Goal: Information Seeking & Learning: Learn about a topic

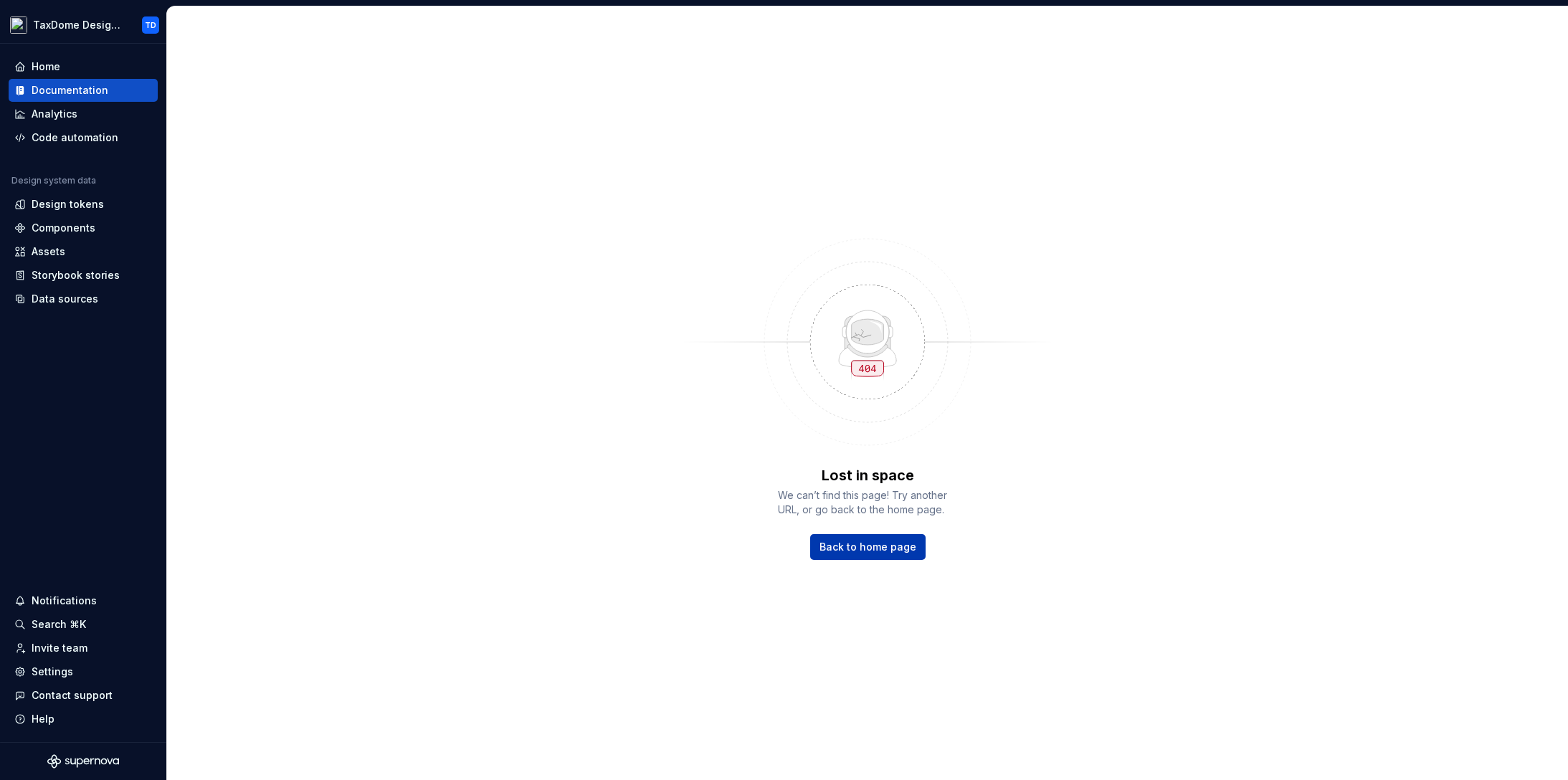
drag, startPoint x: 859, startPoint y: 549, endPoint x: 914, endPoint y: 530, distance: 58.2
click at [859, 549] on span "Back to home page" at bounding box center [868, 548] width 97 height 15
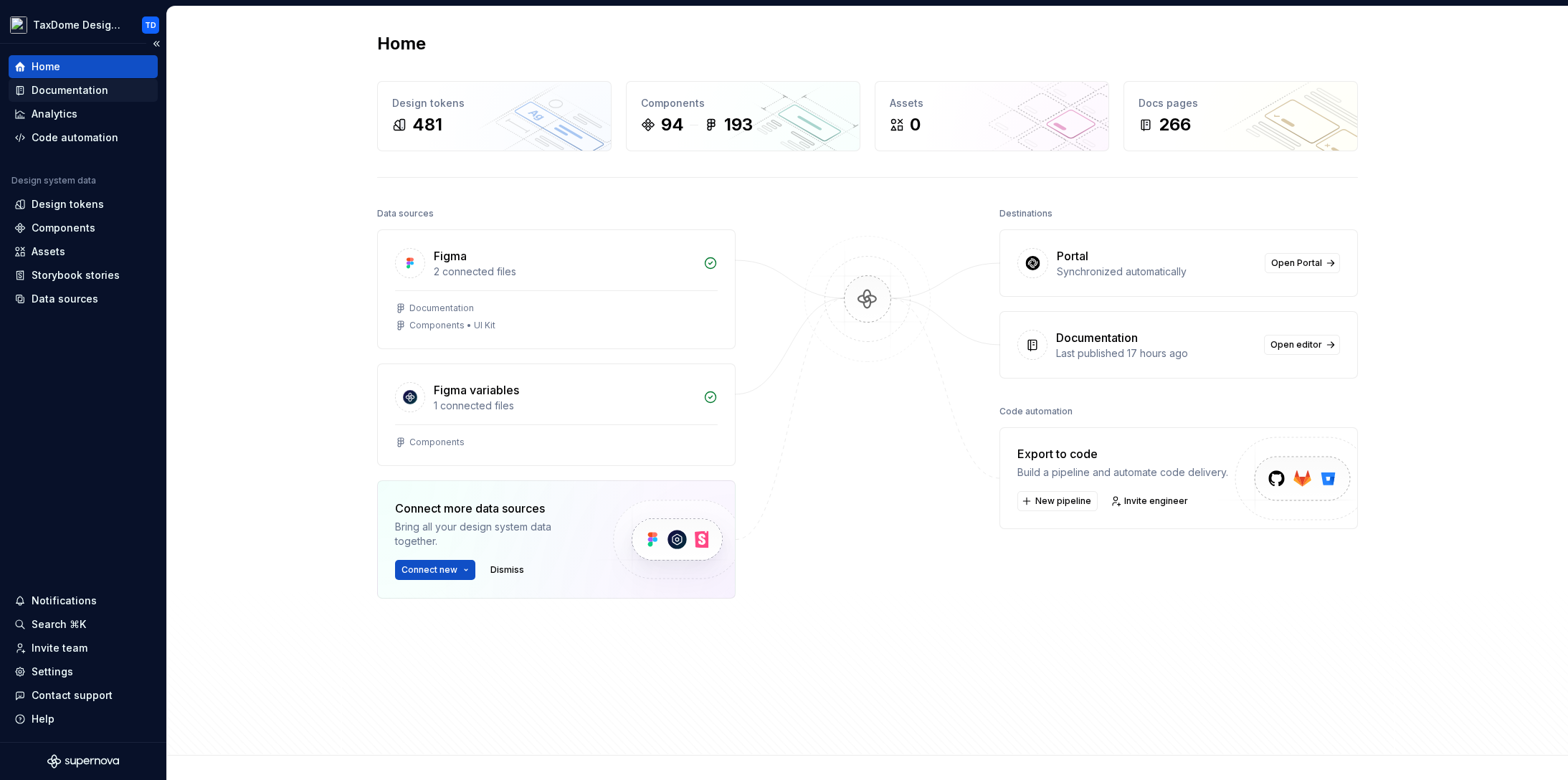
click at [79, 98] on div "Documentation" at bounding box center [83, 90] width 149 height 23
click at [75, 93] on div "Documentation" at bounding box center [69, 90] width 76 height 15
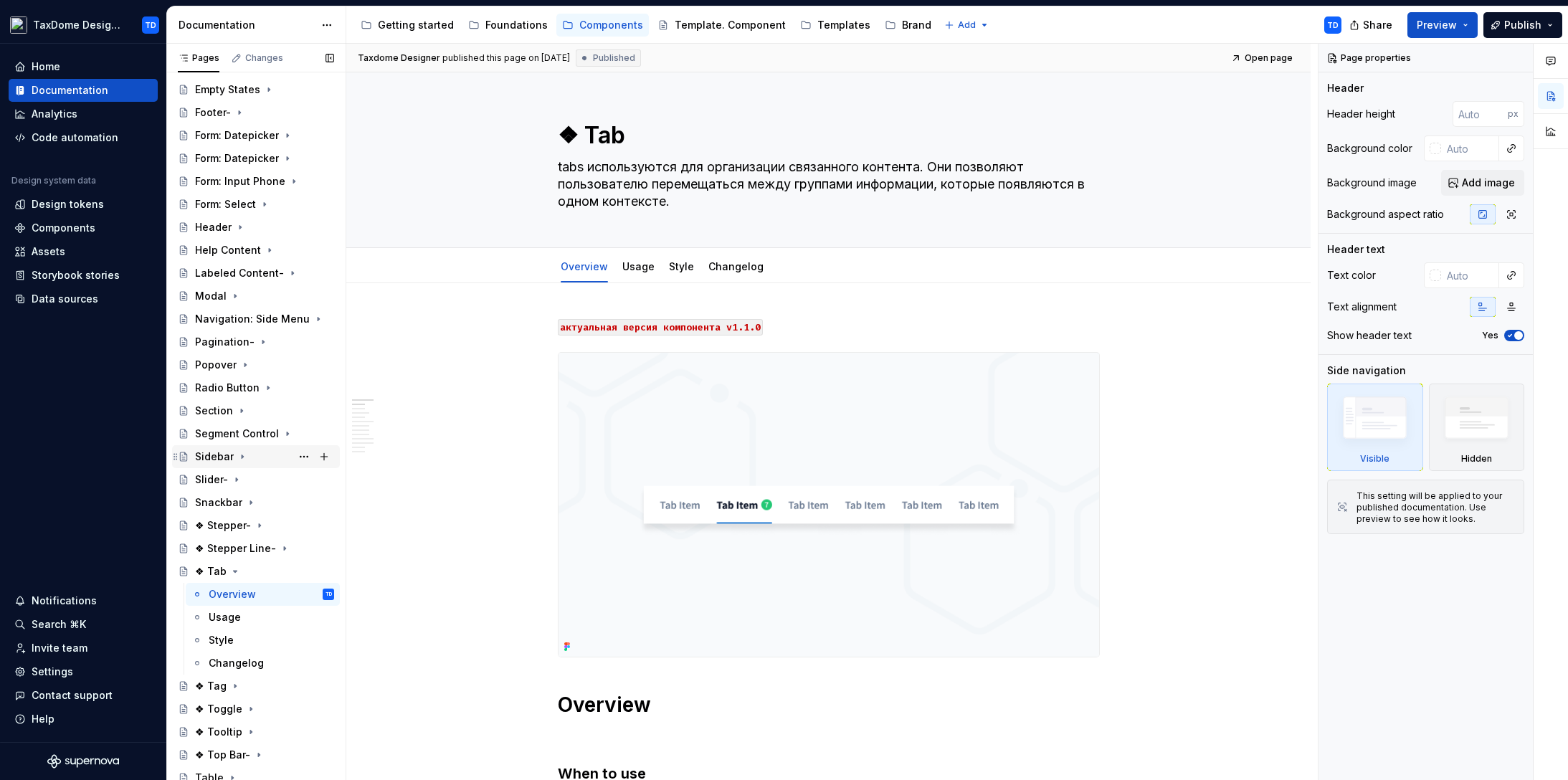
scroll to position [572, 0]
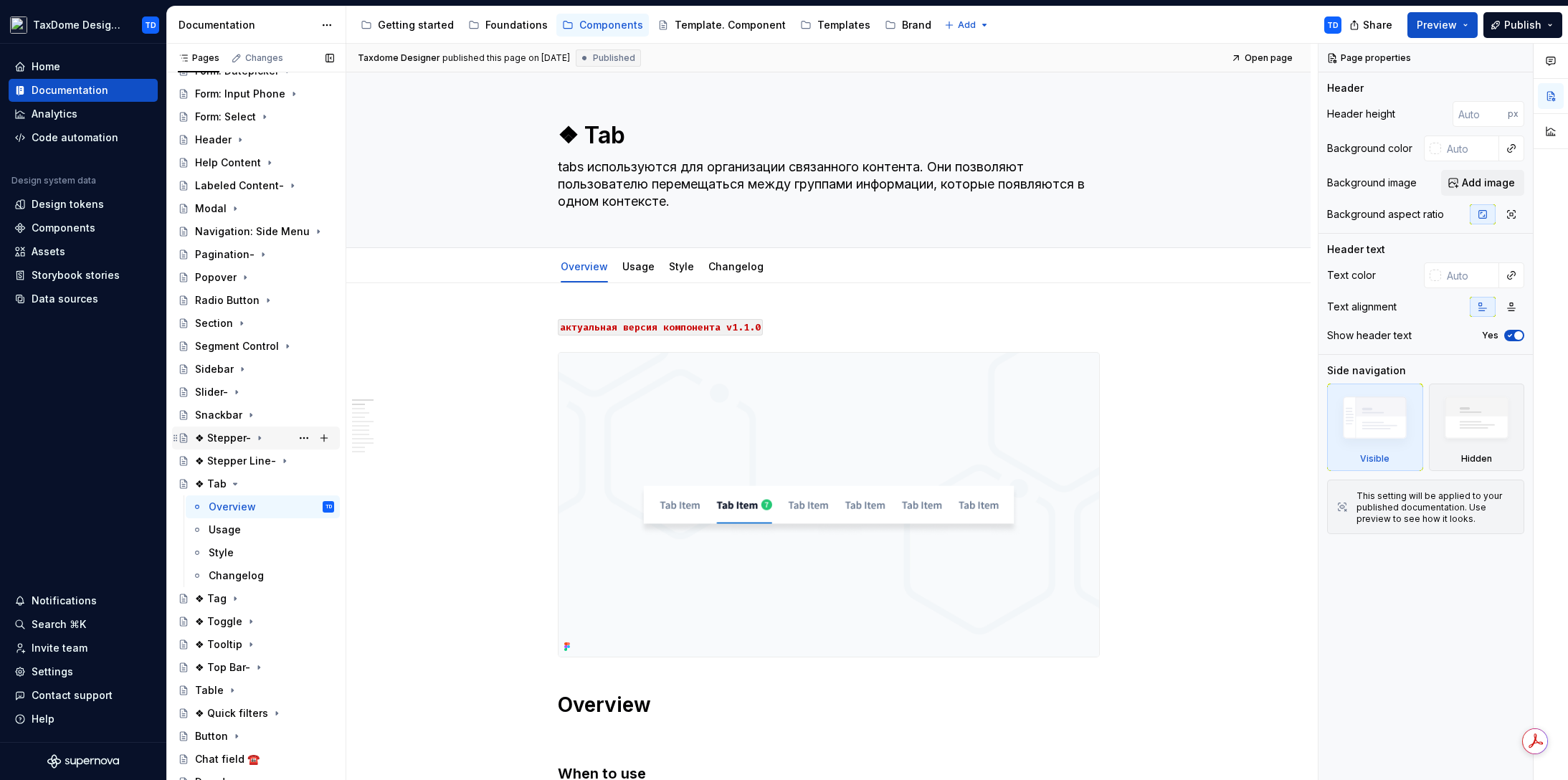
click at [217, 438] on div "❖ Stepper-" at bounding box center [223, 438] width 56 height 15
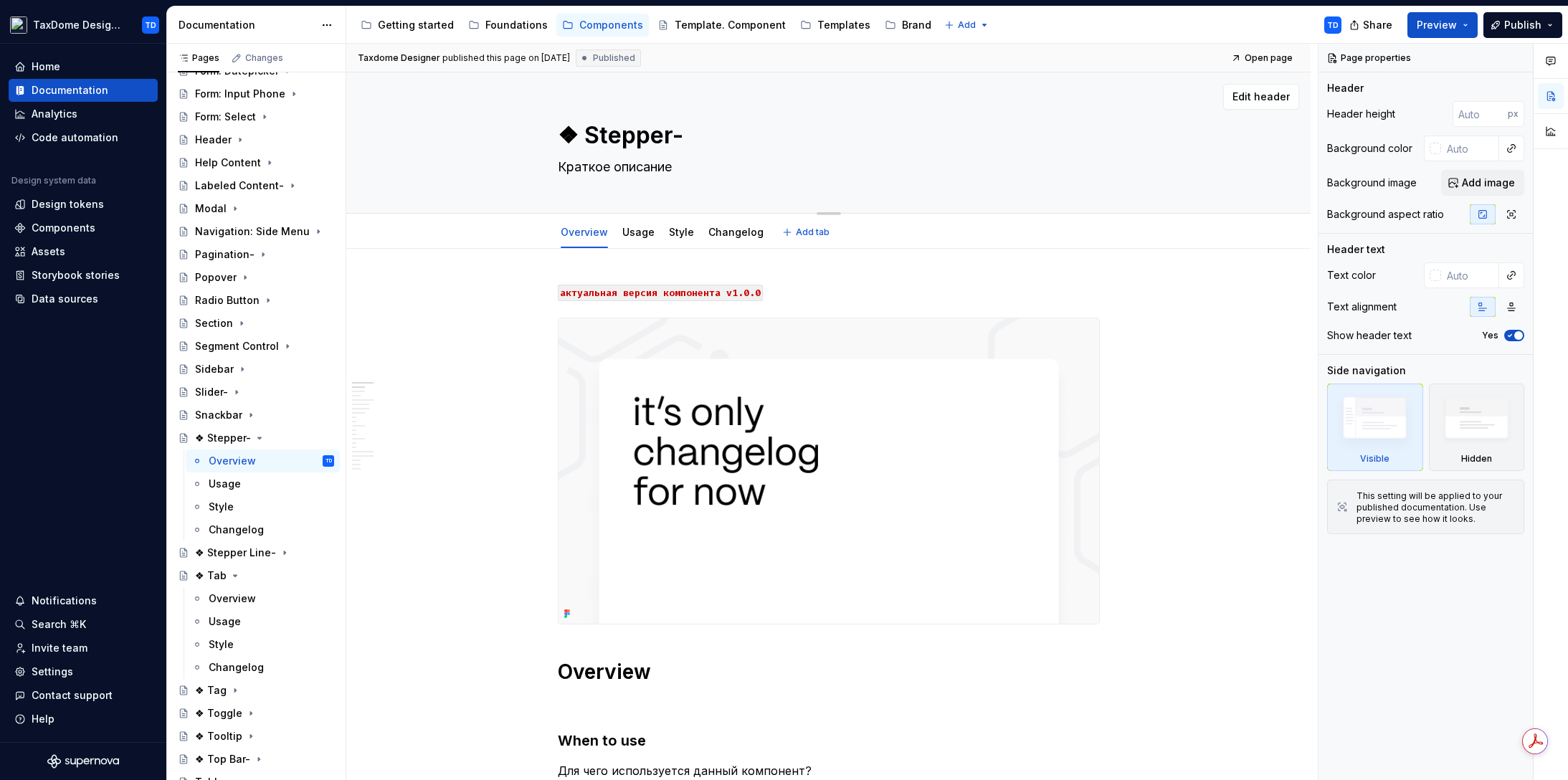
drag, startPoint x: 587, startPoint y: 133, endPoint x: 653, endPoint y: 133, distance: 66.0
click at [653, 133] on textarea "❖ Stepper-" at bounding box center [825, 135] width 542 height 34
click at [660, 137] on textarea "❖ Stepper-" at bounding box center [825, 135] width 542 height 34
drag, startPoint x: 590, startPoint y: 137, endPoint x: 667, endPoint y: 133, distance: 77.1
click at [667, 133] on textarea "❖ Stepper-" at bounding box center [825, 135] width 542 height 34
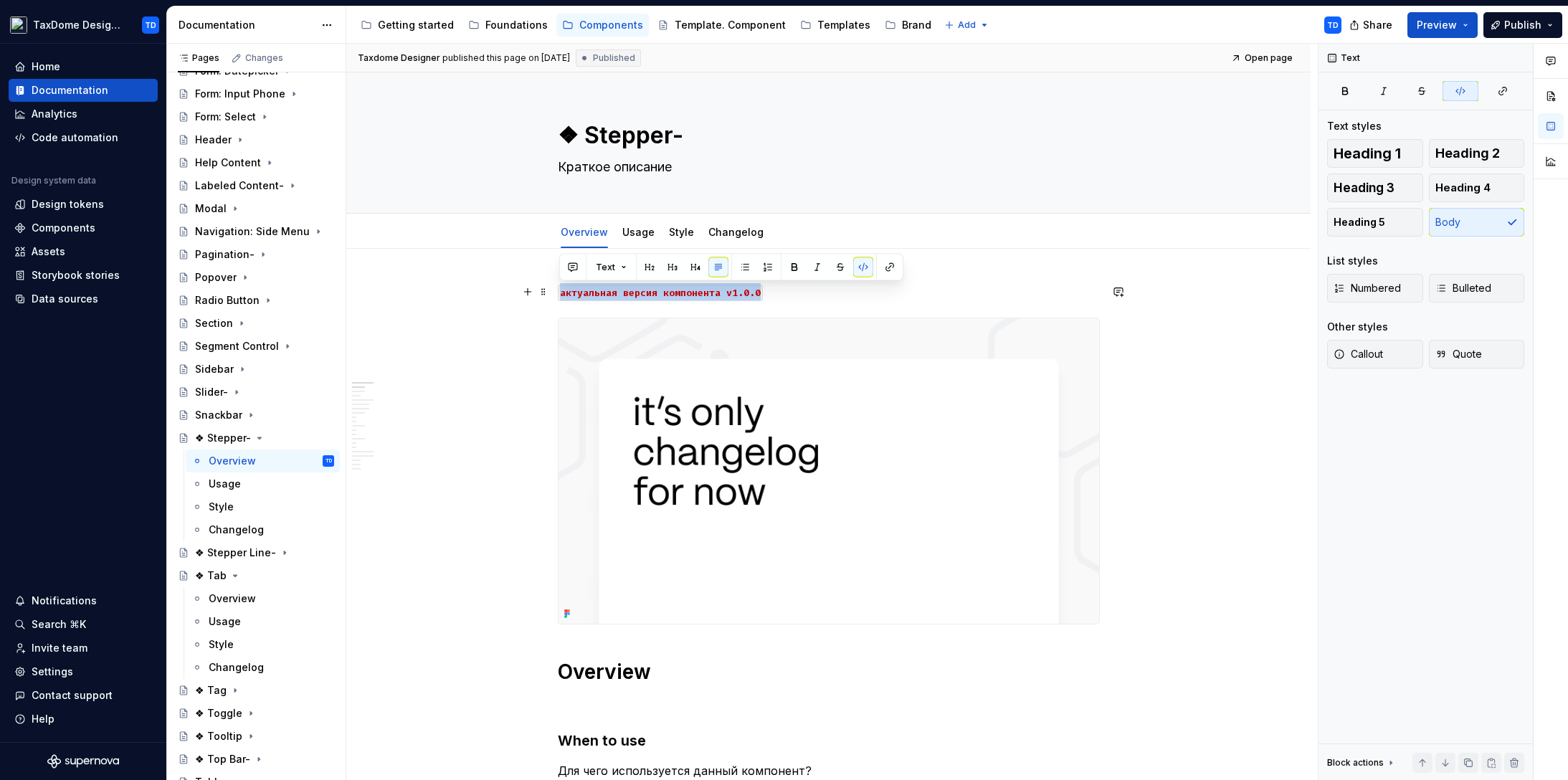
drag, startPoint x: 751, startPoint y: 294, endPoint x: 559, endPoint y: 294, distance: 192.0
click at [559, 294] on code "актуальная версия компонента v1.0.0" at bounding box center [660, 293] width 205 height 17
click at [229, 484] on div "Usage" at bounding box center [225, 484] width 32 height 15
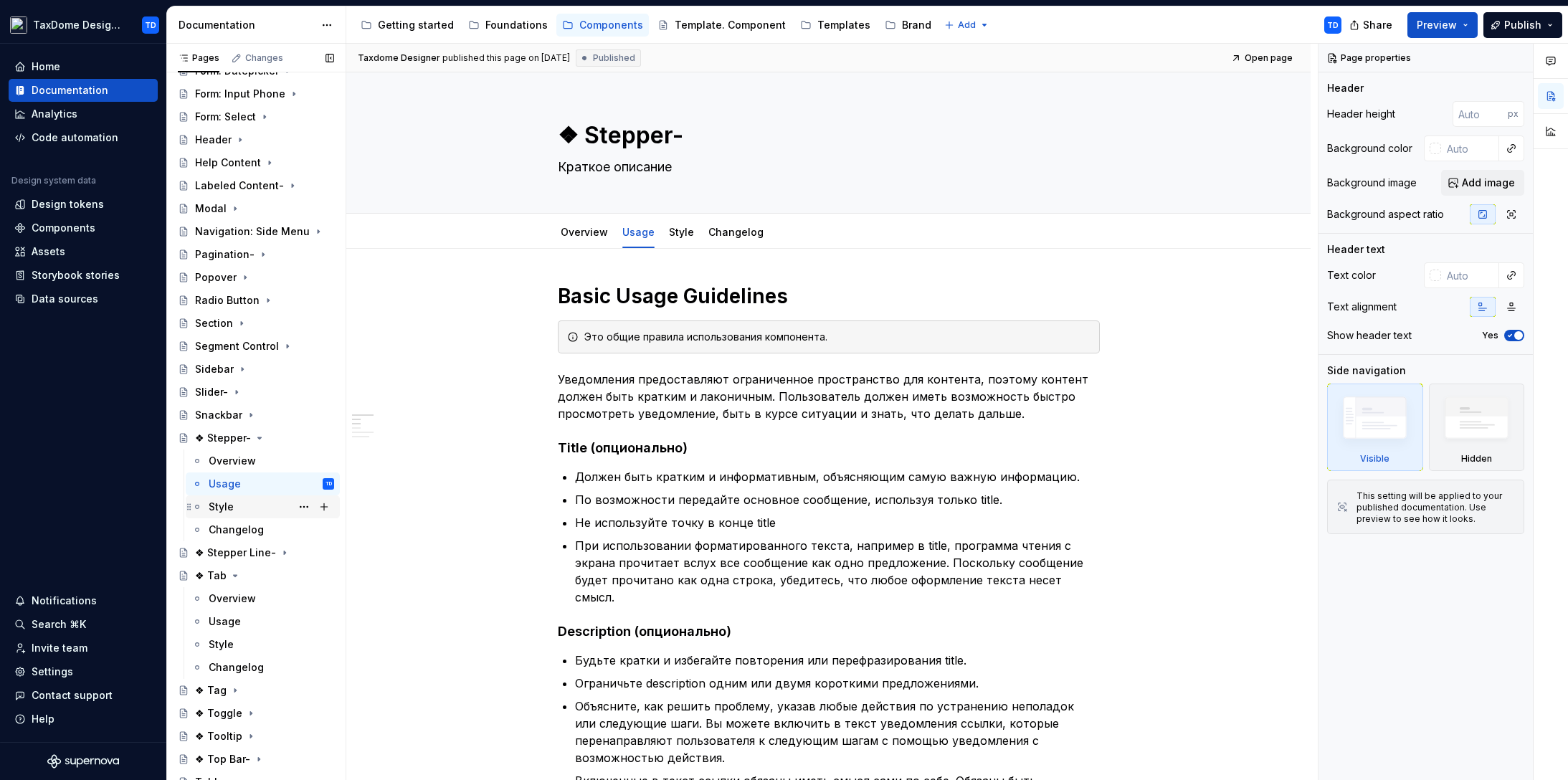
click at [229, 501] on div "Style" at bounding box center [221, 507] width 25 height 15
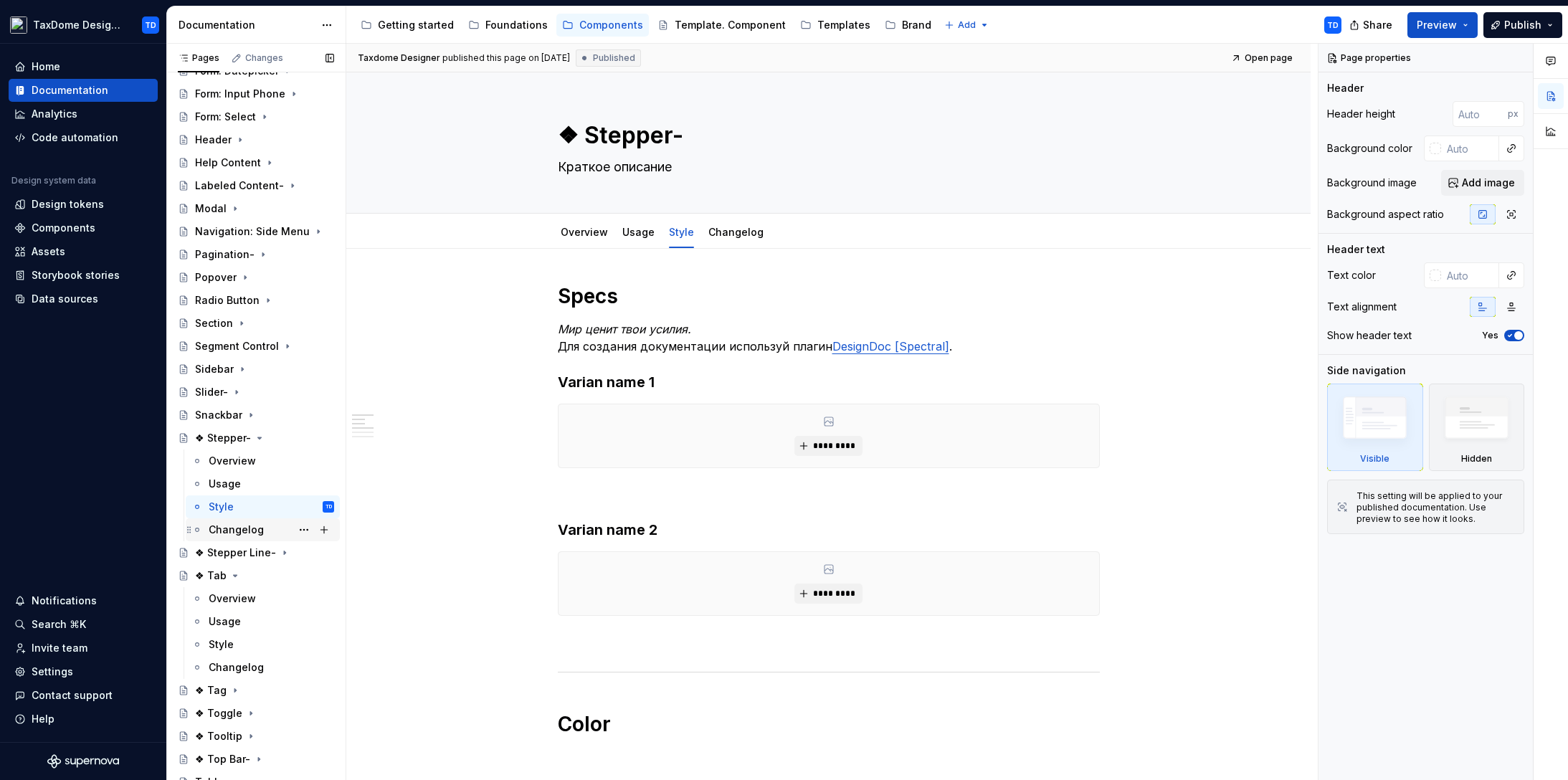
click at [235, 530] on div "Changelog" at bounding box center [237, 530] width 55 height 15
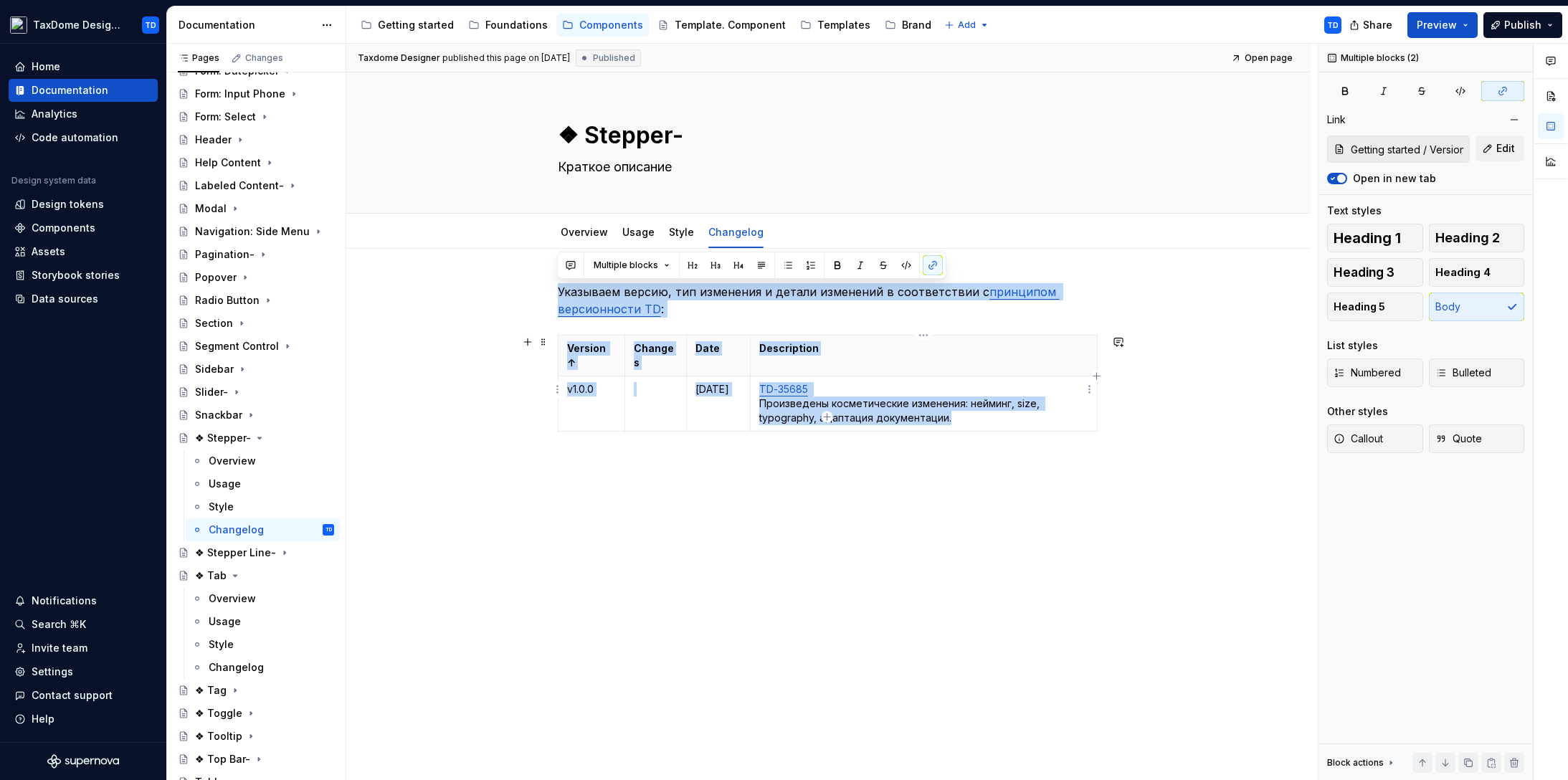
drag, startPoint x: 559, startPoint y: 293, endPoint x: 984, endPoint y: 410, distance: 440.8
click at [984, 410] on div "Указываем версию, тип изменения и детали изменений в соответствии с принципом в…" at bounding box center [828, 377] width 542 height 189
type textarea "*"
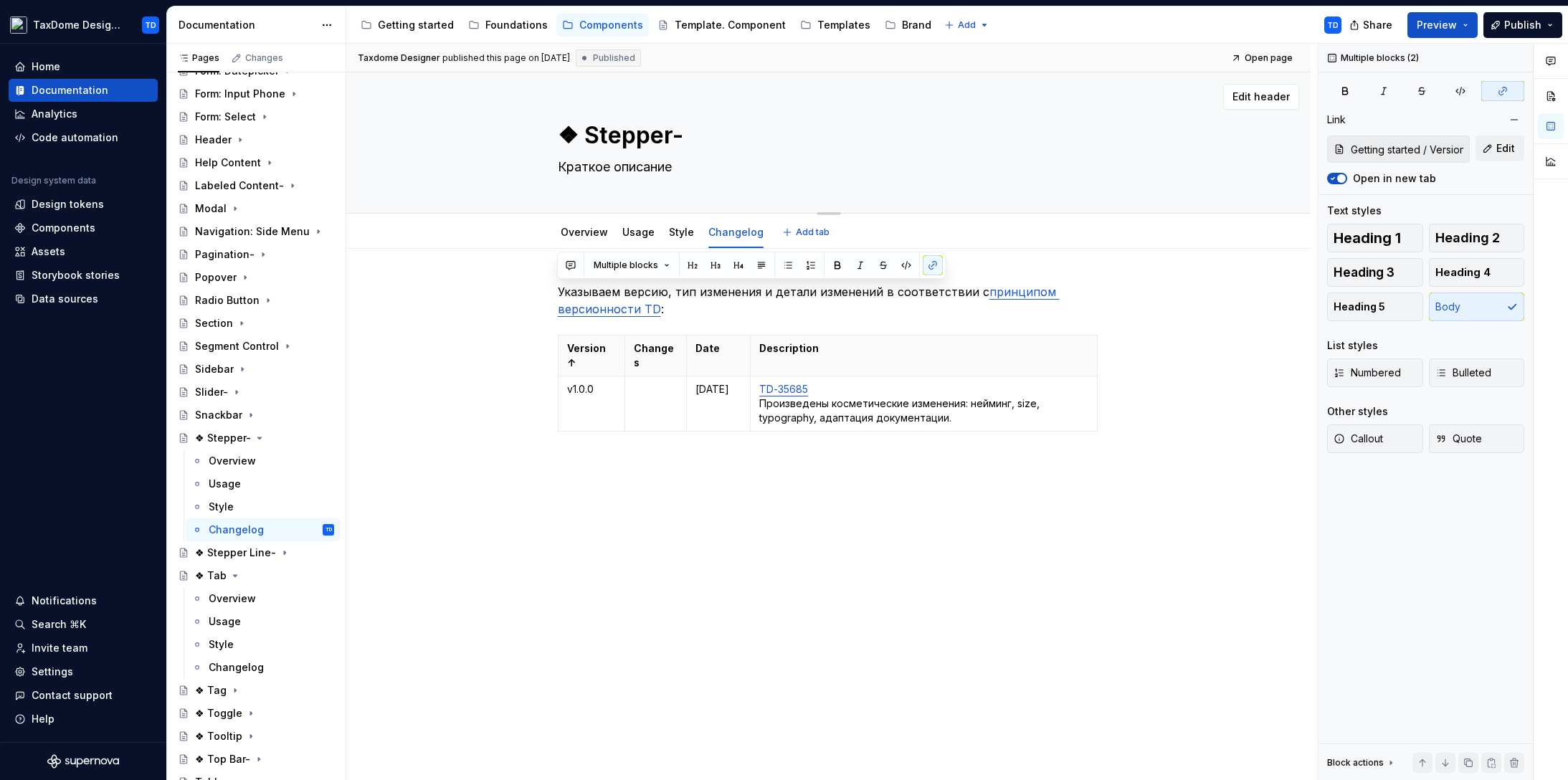
click at [586, 133] on textarea "❖ Stepper-" at bounding box center [825, 135] width 542 height 34
click at [587, 137] on textarea "❖ Stepper-" at bounding box center [825, 135] width 542 height 34
type textarea "❖Stepper-"
type textarea "*"
type textarea "Stepper-"
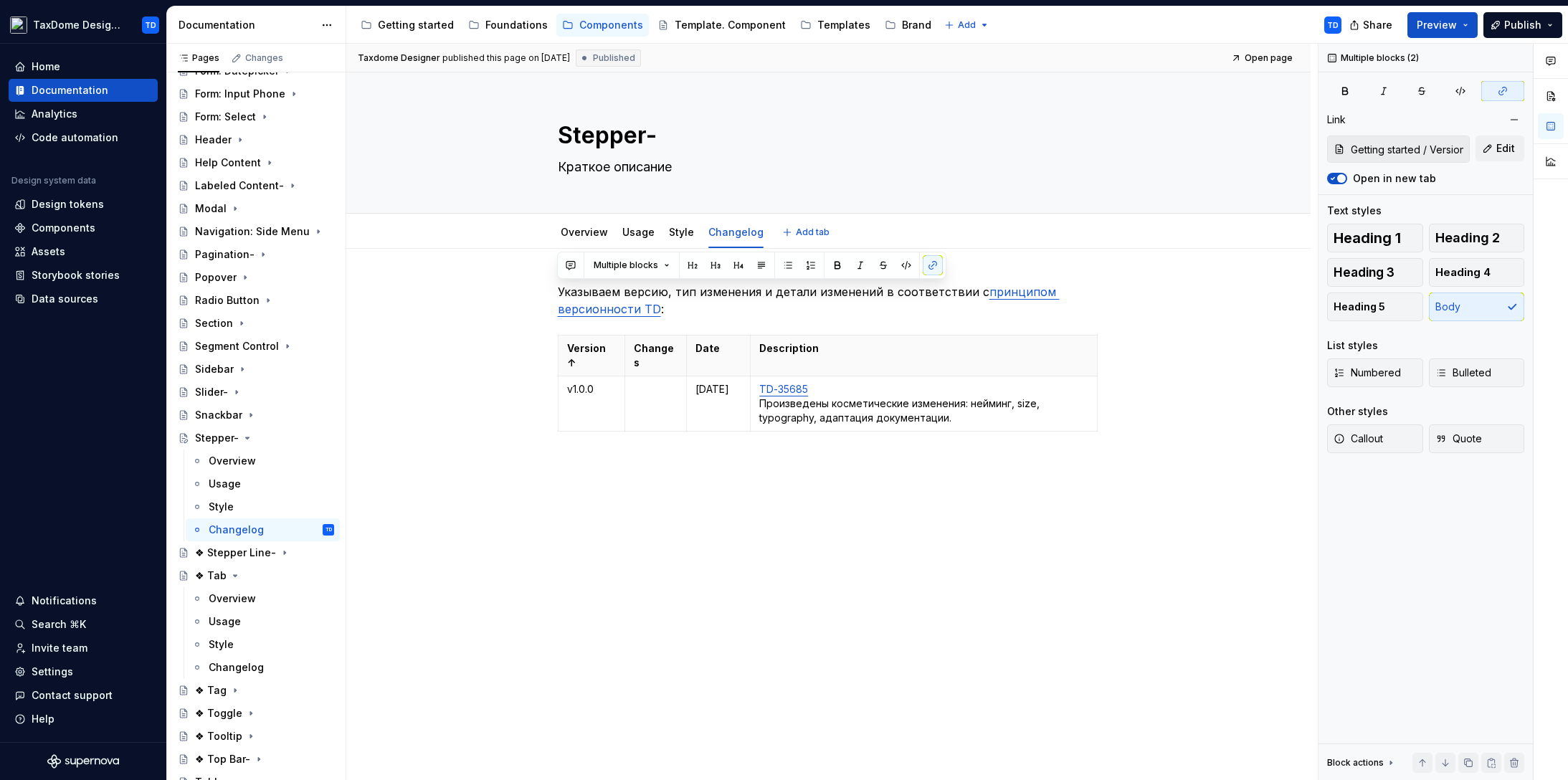
type textarea "*"
type textarea "Stepper-"
click at [246, 439] on icon "Page tree" at bounding box center [248, 438] width 4 height 1
click at [242, 463] on div "❖ Stepper Line-" at bounding box center [235, 461] width 81 height 15
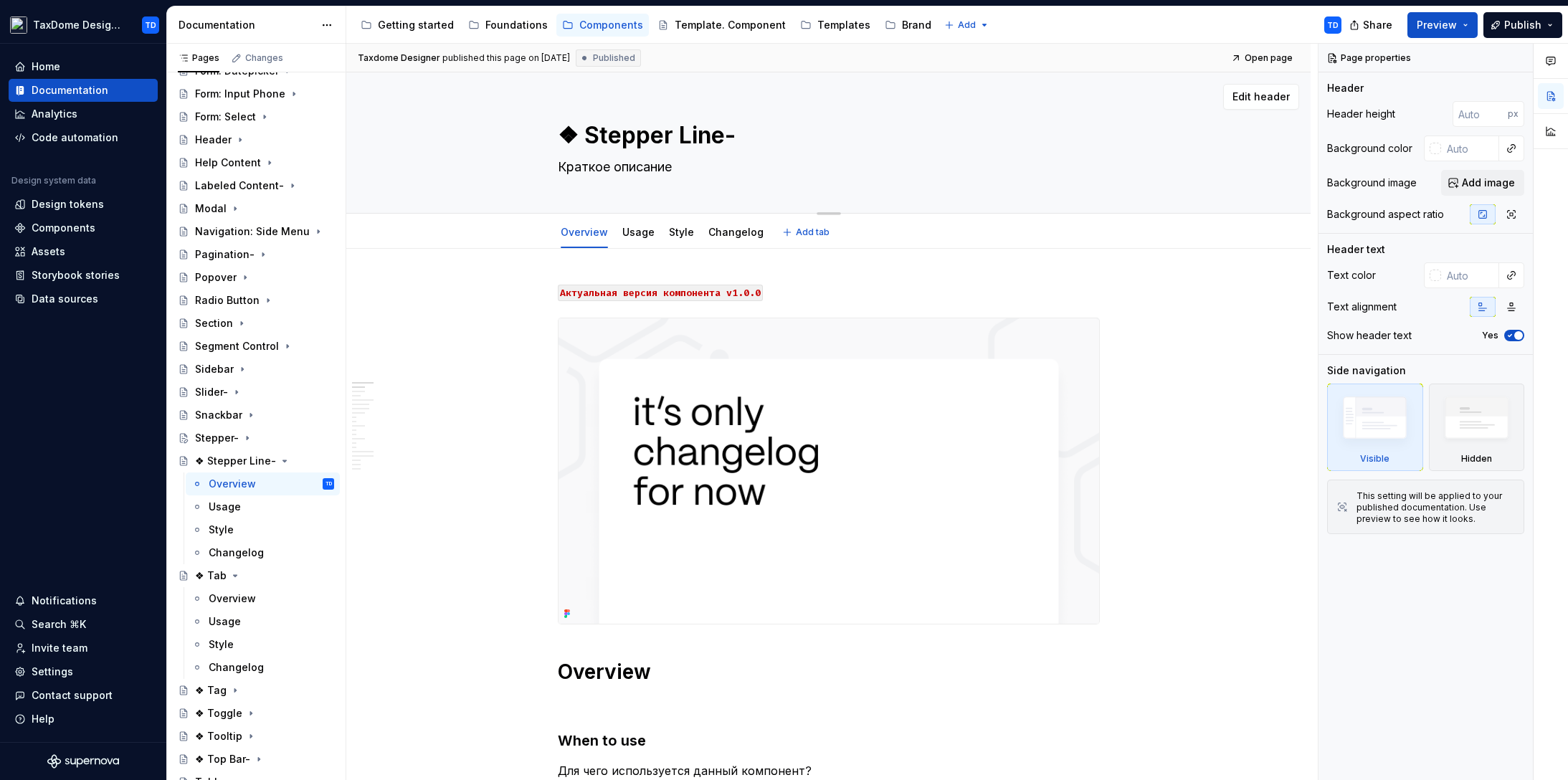
drag, startPoint x: 586, startPoint y: 137, endPoint x: 721, endPoint y: 143, distance: 135.1
click at [721, 143] on textarea "❖ Stepper Line-" at bounding box center [825, 135] width 542 height 34
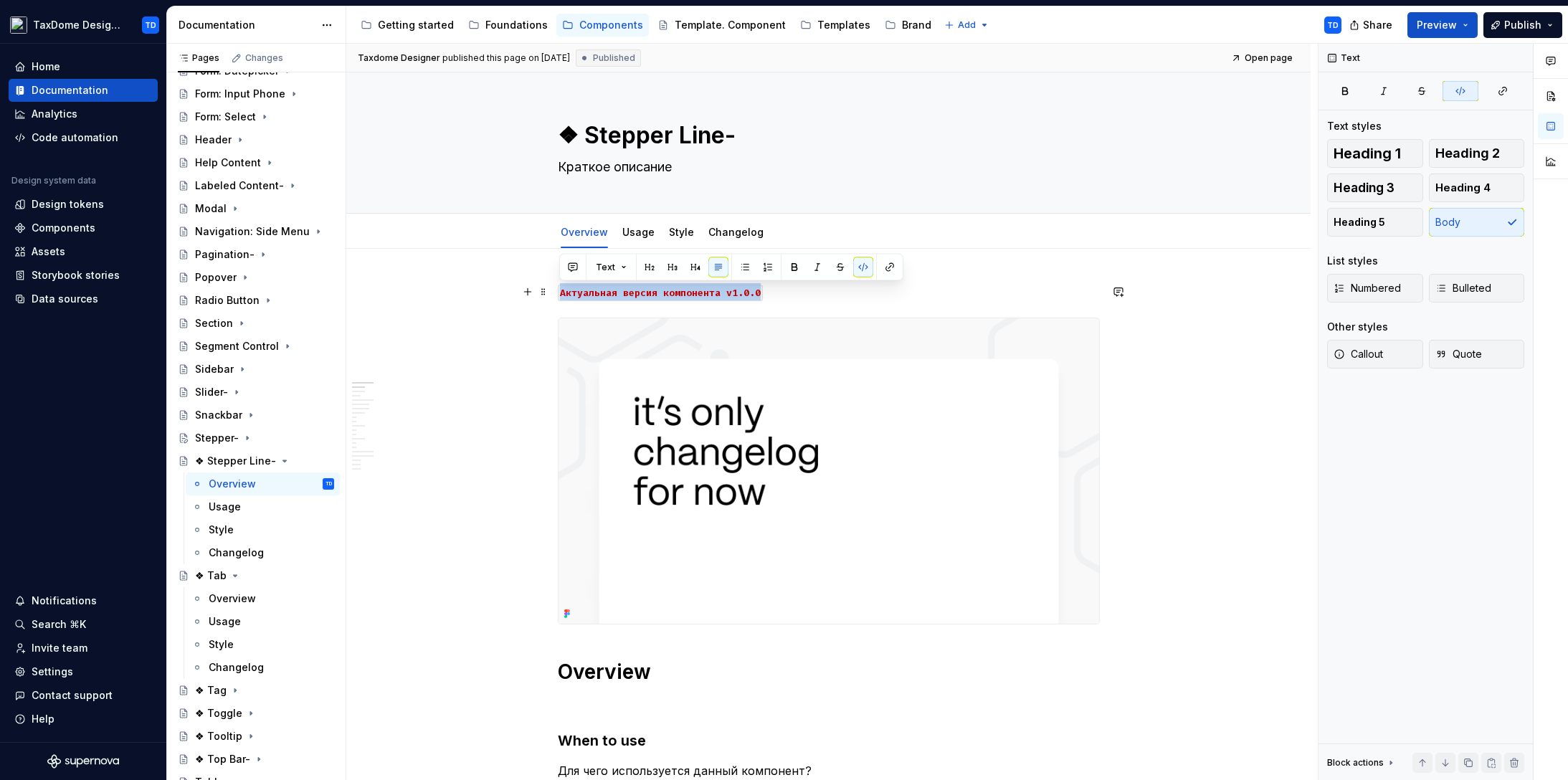
drag, startPoint x: 775, startPoint y: 288, endPoint x: 553, endPoint y: 289, distance: 222.0
copy code "Aктуальная версия компонента v1.0.0"
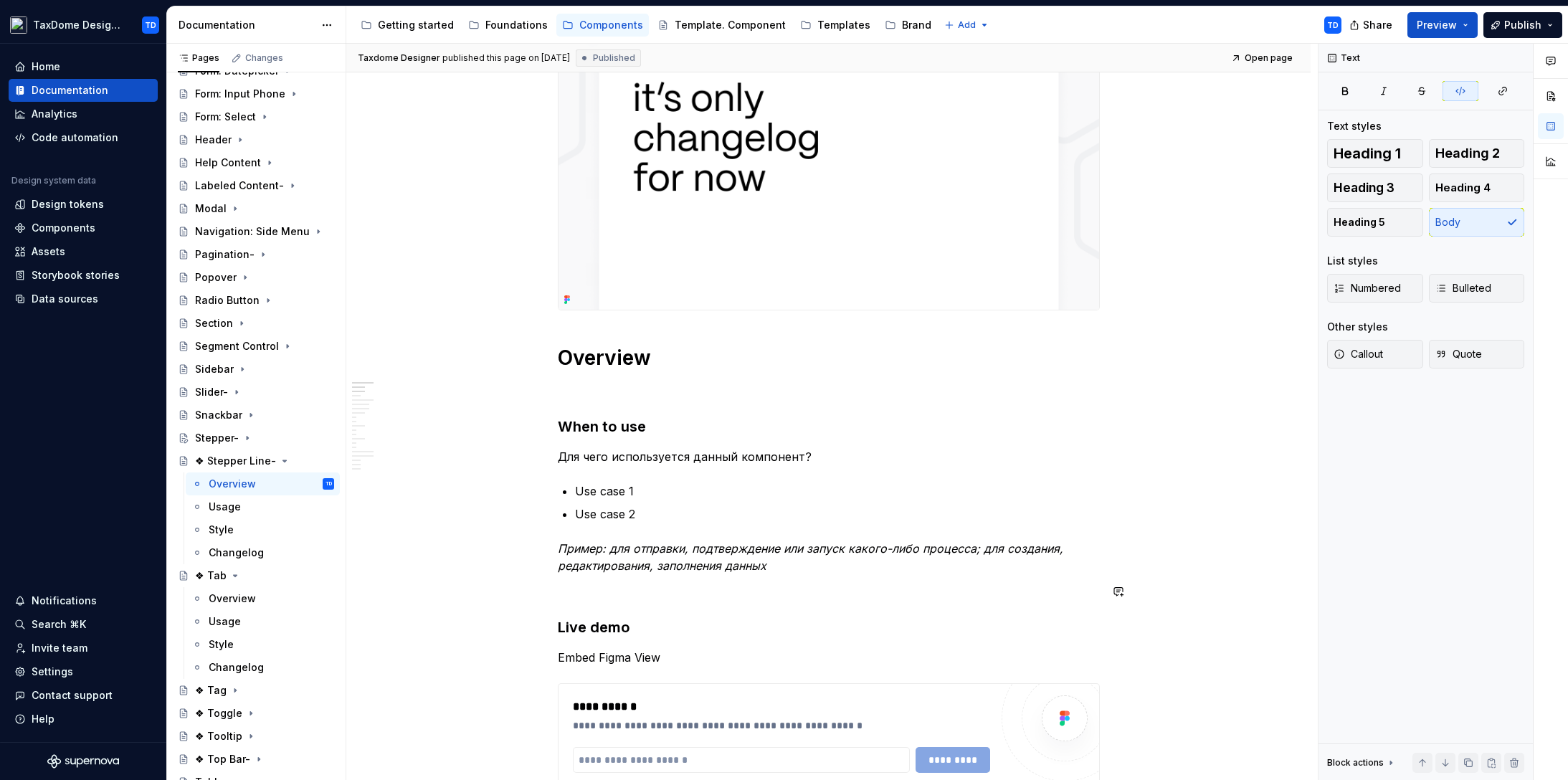
scroll to position [402, 0]
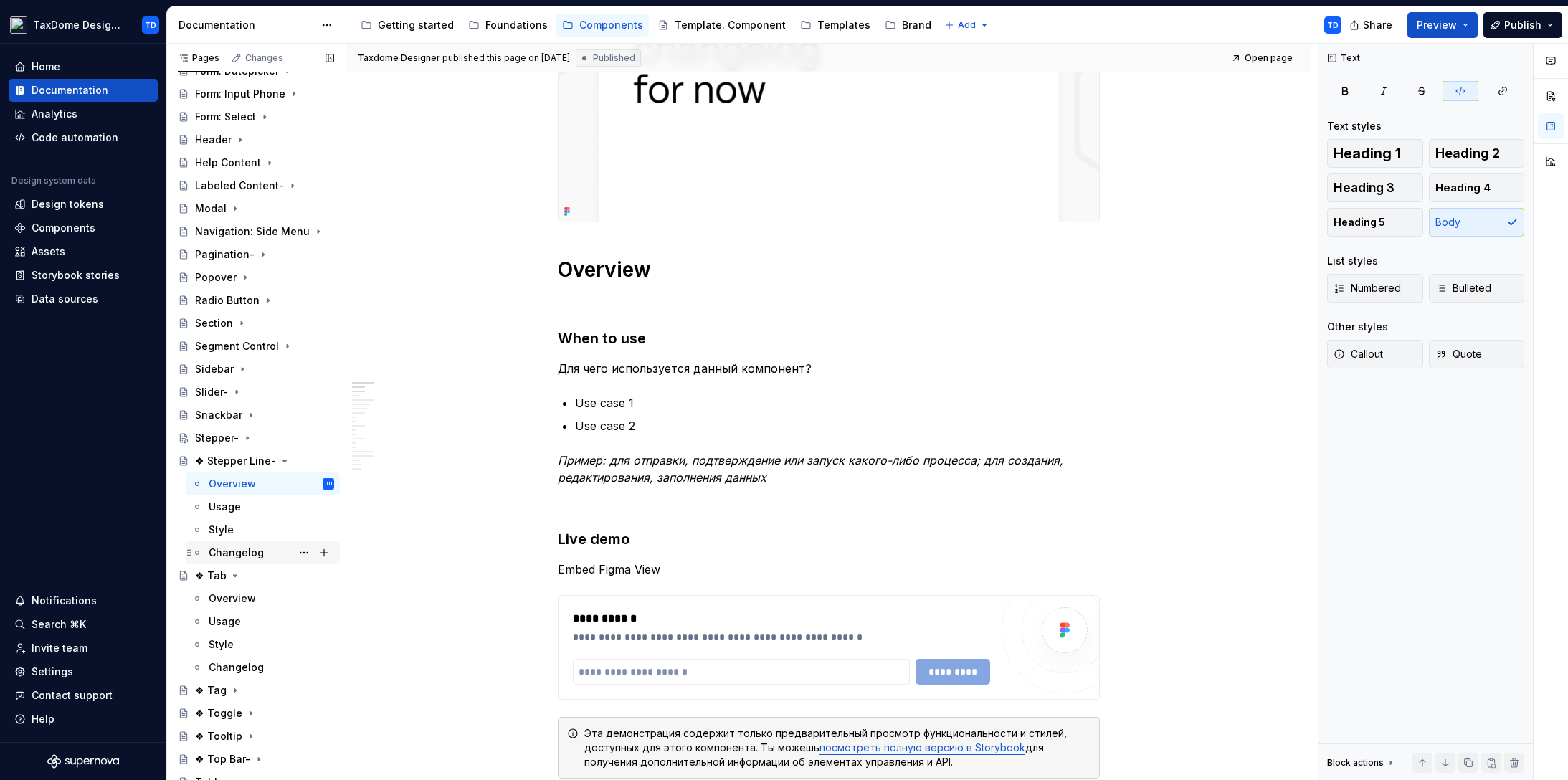
click at [250, 548] on div "Changelog" at bounding box center [237, 553] width 55 height 15
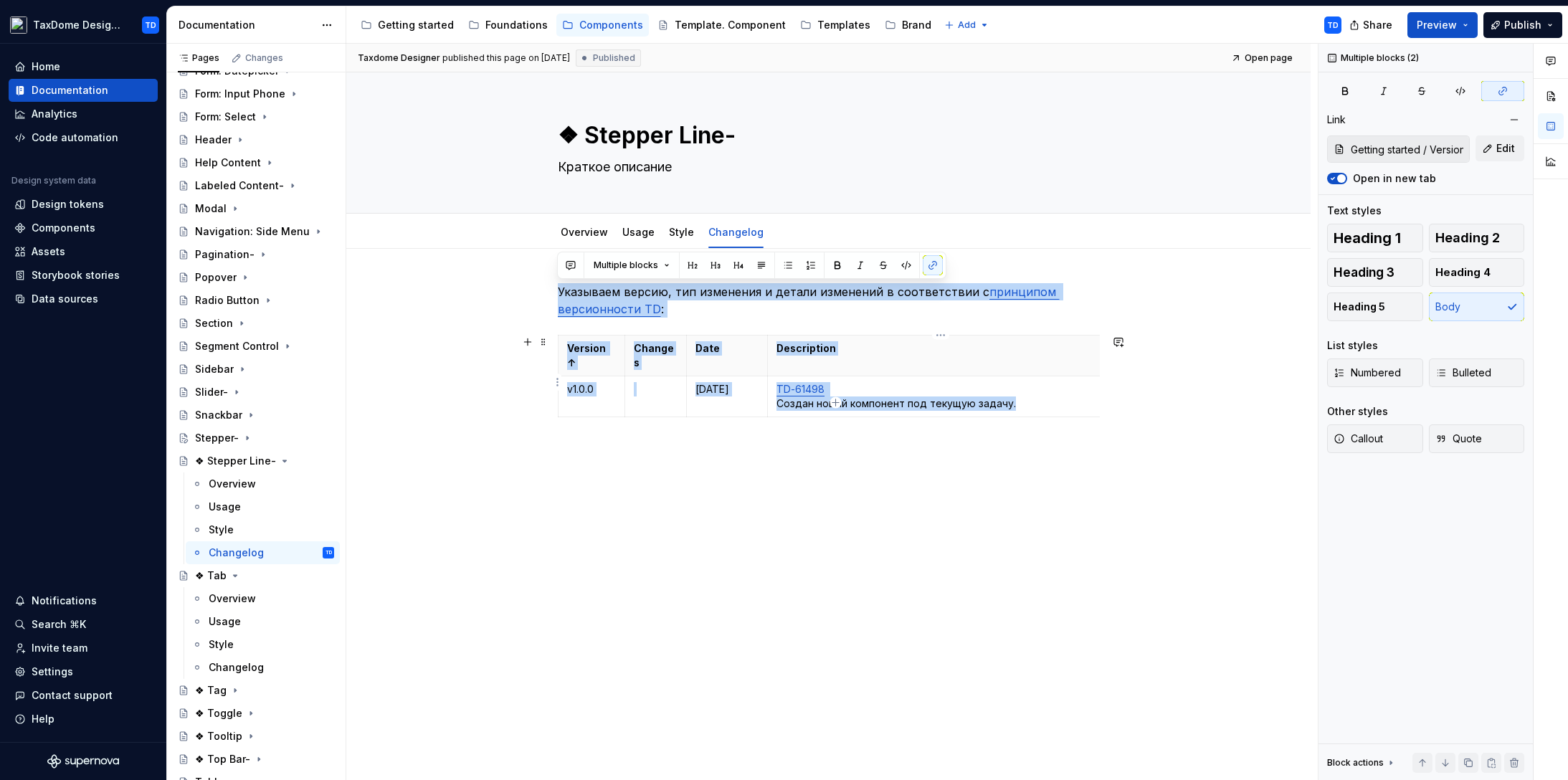
drag, startPoint x: 556, startPoint y: 294, endPoint x: 1012, endPoint y: 393, distance: 466.6
click at [1012, 393] on div "Указываем версию, тип изменения и детали изменений в соответствии с принципом в…" at bounding box center [828, 370] width 542 height 174
copy div "Указываем версию, тип изменения и детали изменений в соответствии с принципом в…"
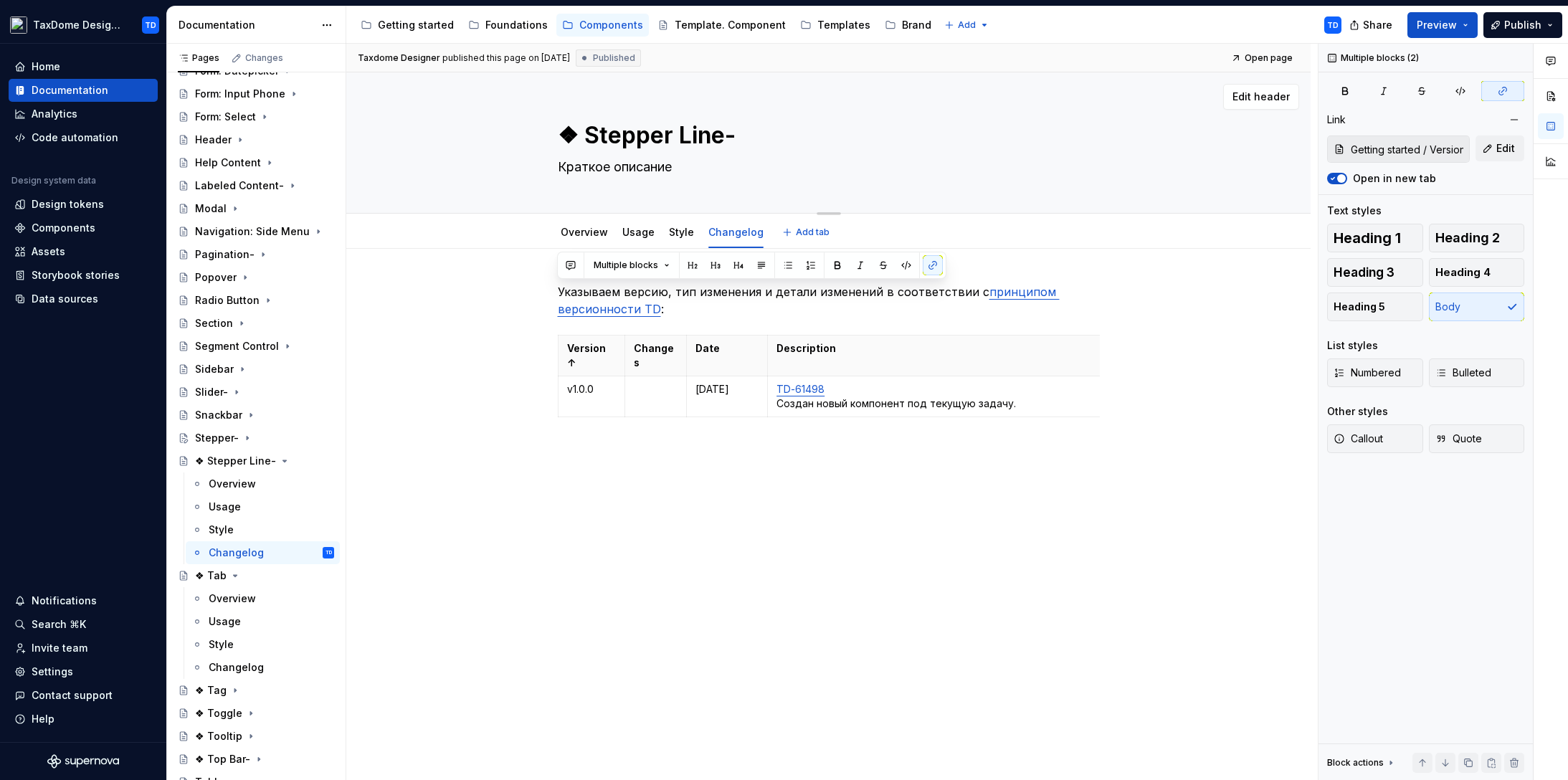
click at [592, 124] on textarea "❖ Stepper Line-" at bounding box center [825, 135] width 542 height 34
click at [585, 133] on textarea "❖ Stepper Line-" at bounding box center [825, 135] width 542 height 34
type textarea "*"
type textarea "❖Stepper Line-"
type textarea "*"
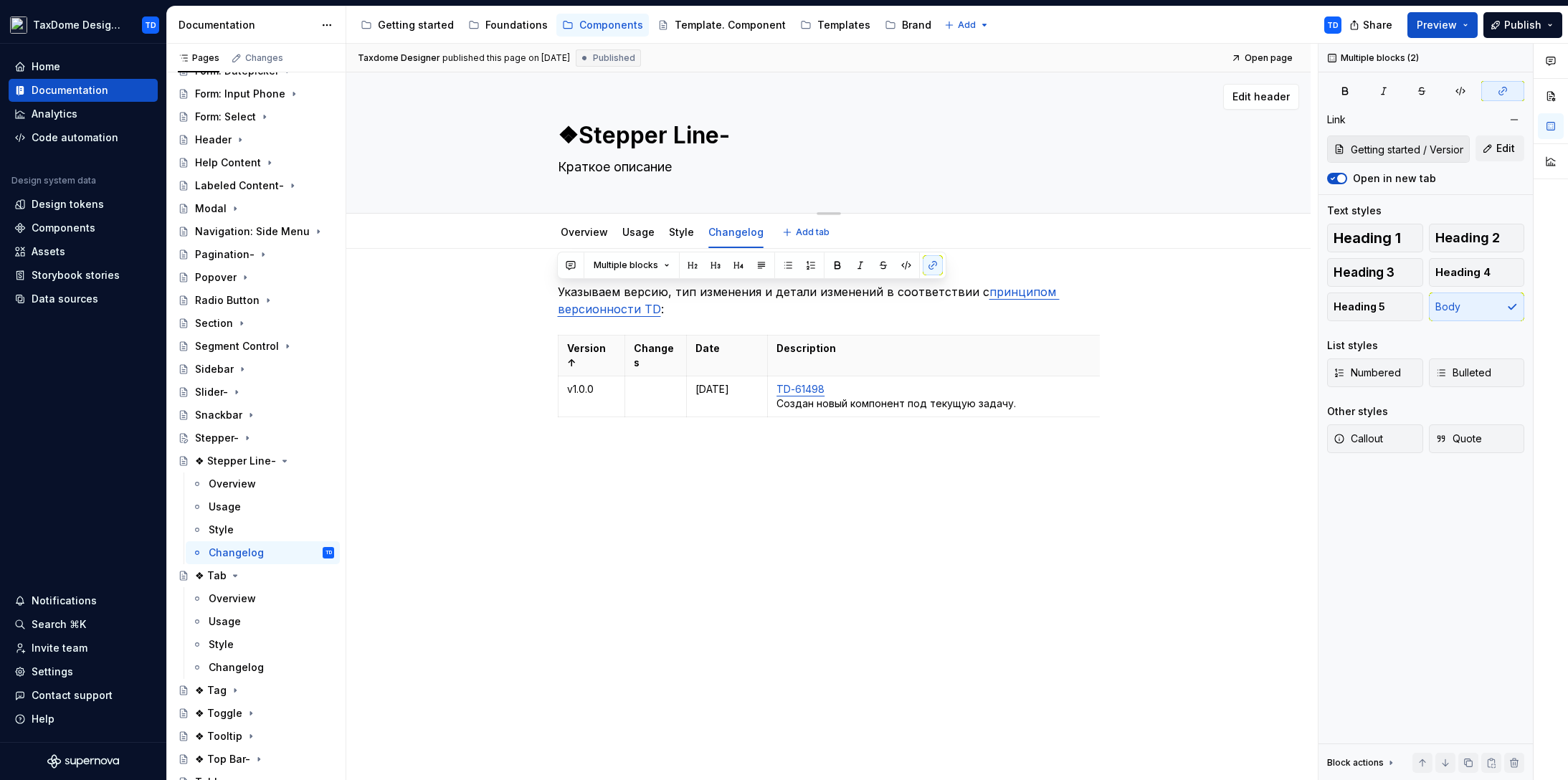
type textarea "Stepper Line-"
type textarea "*"
type textarea "Stepper Line-"
click at [271, 461] on icon "Page tree" at bounding box center [272, 461] width 4 height 1
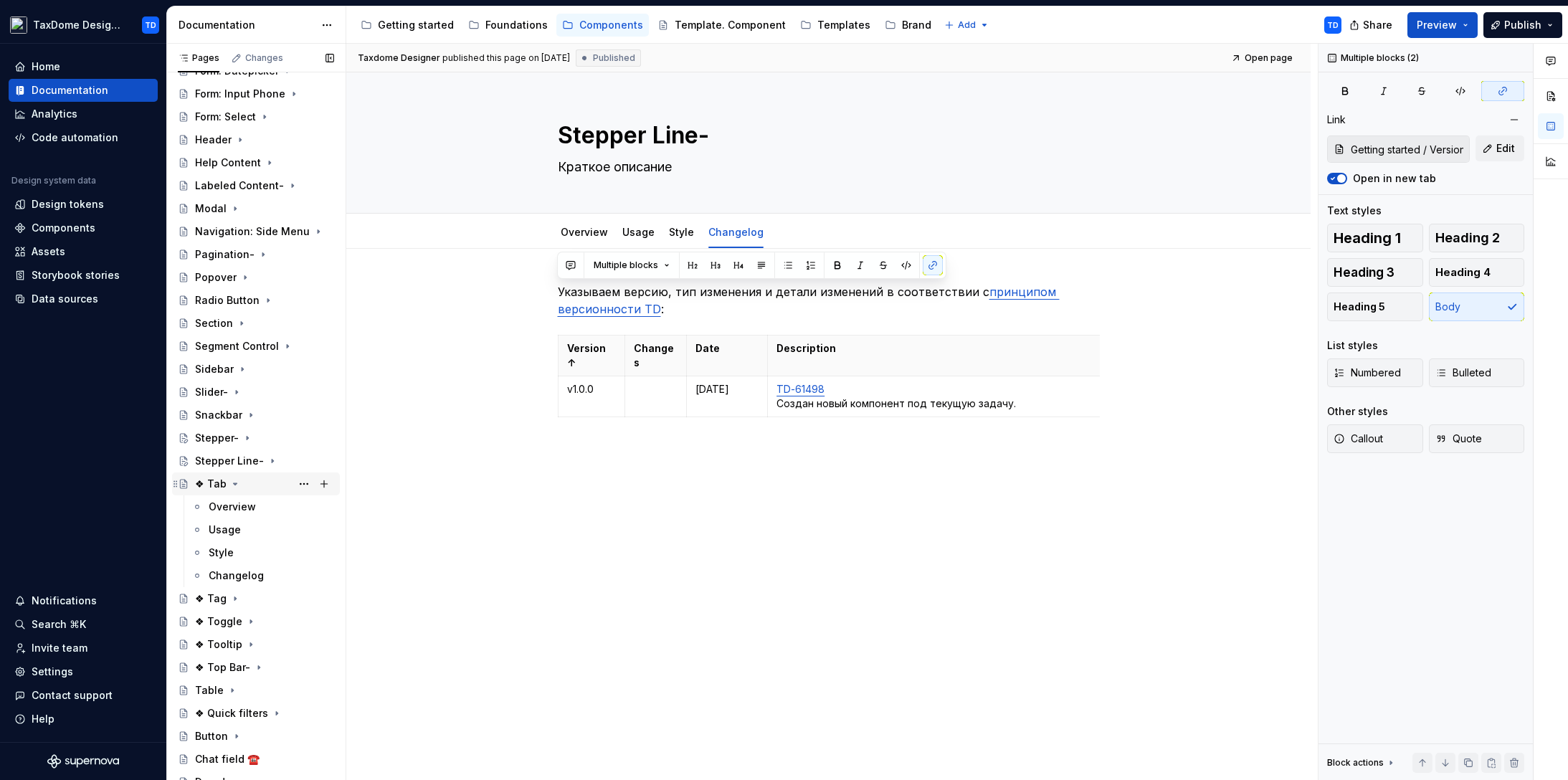
click at [214, 481] on div "❖ Tab" at bounding box center [210, 484] width 31 height 15
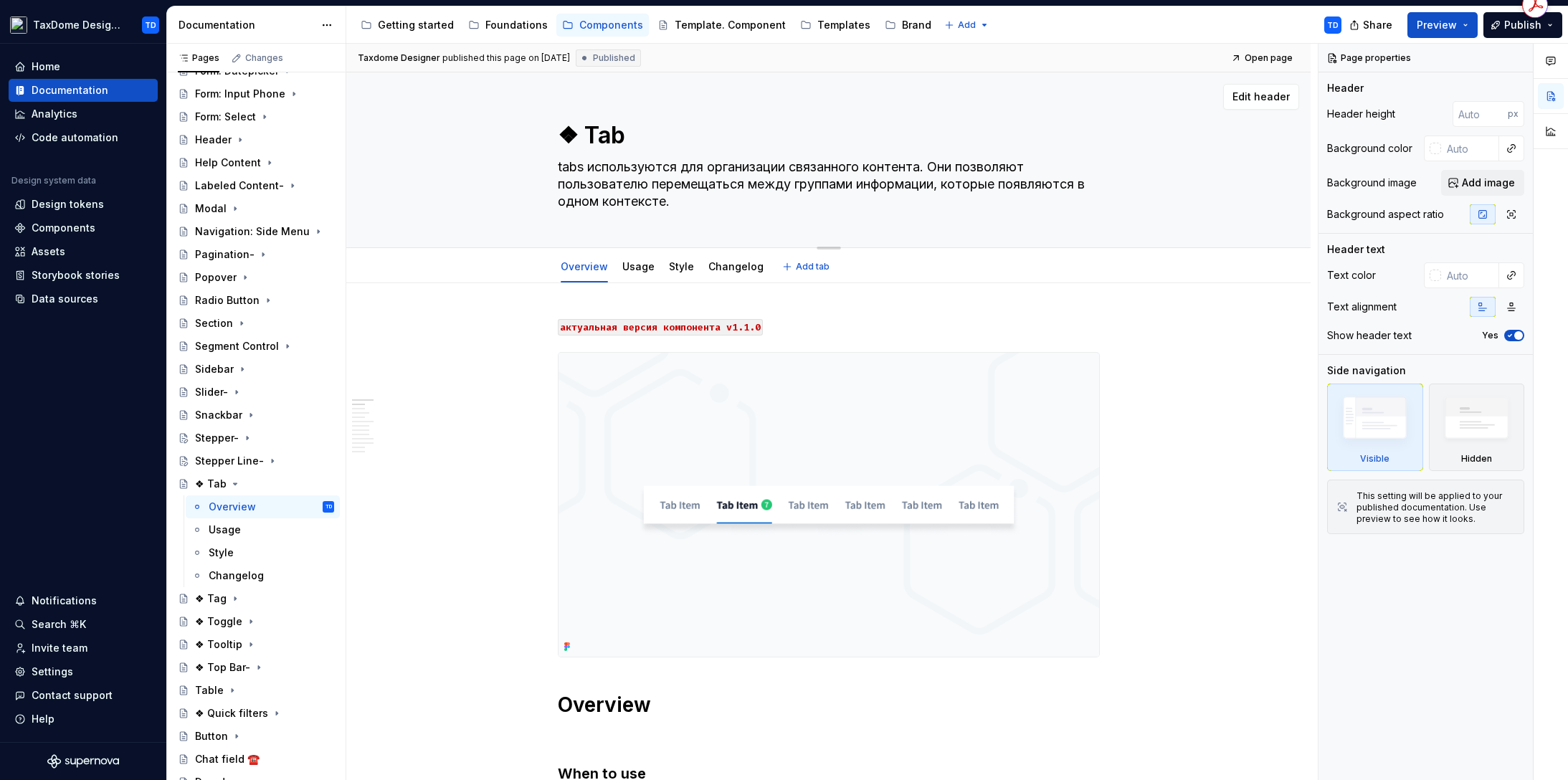
click at [587, 139] on textarea "❖ Tab" at bounding box center [825, 135] width 542 height 34
click at [579, 137] on textarea "❖ Tab" at bounding box center [825, 135] width 542 height 34
drag, startPoint x: 580, startPoint y: 132, endPoint x: 619, endPoint y: 131, distance: 39.0
click at [619, 131] on textarea "❖ Tab" at bounding box center [825, 135] width 542 height 34
drag, startPoint x: 553, startPoint y: 166, endPoint x: 669, endPoint y: 199, distance: 120.6
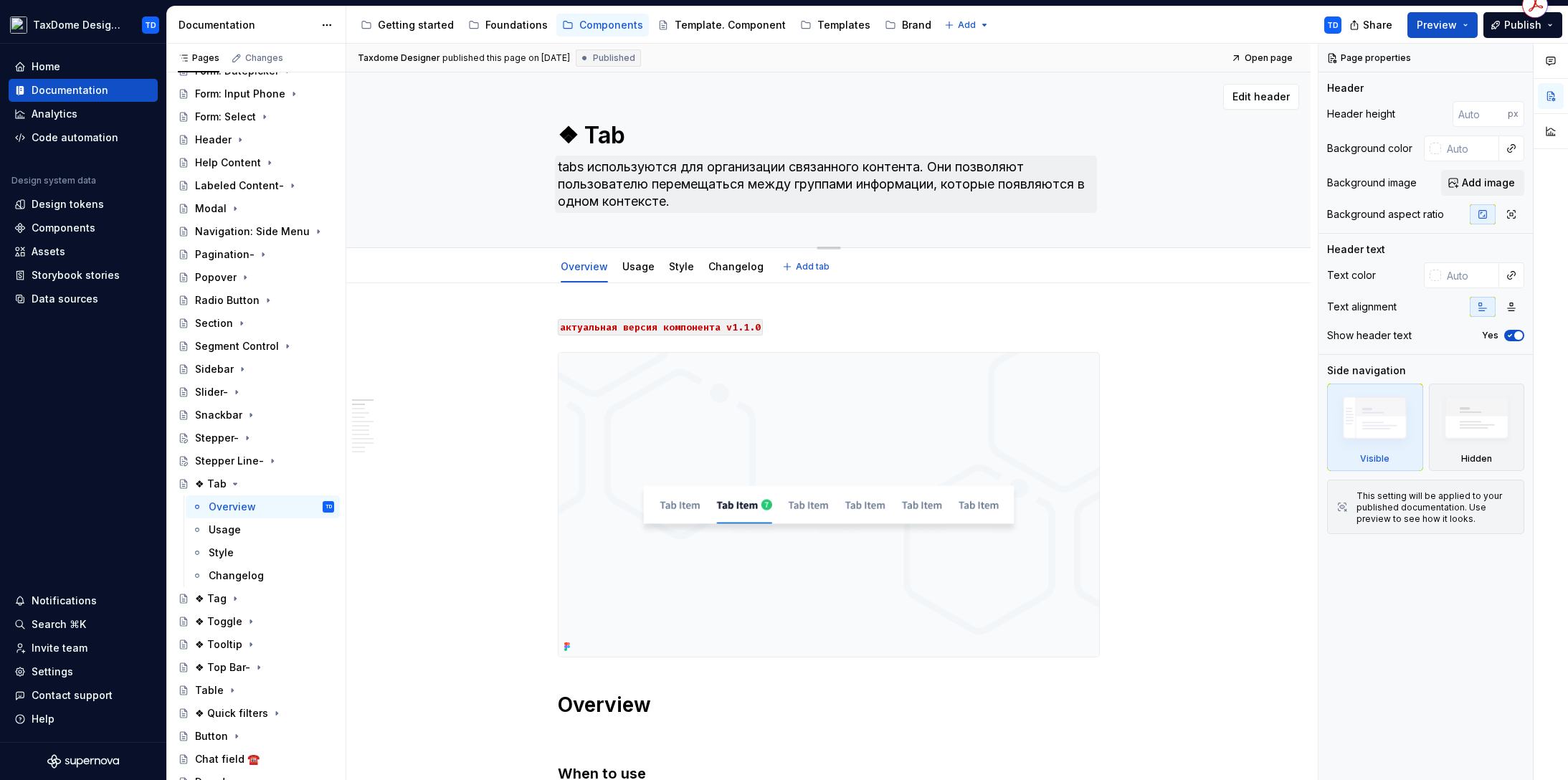
click at [669, 199] on div "❖ Tab tabs используются для организации связанного контента. Они позволяют поль…" at bounding box center [828, 159] width 850 height 175
drag, startPoint x: 671, startPoint y: 200, endPoint x: 578, endPoint y: 179, distance: 95.3
click at [578, 179] on textarea "tabs используются для организации связанного контента. Они позволяют пользовате…" at bounding box center [825, 184] width 542 height 58
click at [621, 189] on textarea "tabs используются для организации связанного контента. Они позволяют пользовате…" at bounding box center [825, 184] width 542 height 58
drag, startPoint x: 662, startPoint y: 202, endPoint x: 555, endPoint y: 171, distance: 111.4
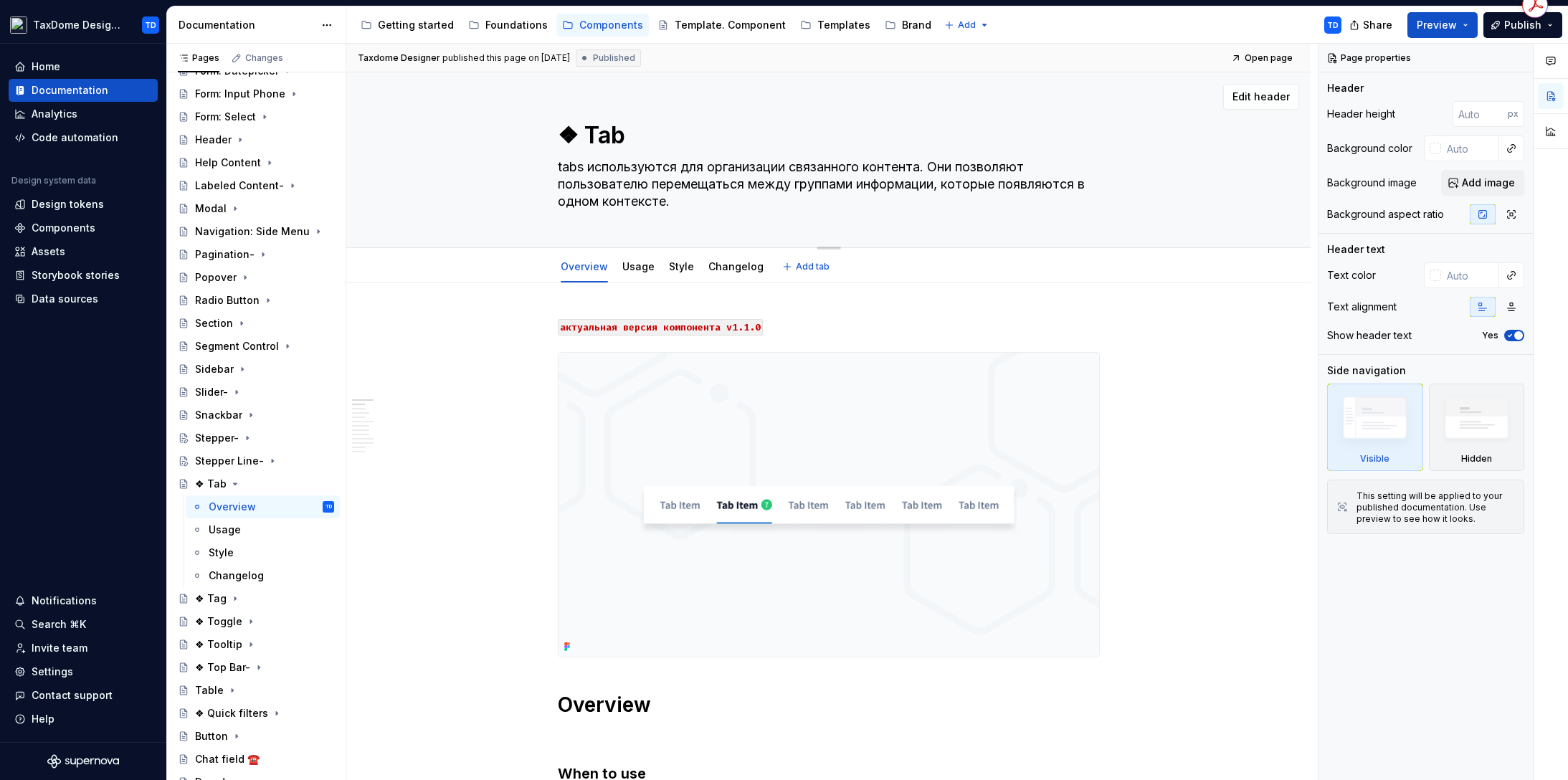
click at [555, 171] on textarea "tabs используются для организации связанного контента. Они позволяют пользовате…" at bounding box center [825, 184] width 542 height 58
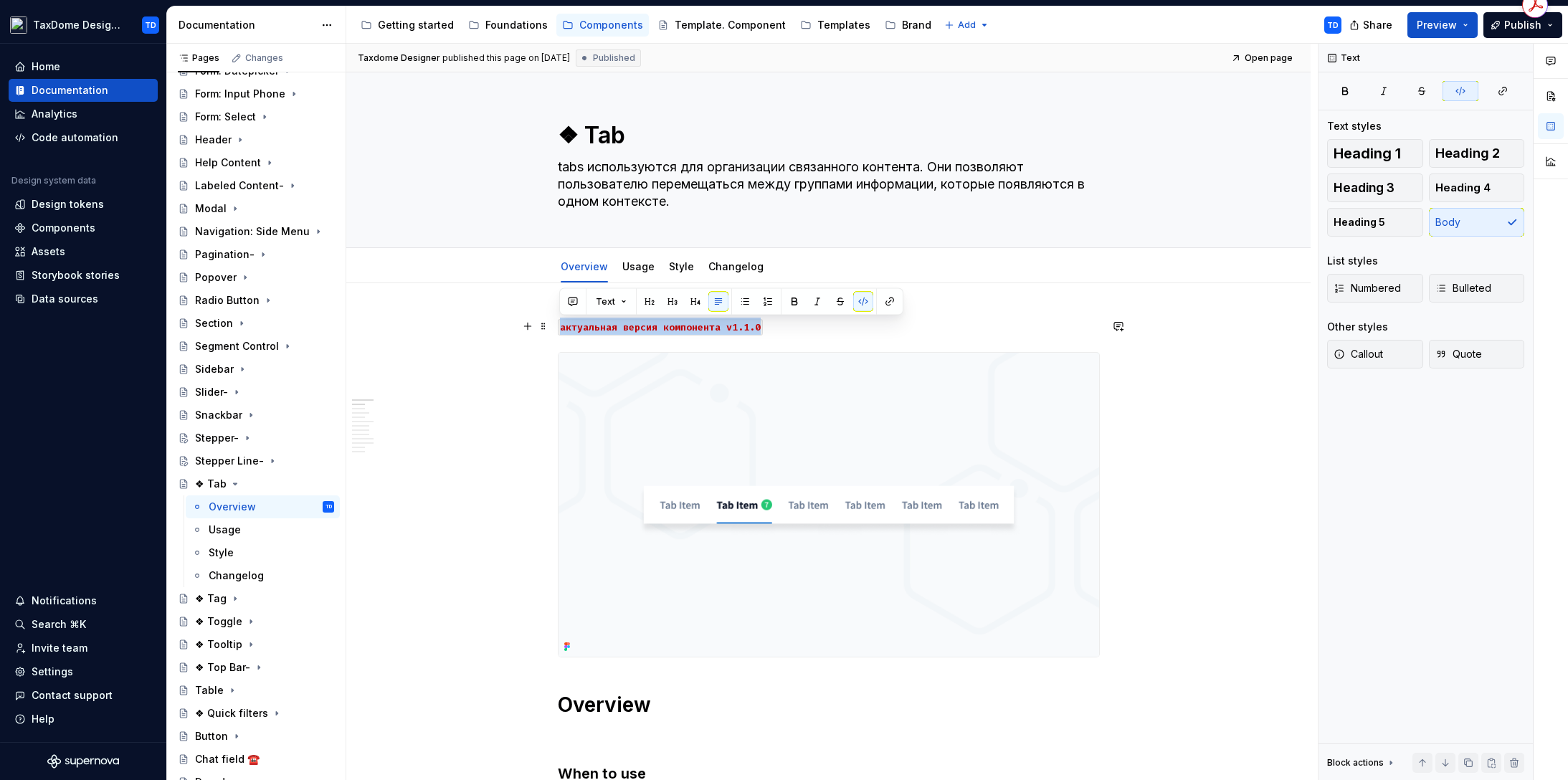
drag, startPoint x: 764, startPoint y: 325, endPoint x: 558, endPoint y: 327, distance: 206.0
click at [558, 327] on p "актуальная версия компонента v1.1.0" at bounding box center [828, 326] width 542 height 17
copy code "актуальная версия компонента v1.1.0"
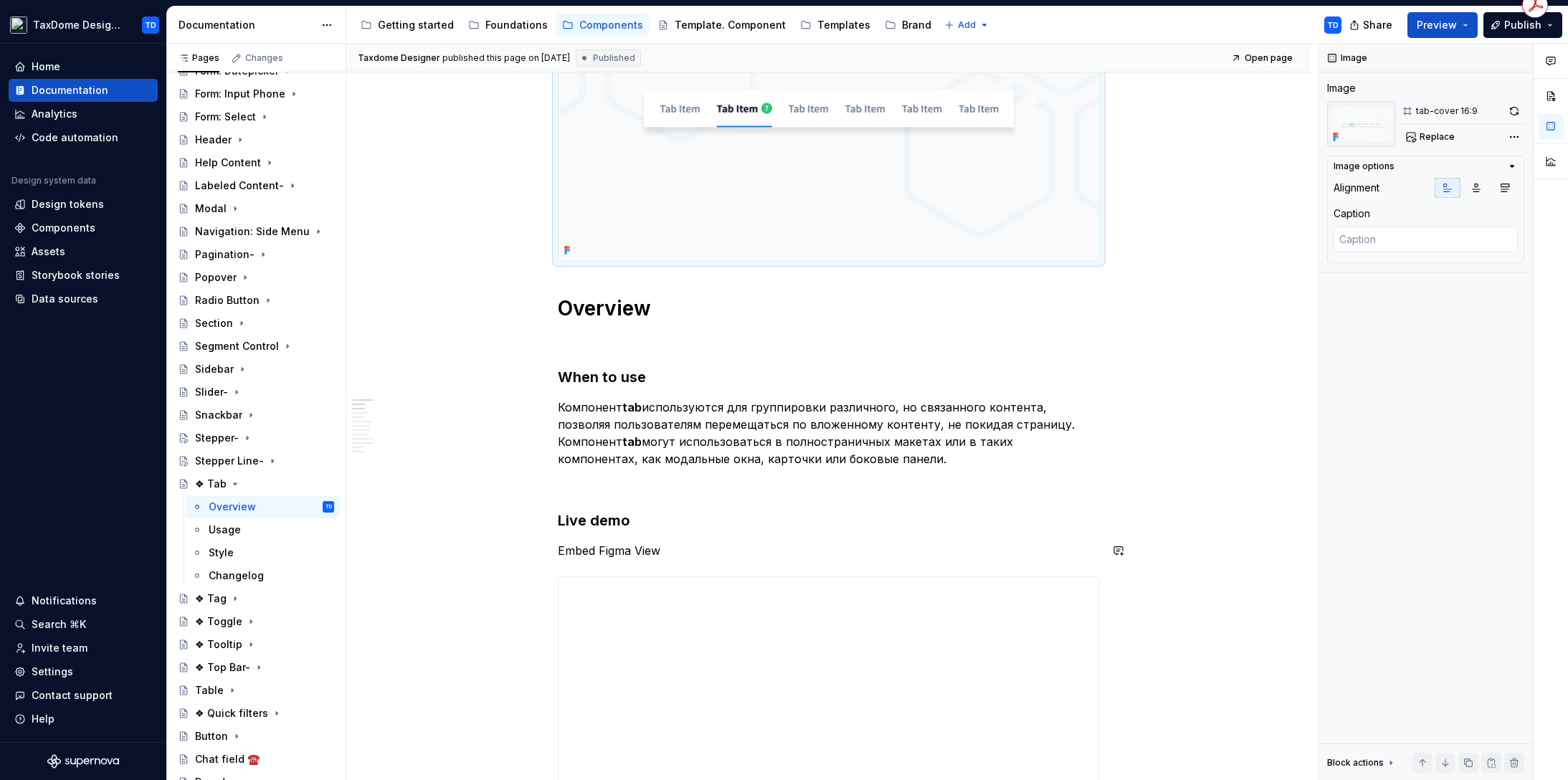
scroll to position [454, 0]
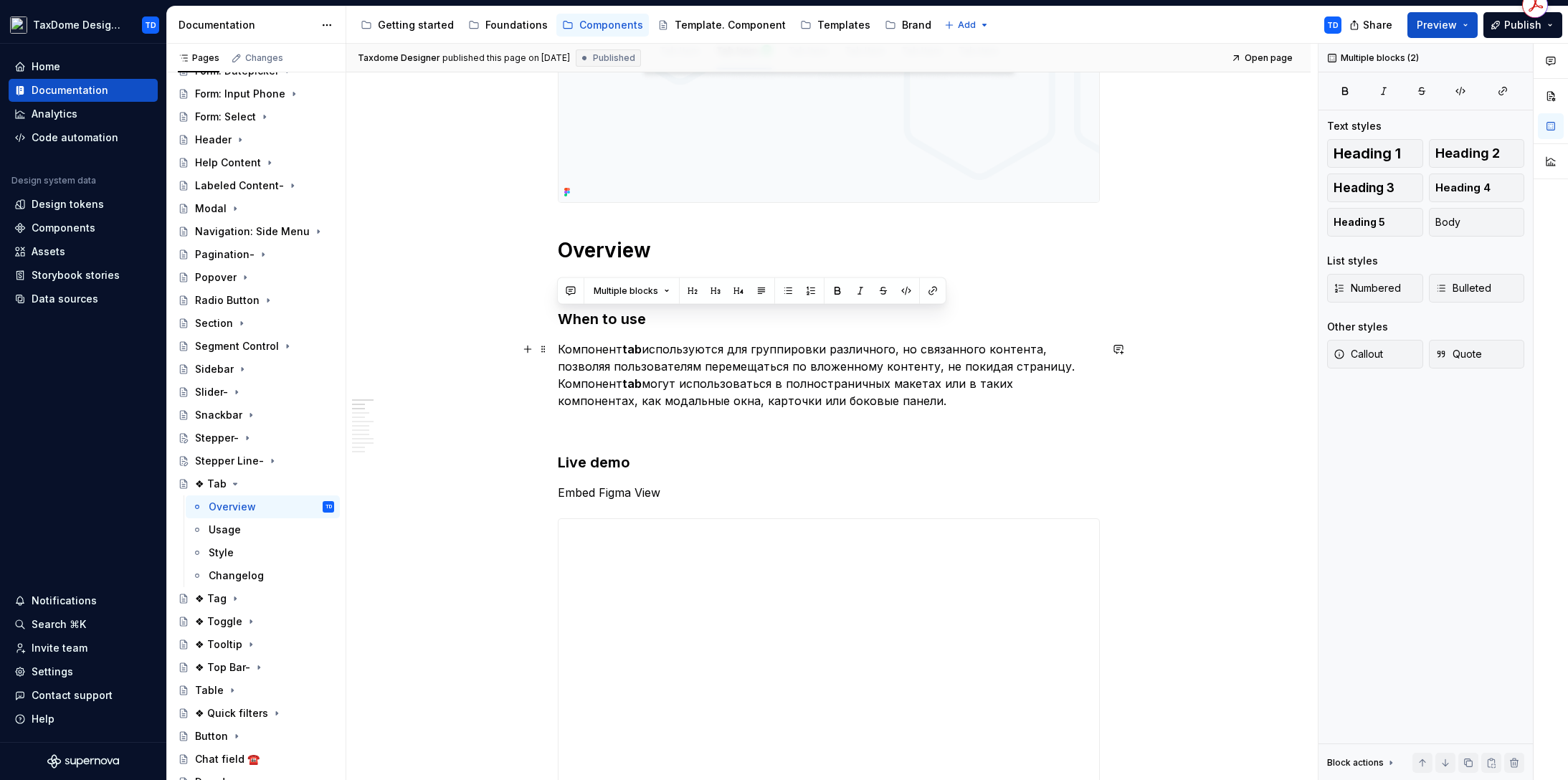
drag, startPoint x: 558, startPoint y: 320, endPoint x: 717, endPoint y: 366, distance: 165.5
copy div "When to use Компонент tab используются для группировки различного, но связанног…"
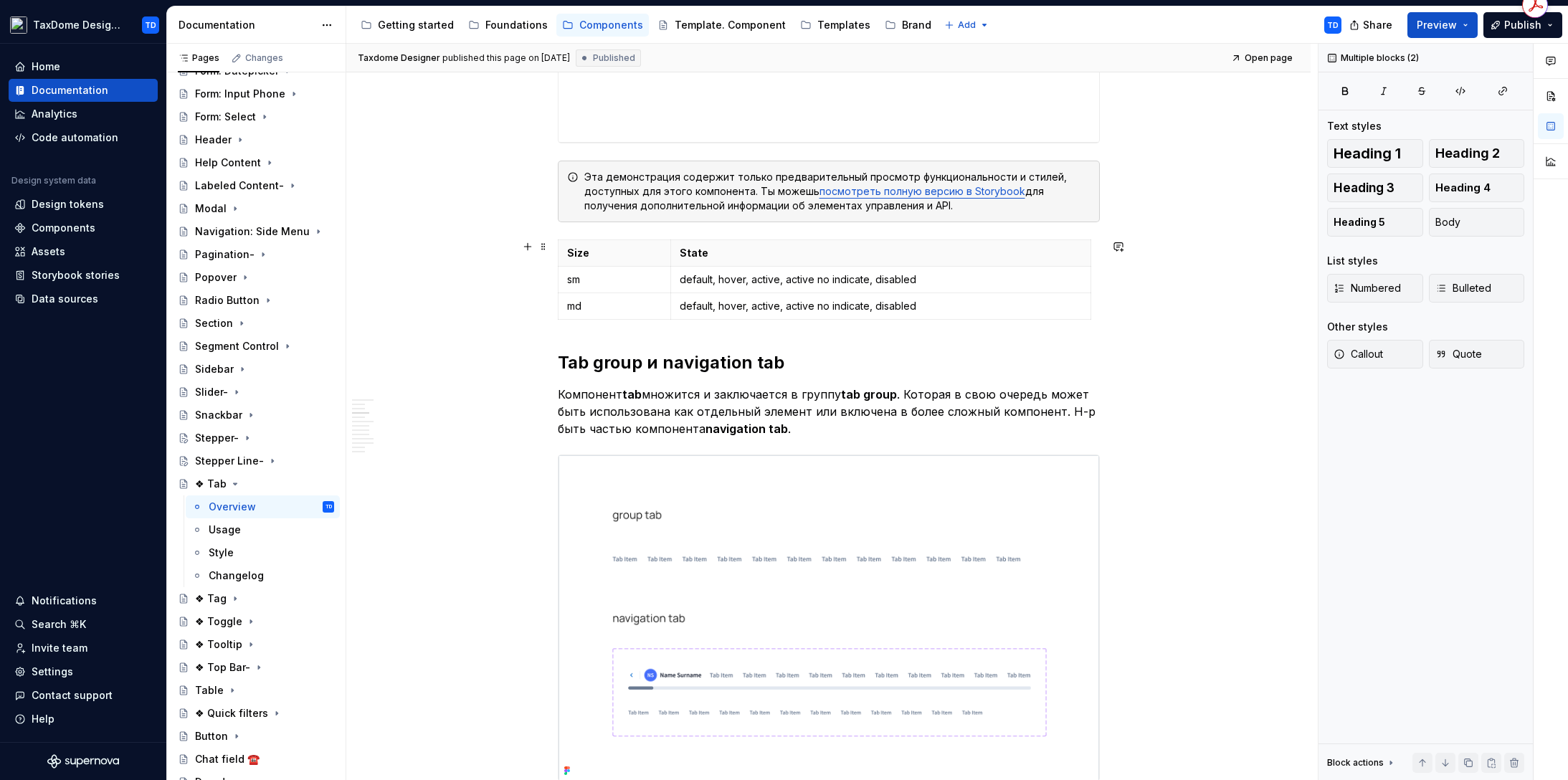
scroll to position [1127, 0]
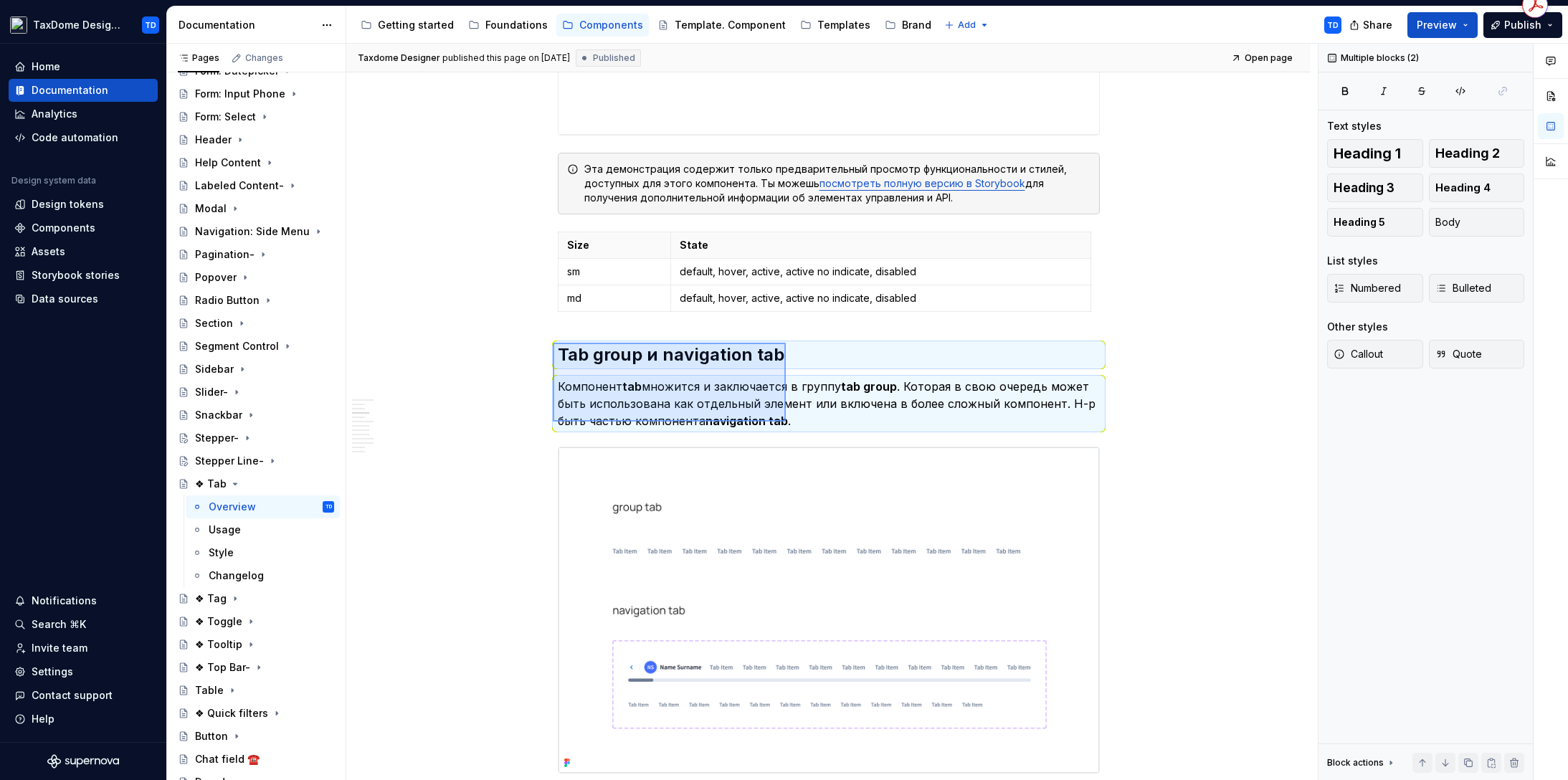
drag, startPoint x: 553, startPoint y: 343, endPoint x: 797, endPoint y: 424, distance: 257.1
click at [797, 424] on div "Taxdome Designer published this page on November 11, 2024 Published Open page ❖…" at bounding box center [832, 412] width 971 height 737
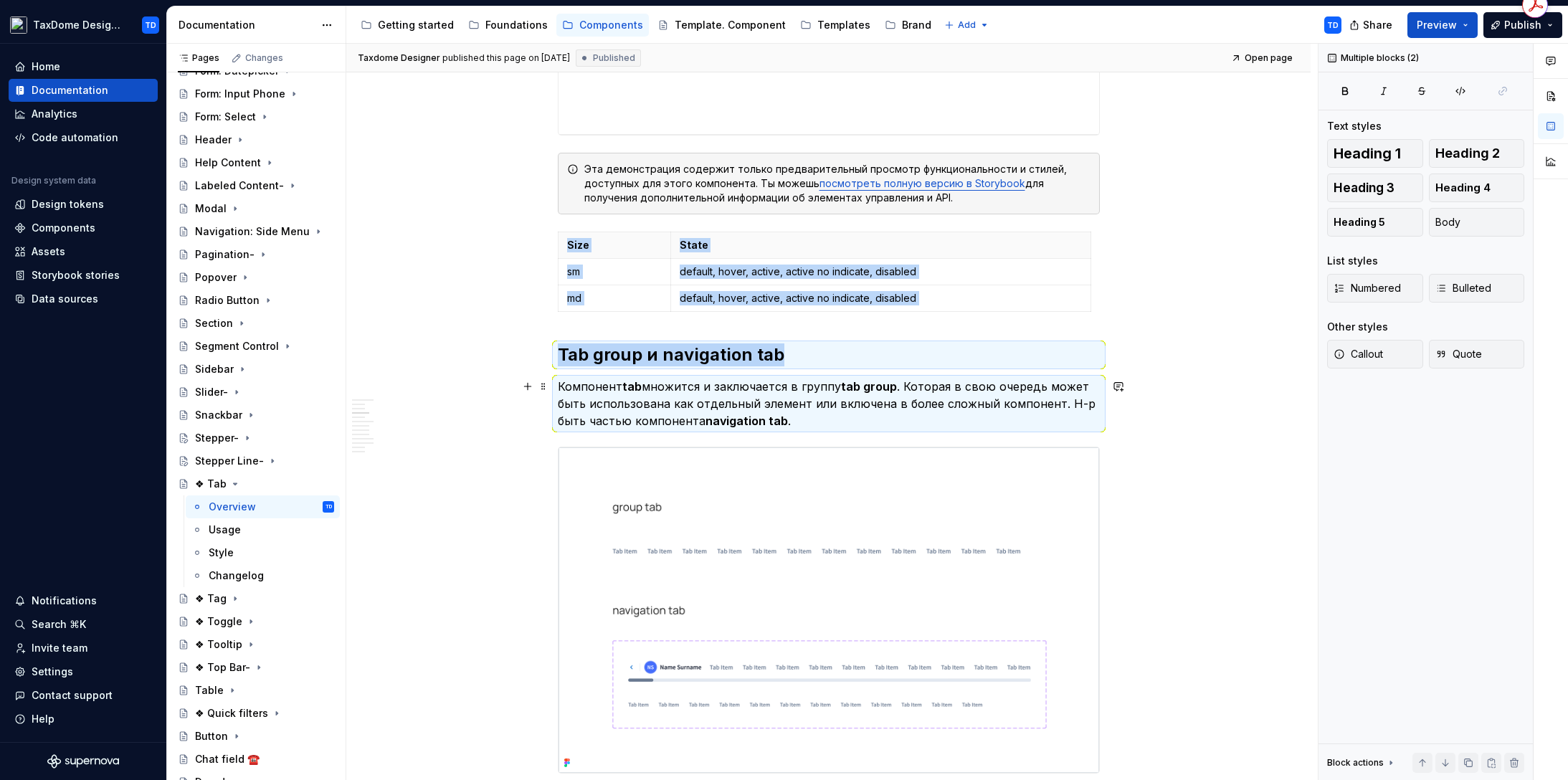
copy div "Size State sm default, hover, active, active no indicate, disabled md default, …"
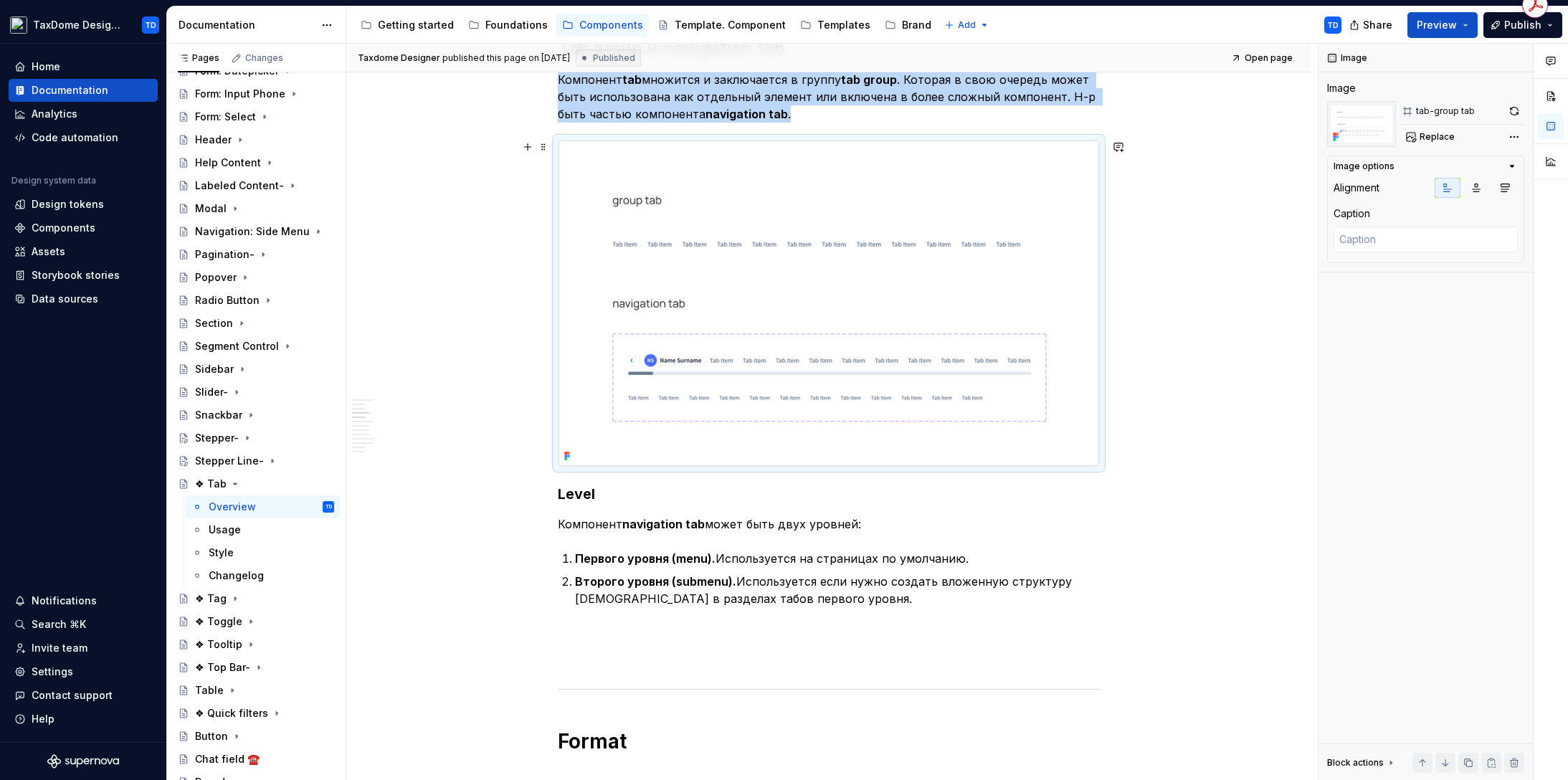
scroll to position [1552, 0]
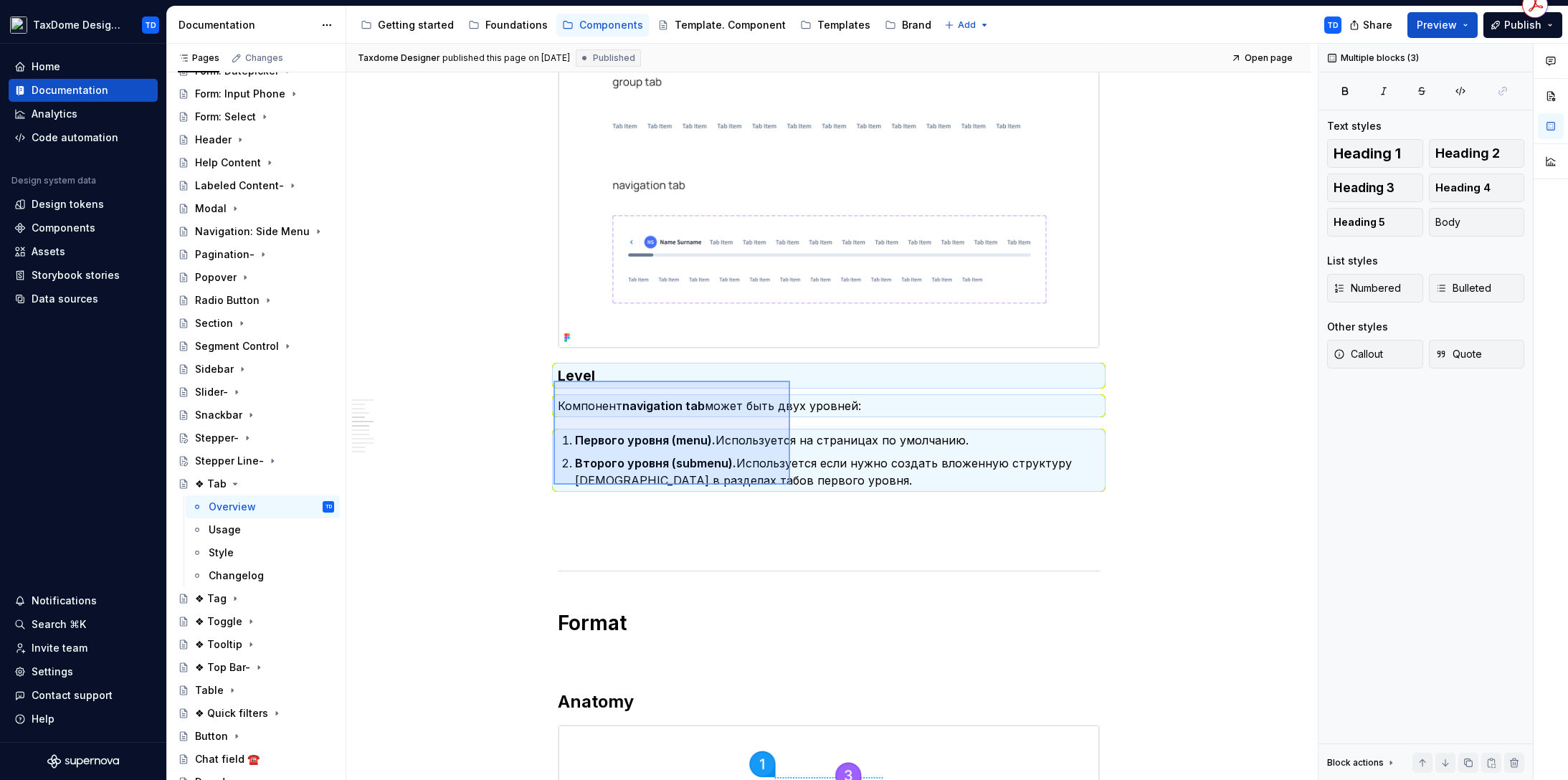
drag, startPoint x: 556, startPoint y: 381, endPoint x: 790, endPoint y: 485, distance: 256.1
click at [790, 485] on div "Taxdome Designer published this page on November 11, 2024 Published Open page ❖…" at bounding box center [832, 412] width 971 height 737
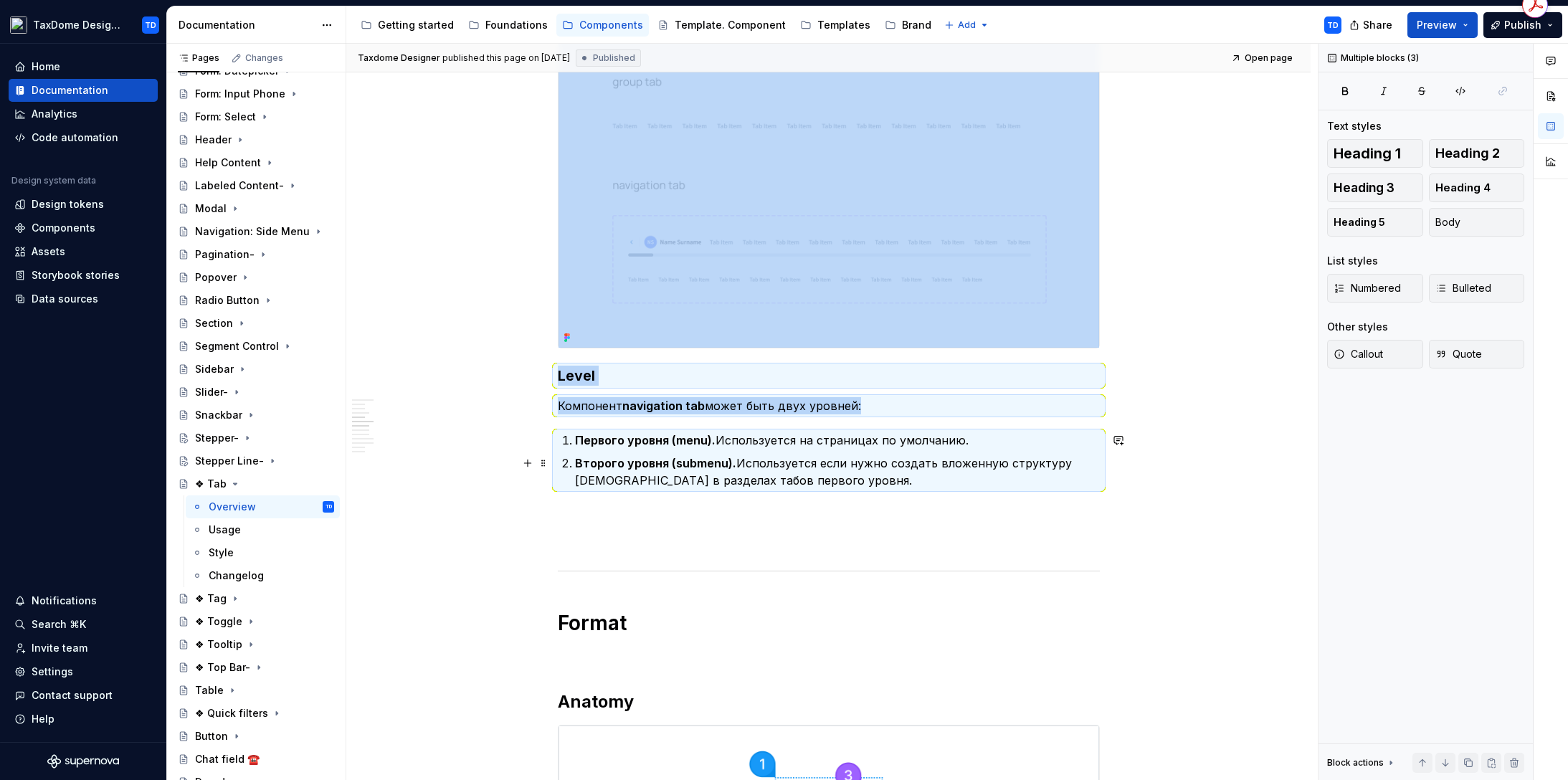
copy div "Level Компонент navigation tab может быть двух уровней:"
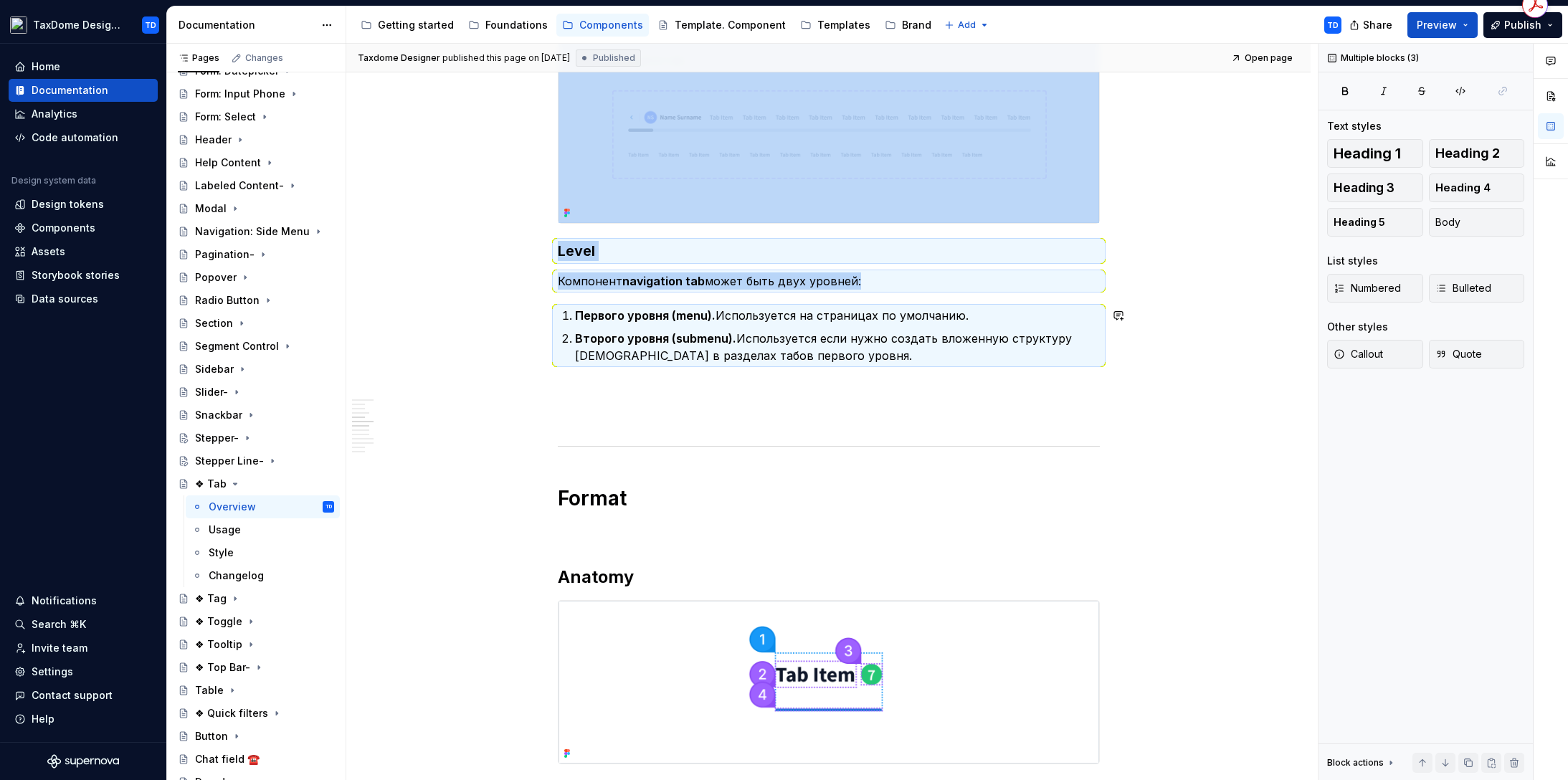
scroll to position [1754, 0]
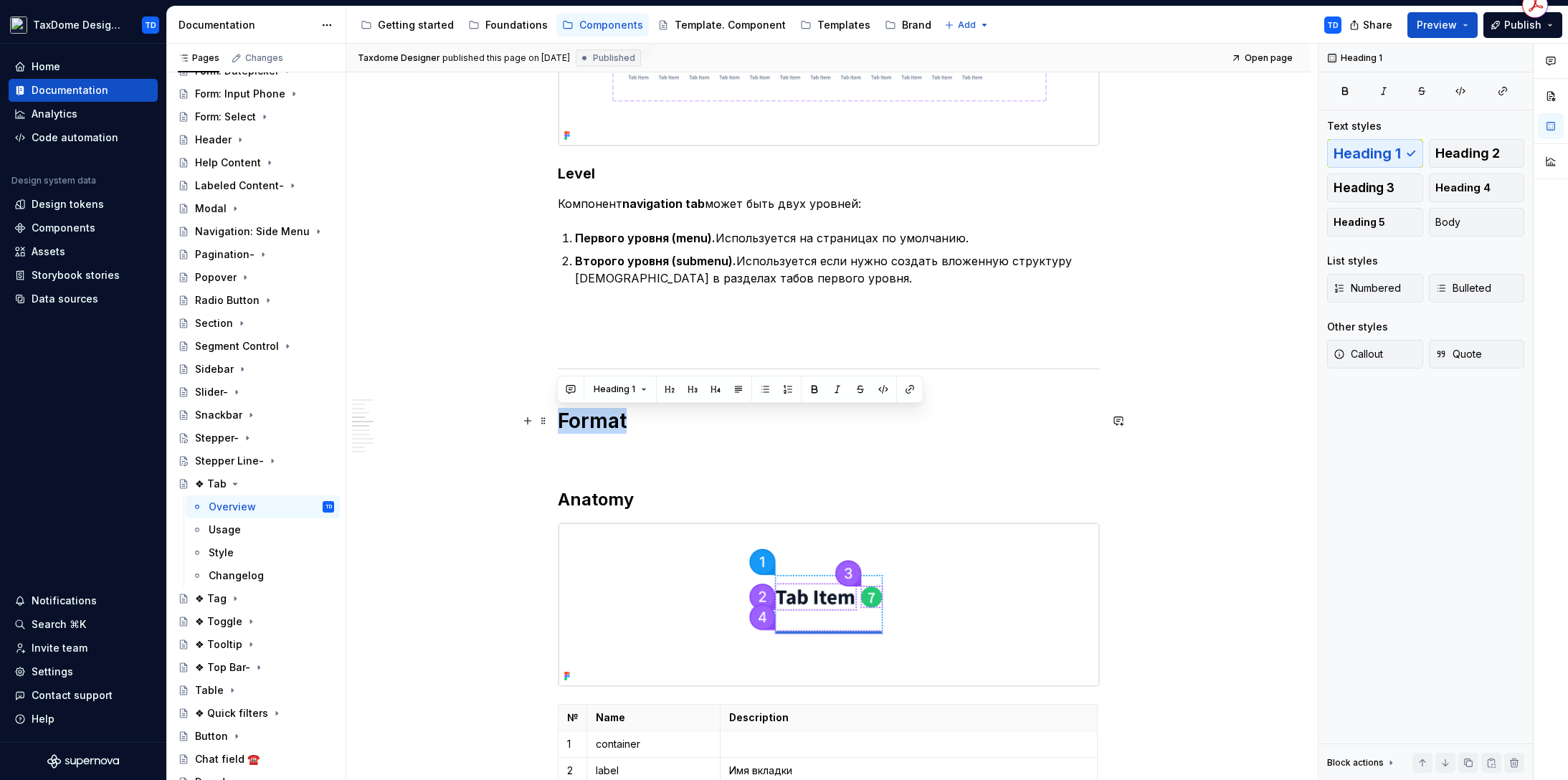
drag, startPoint x: 561, startPoint y: 418, endPoint x: 624, endPoint y: 421, distance: 63.1
click at [624, 421] on h1 "Format" at bounding box center [828, 420] width 542 height 25
copy h1 "Format"
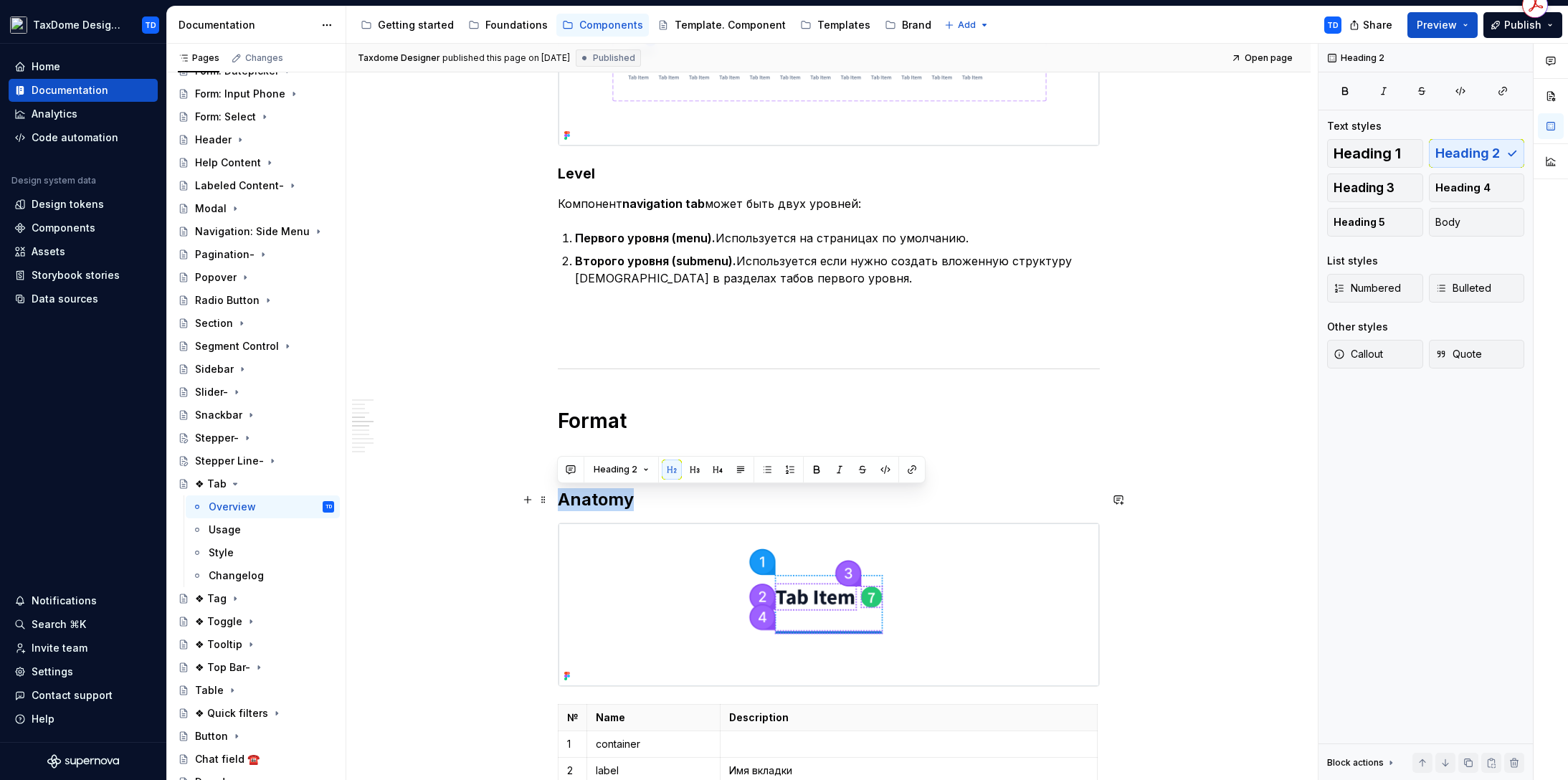
drag, startPoint x: 561, startPoint y: 502, endPoint x: 643, endPoint y: 499, distance: 82.1
click at [643, 499] on h2 "Anatomy" at bounding box center [828, 500] width 542 height 23
copy h2 "Anatomy"
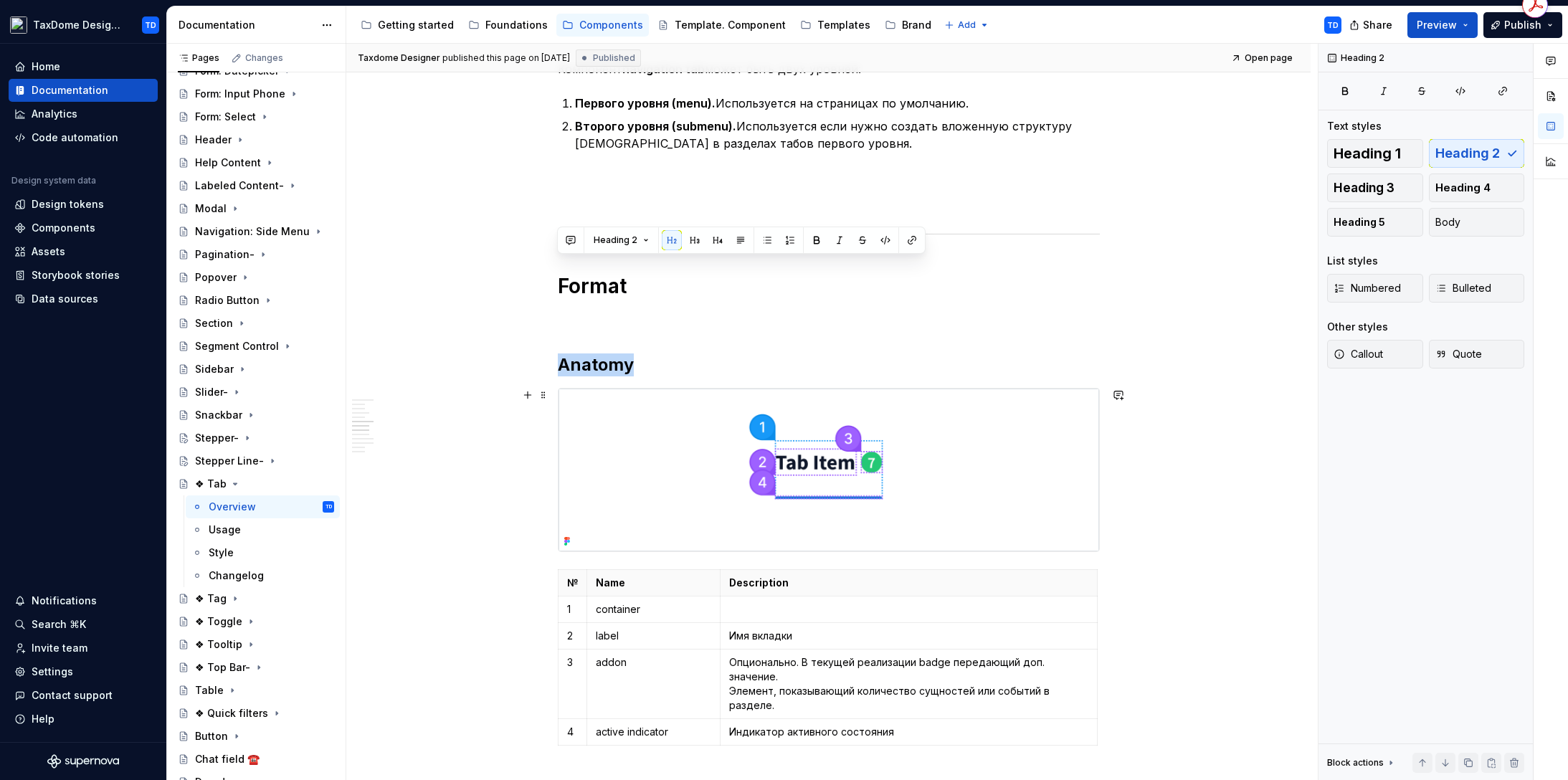
scroll to position [1996, 0]
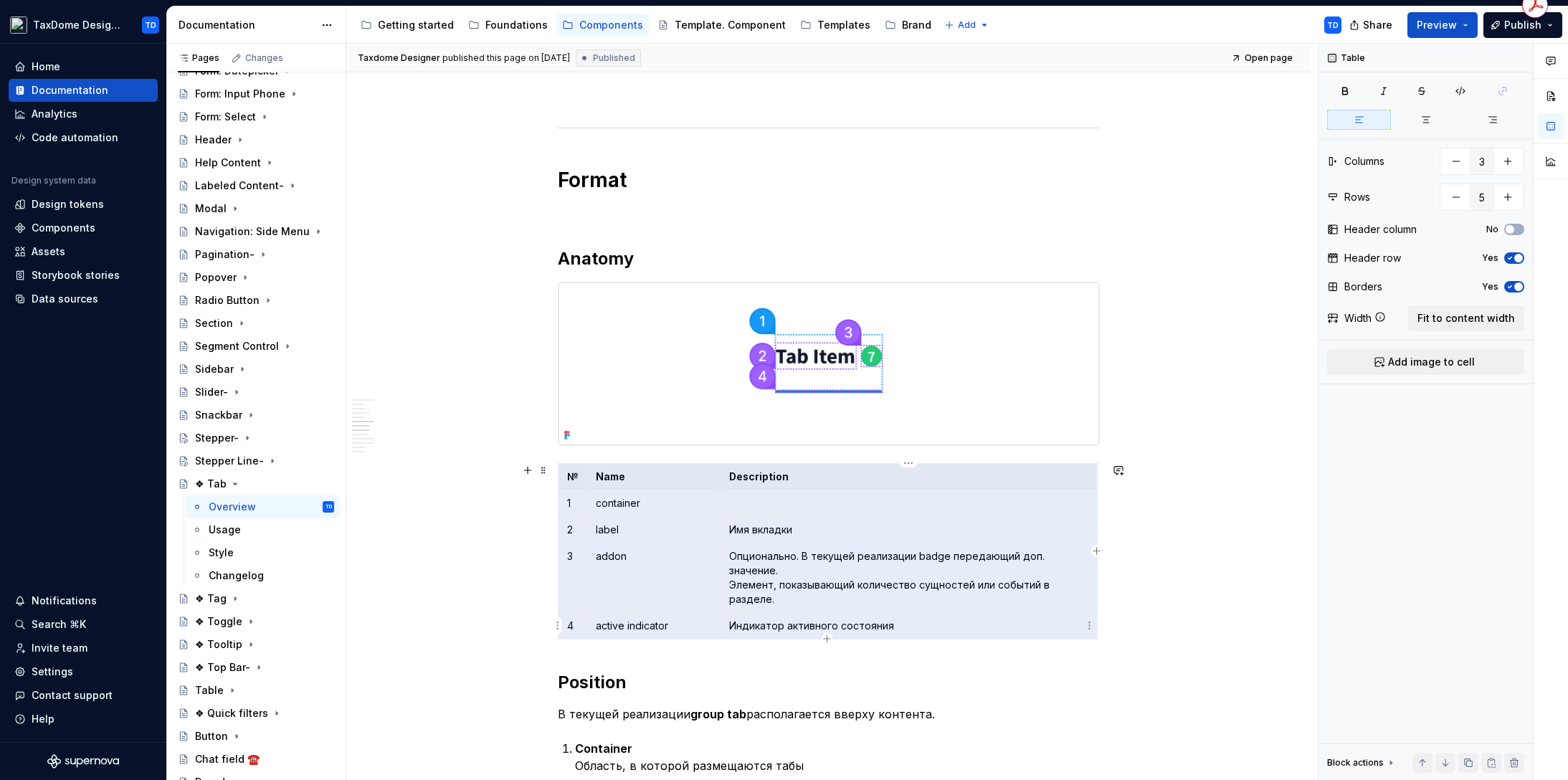
drag, startPoint x: 566, startPoint y: 481, endPoint x: 901, endPoint y: 621, distance: 363.1
click at [903, 621] on tbody "№ Name Description 1 container 2 label Имя вкладки 3 addon Опционально. В текущ…" at bounding box center [827, 551] width 539 height 176
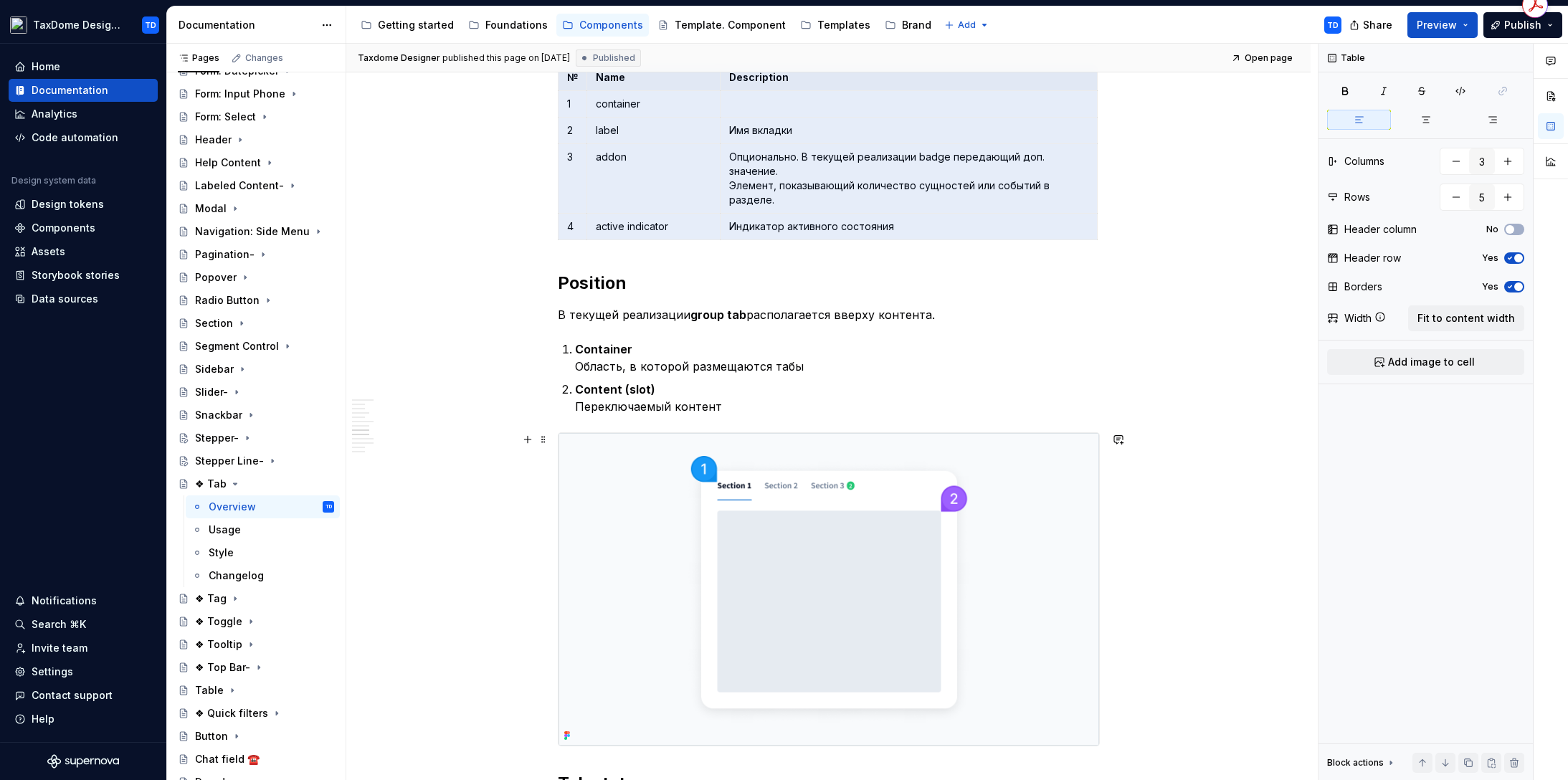
scroll to position [2407, 0]
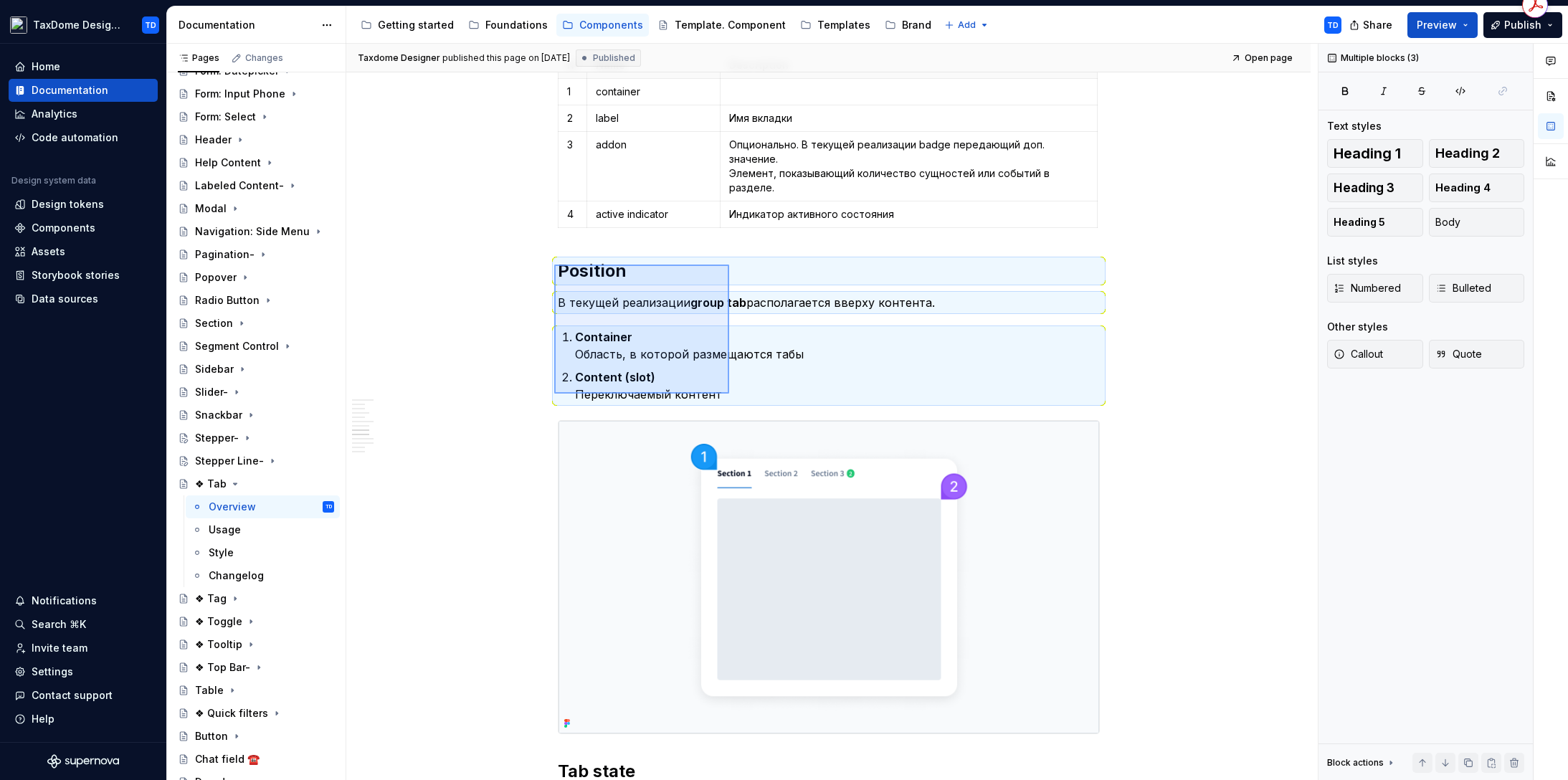
drag, startPoint x: 554, startPoint y: 264, endPoint x: 734, endPoint y: 397, distance: 223.8
click at [734, 397] on div "Taxdome Designer published this page on November 11, 2024 Published Open page ❖…" at bounding box center [832, 412] width 971 height 737
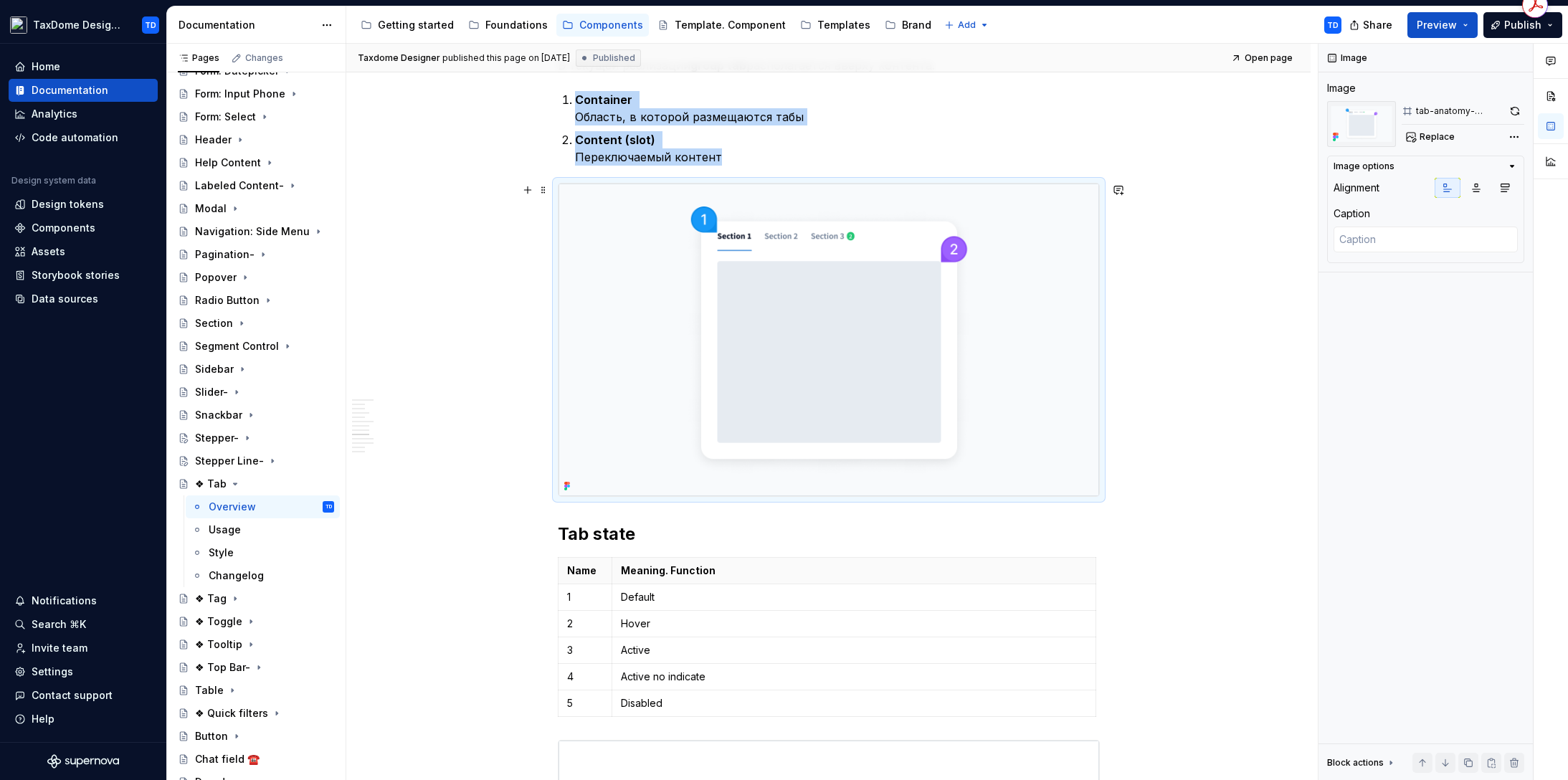
scroll to position [2877, 0]
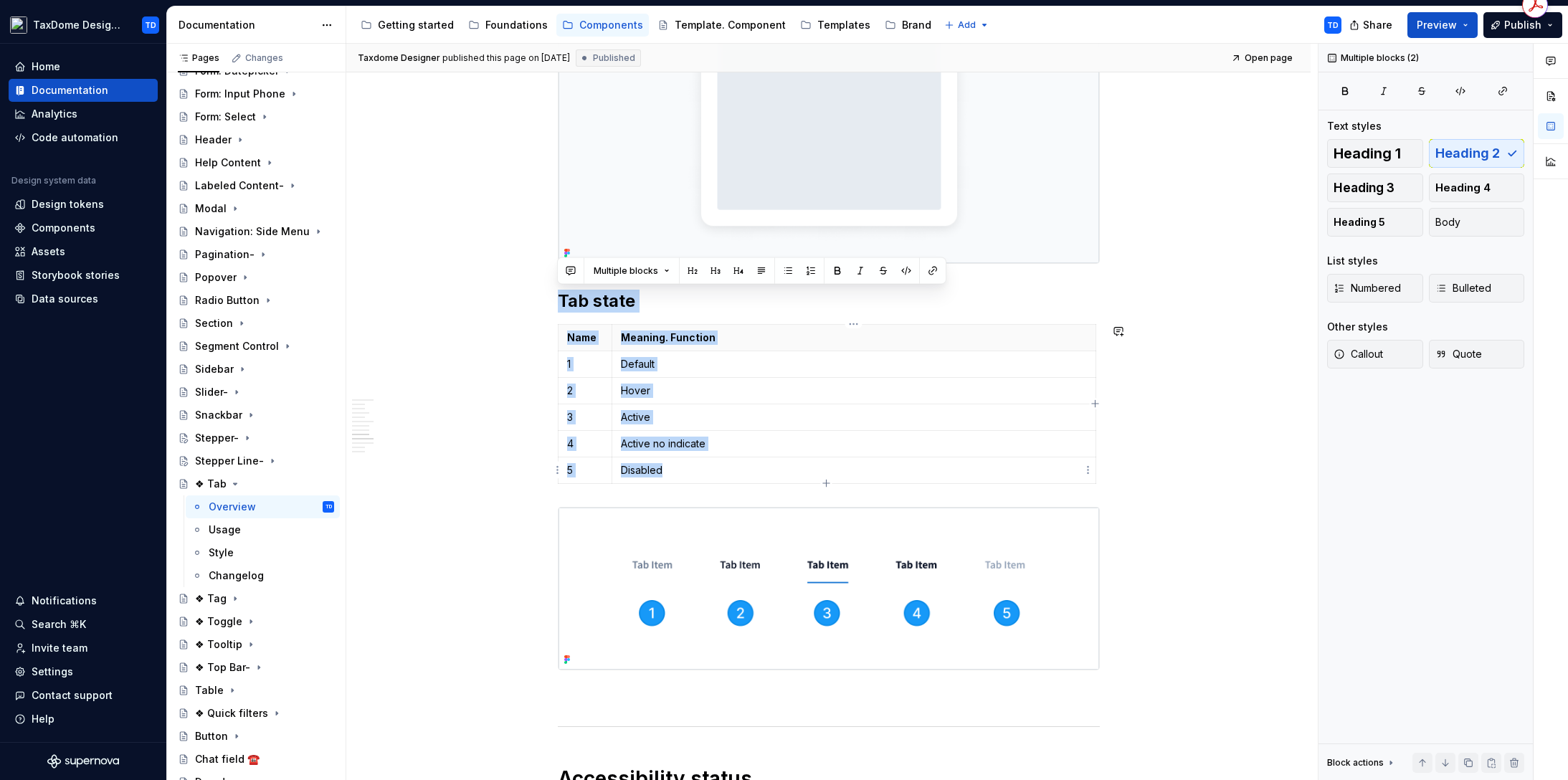
drag, startPoint x: 575, startPoint y: 299, endPoint x: 719, endPoint y: 482, distance: 232.9
copy div "Tab state Name Meaning. Function 1 Default 2 Hover 3 Active 4 Active no indicat…"
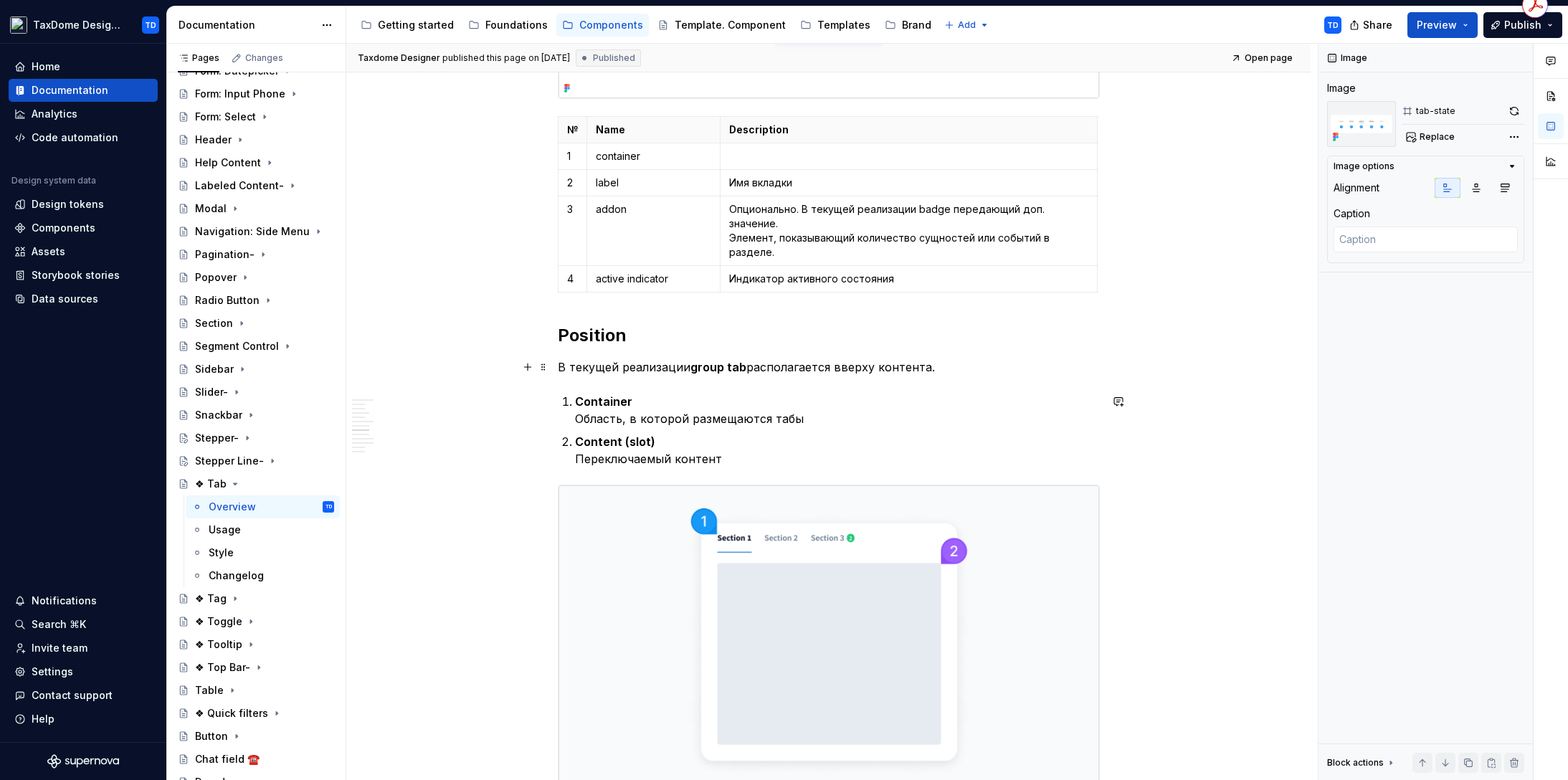
scroll to position [2328, 0]
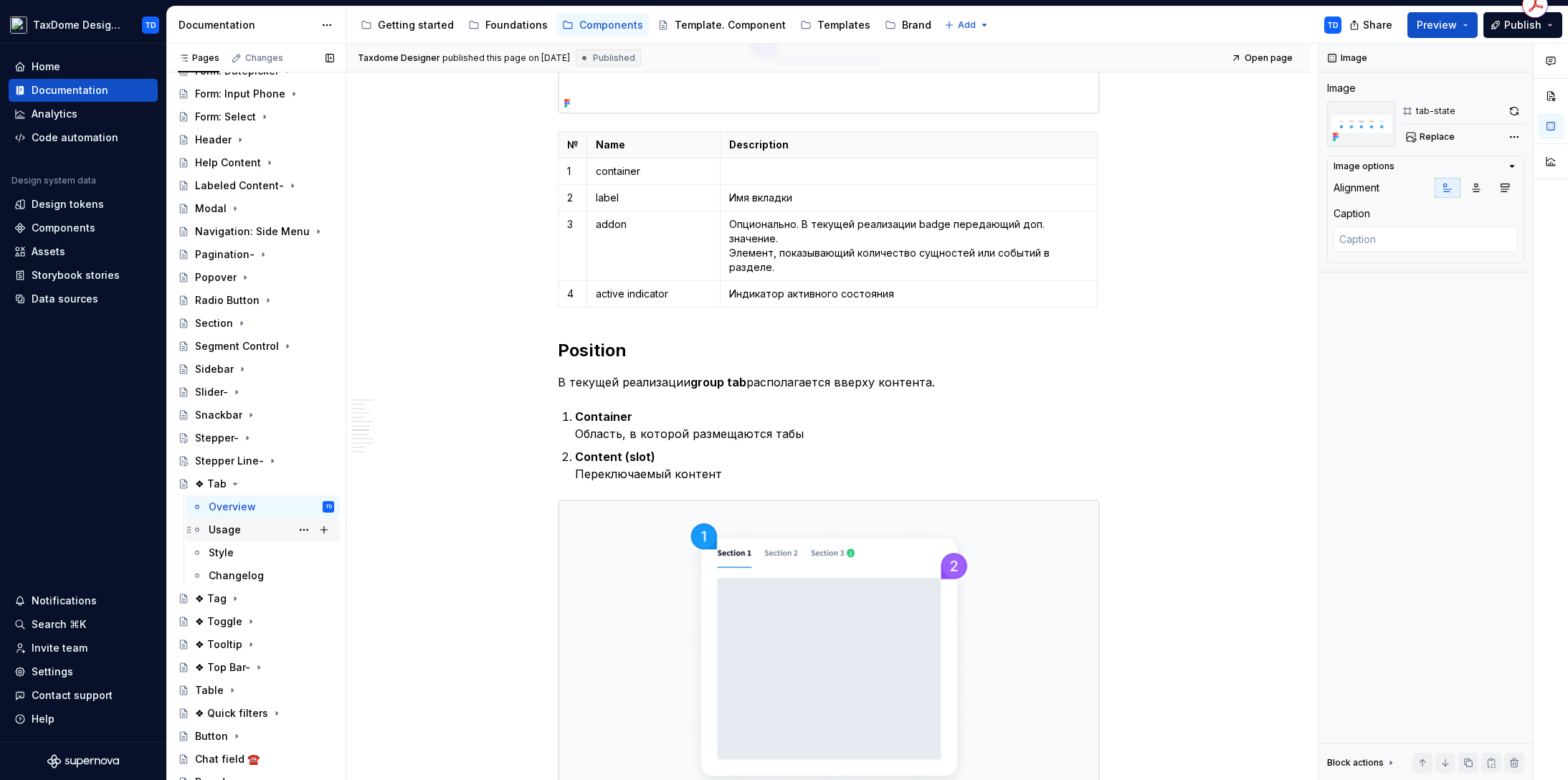
drag, startPoint x: 252, startPoint y: 530, endPoint x: 274, endPoint y: 519, distance: 24.6
click at [251, 530] on div "Usage" at bounding box center [272, 530] width 125 height 20
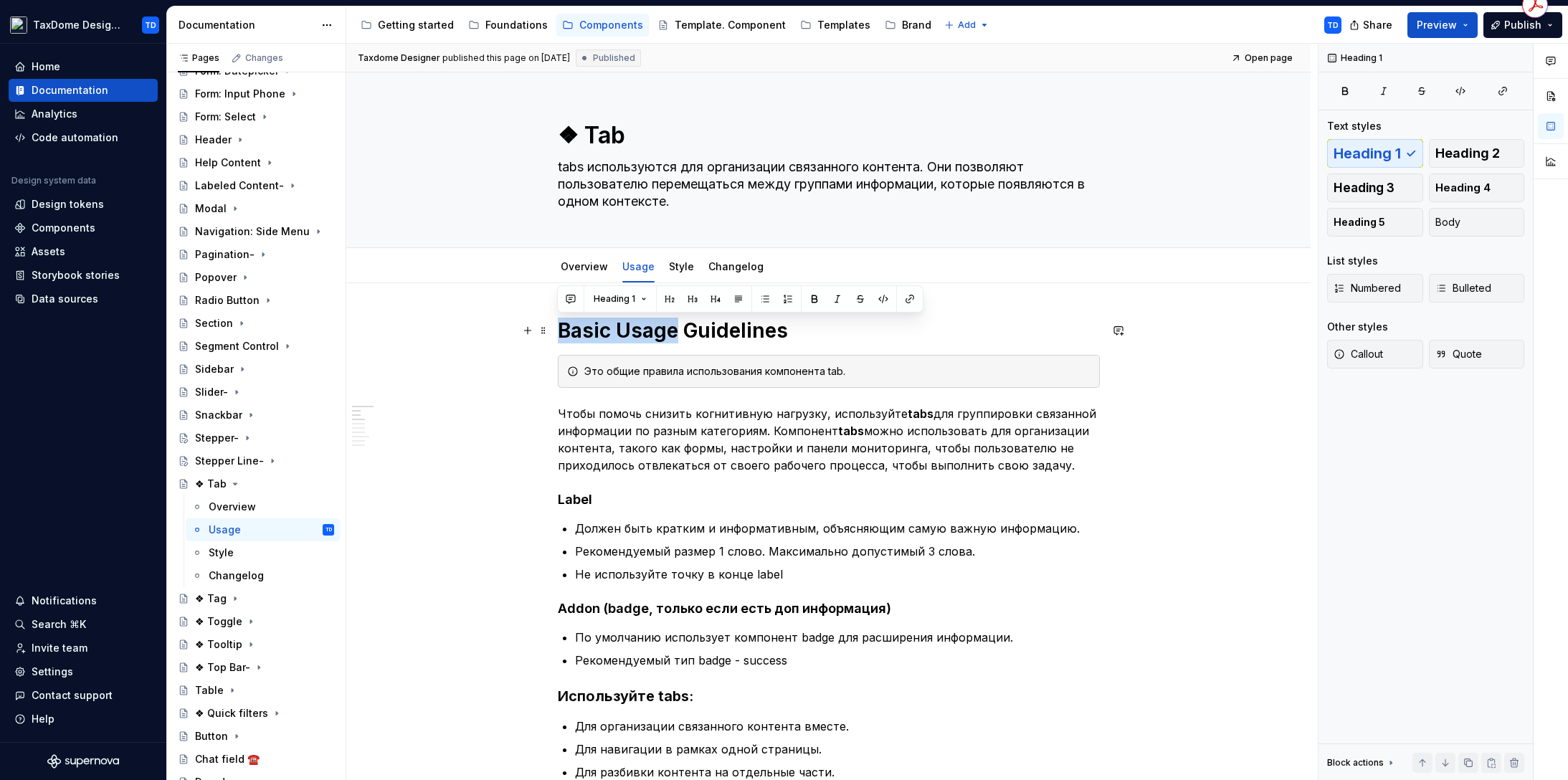
drag, startPoint x: 563, startPoint y: 331, endPoint x: 658, endPoint y: 332, distance: 95.0
click at [673, 340] on h1 "Basic Usage Guidelines" at bounding box center [828, 330] width 542 height 25
copy h1 "Basic Usage"
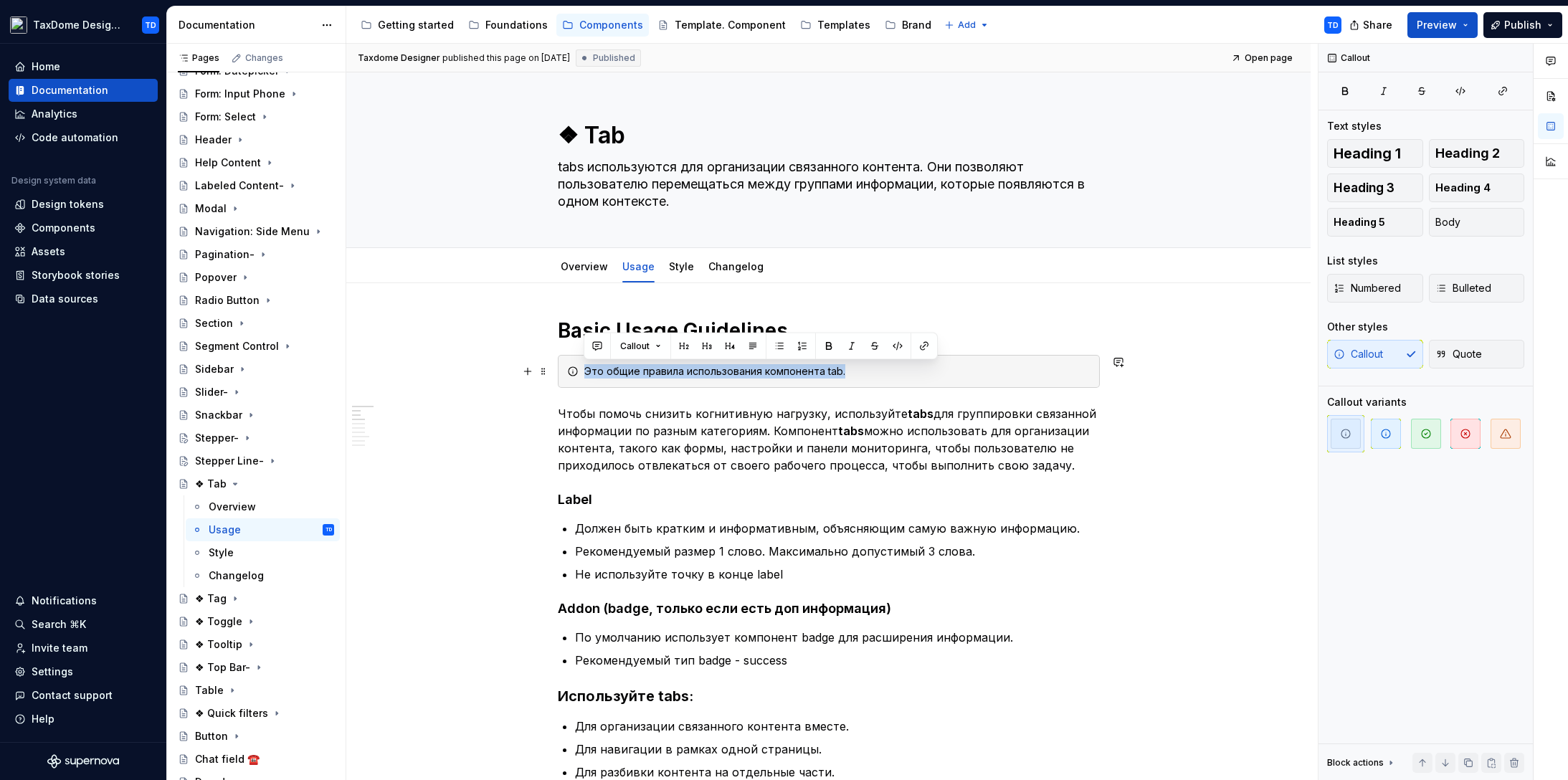
drag, startPoint x: 582, startPoint y: 371, endPoint x: 847, endPoint y: 371, distance: 265.0
click at [848, 371] on div "Это общие правила использования компонента tab." at bounding box center [828, 371] width 542 height 33
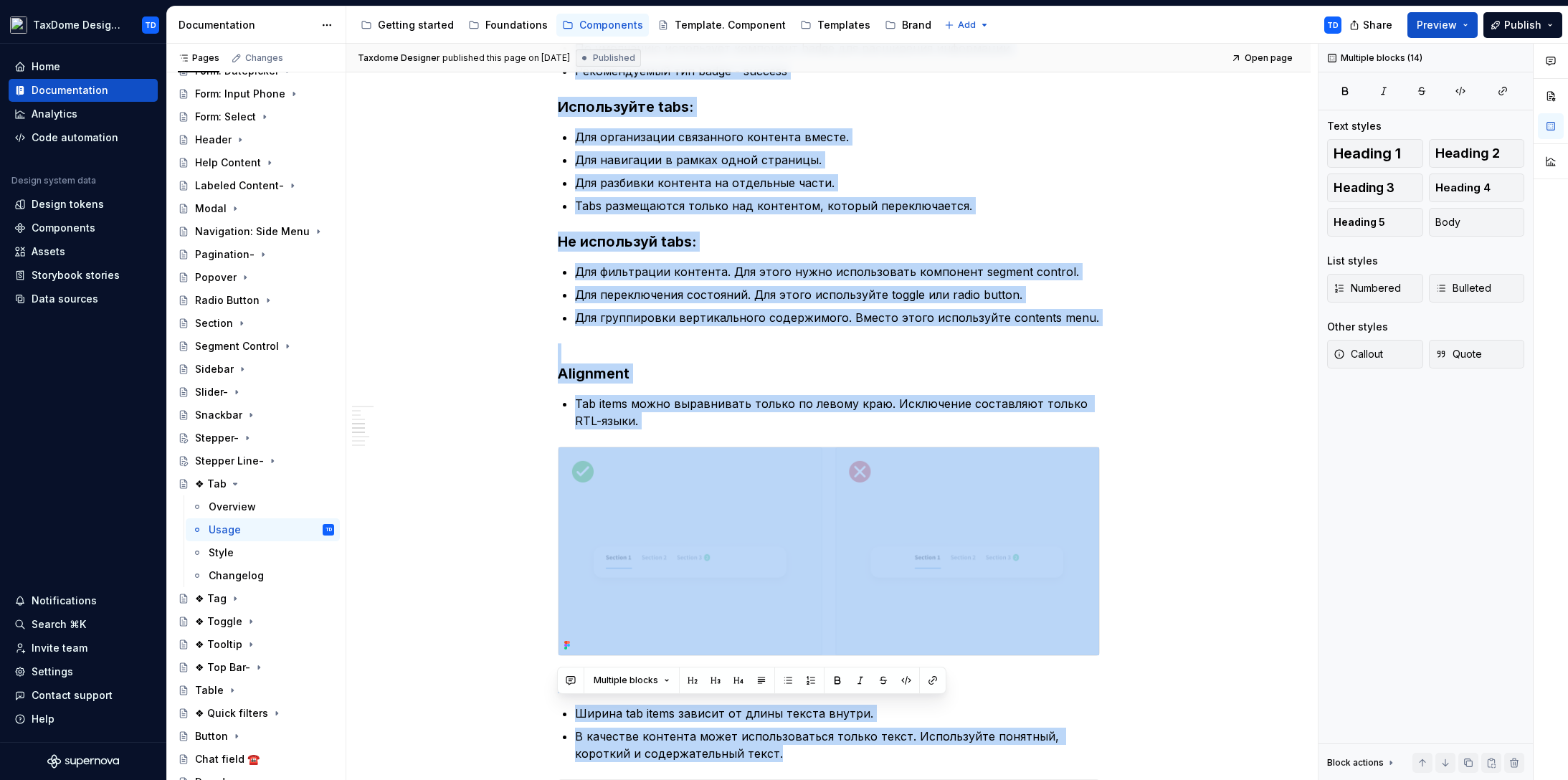
scroll to position [689, 0]
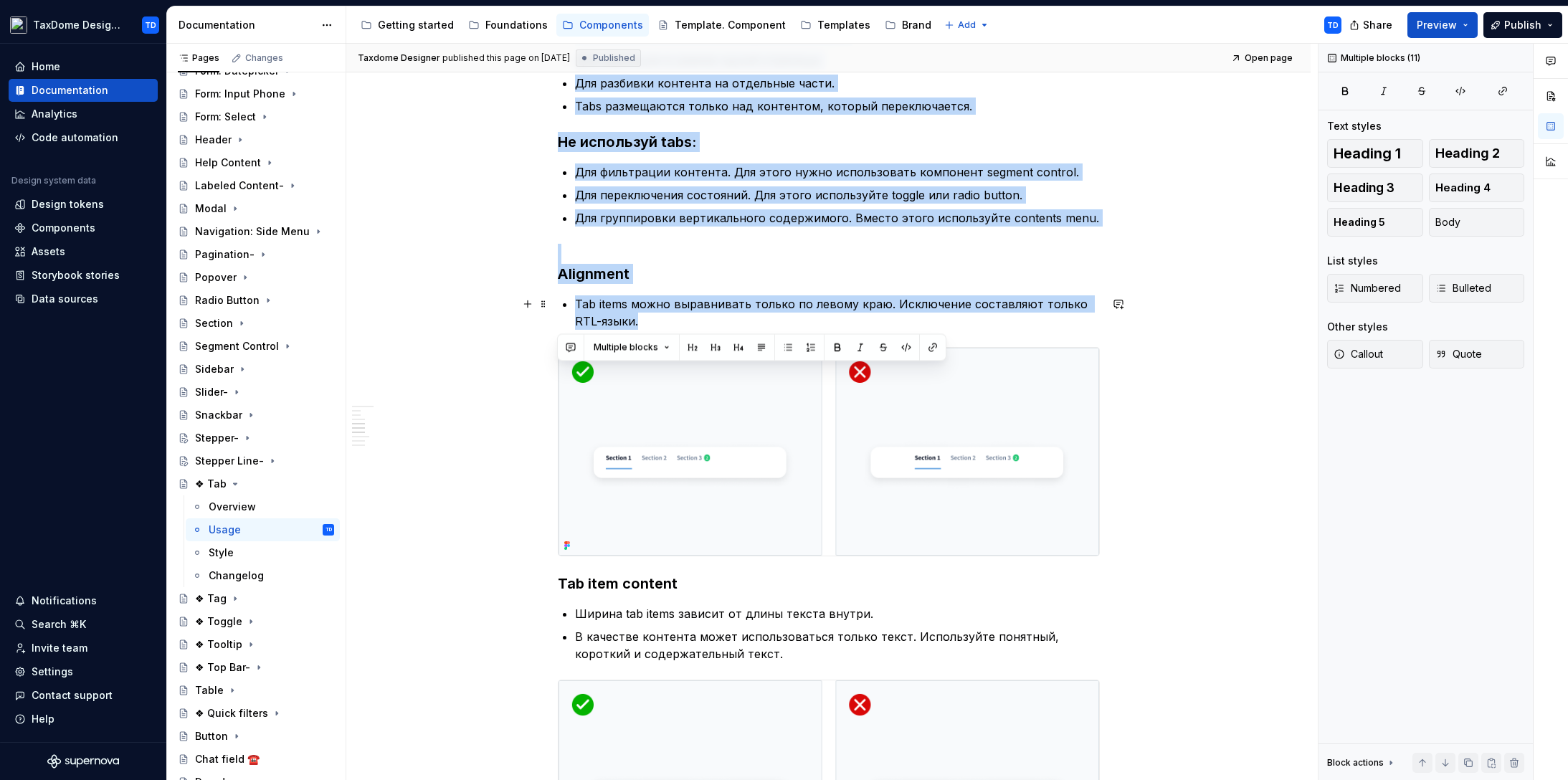
drag, startPoint x: 558, startPoint y: 319, endPoint x: 812, endPoint y: 319, distance: 254.0
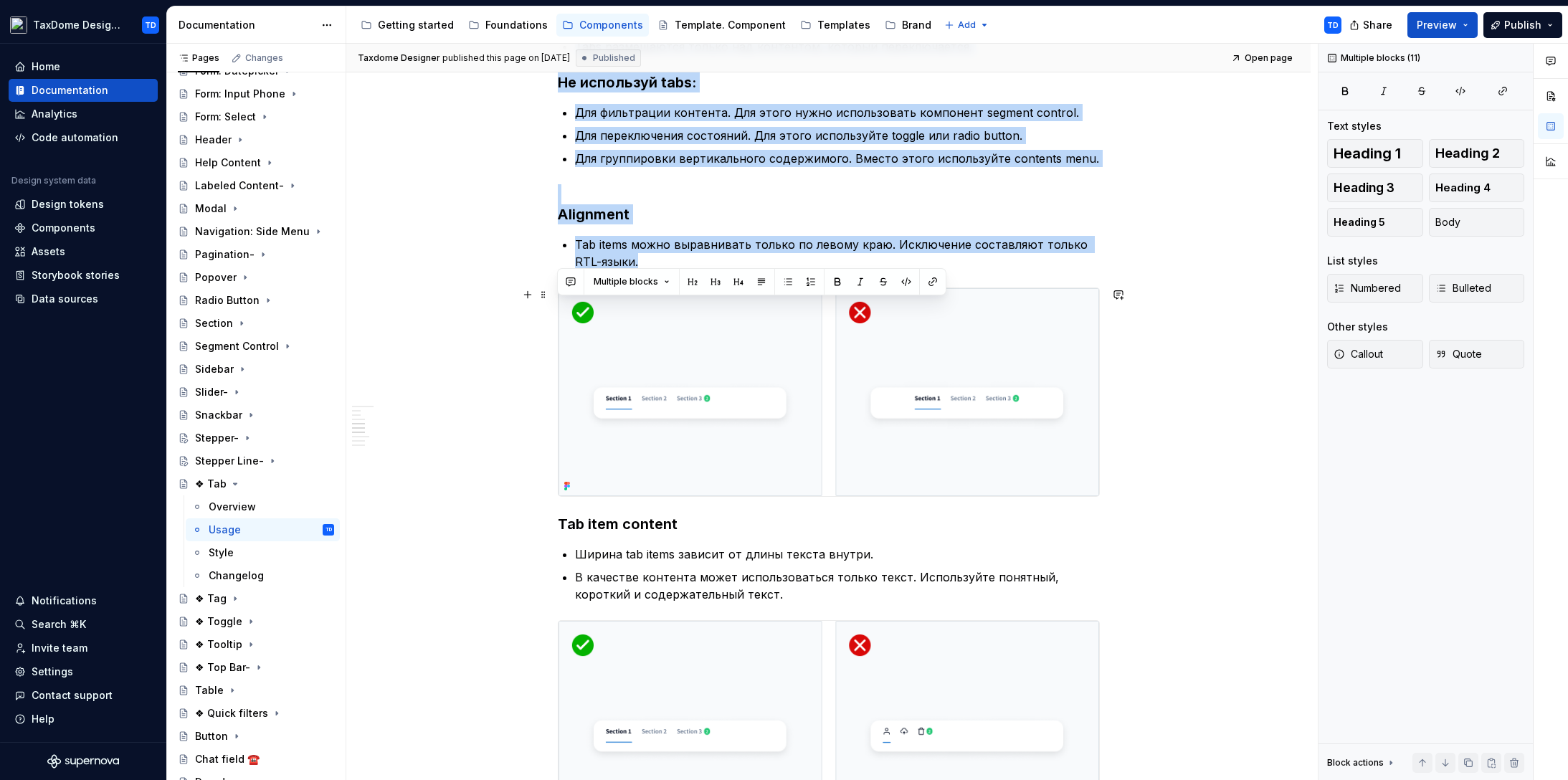
scroll to position [763, 0]
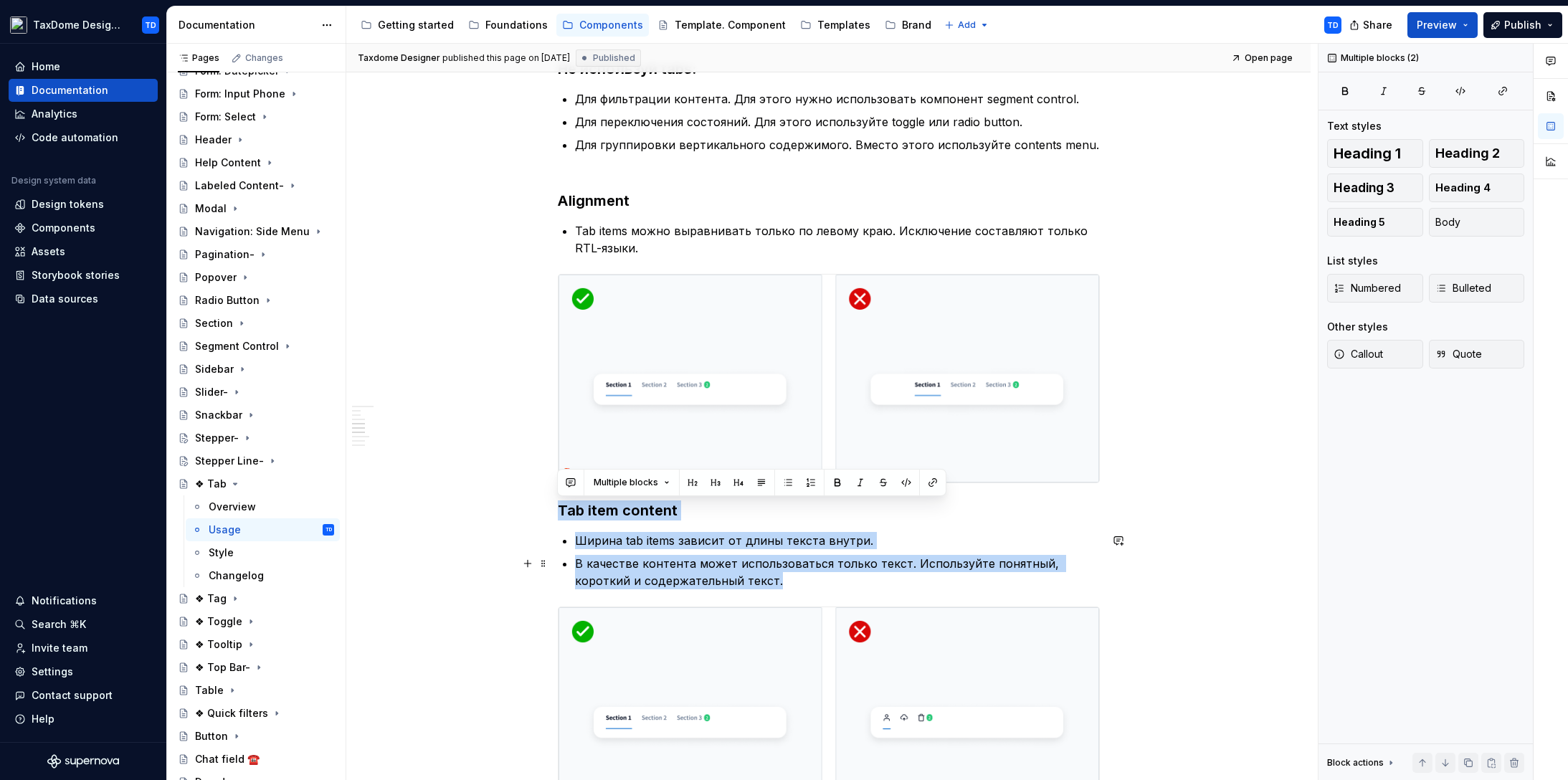
drag, startPoint x: 560, startPoint y: 508, endPoint x: 728, endPoint y: 588, distance: 186.1
click at [728, 588] on div "Basic Usage Guidelines Это общие правила использования компонента tab. Чтобы по…" at bounding box center [828, 774] width 542 height 2438
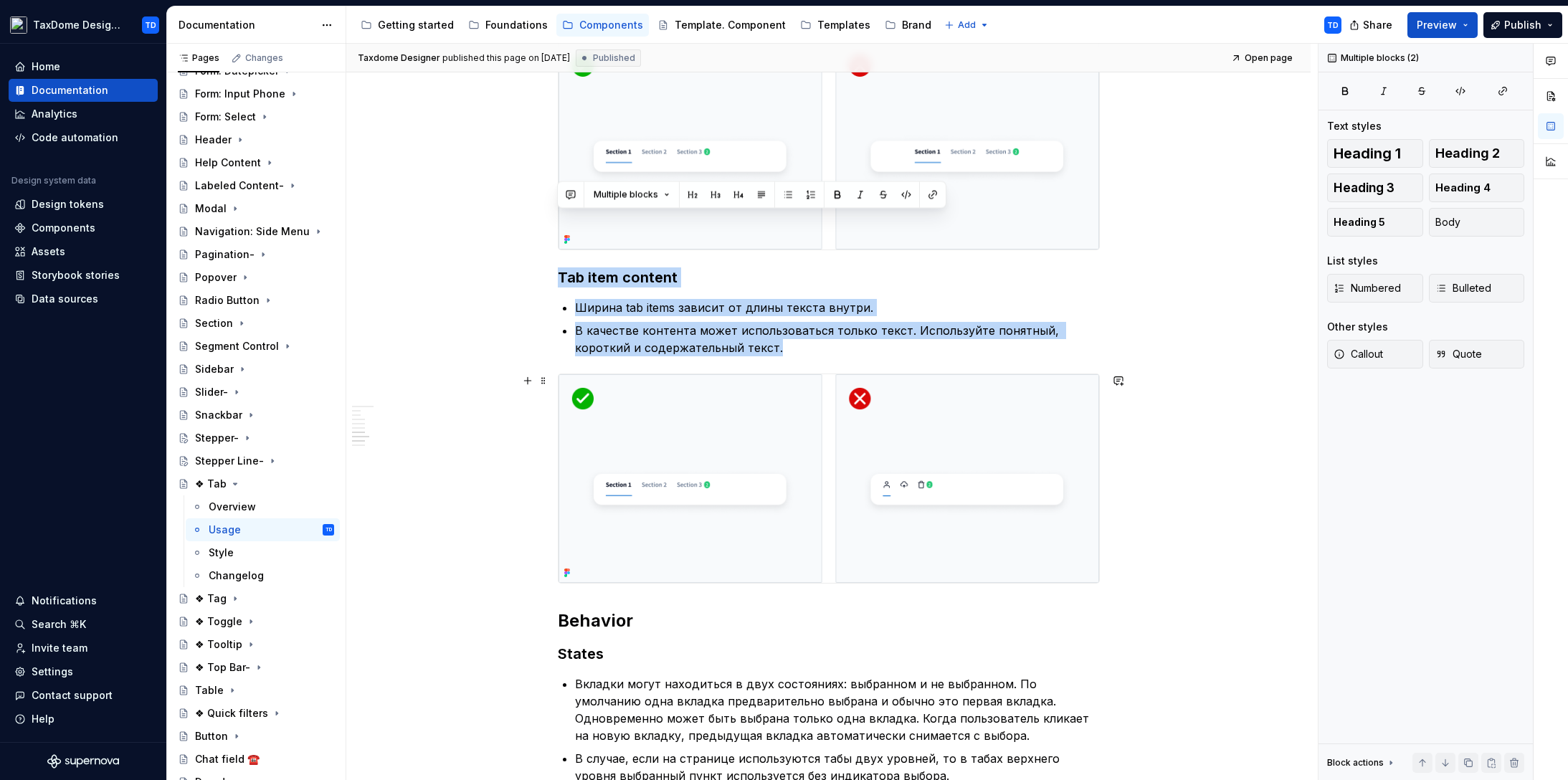
scroll to position [1099, 0]
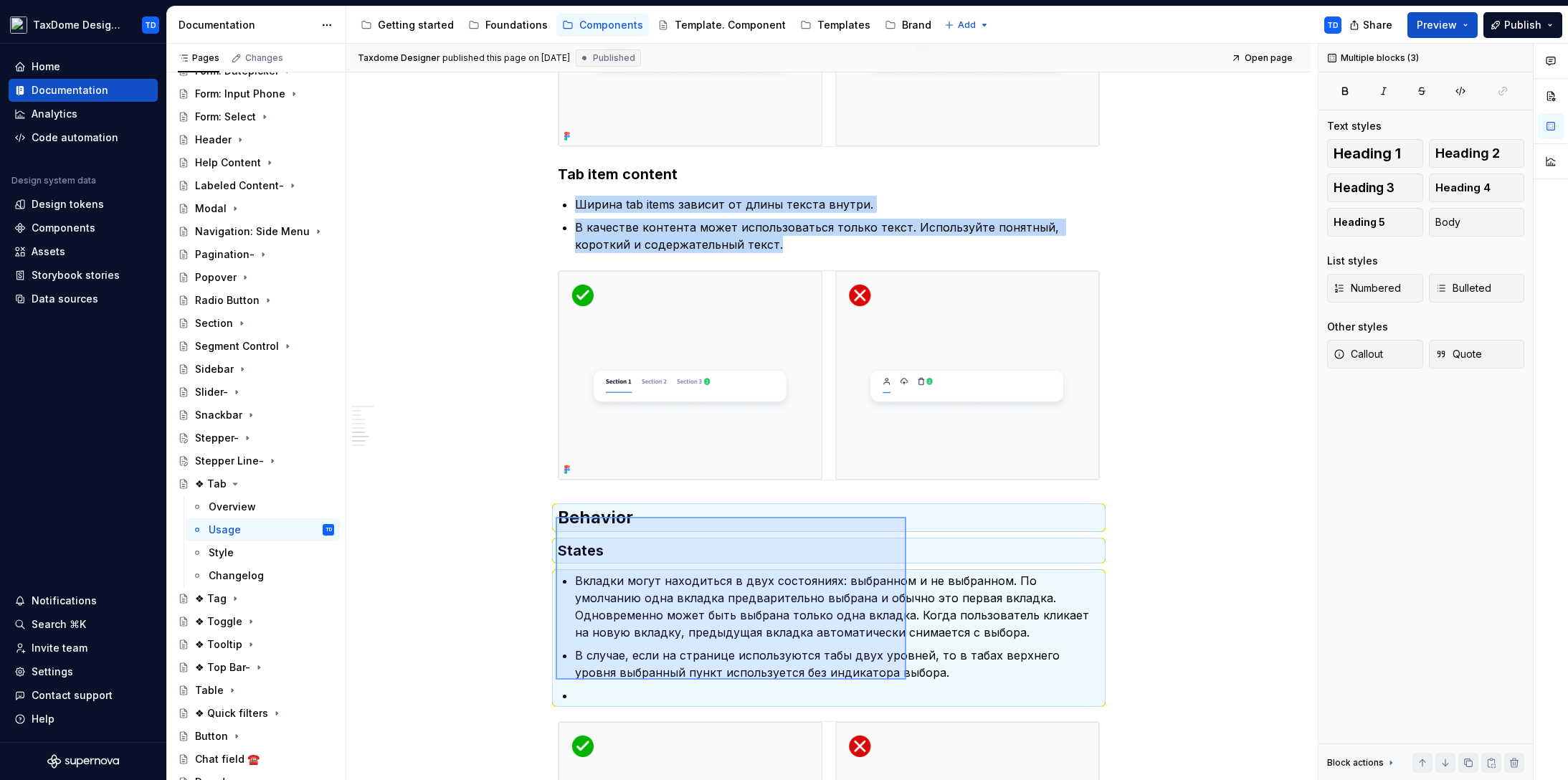
drag, startPoint x: 563, startPoint y: 519, endPoint x: 906, endPoint y: 680, distance: 378.9
click at [907, 680] on div "Taxdome Designer published this page on September 24, 2024 Published Open page …" at bounding box center [832, 412] width 971 height 737
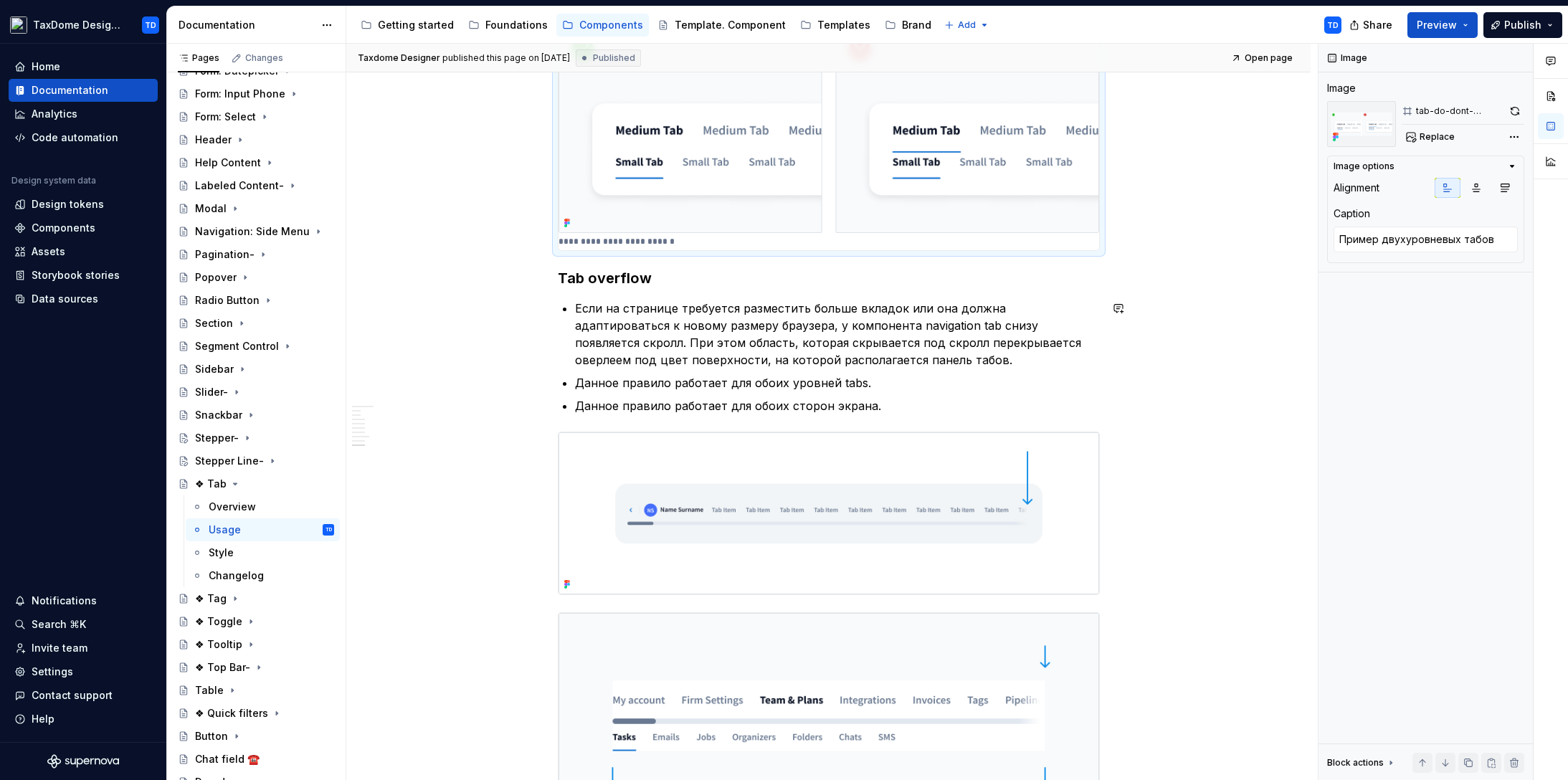
scroll to position [1835, 0]
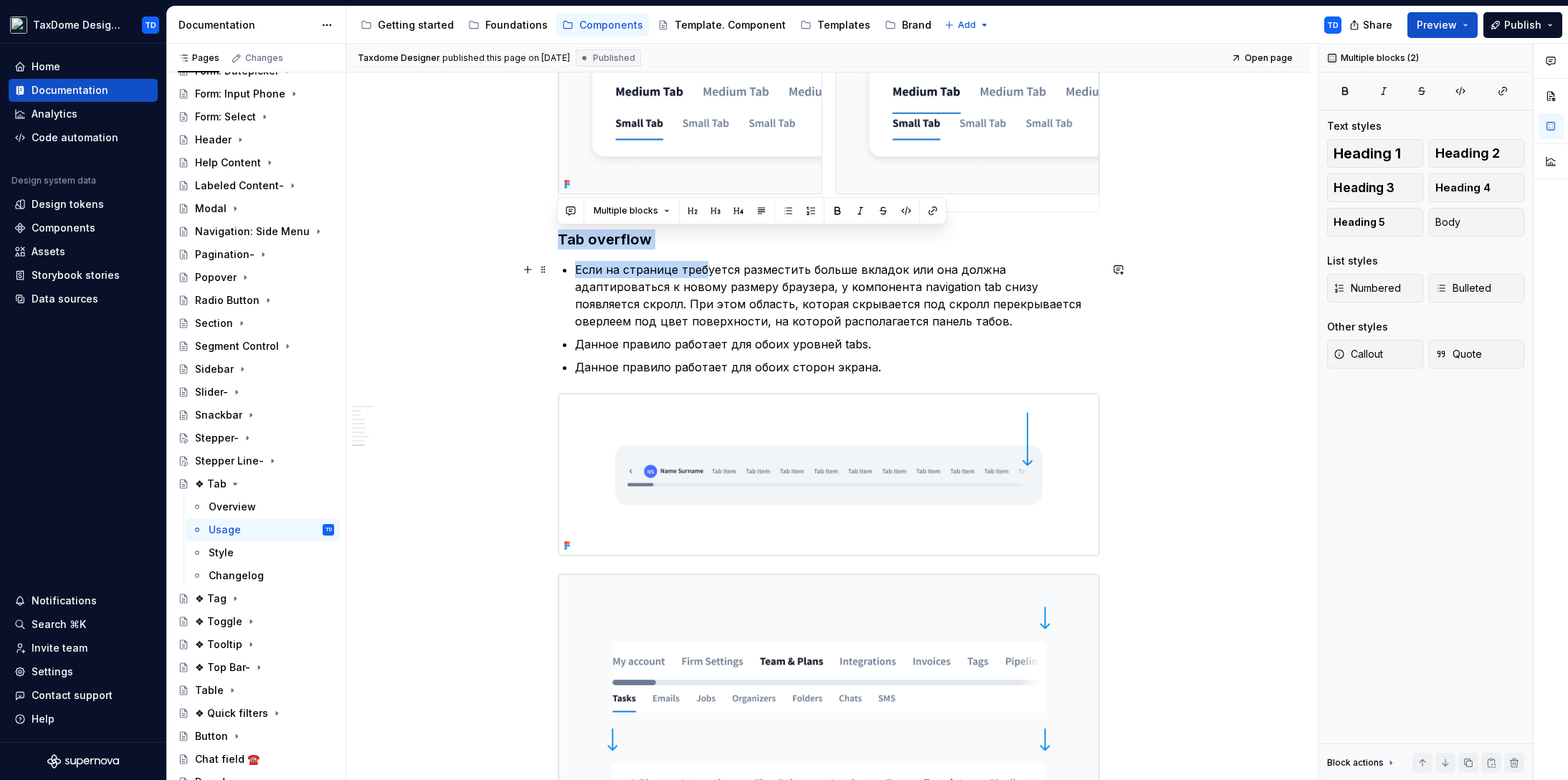
drag, startPoint x: 557, startPoint y: 239, endPoint x: 711, endPoint y: 274, distance: 157.9
click at [763, 269] on p "Если на странице требуется разместить больше вкладок или она должна адаптироват…" at bounding box center [837, 295] width 525 height 69
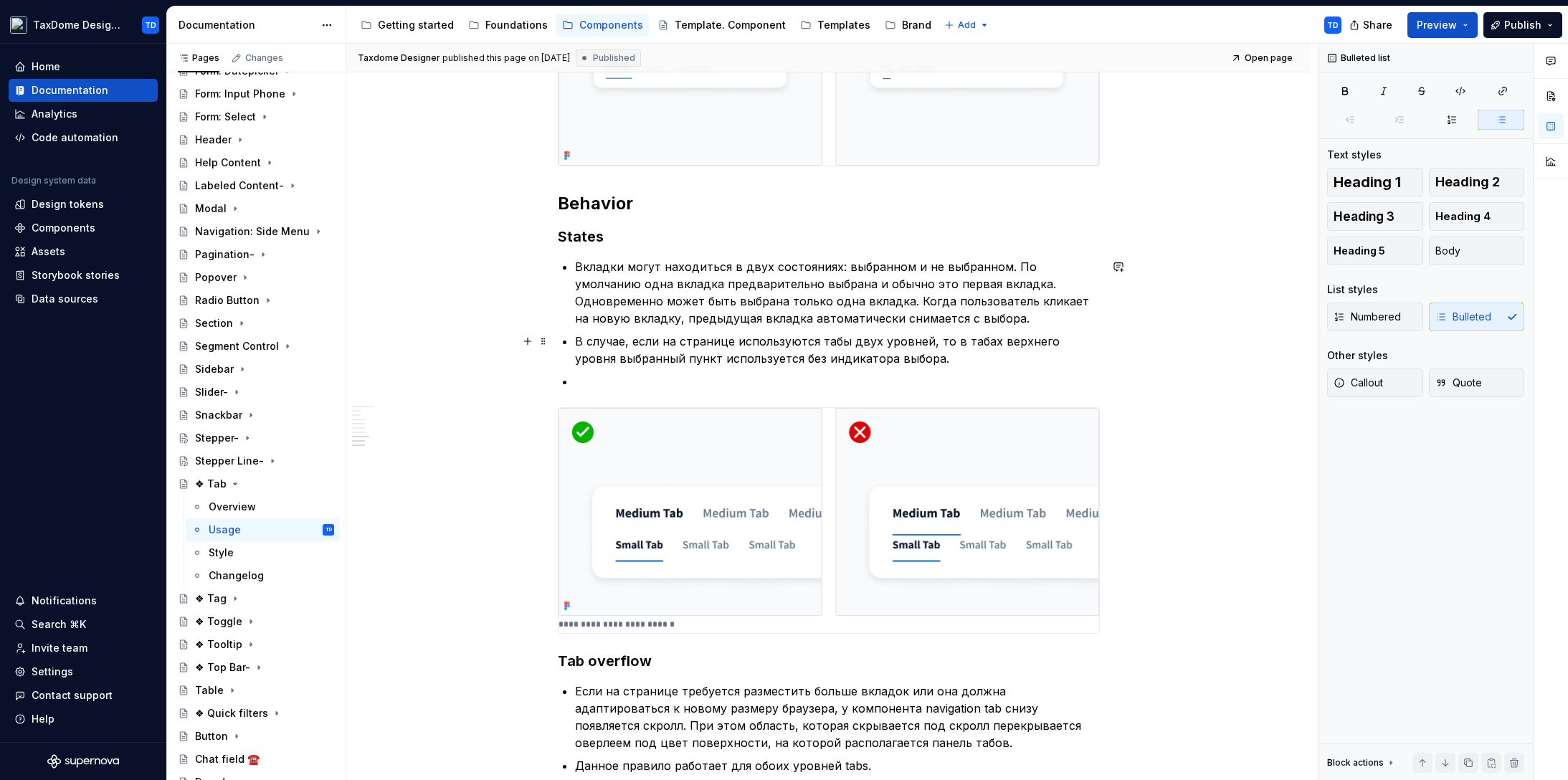
scroll to position [1502, 0]
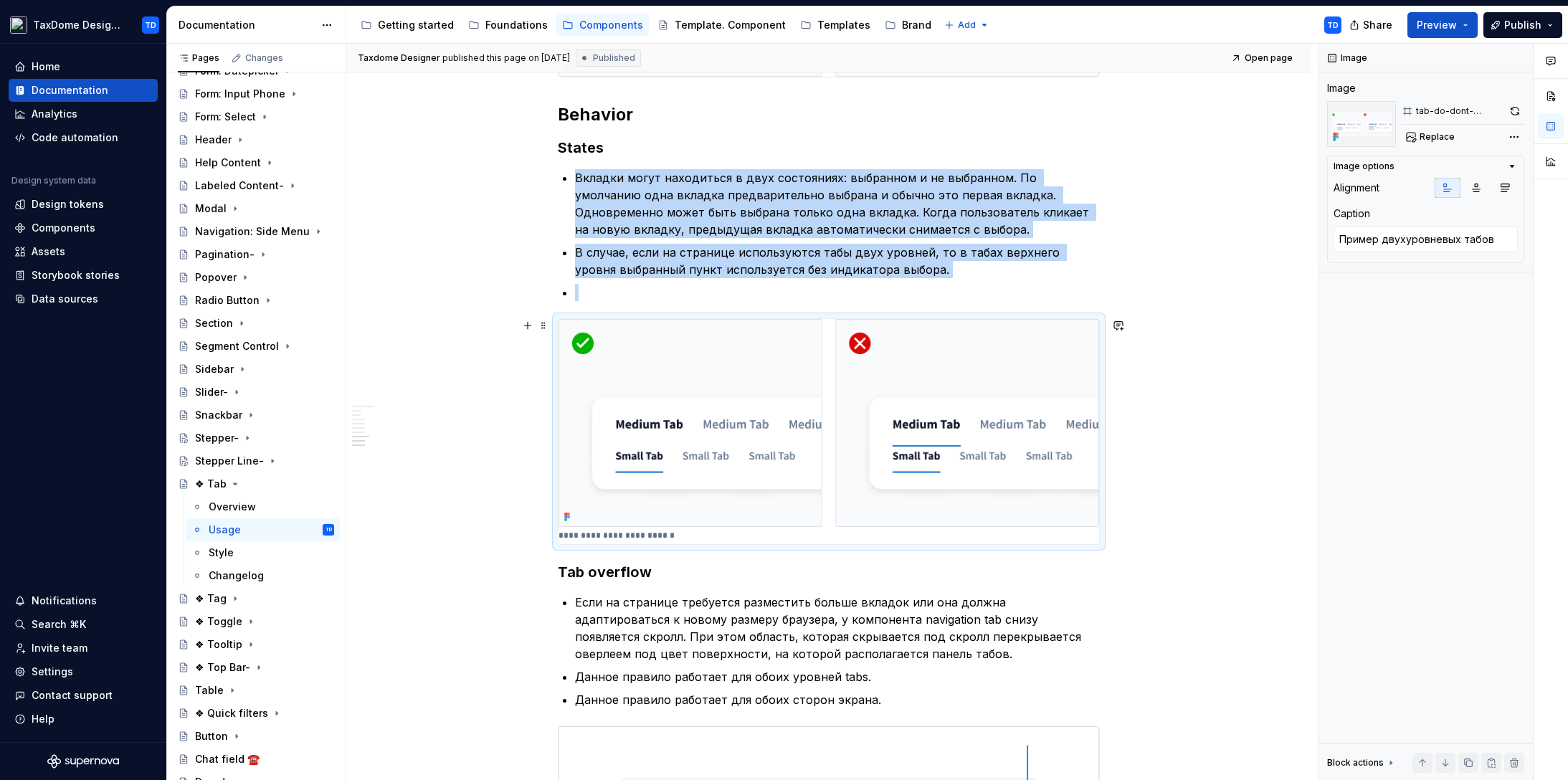
click at [716, 481] on img at bounding box center [828, 423] width 541 height 208
click at [1465, 226] on textarea "Пример двухуровневых табов" at bounding box center [1425, 239] width 184 height 25
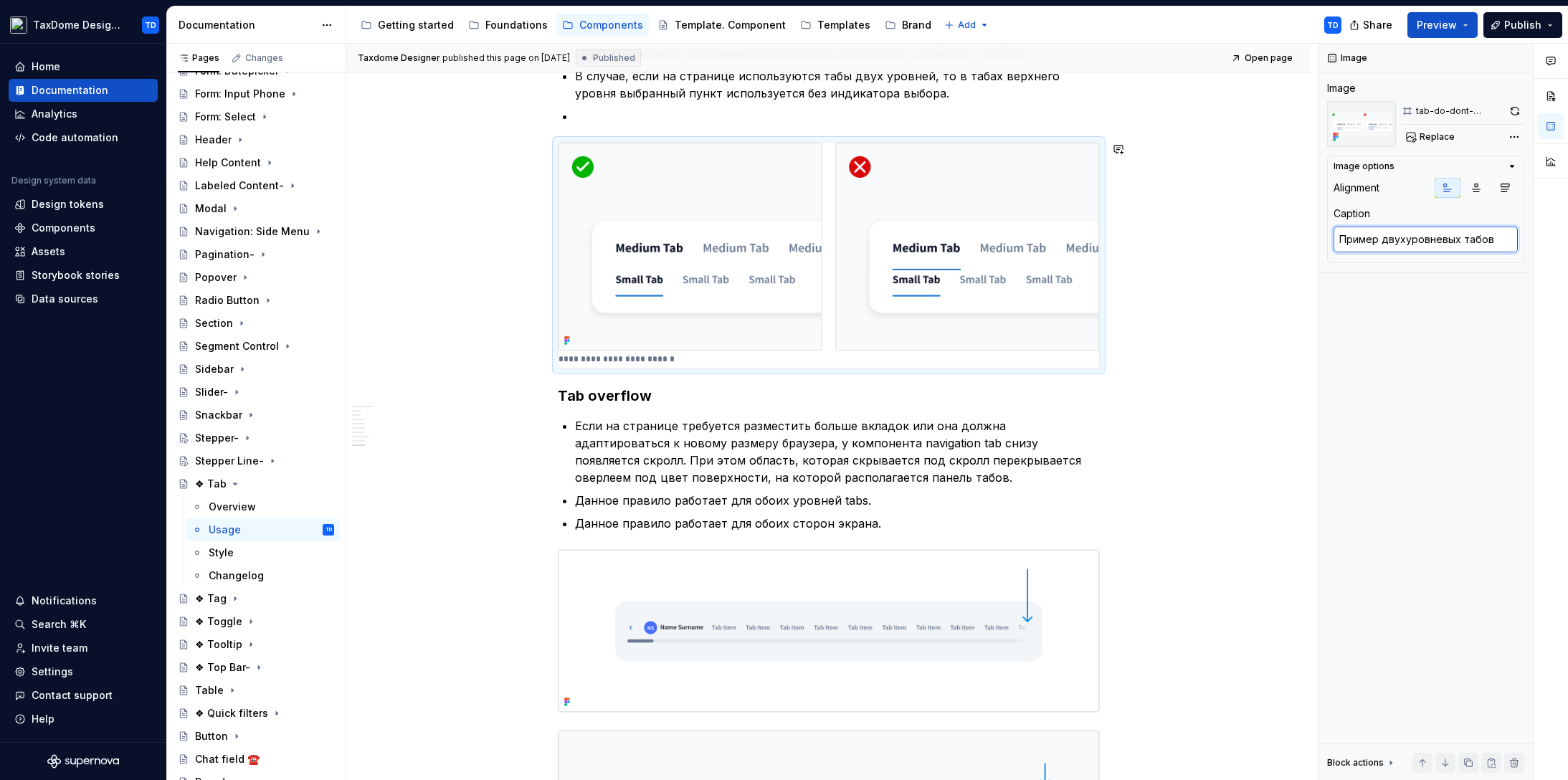
scroll to position [1744, 0]
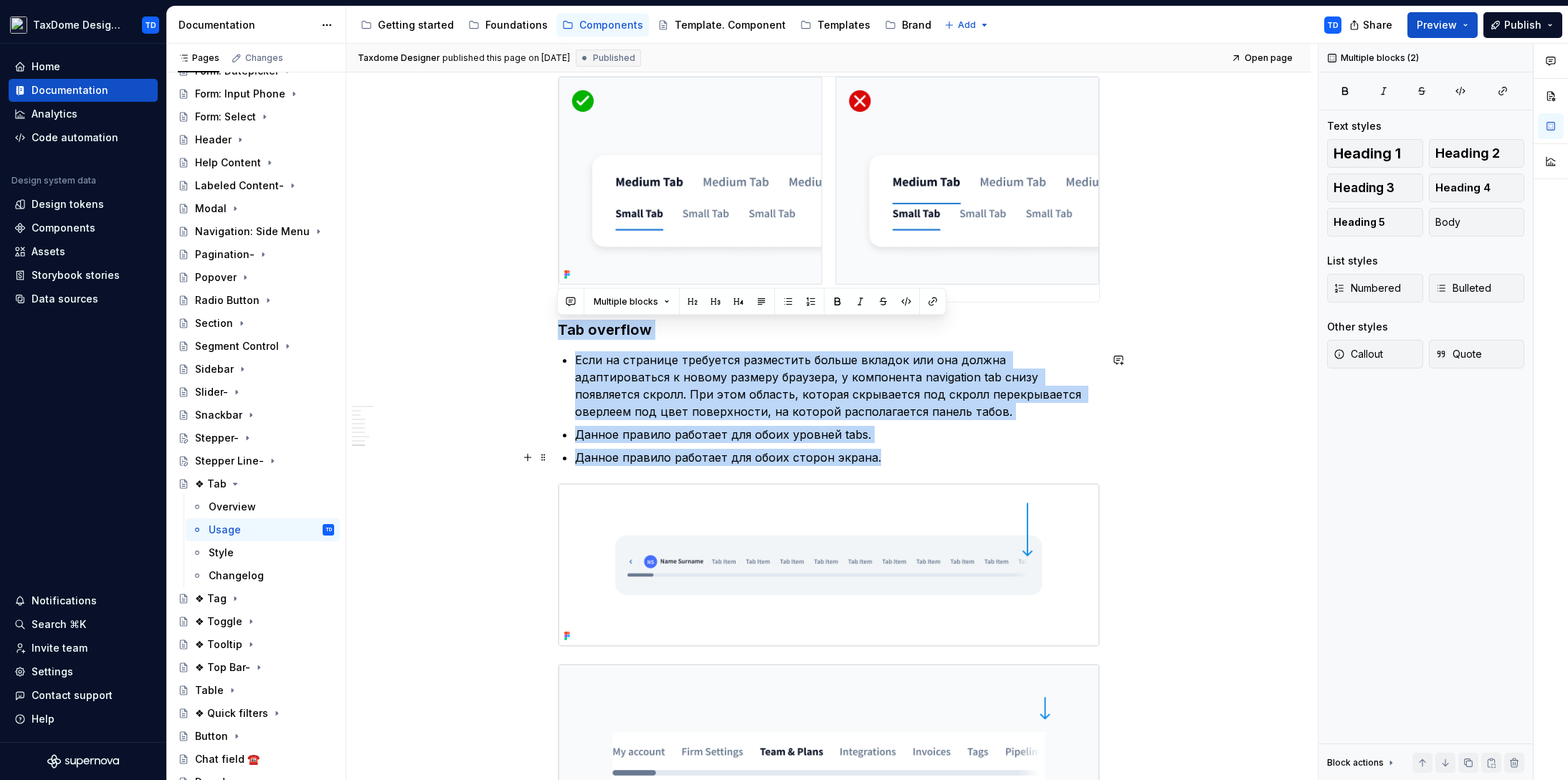
drag, startPoint x: 557, startPoint y: 328, endPoint x: 913, endPoint y: 462, distance: 380.4
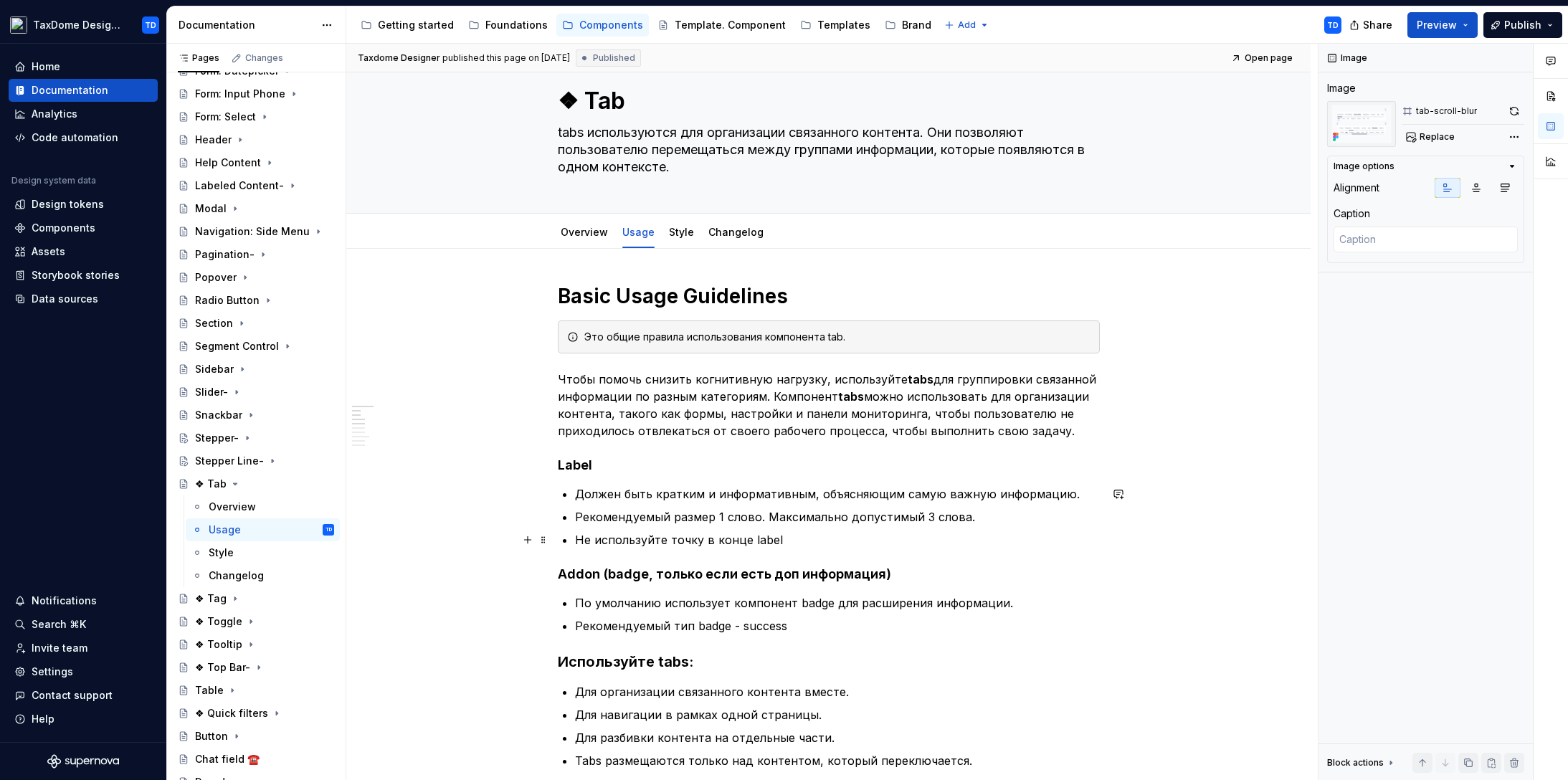
scroll to position [0, 0]
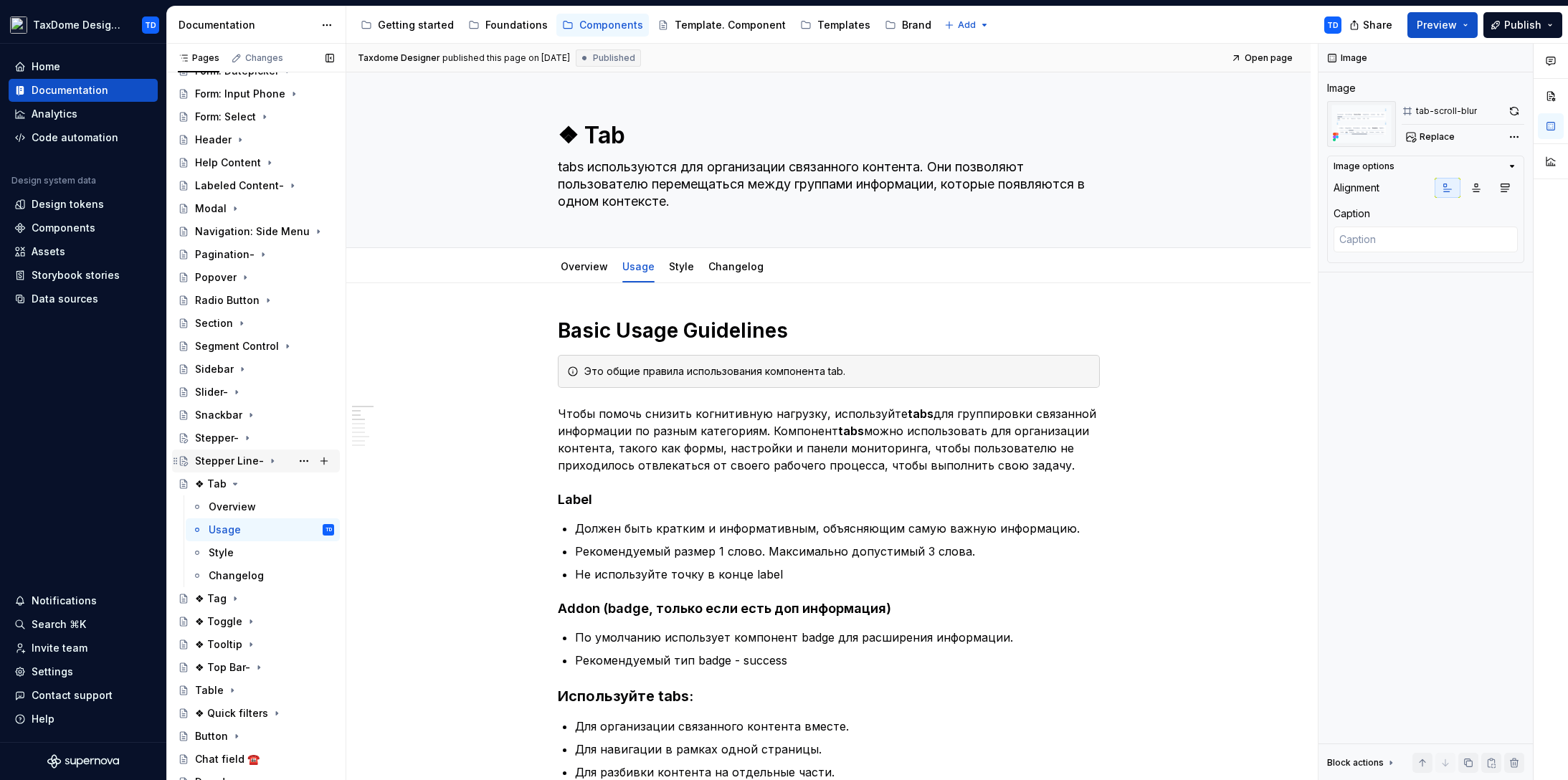
click at [231, 454] on div "Stepper Line-" at bounding box center [229, 461] width 69 height 15
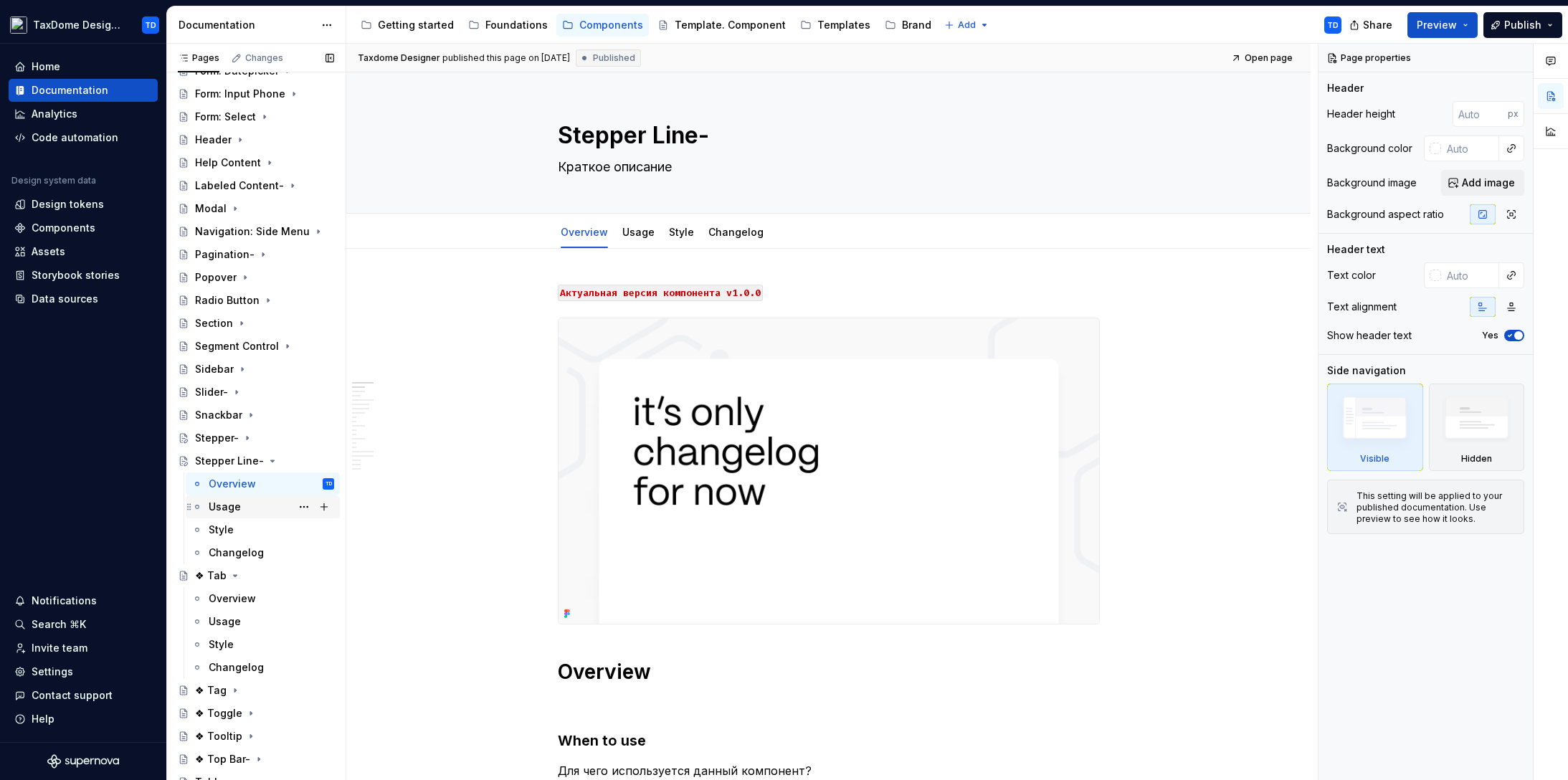
click at [231, 508] on div "Usage" at bounding box center [225, 507] width 32 height 15
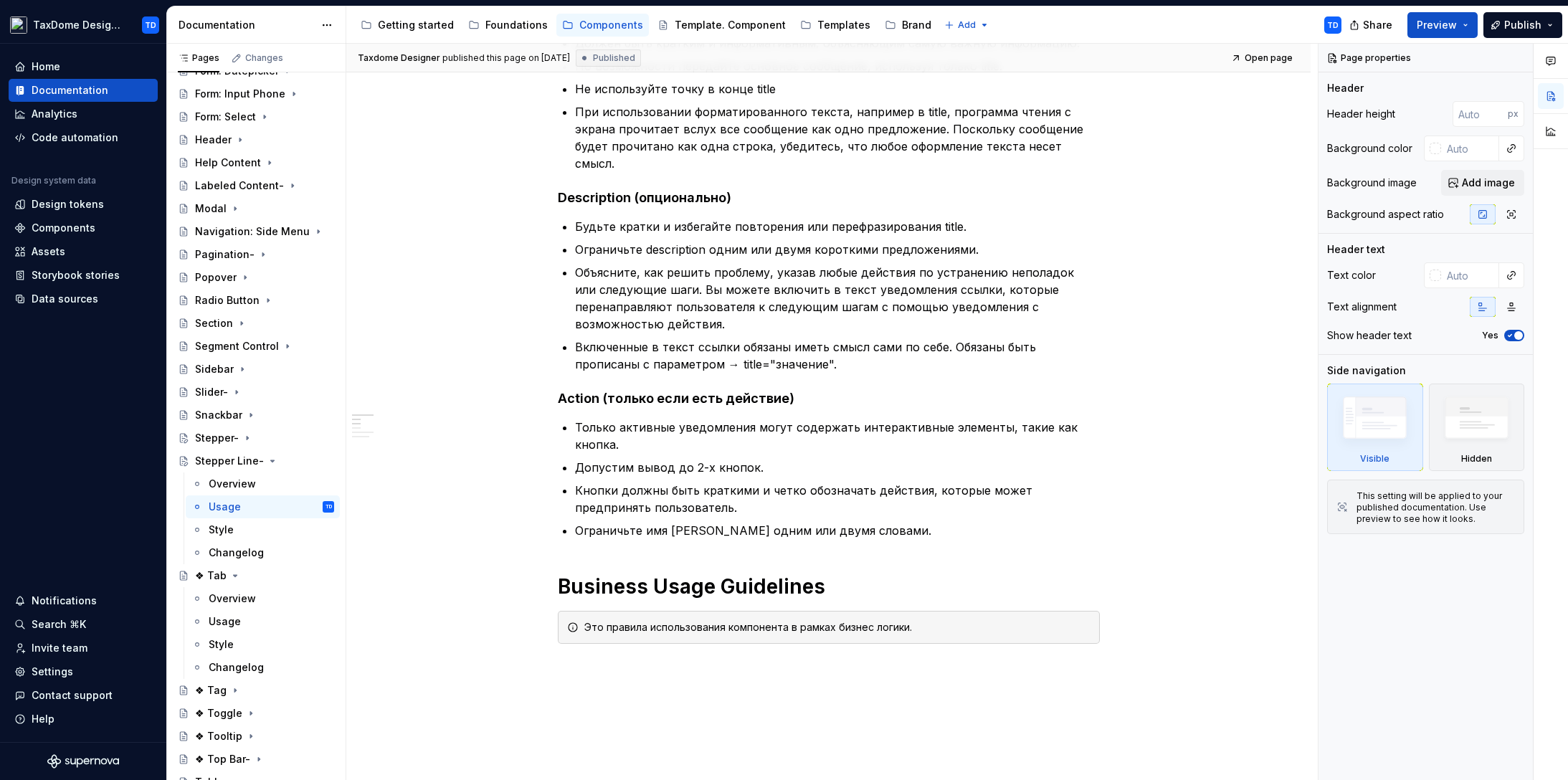
scroll to position [608, 0]
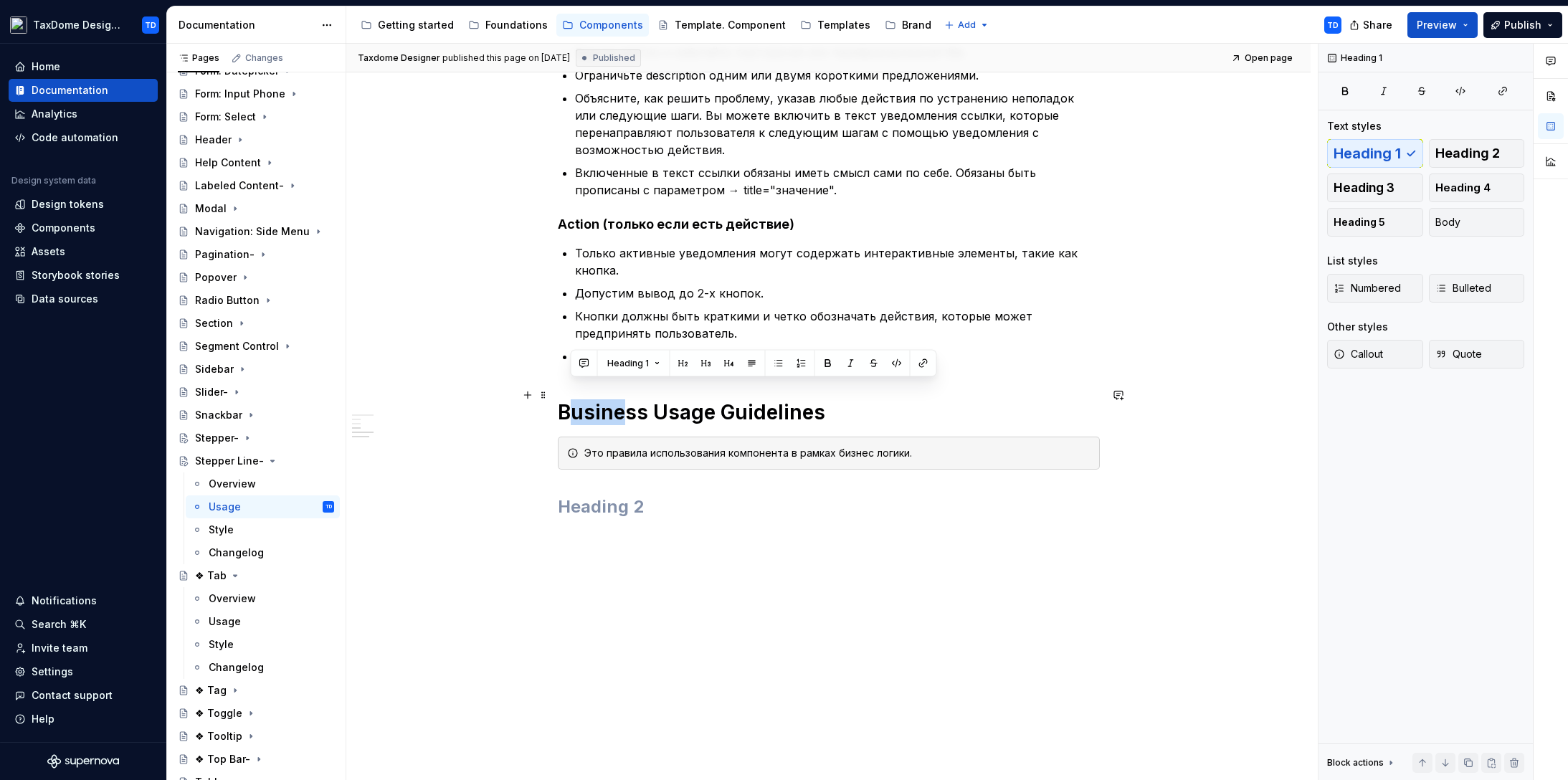
drag, startPoint x: 564, startPoint y: 390, endPoint x: 620, endPoint y: 390, distance: 56.0
click at [621, 400] on h1 "Business Usage Guidelines" at bounding box center [828, 412] width 542 height 25
drag, startPoint x: 558, startPoint y: 392, endPoint x: 638, endPoint y: 394, distance: 80.0
click at [646, 400] on h1 "Business Usage Guidelines" at bounding box center [828, 412] width 542 height 25
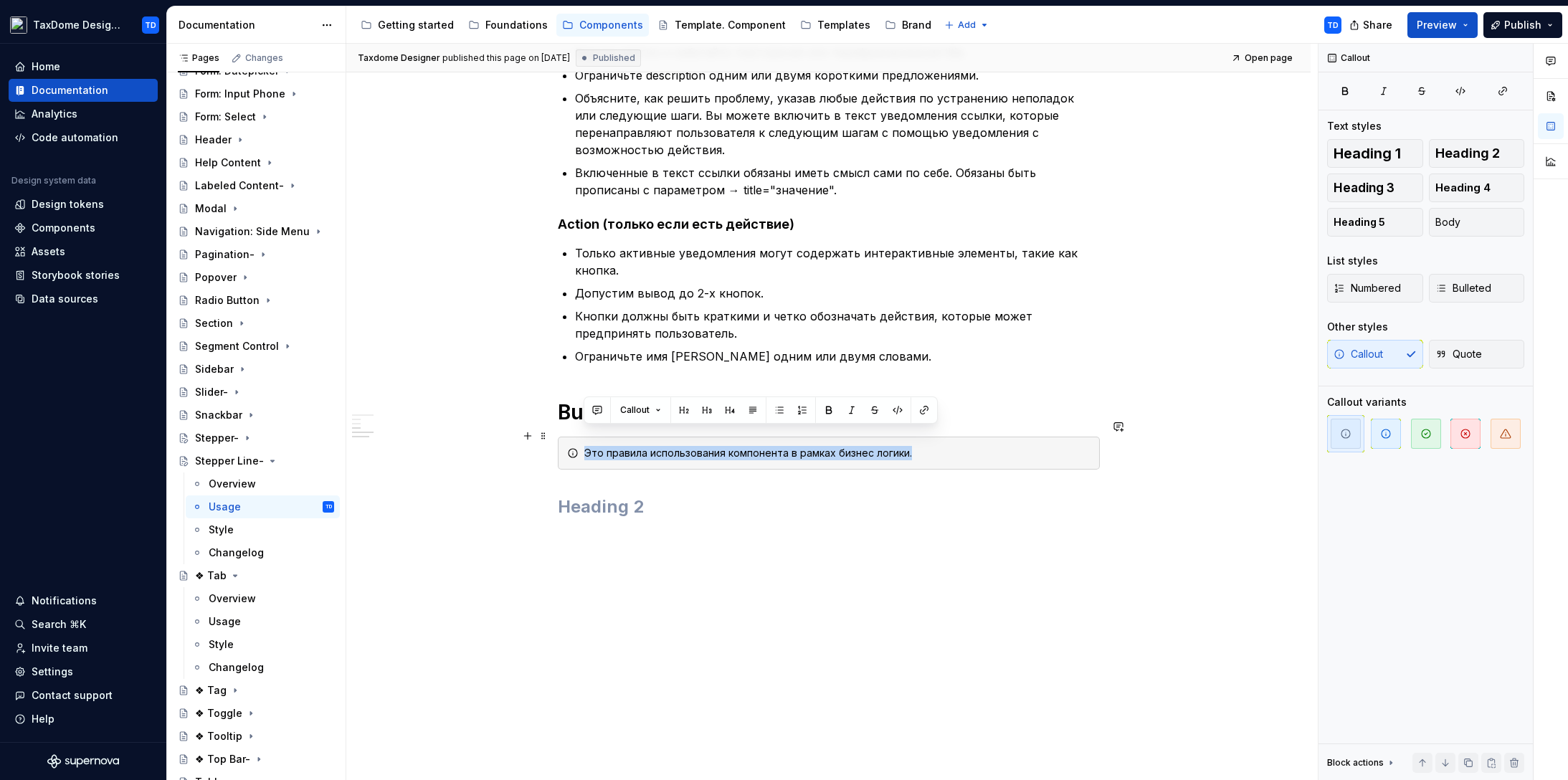
drag, startPoint x: 870, startPoint y: 441, endPoint x: 572, endPoint y: 441, distance: 298.0
click at [572, 441] on div "Это правила использования компонента в рамках бизнес логики." at bounding box center [828, 453] width 542 height 33
click at [266, 460] on icon "Page tree" at bounding box center [272, 461] width 12 height 12
click at [272, 460] on icon "Page tree" at bounding box center [272, 461] width 1 height 4
click at [266, 460] on icon "Page tree" at bounding box center [272, 461] width 12 height 12
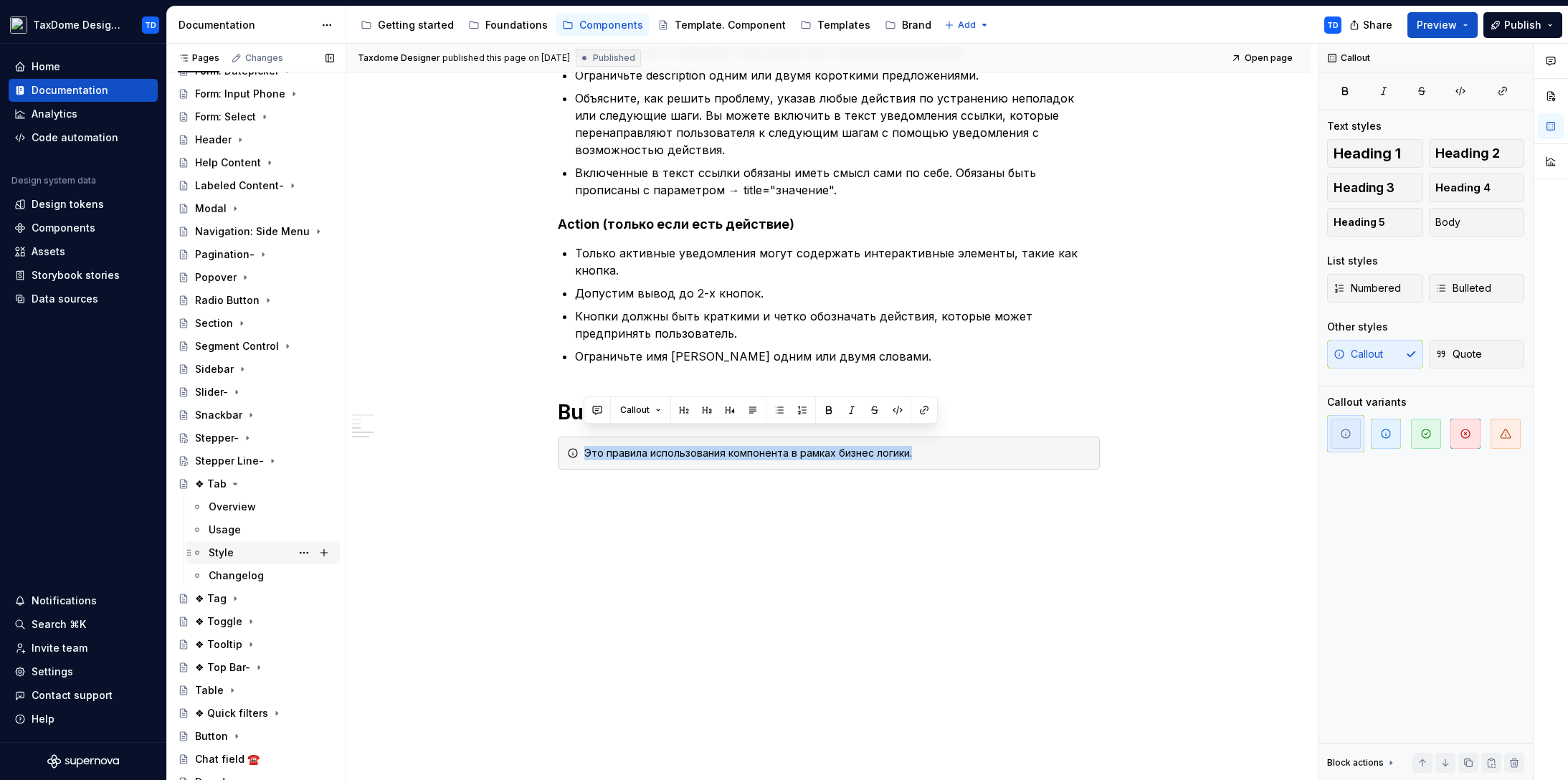
click at [237, 549] on div "Style" at bounding box center [272, 553] width 125 height 20
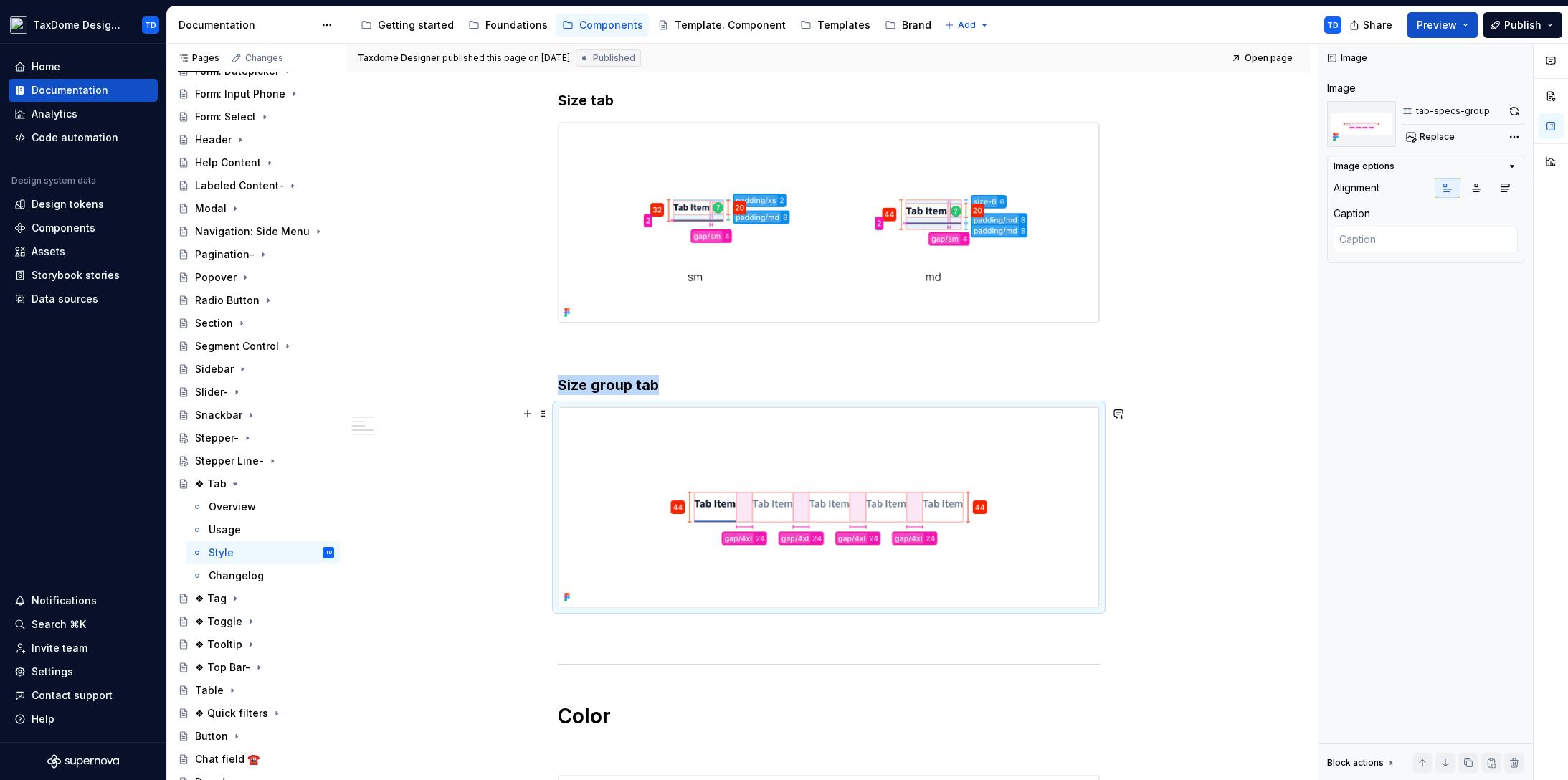
scroll to position [205, 0]
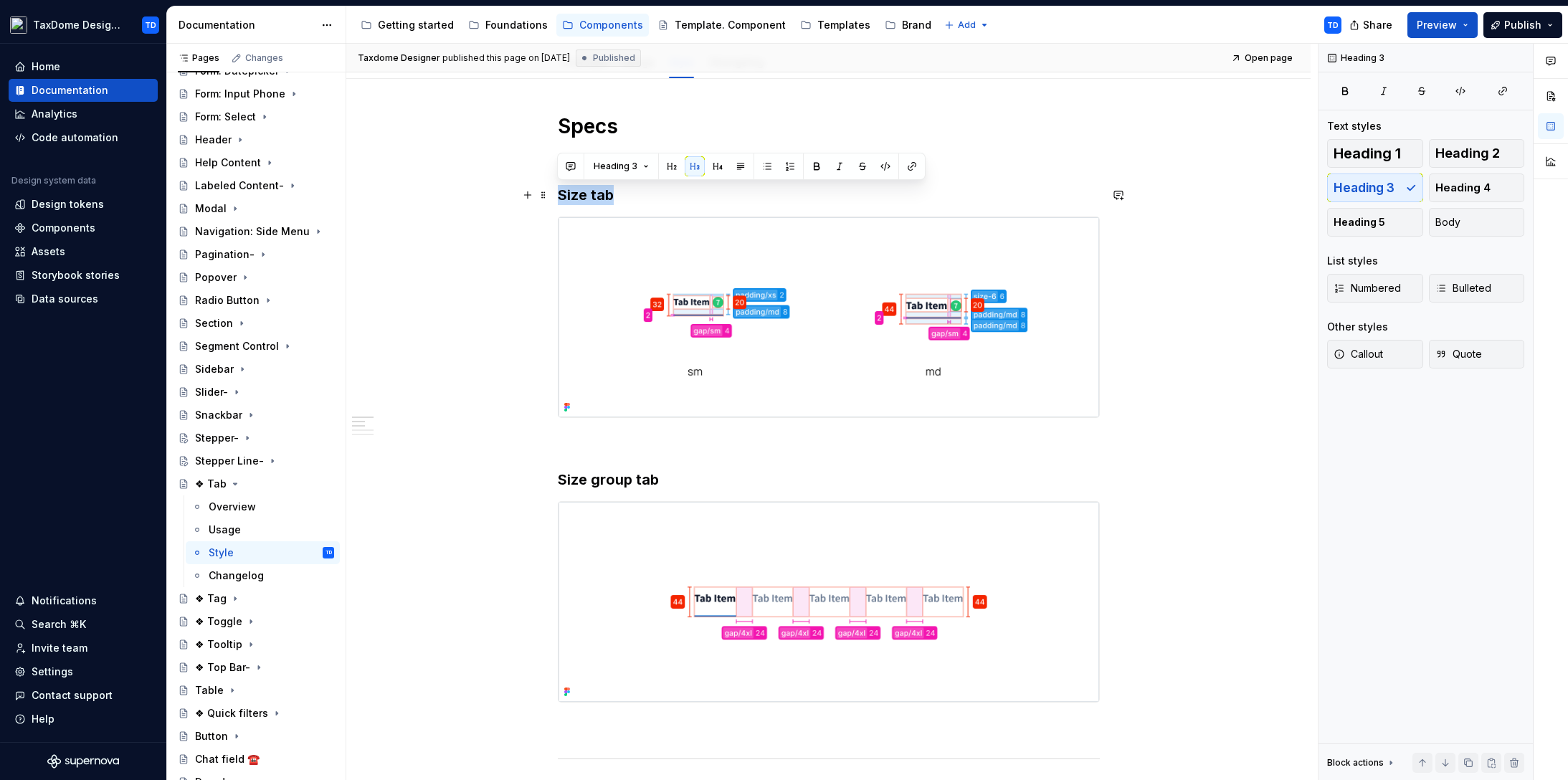
drag, startPoint x: 620, startPoint y: 197, endPoint x: 553, endPoint y: 194, distance: 67.1
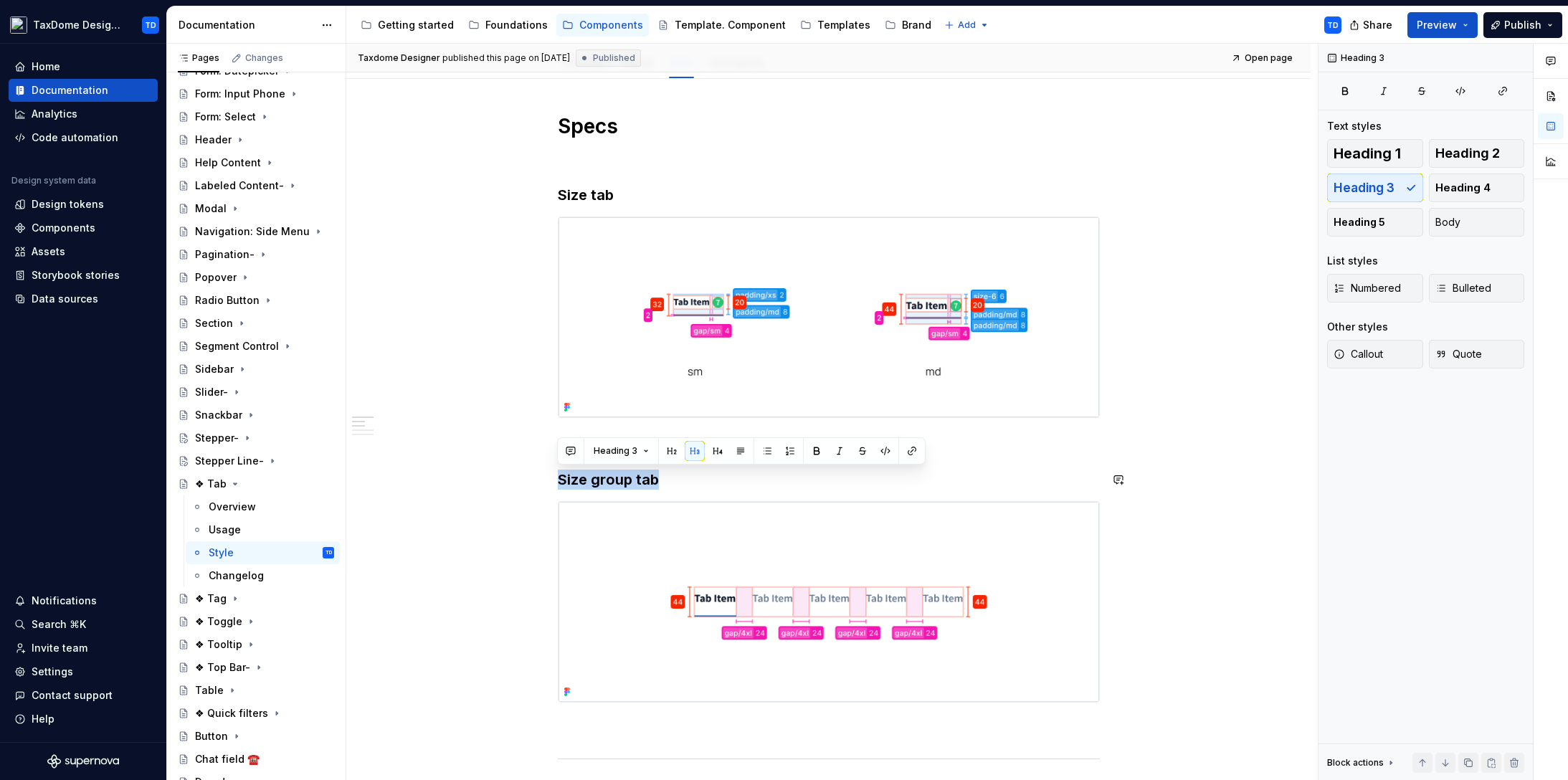
drag, startPoint x: 673, startPoint y: 482, endPoint x: 556, endPoint y: 480, distance: 117.0
click at [558, 480] on h3 "Size group tab" at bounding box center [828, 480] width 542 height 20
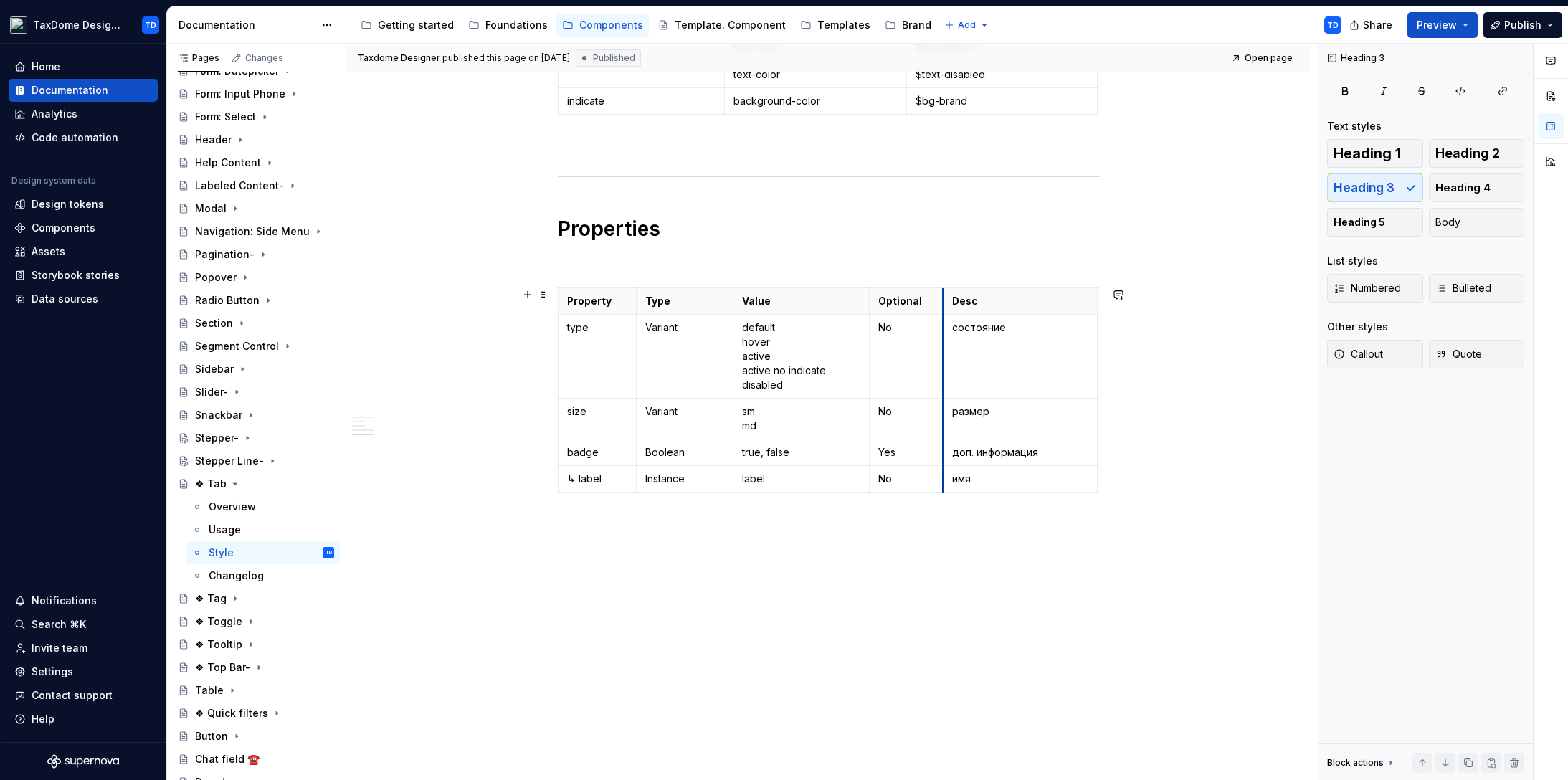
scroll to position [1277, 0]
click at [248, 505] on div "Overview" at bounding box center [232, 507] width 47 height 15
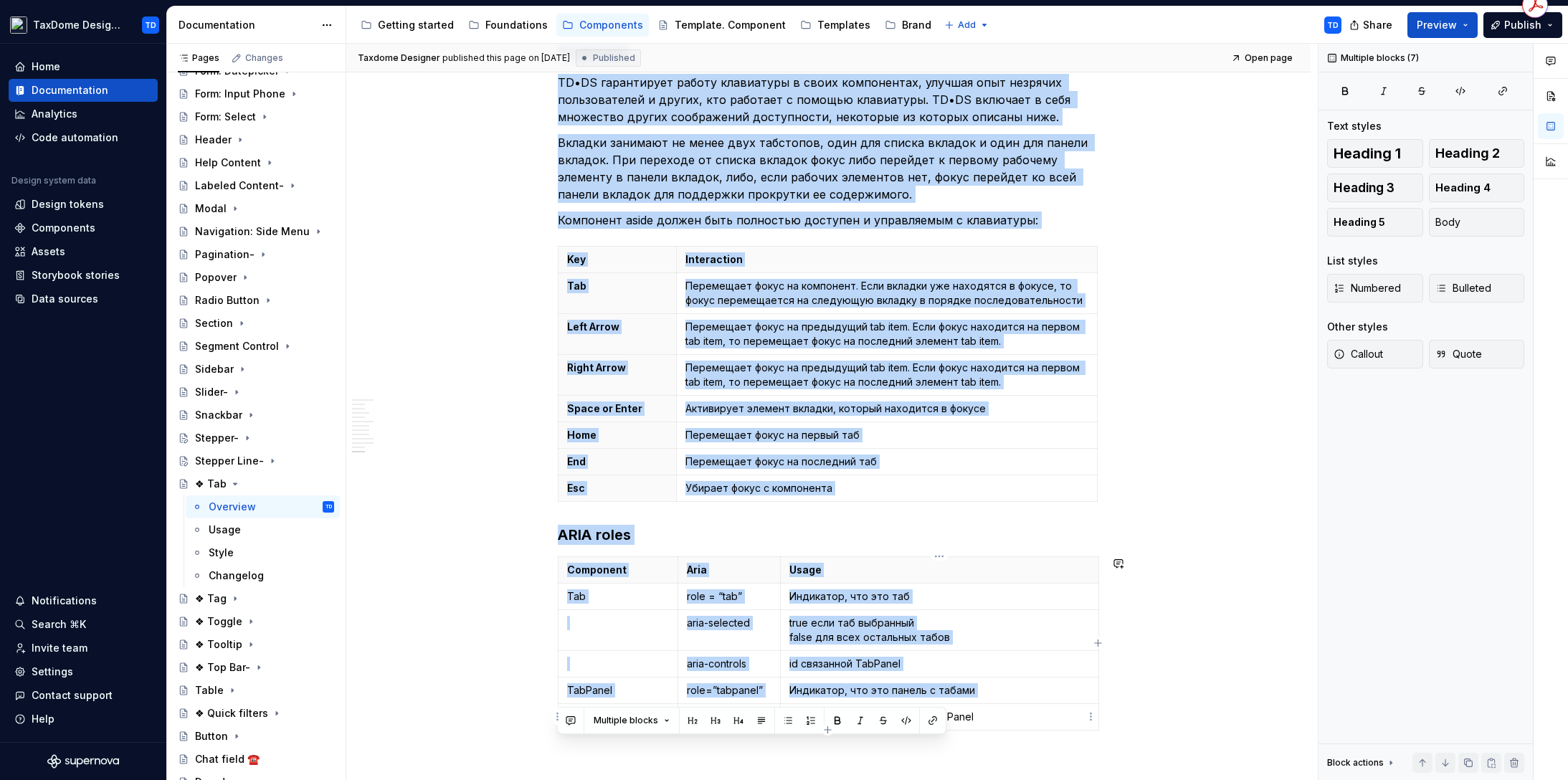
scroll to position [4185, 0]
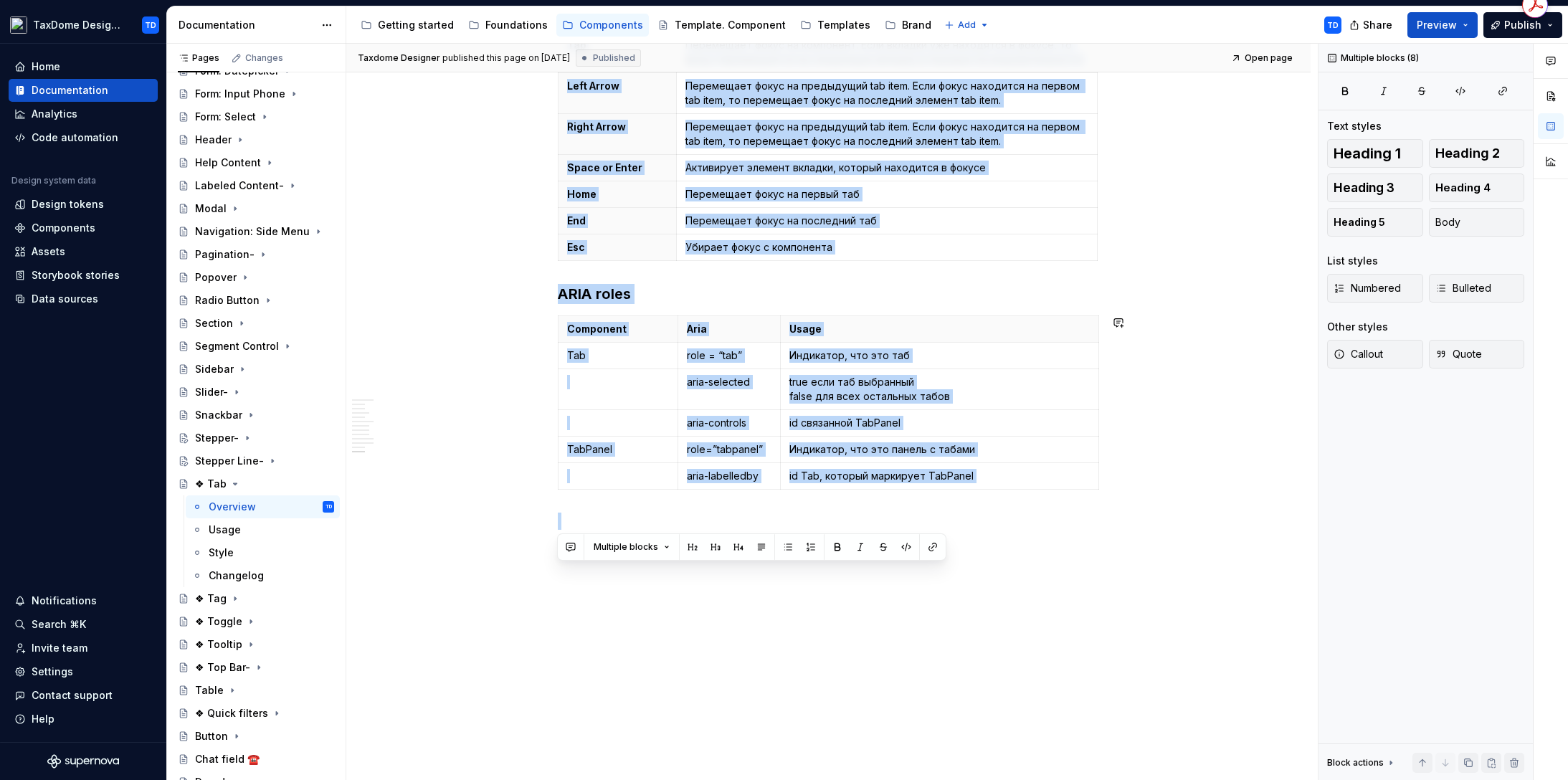
drag, startPoint x: 556, startPoint y: 162, endPoint x: 959, endPoint y: 543, distance: 554.6
click at [237, 570] on div "Changelog" at bounding box center [237, 576] width 55 height 15
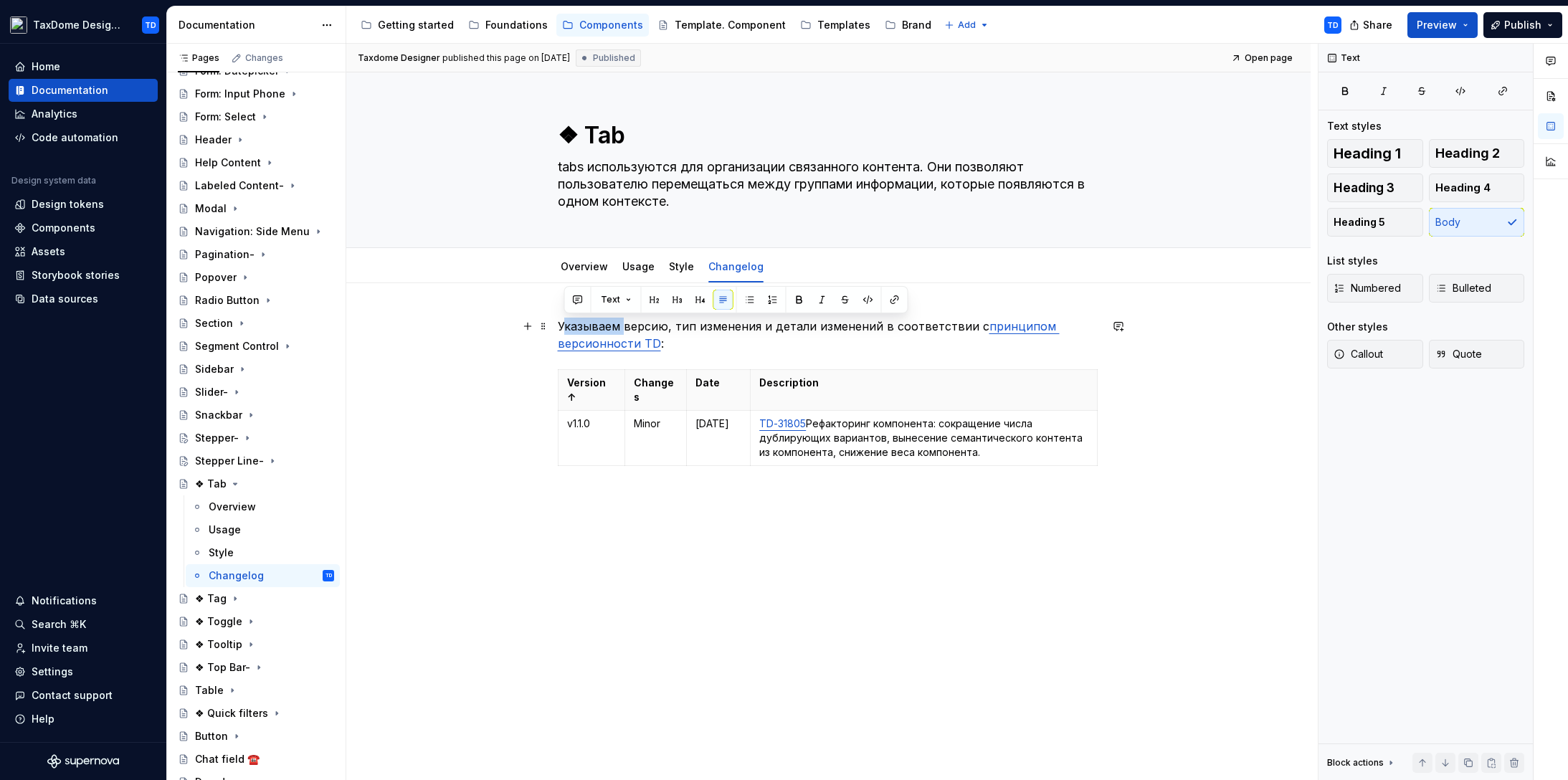
drag, startPoint x: 561, startPoint y: 320, endPoint x: 622, endPoint y: 325, distance: 61.2
click at [622, 325] on p "Указываем версию, тип изменения и детали изменений в соответствии с принципом в…" at bounding box center [828, 334] width 542 height 34
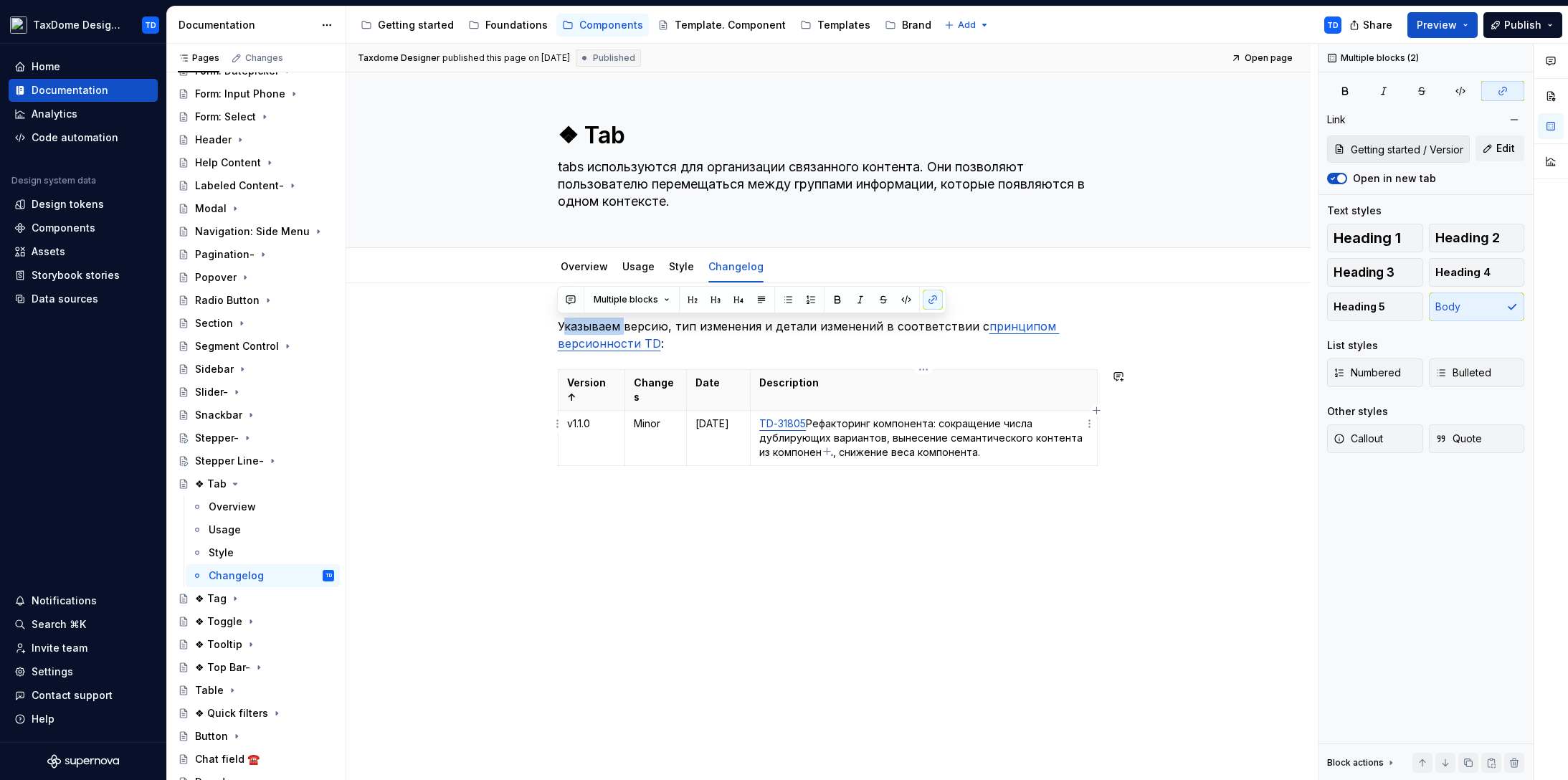
drag, startPoint x: 558, startPoint y: 326, endPoint x: 1058, endPoint y: 451, distance: 515.4
click at [1060, 450] on div "Указываем версию, тип изменения и детали изменений в соответствии с принципом в…" at bounding box center [828, 411] width 542 height 189
click at [587, 135] on textarea "❖ Tab" at bounding box center [825, 135] width 542 height 34
click at [579, 134] on textarea "❖ Tab" at bounding box center [825, 135] width 542 height 34
type textarea "*"
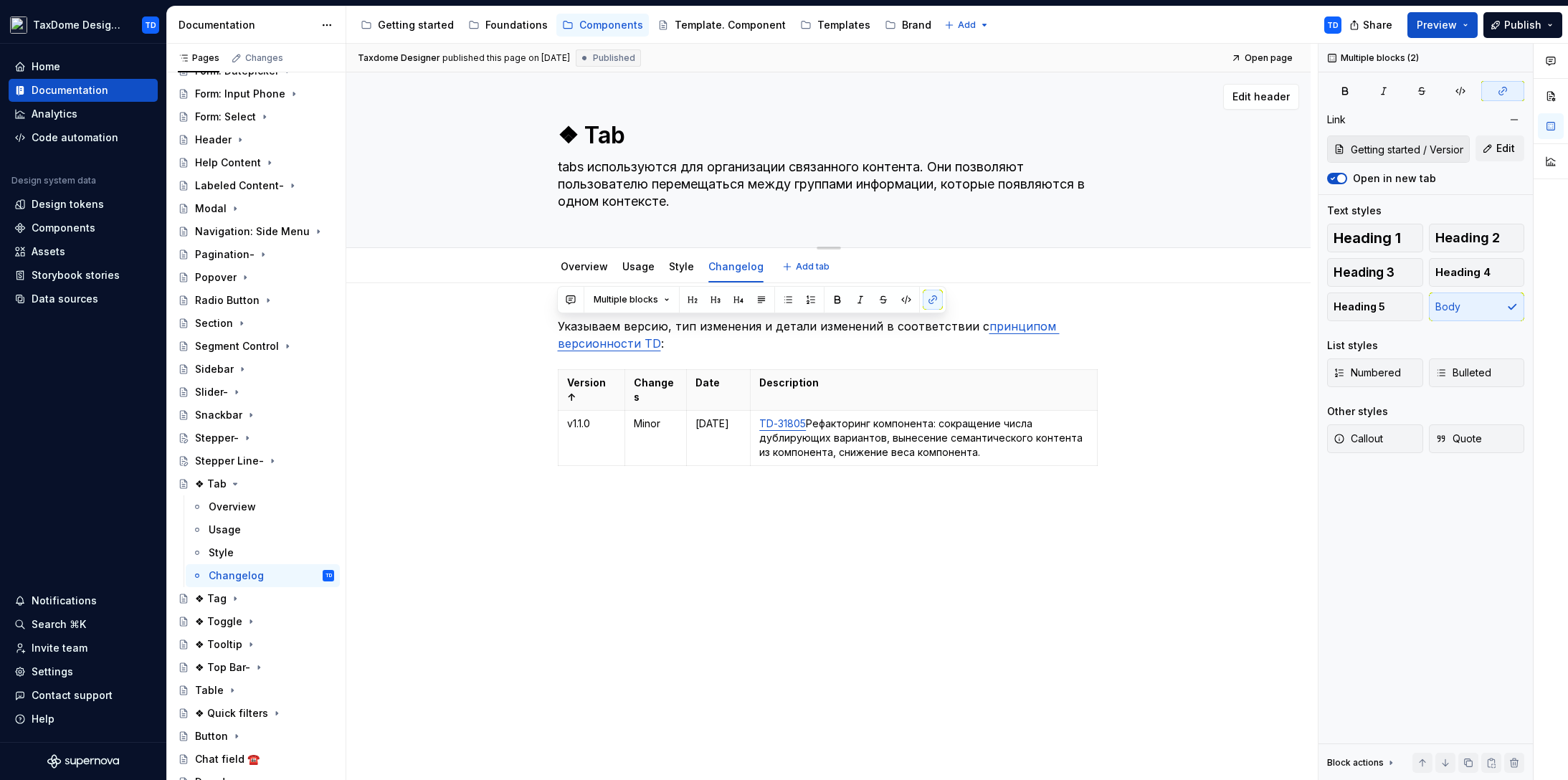
type textarea "❖Tab"
type textarea "*"
type textarea "Tab"
type textarea "*"
type textarea "Tab"
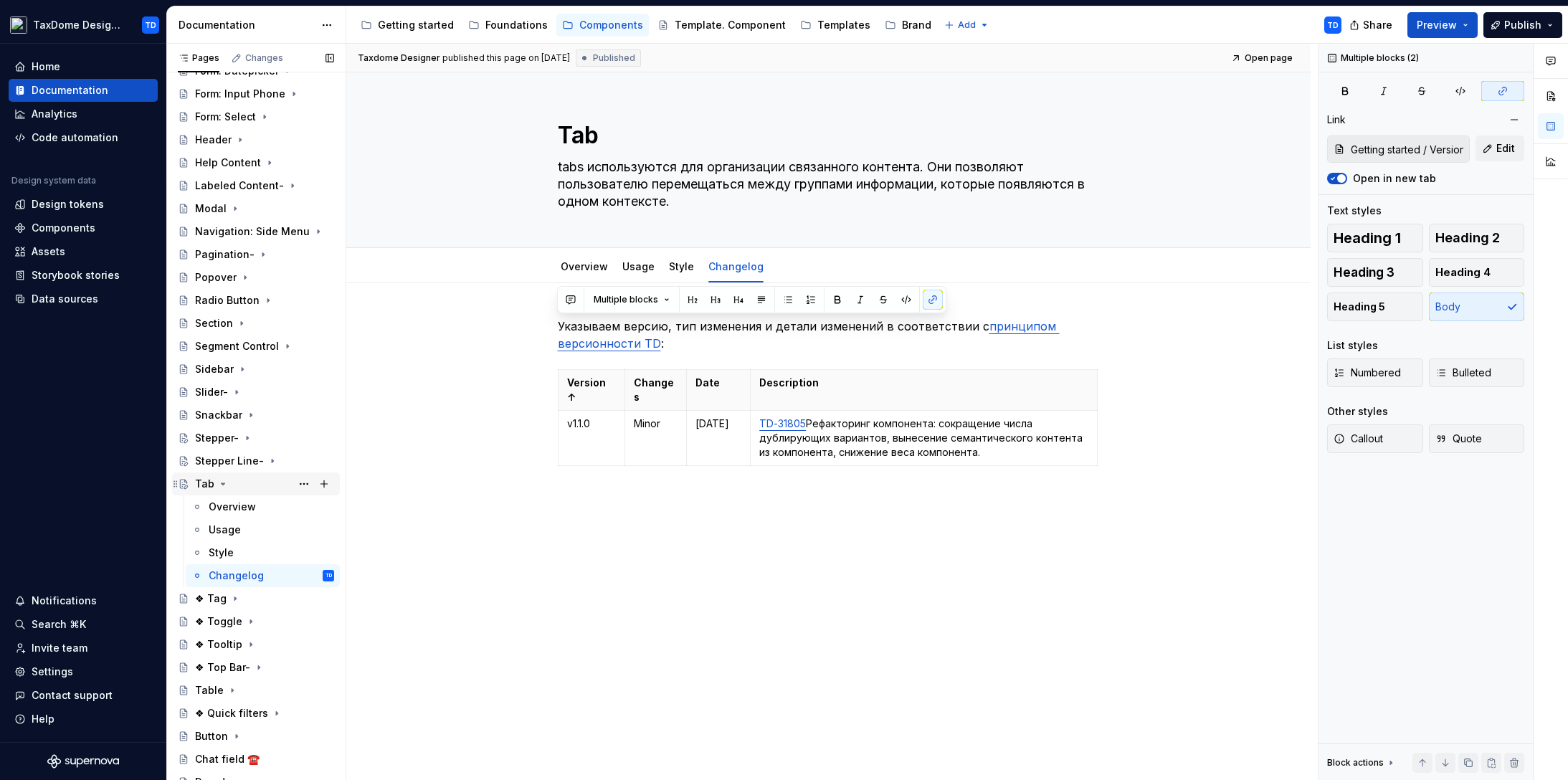
click at [221, 486] on icon "Page tree" at bounding box center [223, 484] width 12 height 12
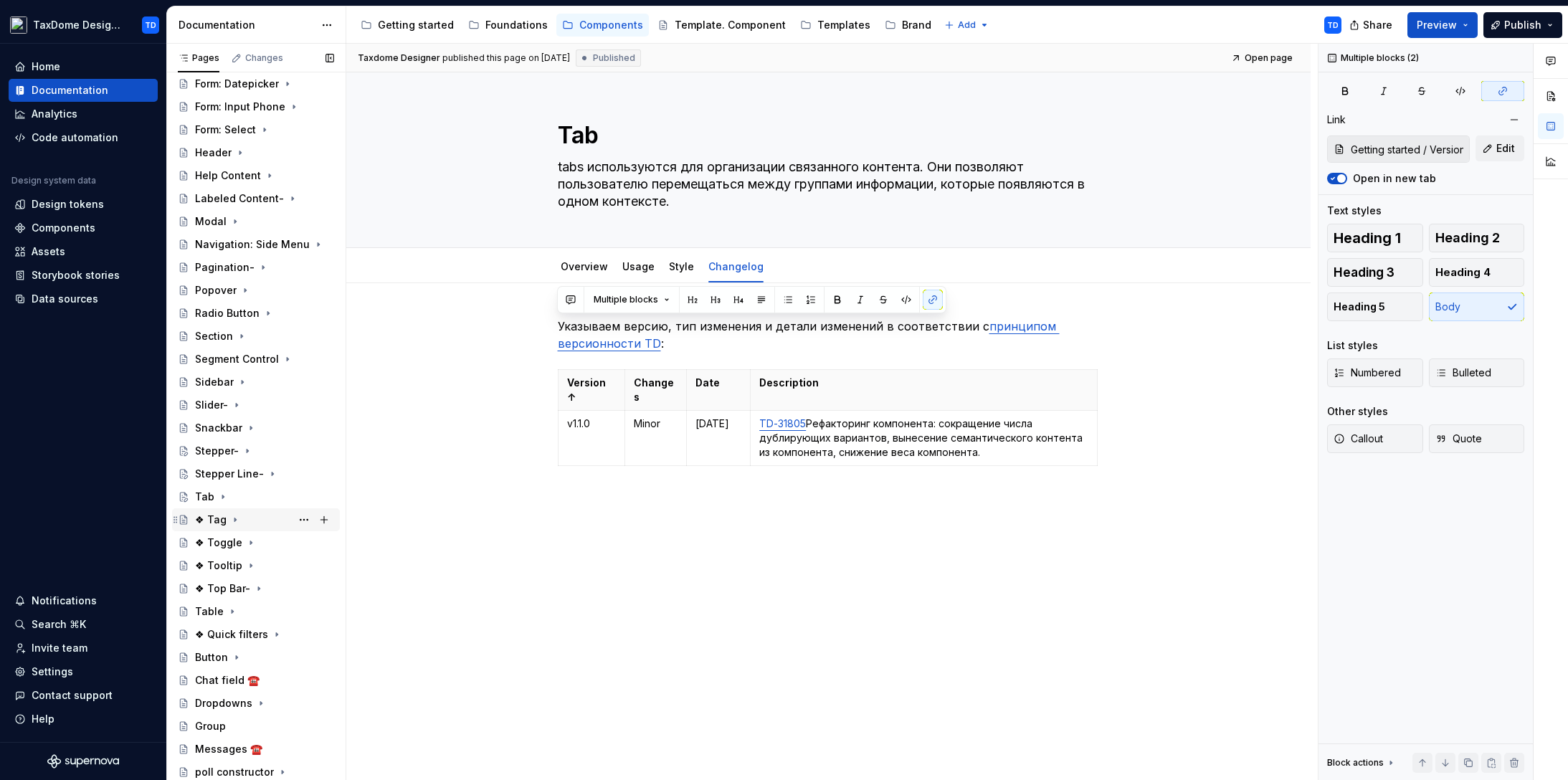
click at [205, 517] on div "❖ Tag" at bounding box center [210, 520] width 31 height 15
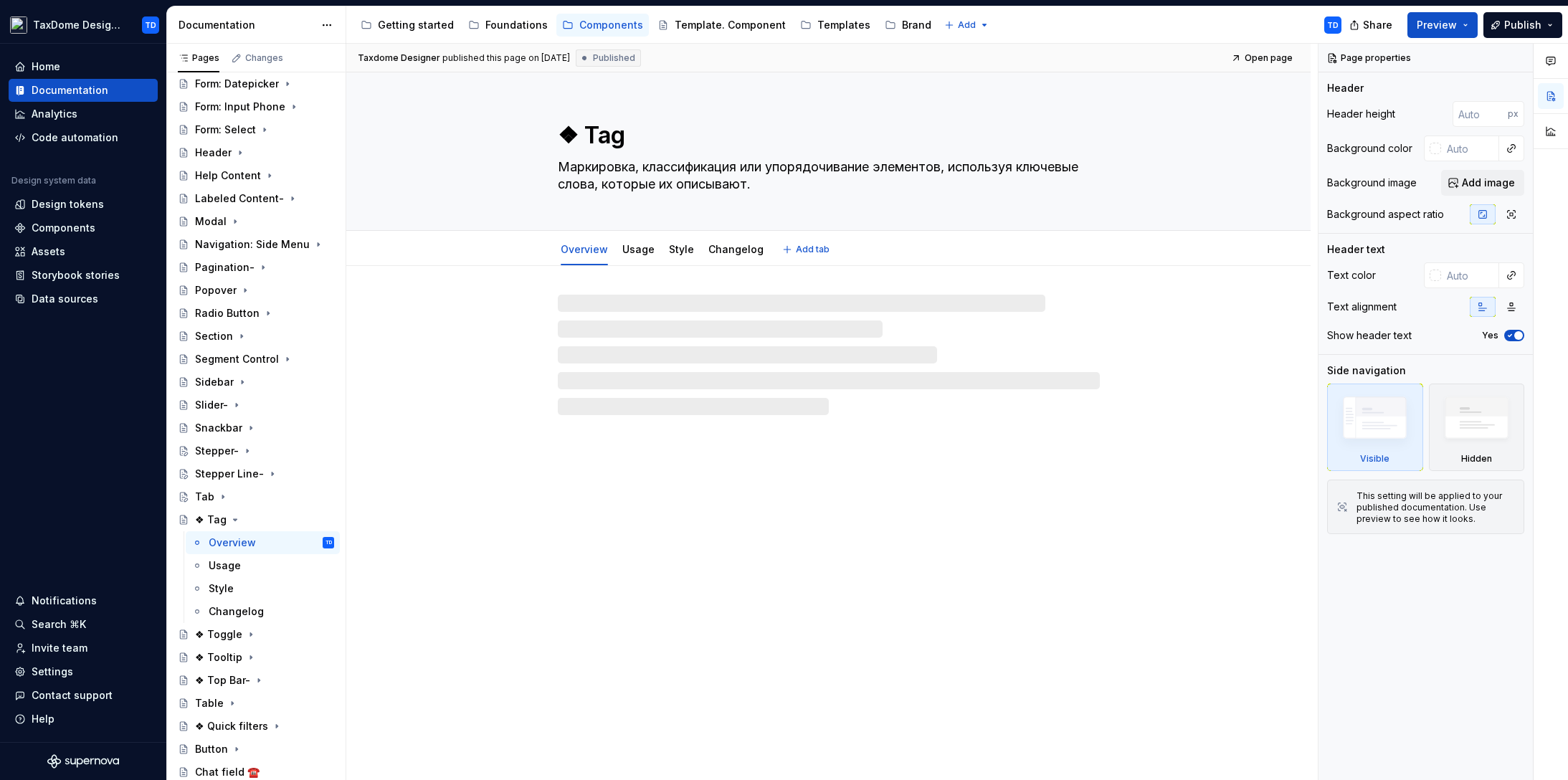
click at [590, 138] on textarea "❖ Tag" at bounding box center [825, 135] width 542 height 34
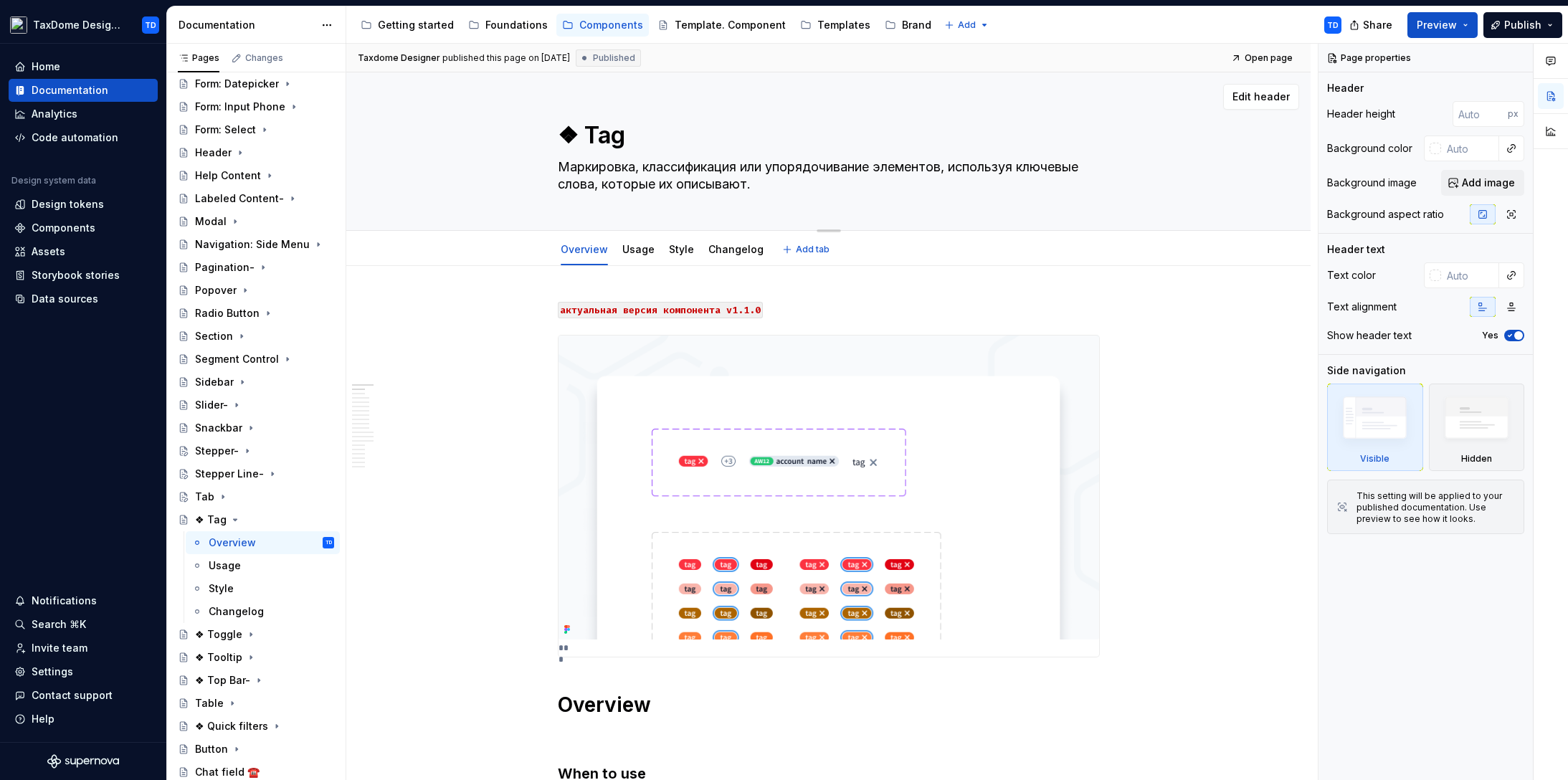
click at [580, 136] on textarea "❖ Tag" at bounding box center [825, 135] width 542 height 34
drag, startPoint x: 582, startPoint y: 133, endPoint x: 621, endPoint y: 135, distance: 39.1
click at [622, 135] on textarea "❖ Tag" at bounding box center [825, 135] width 542 height 34
drag, startPoint x: 558, startPoint y: 167, endPoint x: 758, endPoint y: 189, distance: 201.2
click at [759, 189] on textarea "Маркировка, классификация или упорядочивание элементов, используя ключевые слов…" at bounding box center [825, 176] width 542 height 40
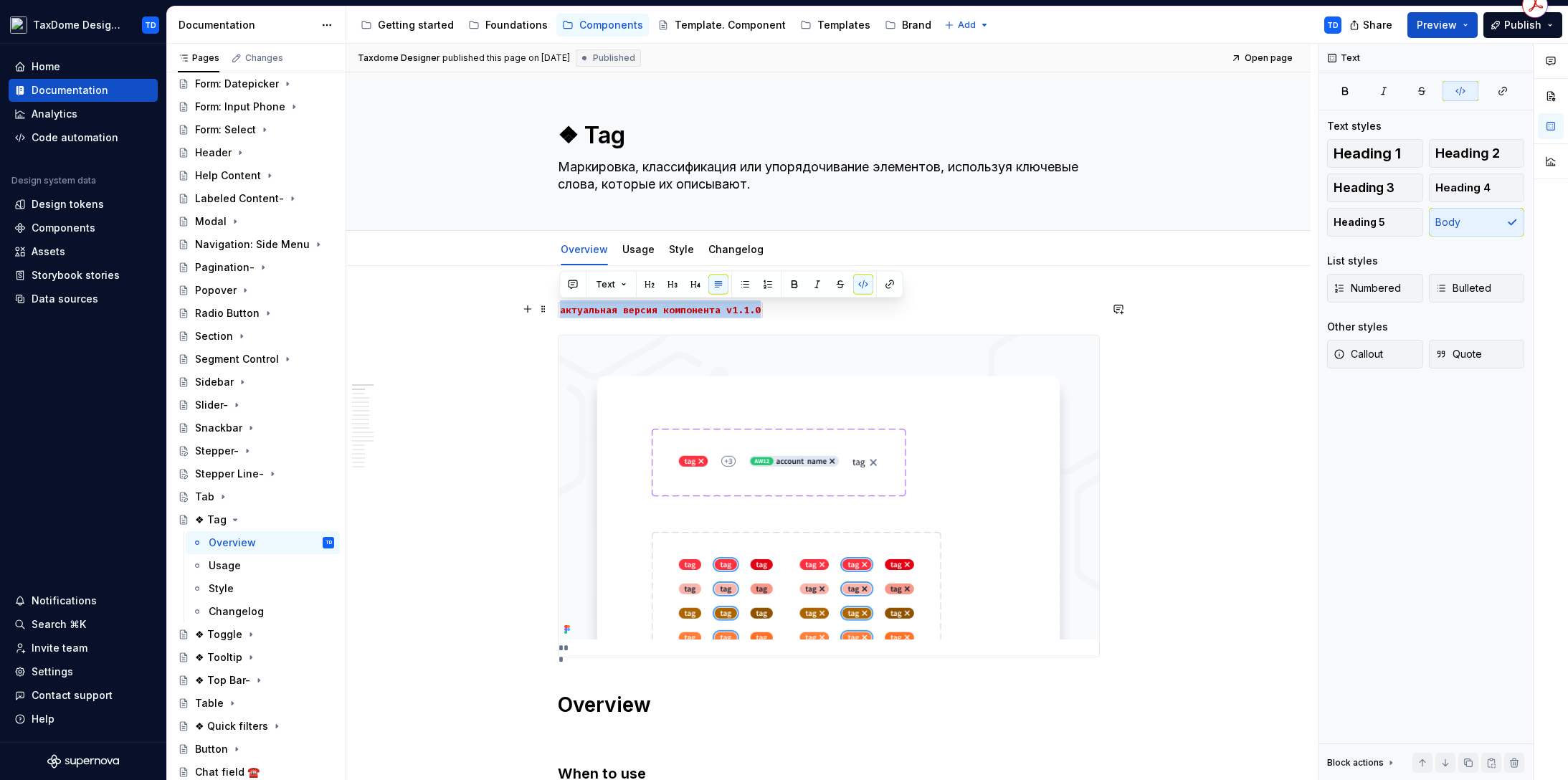
drag, startPoint x: 748, startPoint y: 312, endPoint x: 558, endPoint y: 315, distance: 190.0
click at [558, 315] on p "актуальная версия компонента v1.1.0" at bounding box center [828, 310] width 542 height 17
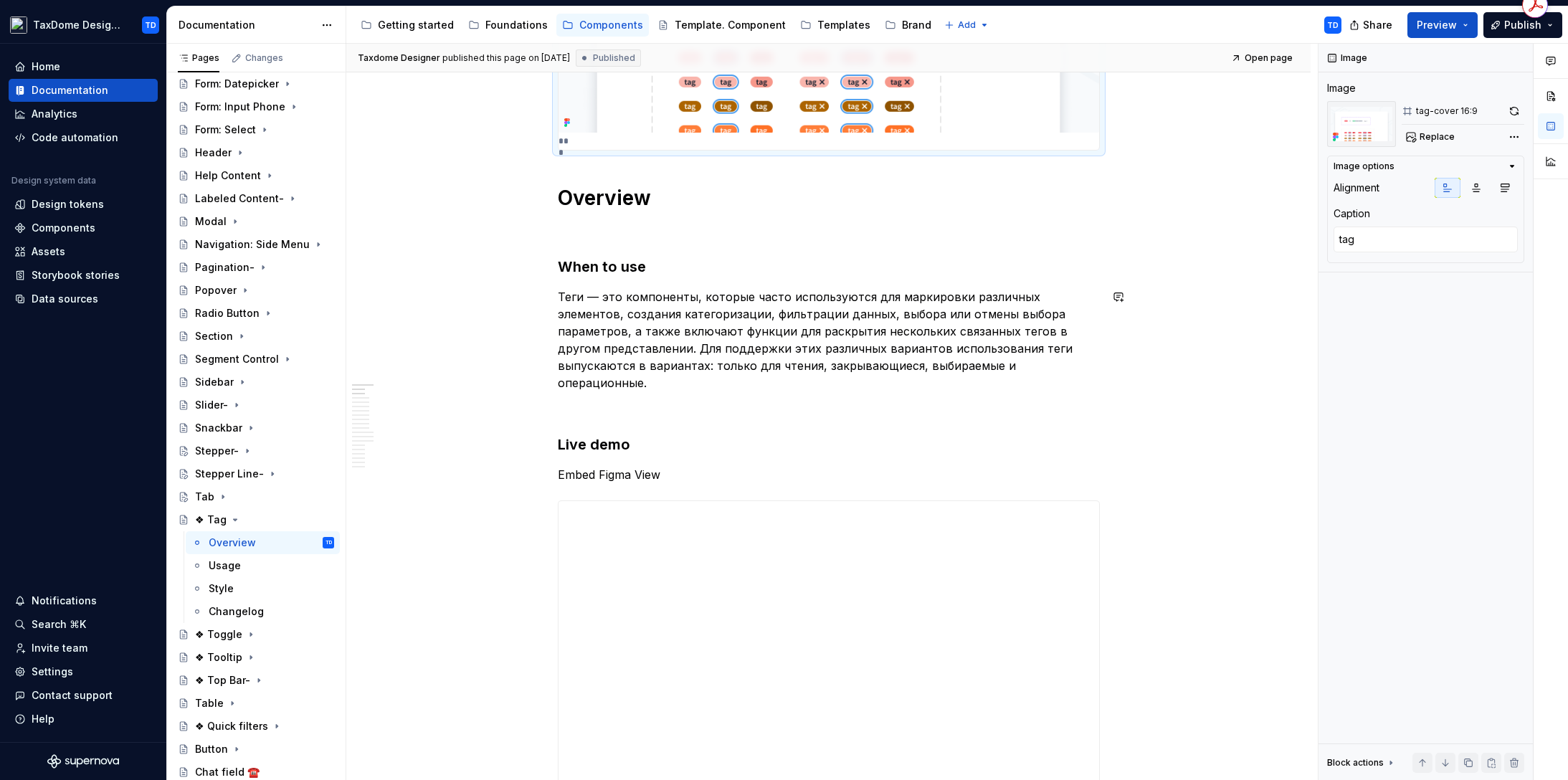
scroll to position [585, 0]
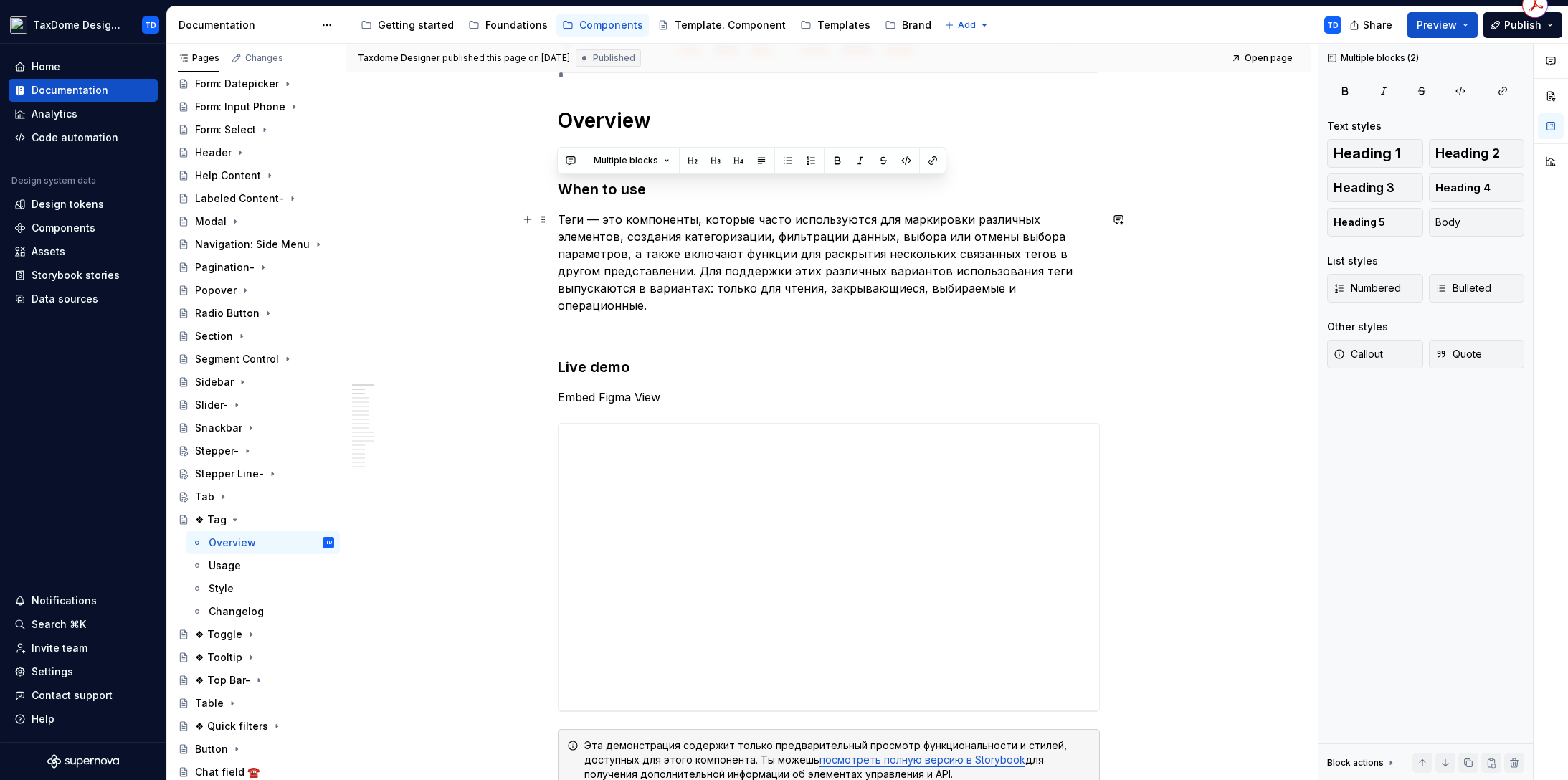
drag, startPoint x: 558, startPoint y: 190, endPoint x: 1026, endPoint y: 291, distance: 478.8
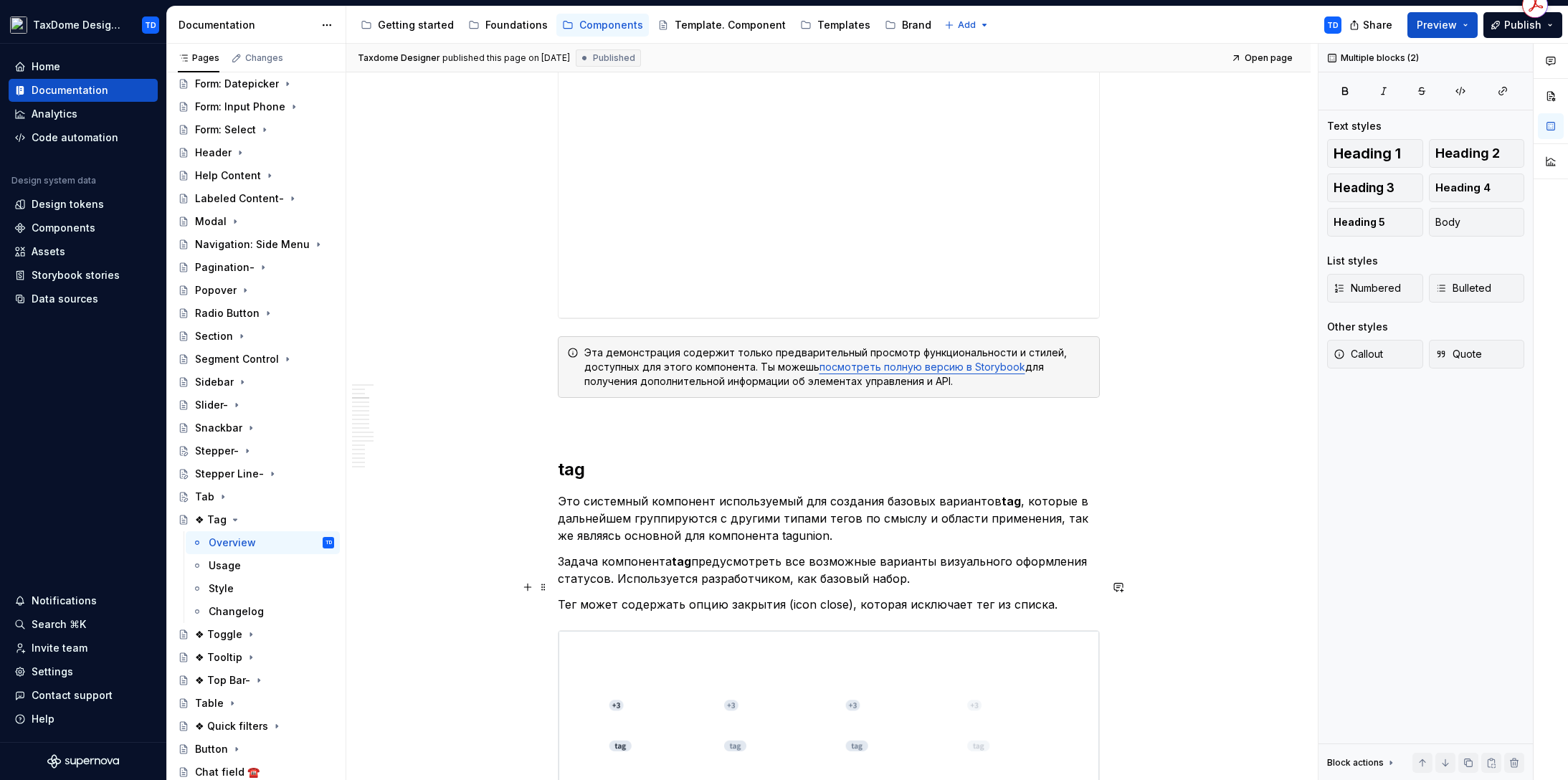
scroll to position [1135, 0]
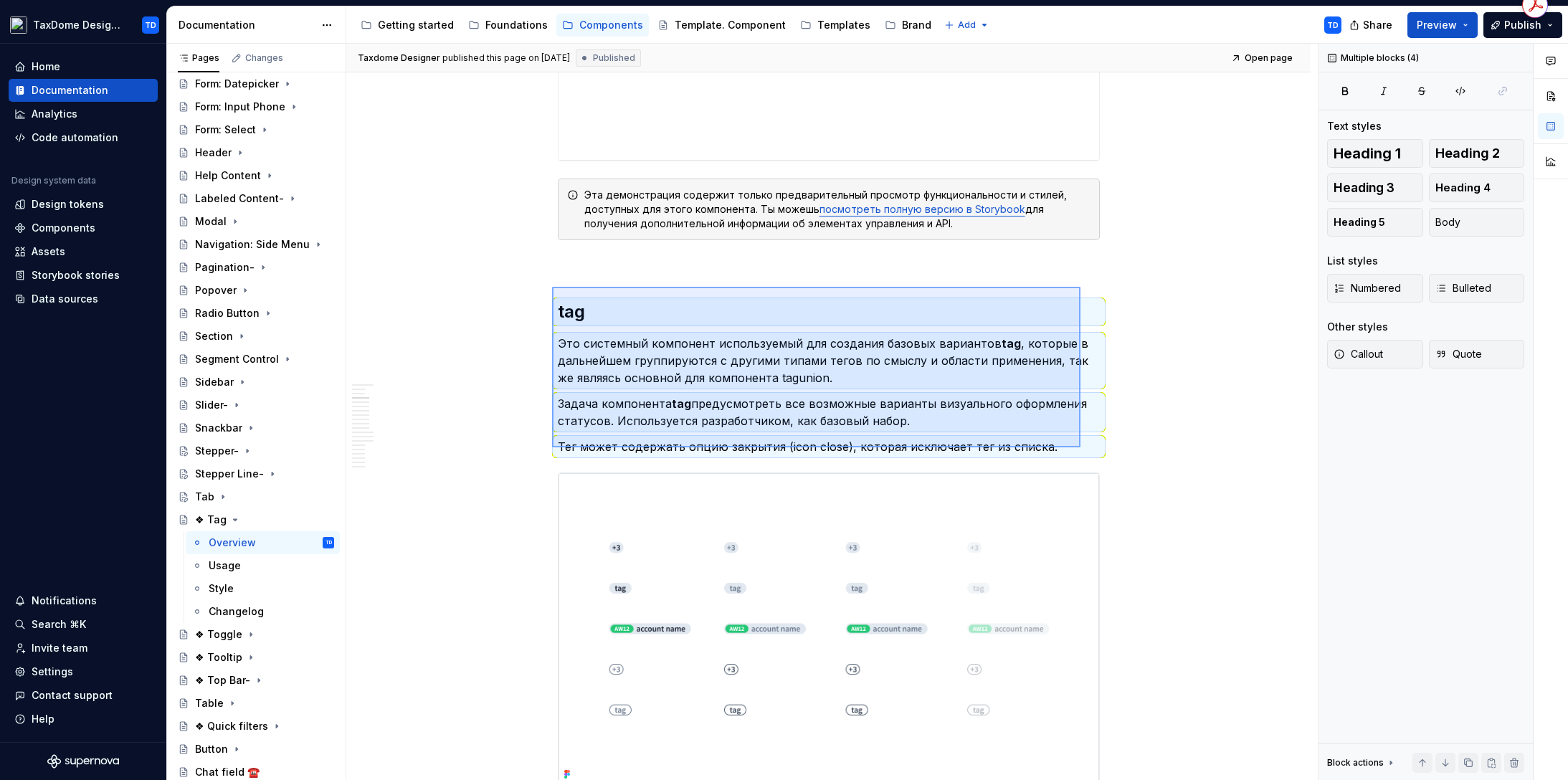
drag, startPoint x: 552, startPoint y: 287, endPoint x: 1000, endPoint y: 407, distance: 463.8
click at [1080, 447] on div "**********" at bounding box center [832, 412] width 971 height 737
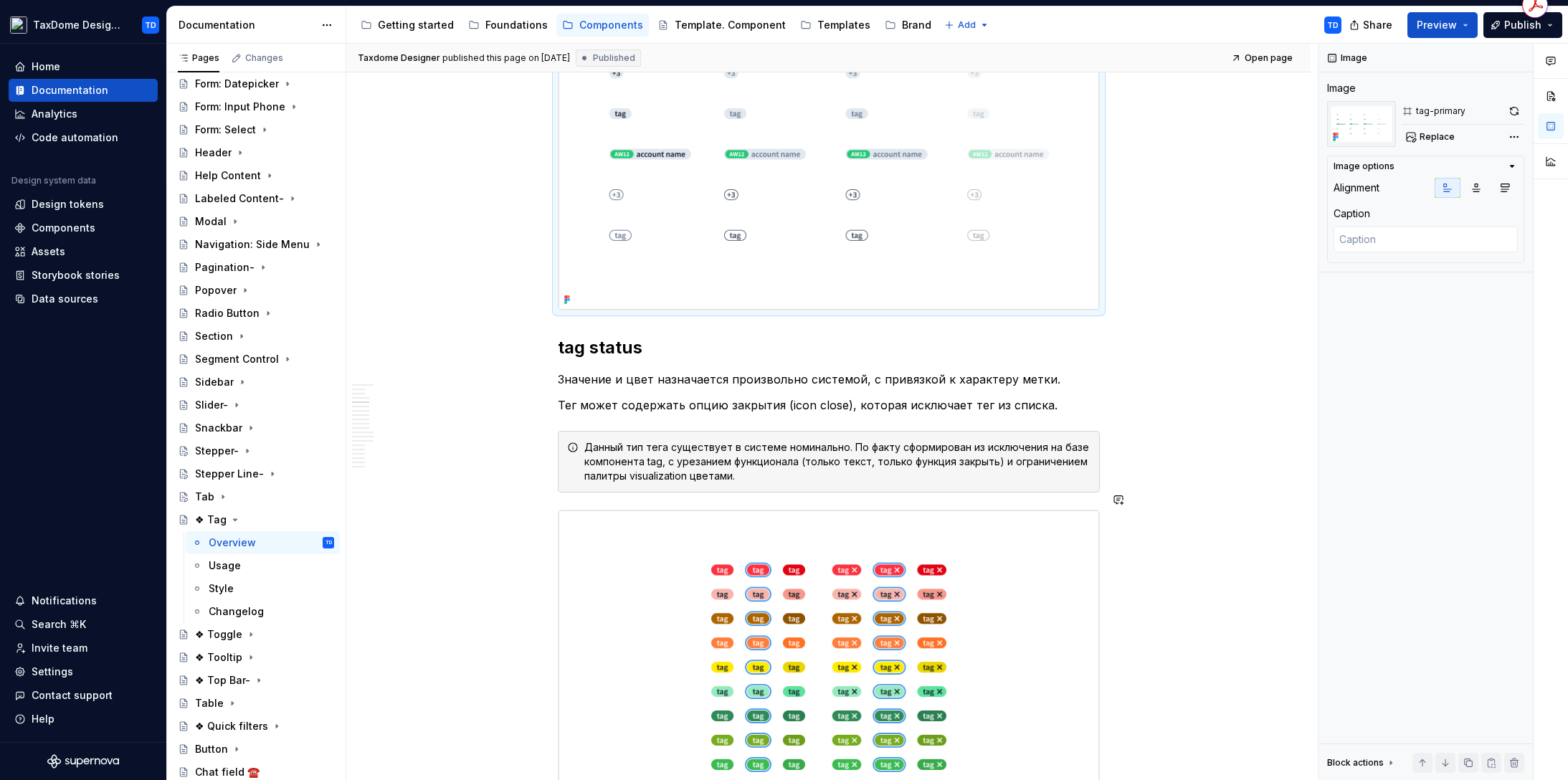
scroll to position [1621, 0]
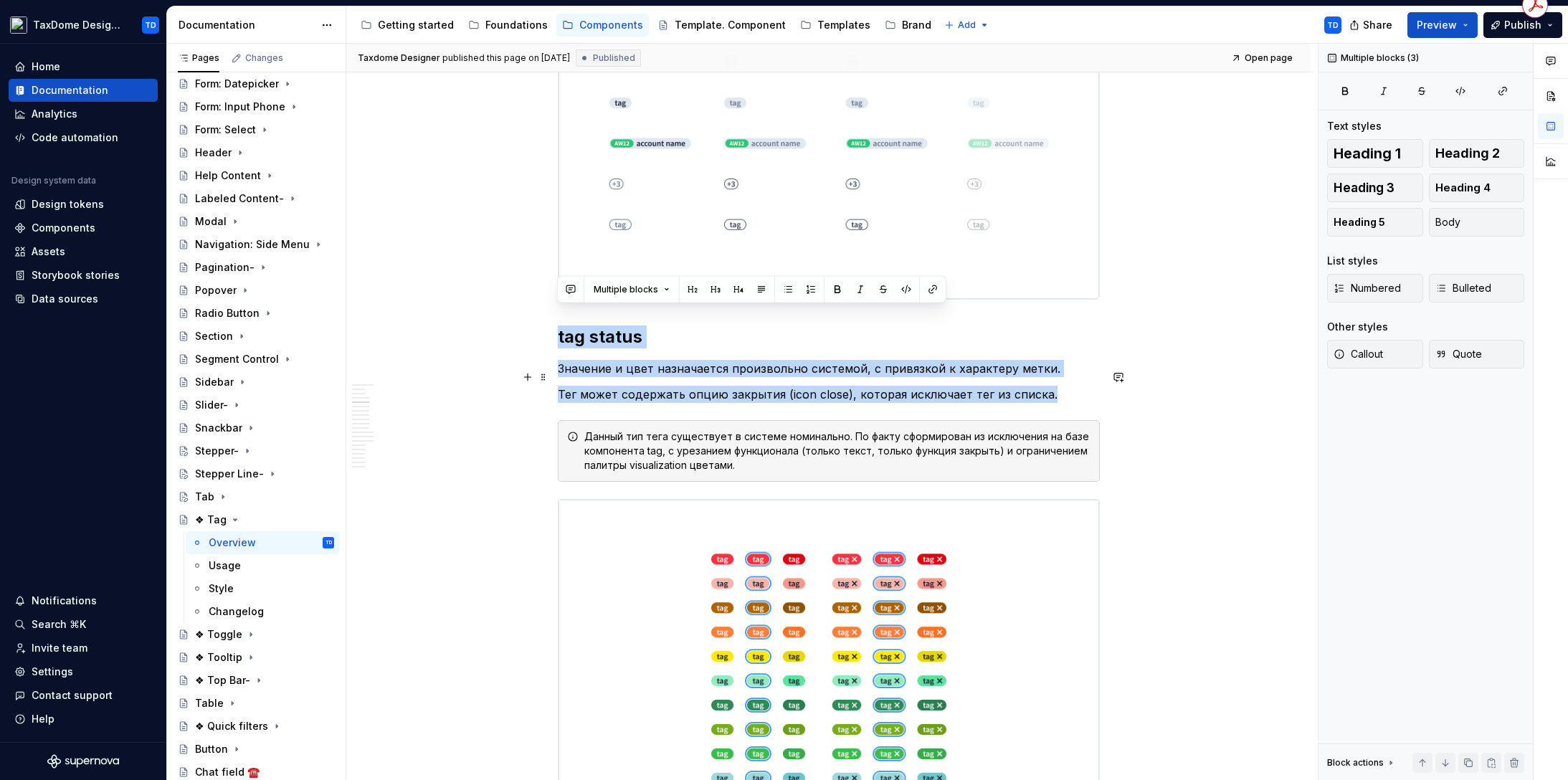
drag, startPoint x: 557, startPoint y: 316, endPoint x: 1049, endPoint y: 374, distance: 495.4
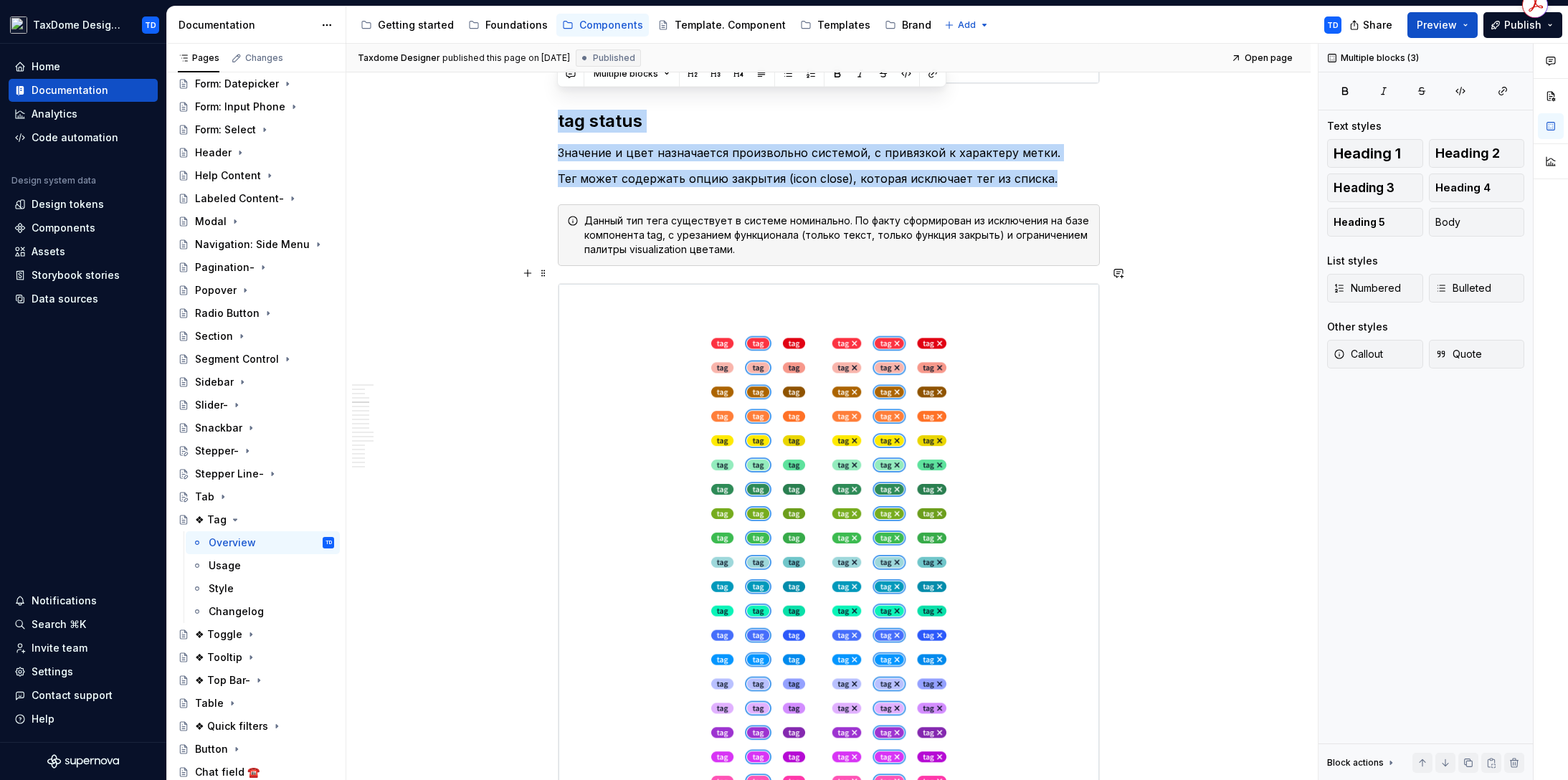
scroll to position [1891, 0]
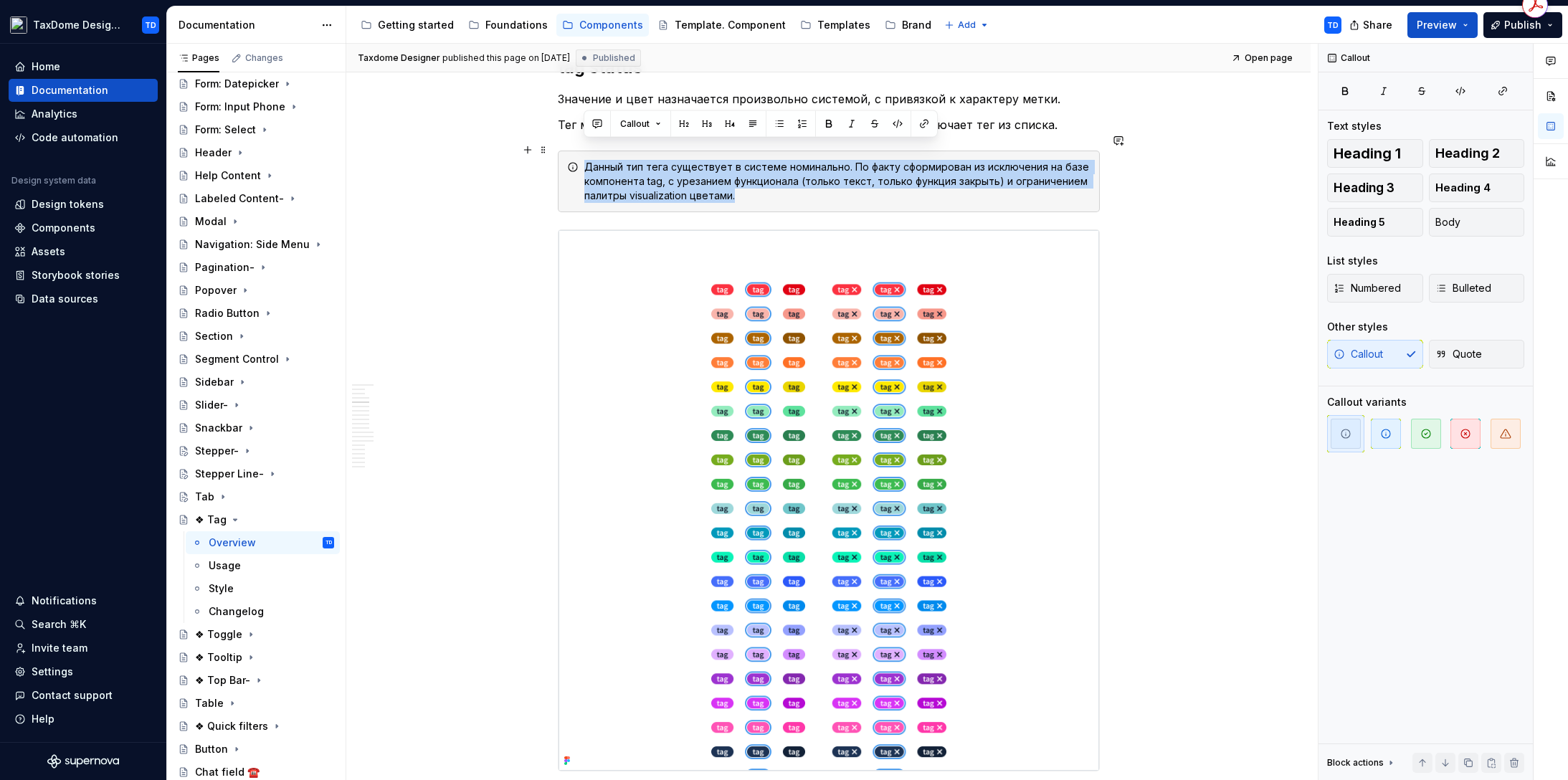
drag, startPoint x: 751, startPoint y: 174, endPoint x: 587, endPoint y: 147, distance: 166.2
click at [587, 160] on div "Данный тип тега существует в системе номинально. По факту сформирован из исключ…" at bounding box center [837, 181] width 506 height 43
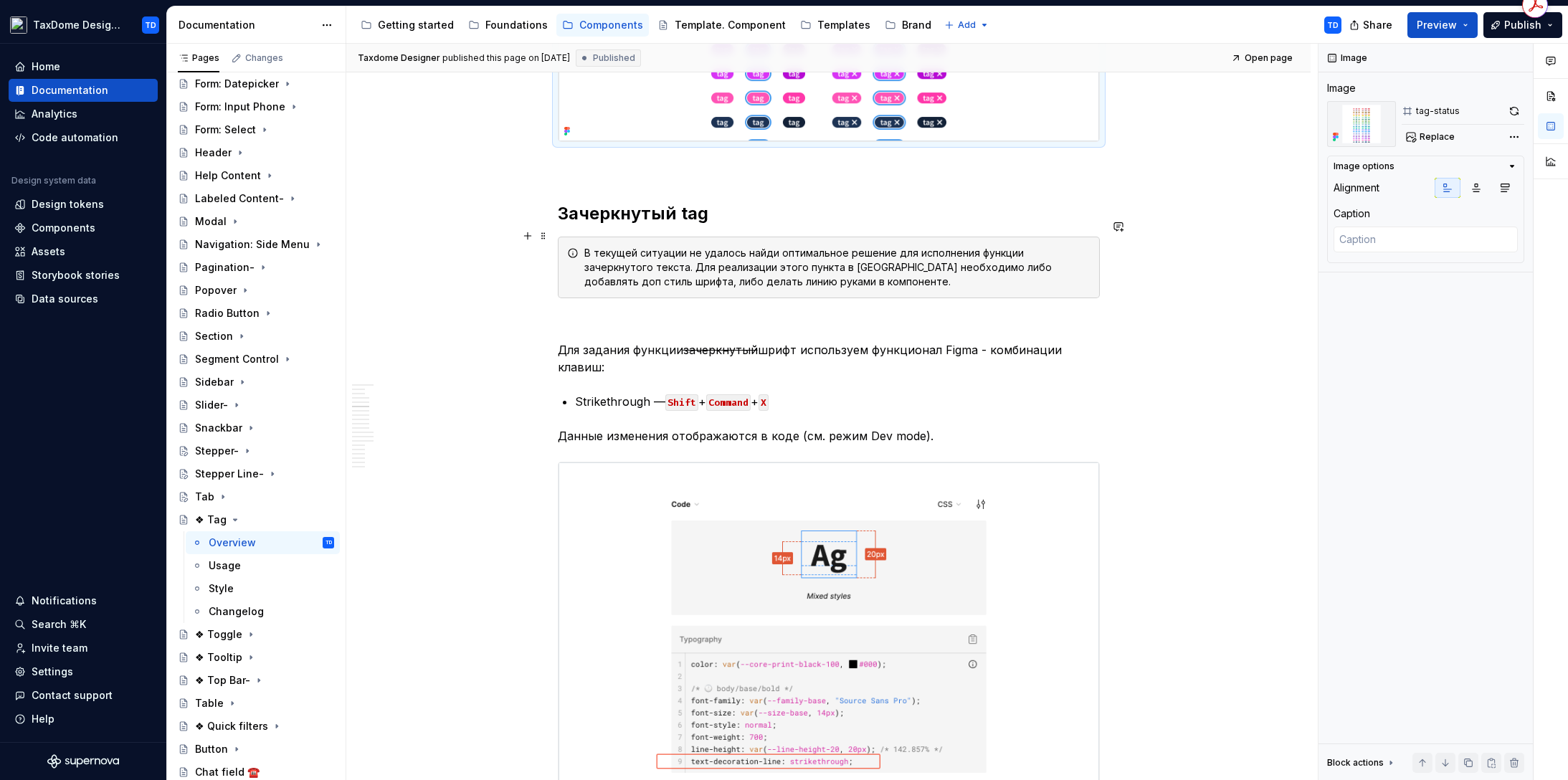
scroll to position [2449, 0]
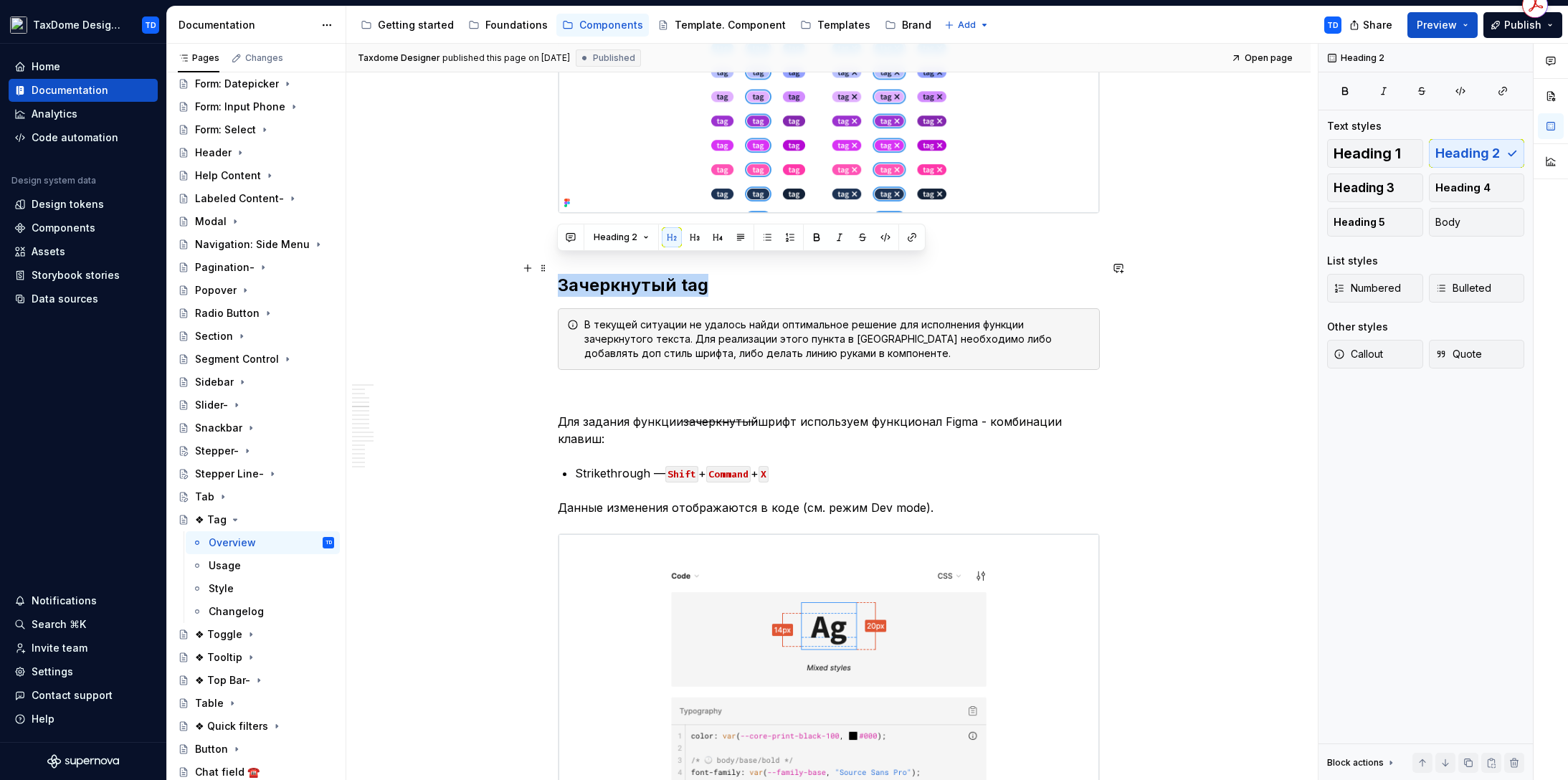
drag, startPoint x: 561, startPoint y: 268, endPoint x: 749, endPoint y: 261, distance: 188.1
click at [749, 274] on h2 "Зачеркнутый tag" at bounding box center [828, 285] width 542 height 23
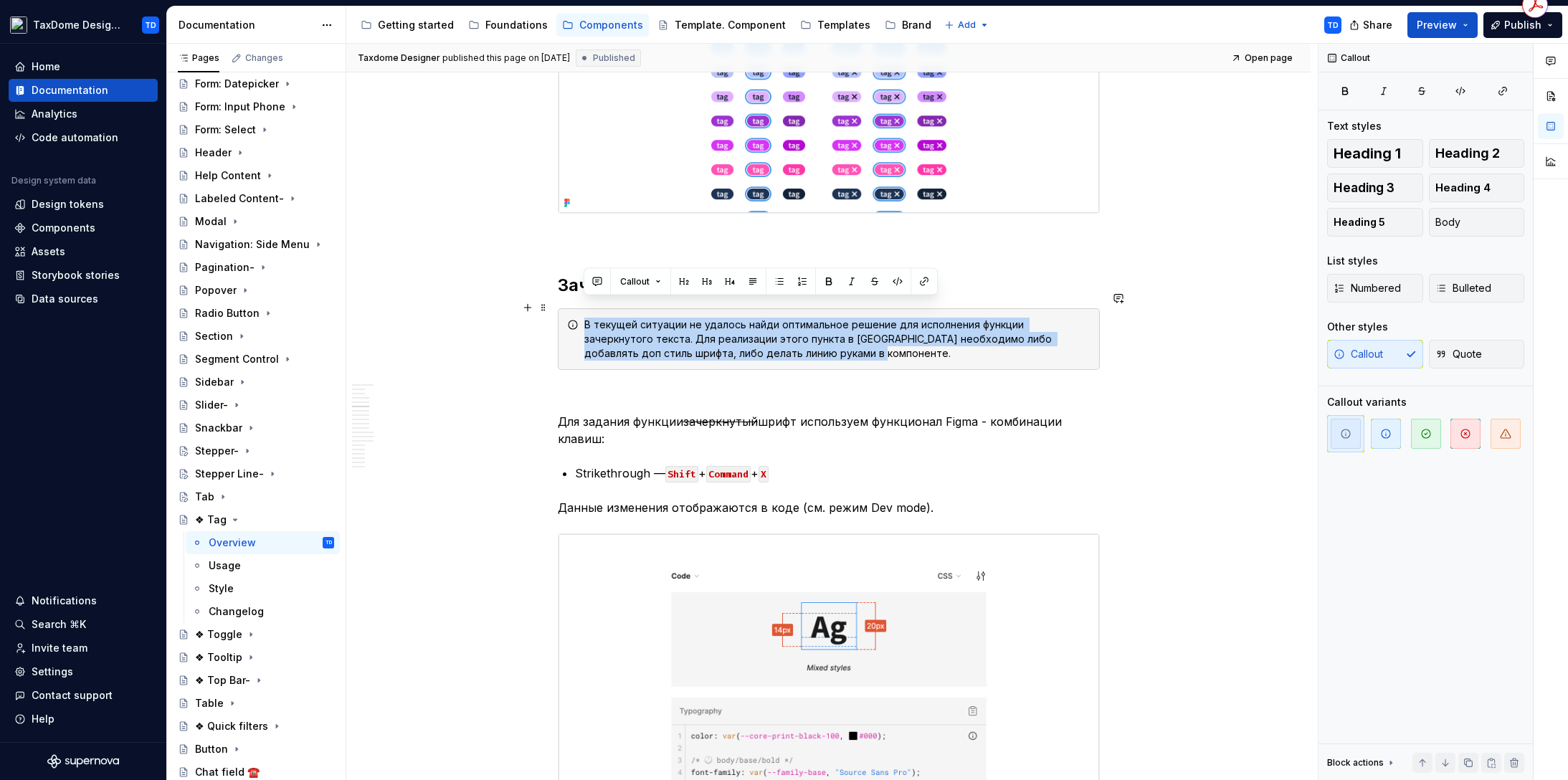
drag, startPoint x: 595, startPoint y: 307, endPoint x: 775, endPoint y: 337, distance: 182.5
click at [775, 337] on div "В текущей ситуации не удалось найди оптимальное решение для исполнения функции …" at bounding box center [837, 339] width 506 height 43
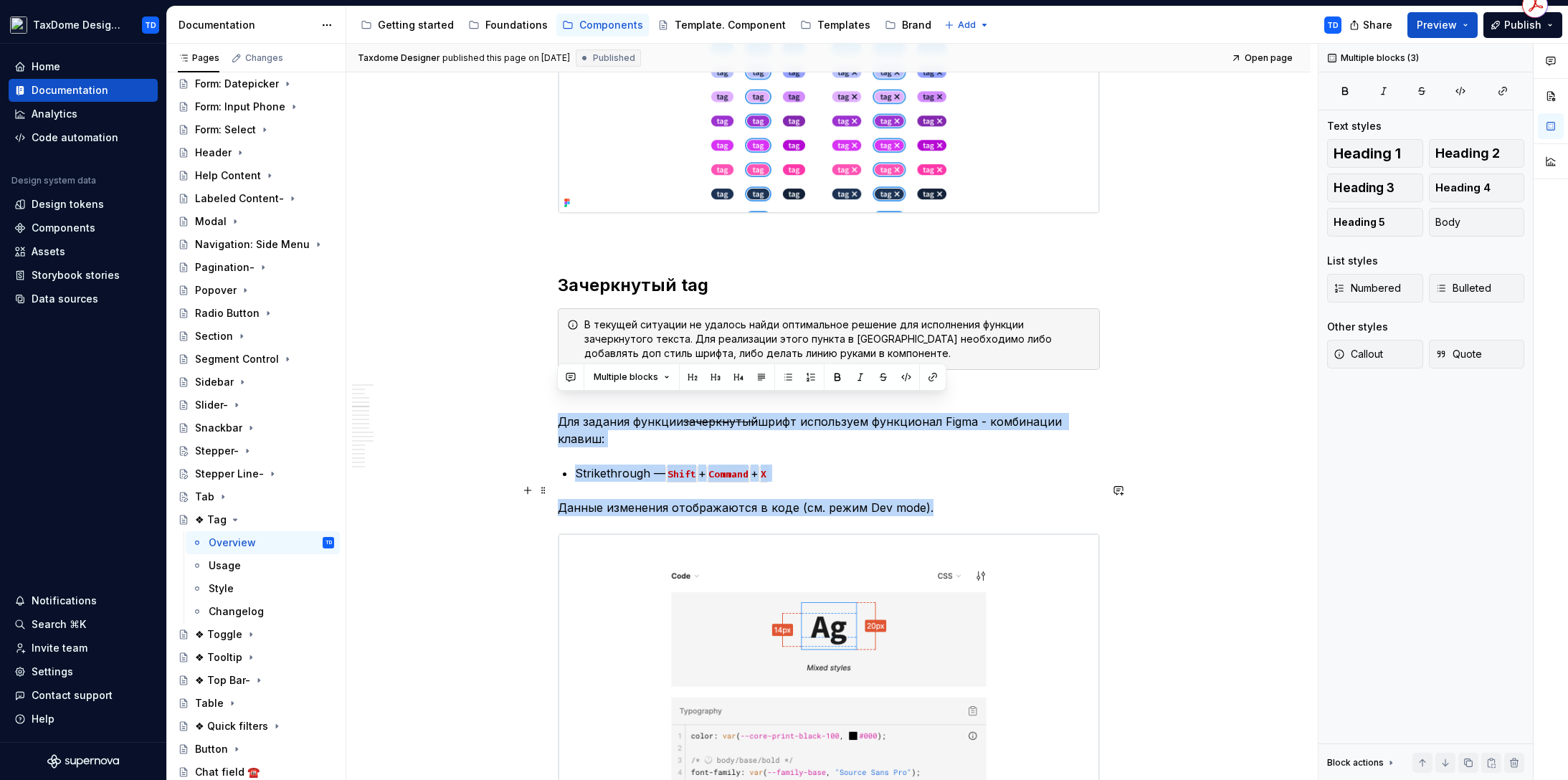
drag, startPoint x: 558, startPoint y: 403, endPoint x: 945, endPoint y: 489, distance: 396.4
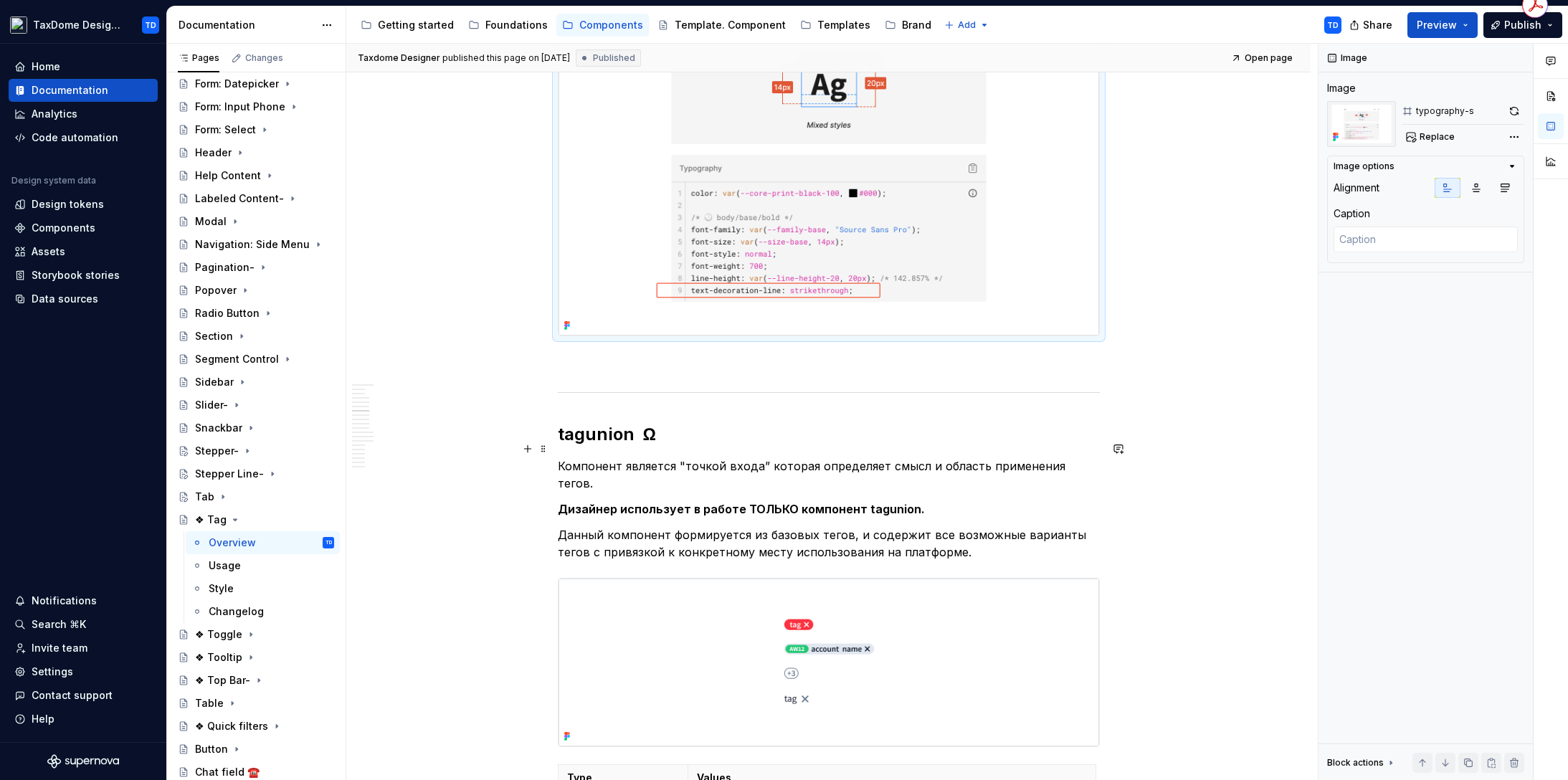
scroll to position [3099, 0]
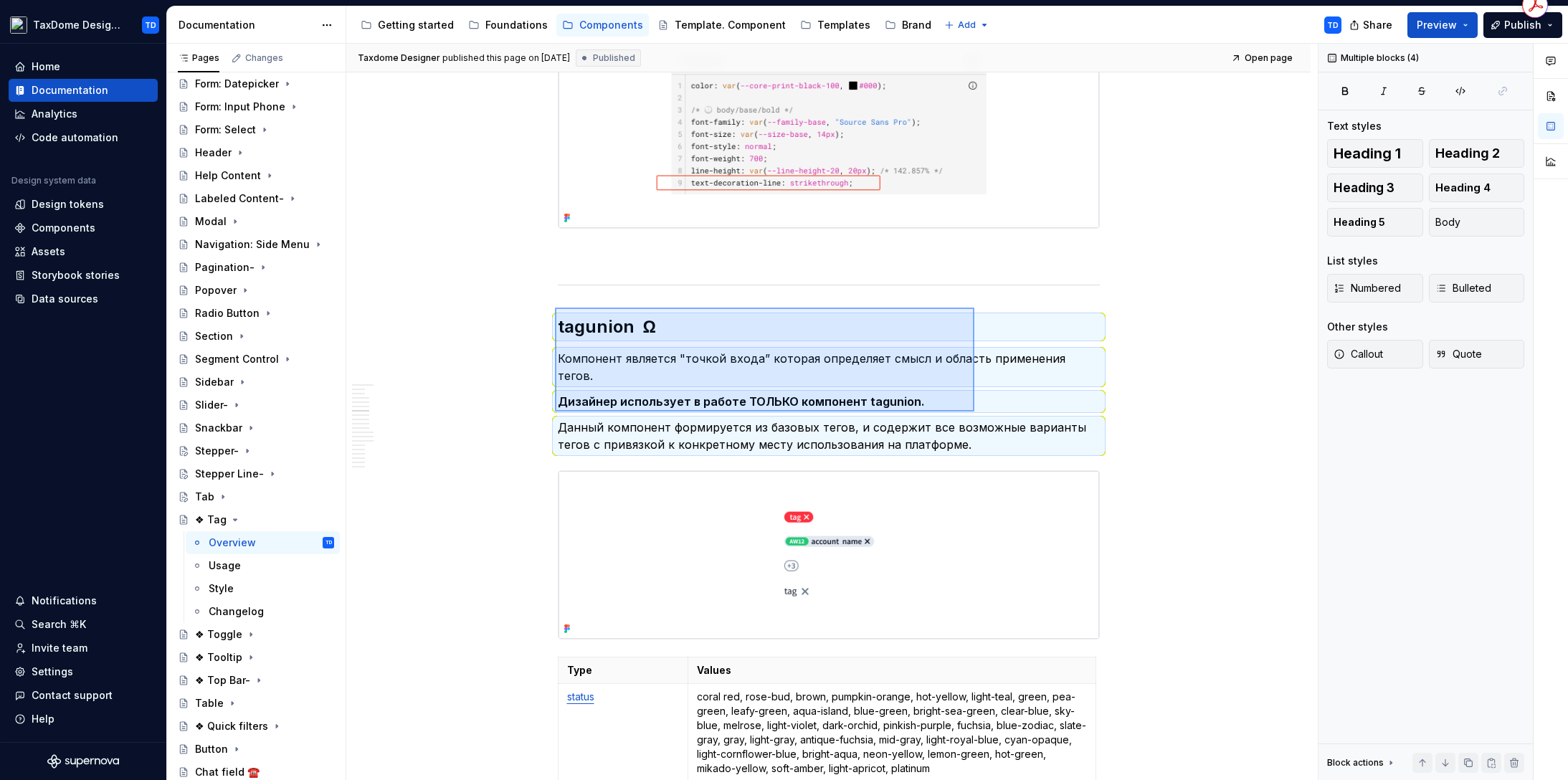
drag, startPoint x: 556, startPoint y: 307, endPoint x: 975, endPoint y: 412, distance: 432.0
click at [975, 412] on div "**********" at bounding box center [832, 412] width 971 height 737
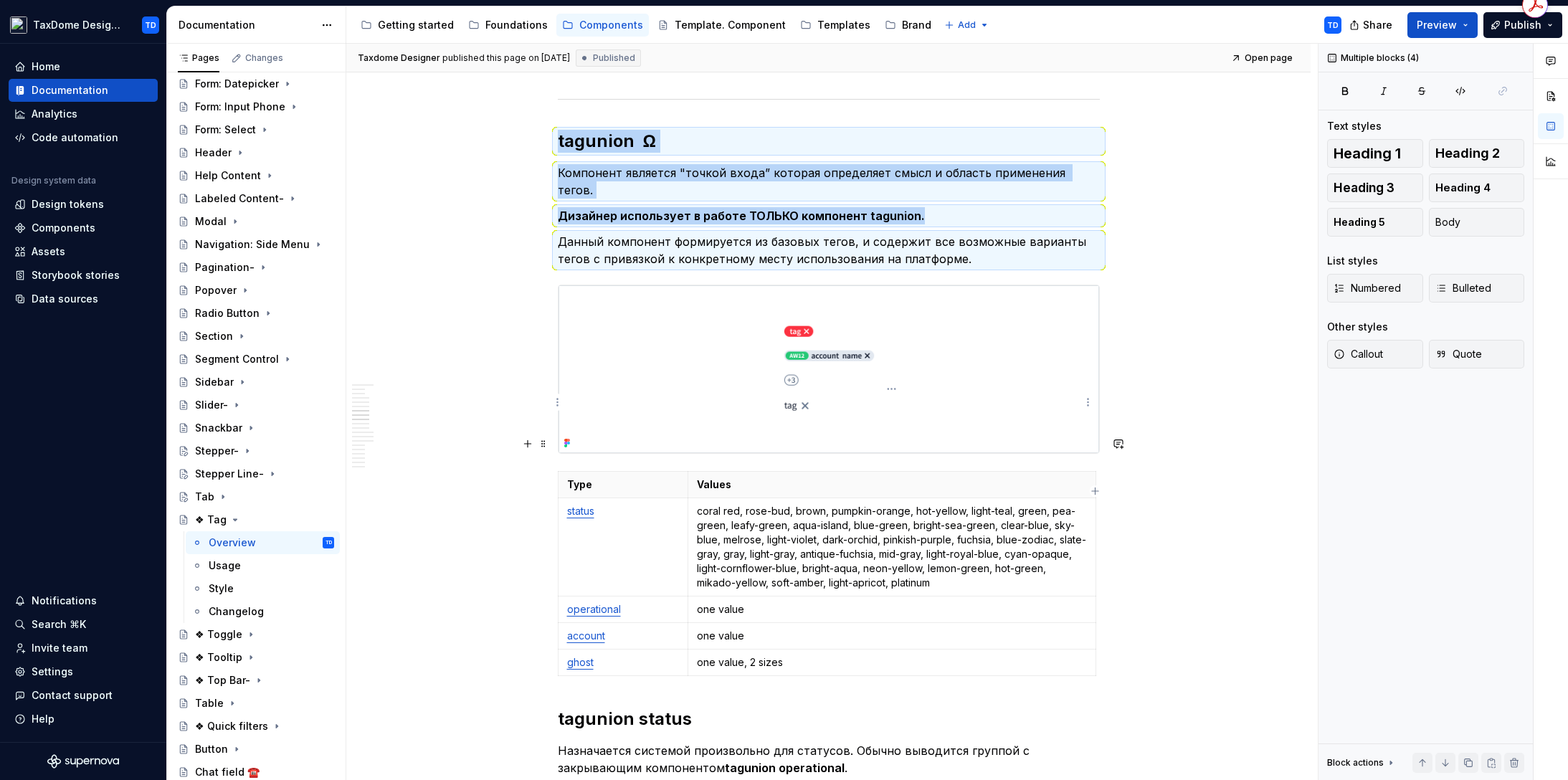
scroll to position [3333, 0]
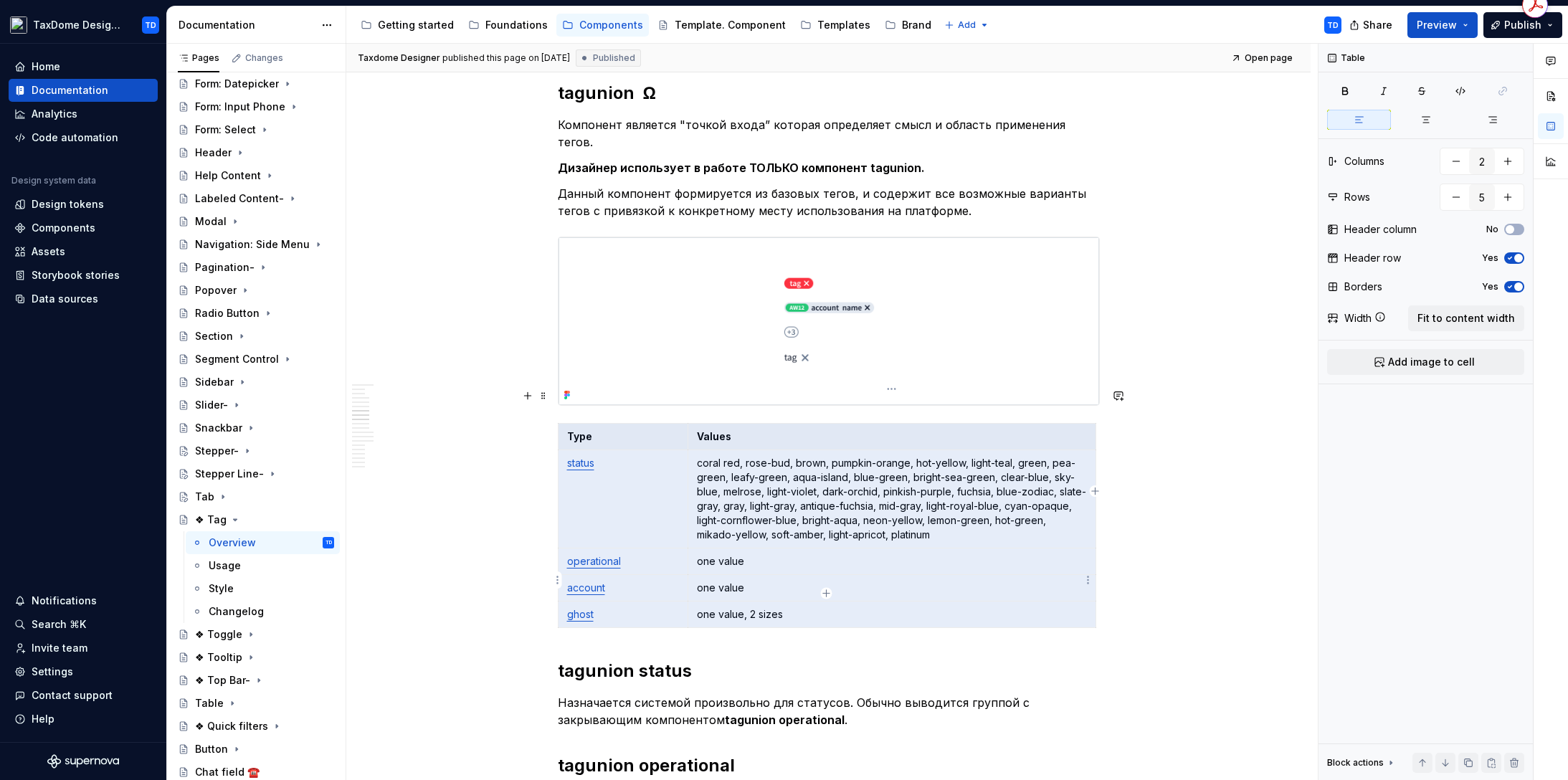
drag, startPoint x: 565, startPoint y: 403, endPoint x: 841, endPoint y: 579, distance: 327.3
click at [841, 579] on tbody "Type Values status coral red, rose-bud, brown, pumpkin-orange, hot-yellow, ligh…" at bounding box center [826, 526] width 538 height 205
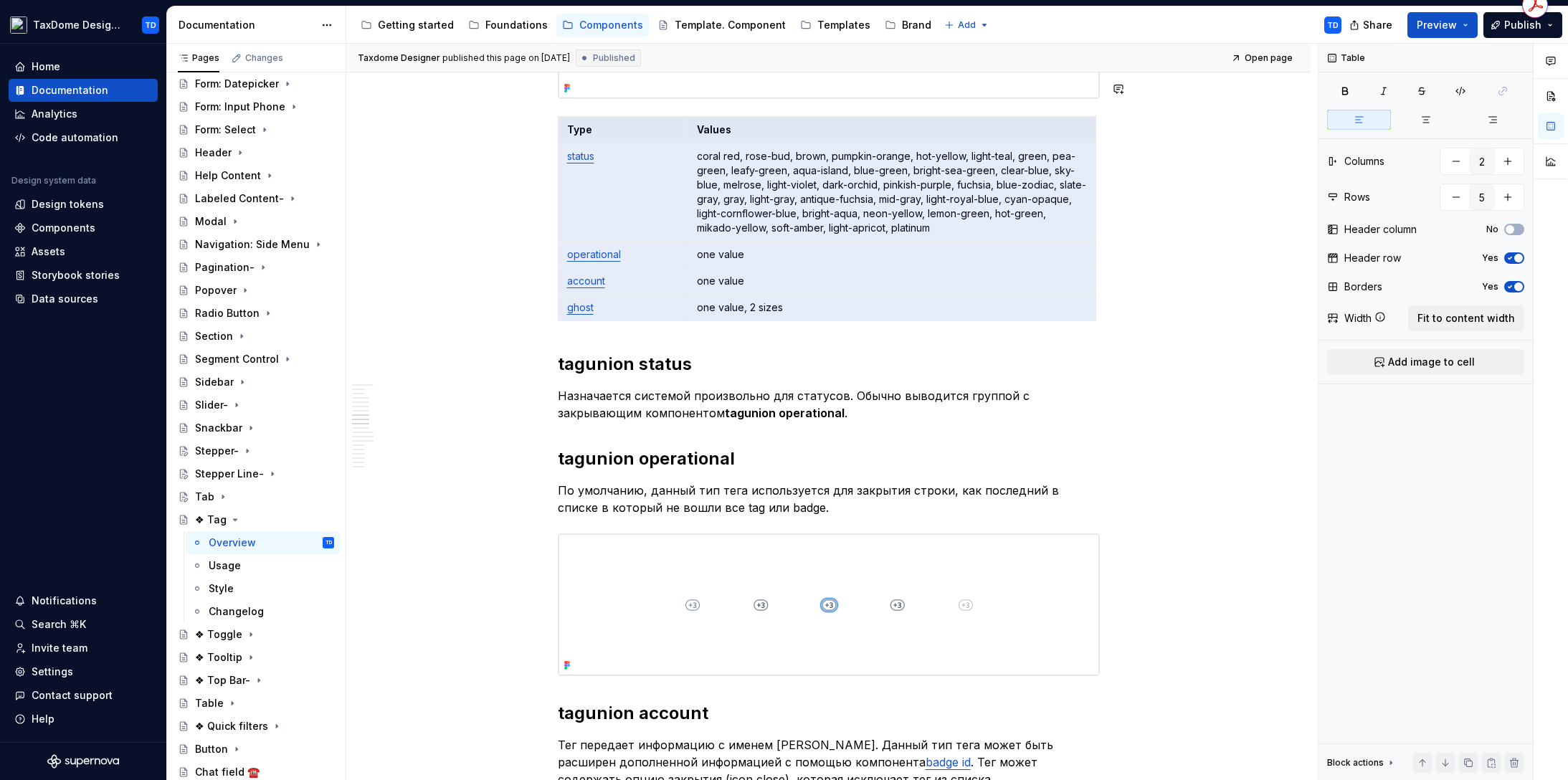
scroll to position [3643, 0]
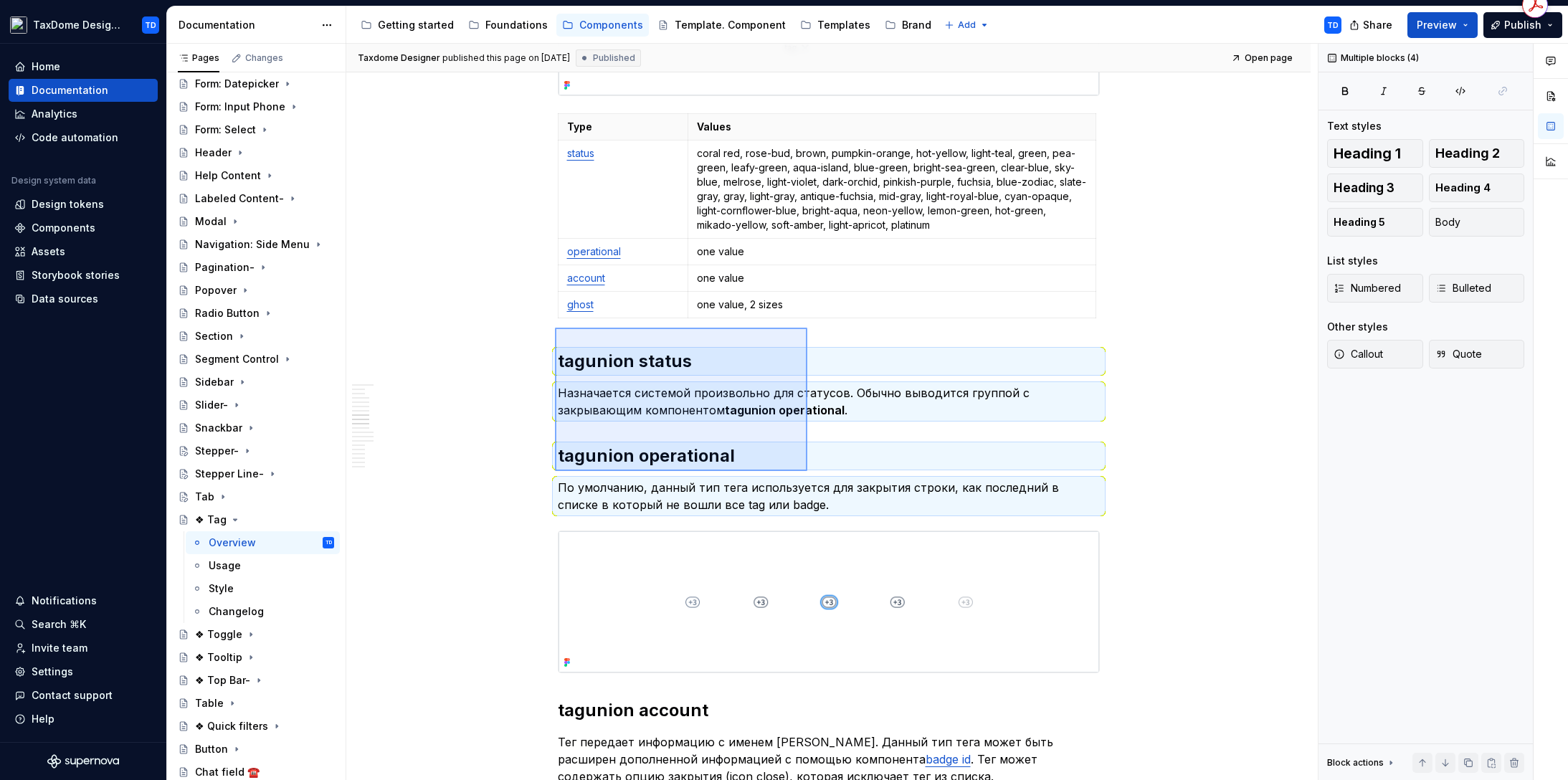
drag, startPoint x: 555, startPoint y: 328, endPoint x: 808, endPoint y: 471, distance: 290.6
click at [808, 471] on div "**********" at bounding box center [832, 412] width 971 height 737
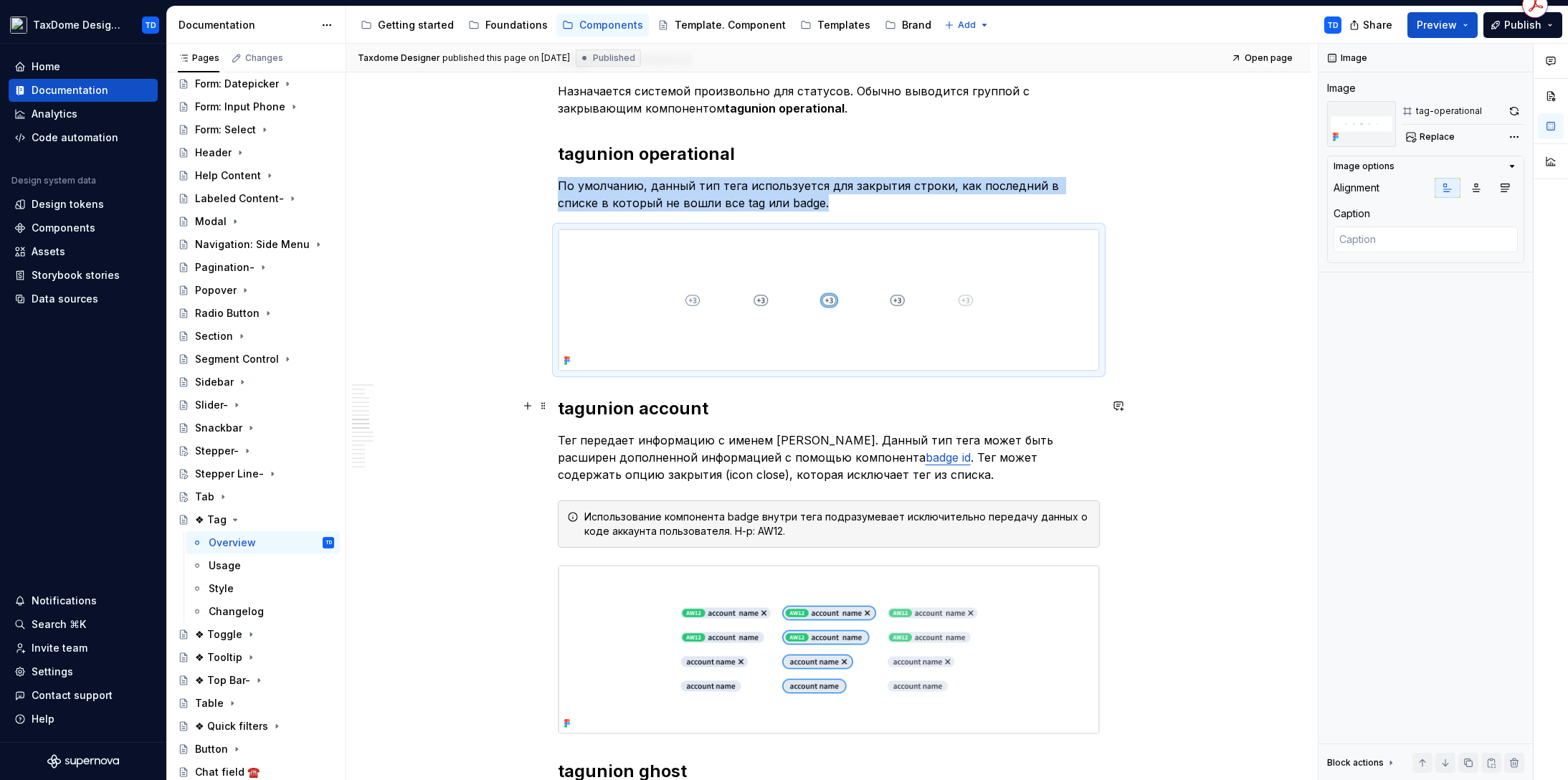
scroll to position [3944, 0]
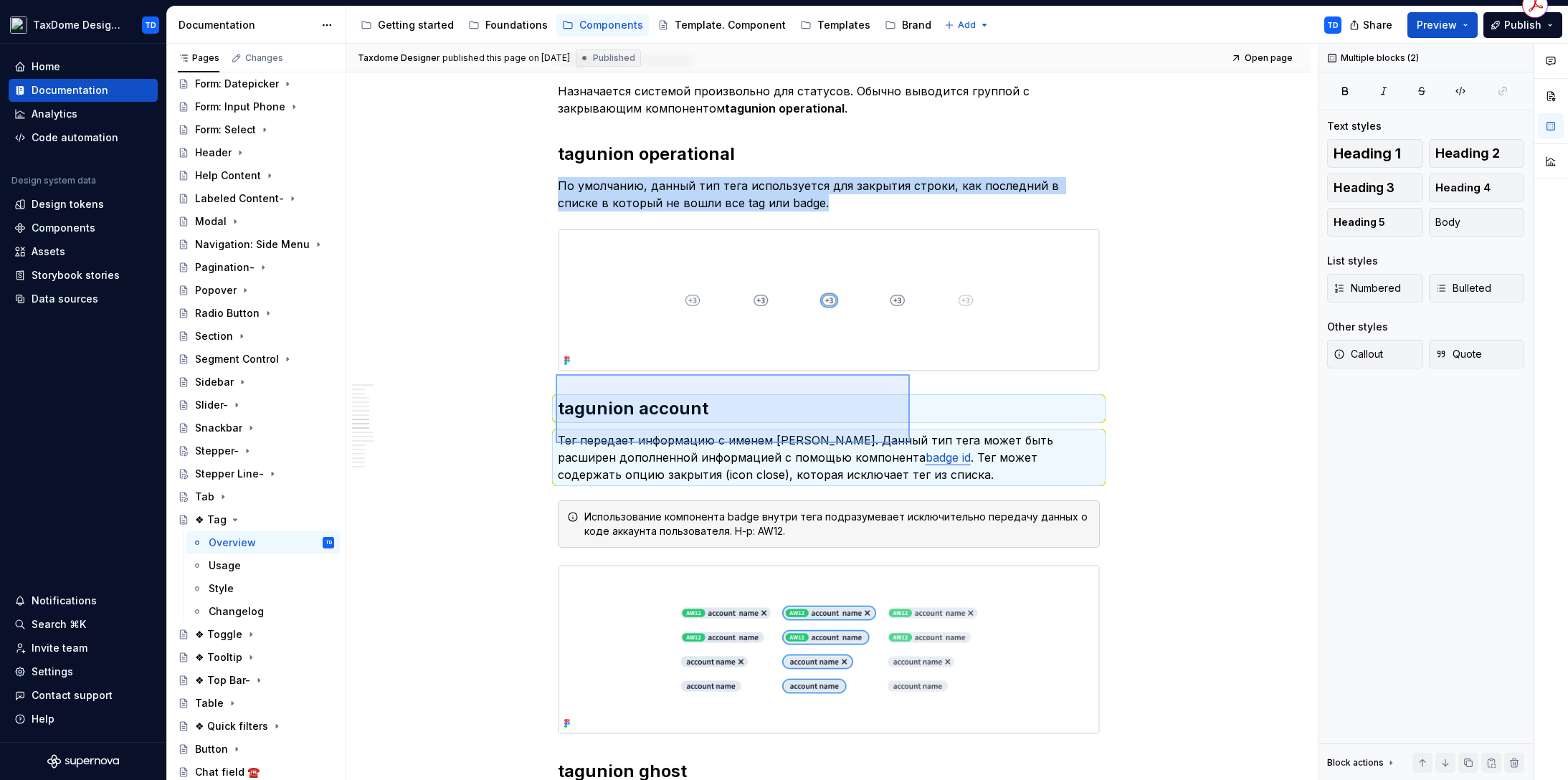
drag, startPoint x: 561, startPoint y: 374, endPoint x: 910, endPoint y: 444, distance: 356.0
click at [910, 444] on div "**********" at bounding box center [832, 412] width 971 height 737
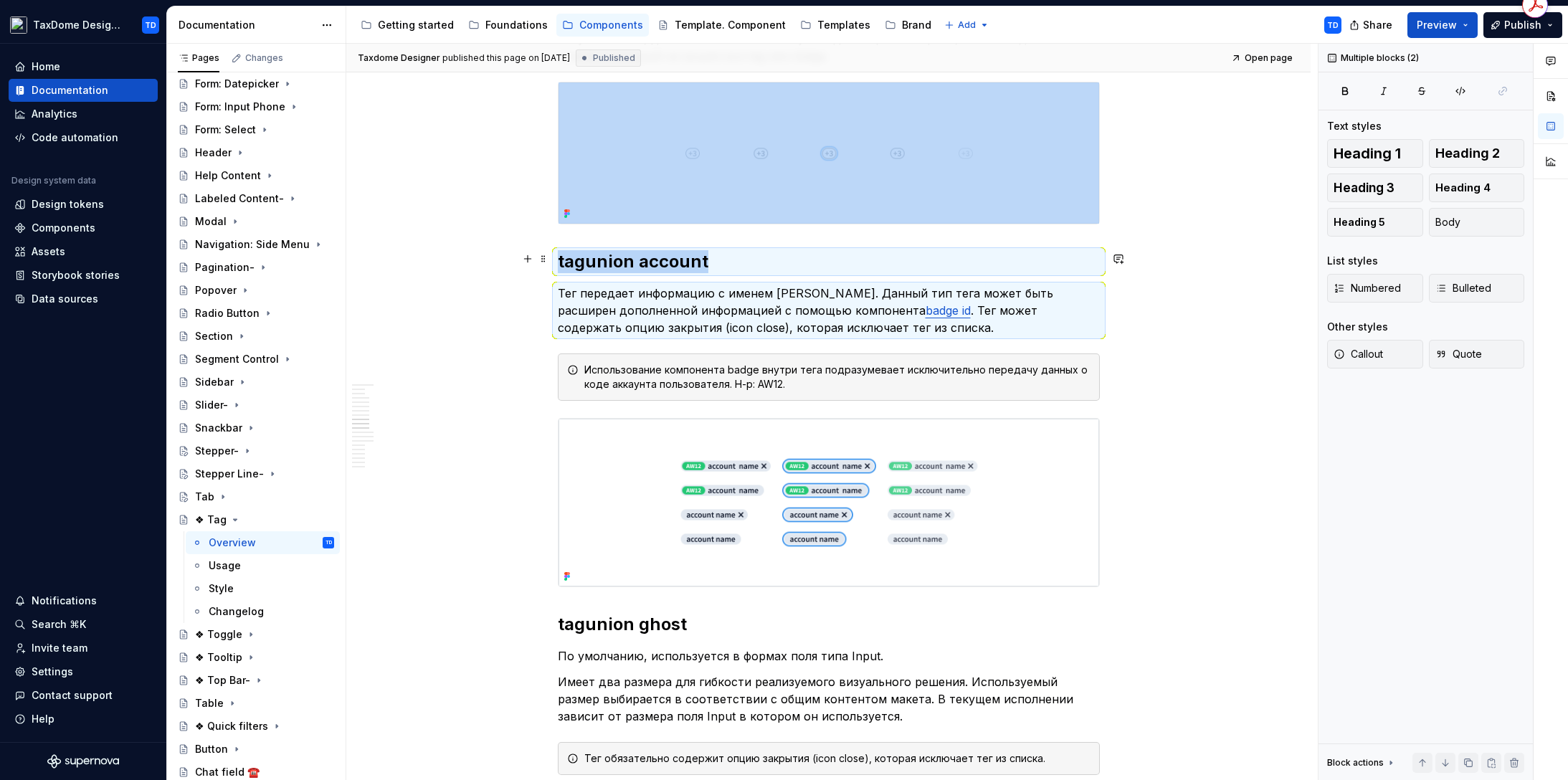
scroll to position [4181, 0]
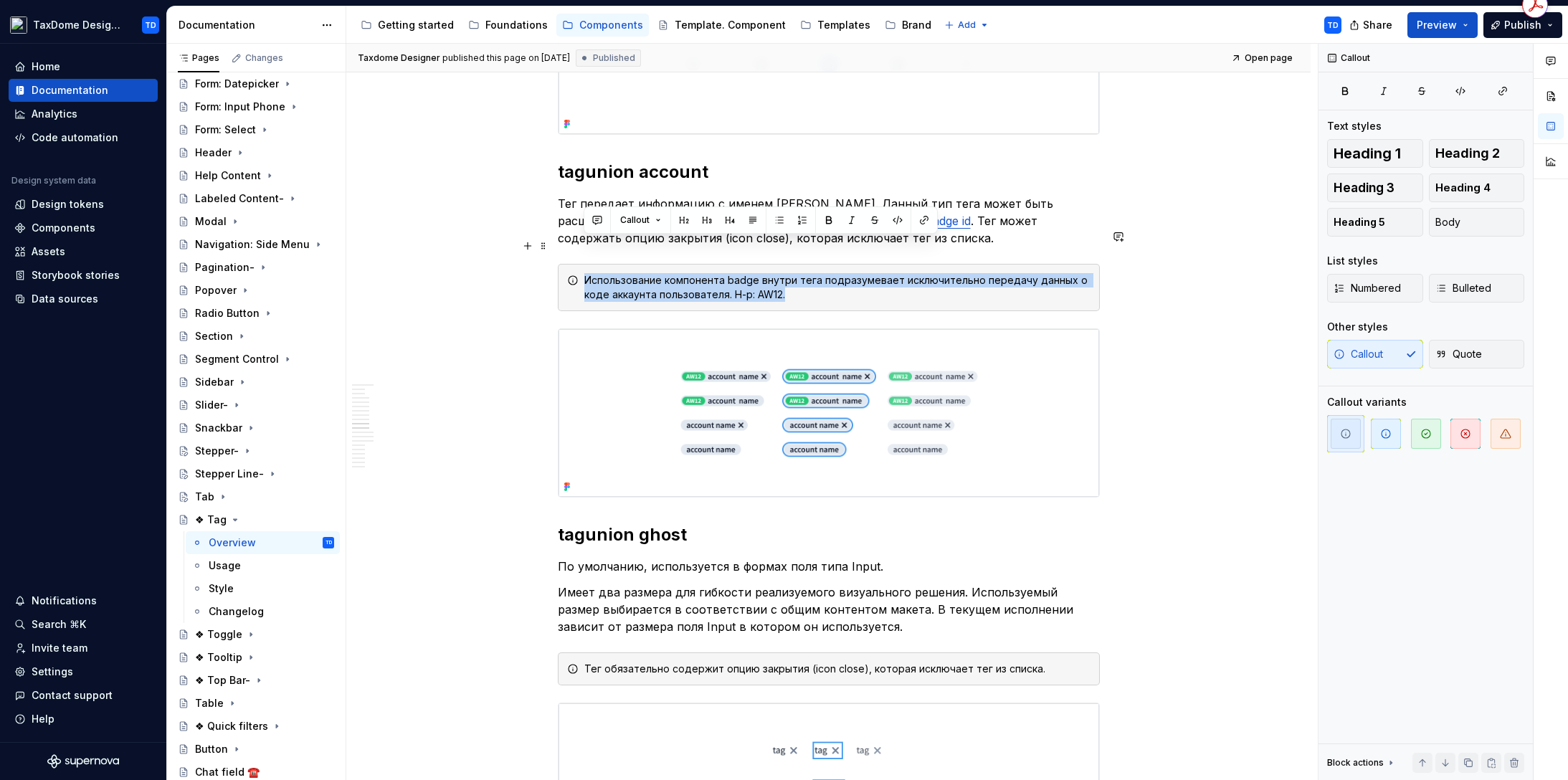
drag, startPoint x: 795, startPoint y: 261, endPoint x: 569, endPoint y: 240, distance: 227.0
click at [569, 264] on div "Использование компонента badge внутри тега подразумевает исключительно передачу…" at bounding box center [828, 287] width 542 height 47
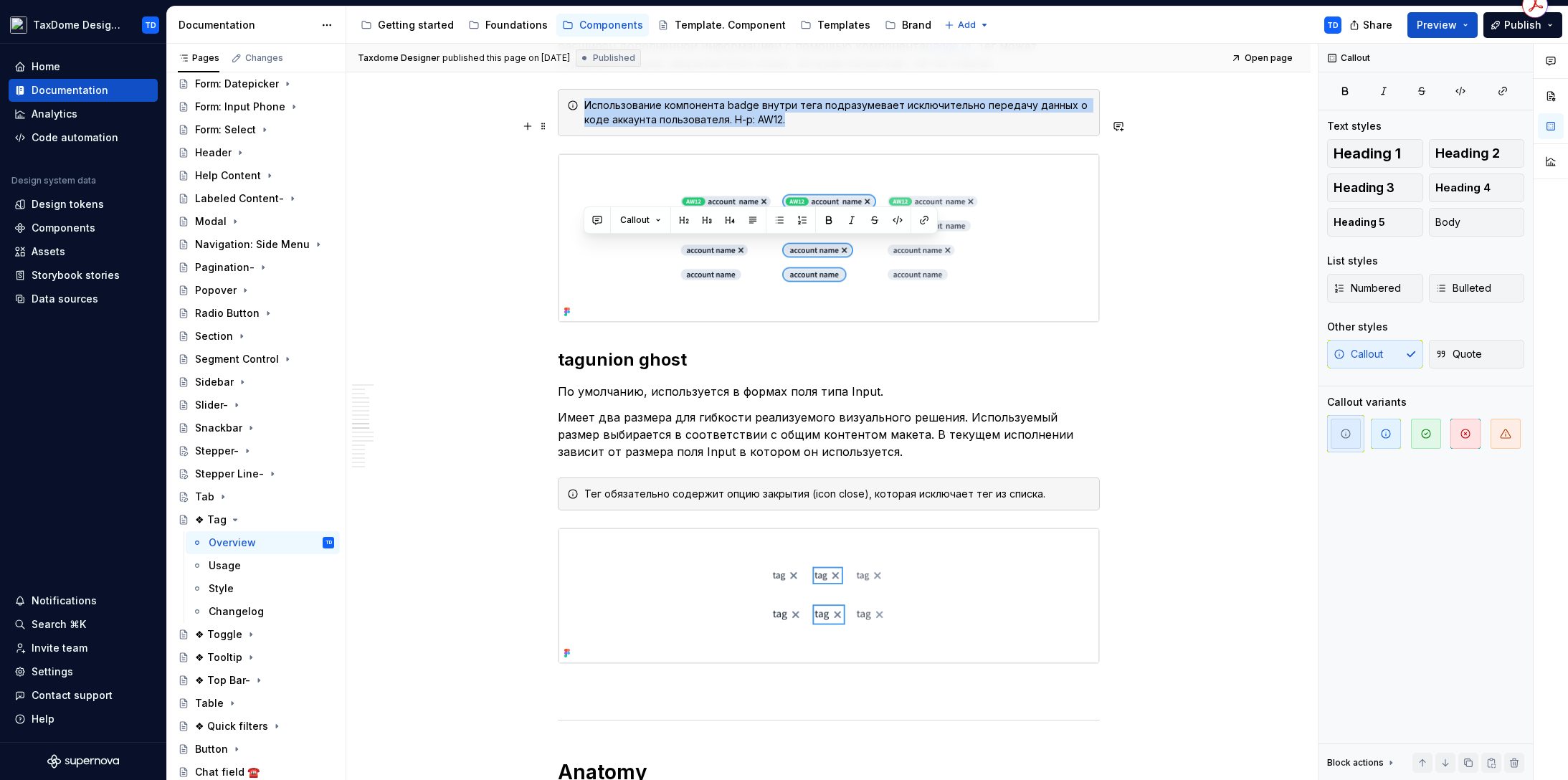
scroll to position [4420, 0]
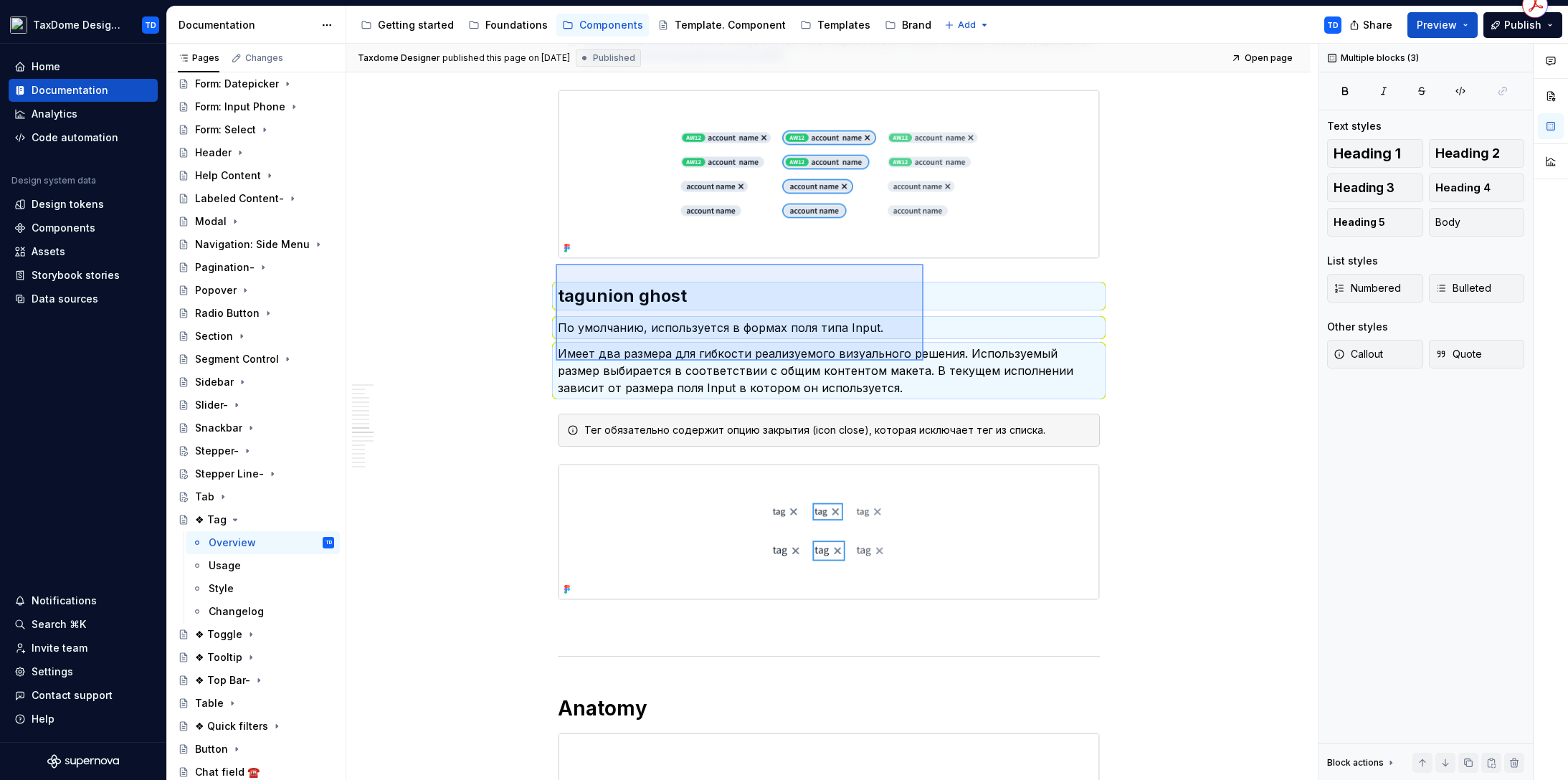
drag, startPoint x: 566, startPoint y: 261, endPoint x: 923, endPoint y: 361, distance: 370.7
click at [923, 361] on div "**********" at bounding box center [832, 412] width 971 height 737
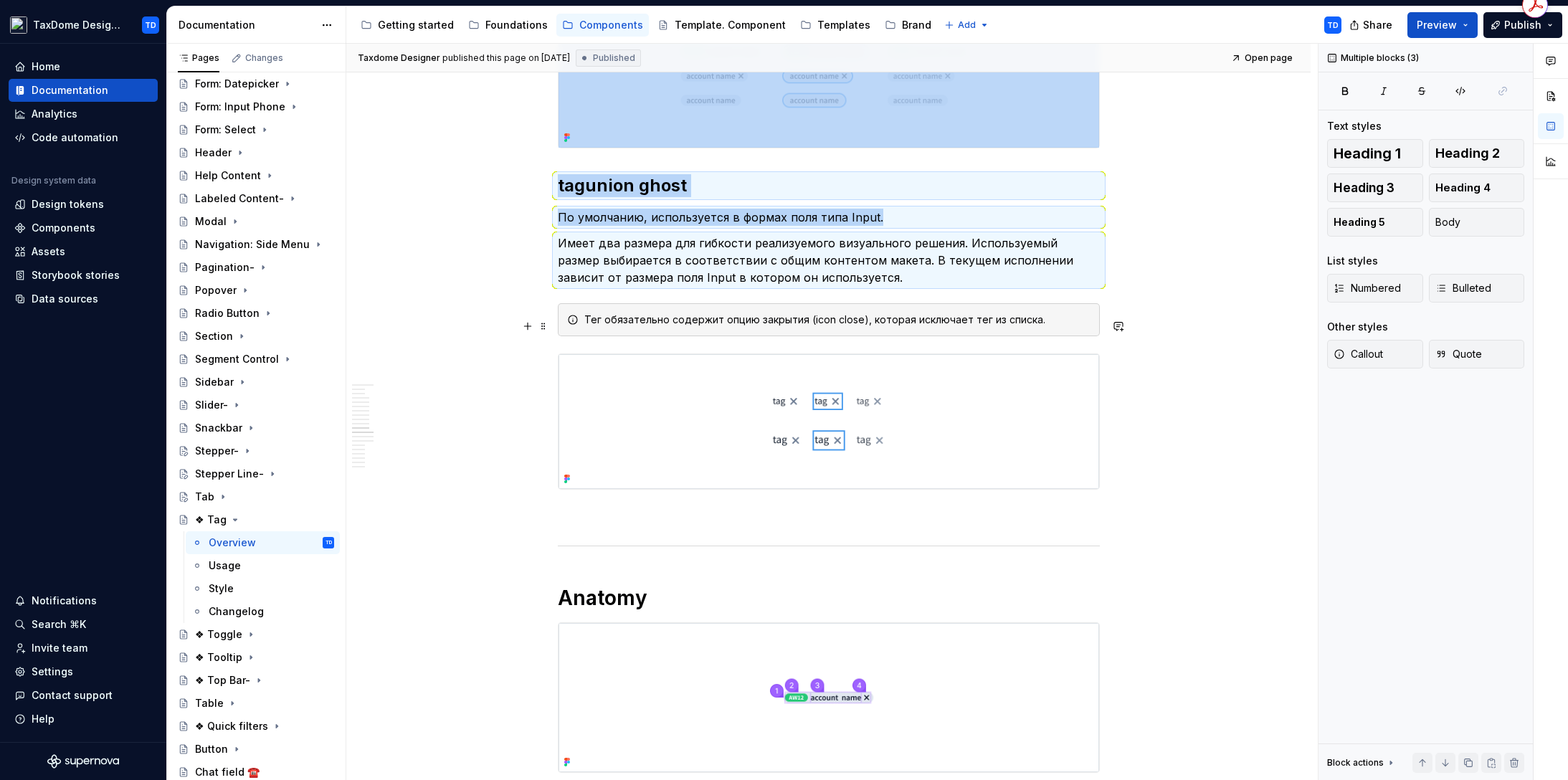
scroll to position [4532, 0]
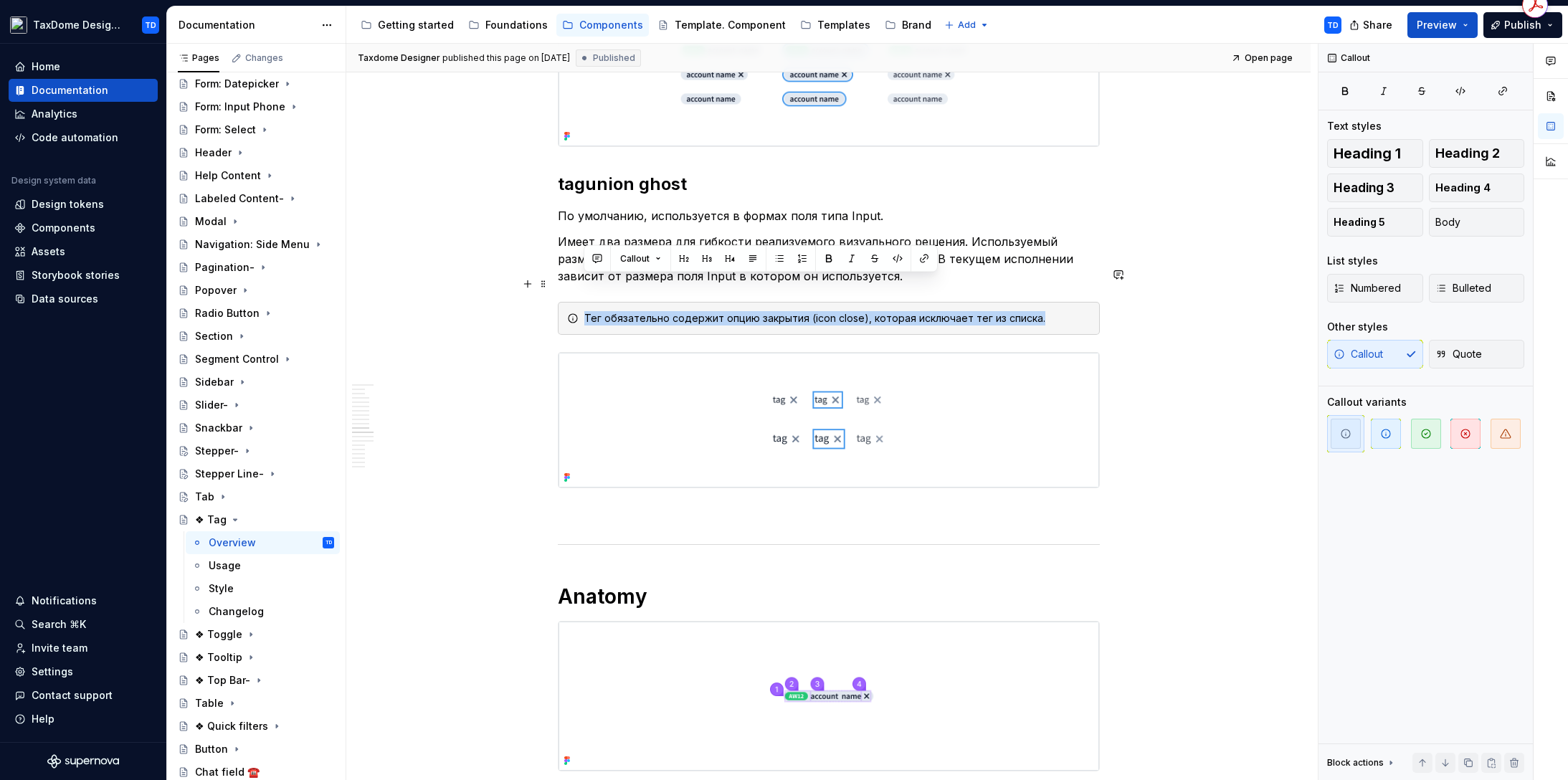
drag, startPoint x: 1036, startPoint y: 288, endPoint x: 577, endPoint y: 281, distance: 459.1
click at [577, 302] on div "Тег обязательно содержит опцию закрытия (icon close), которая исключает тег из …" at bounding box center [828, 318] width 542 height 33
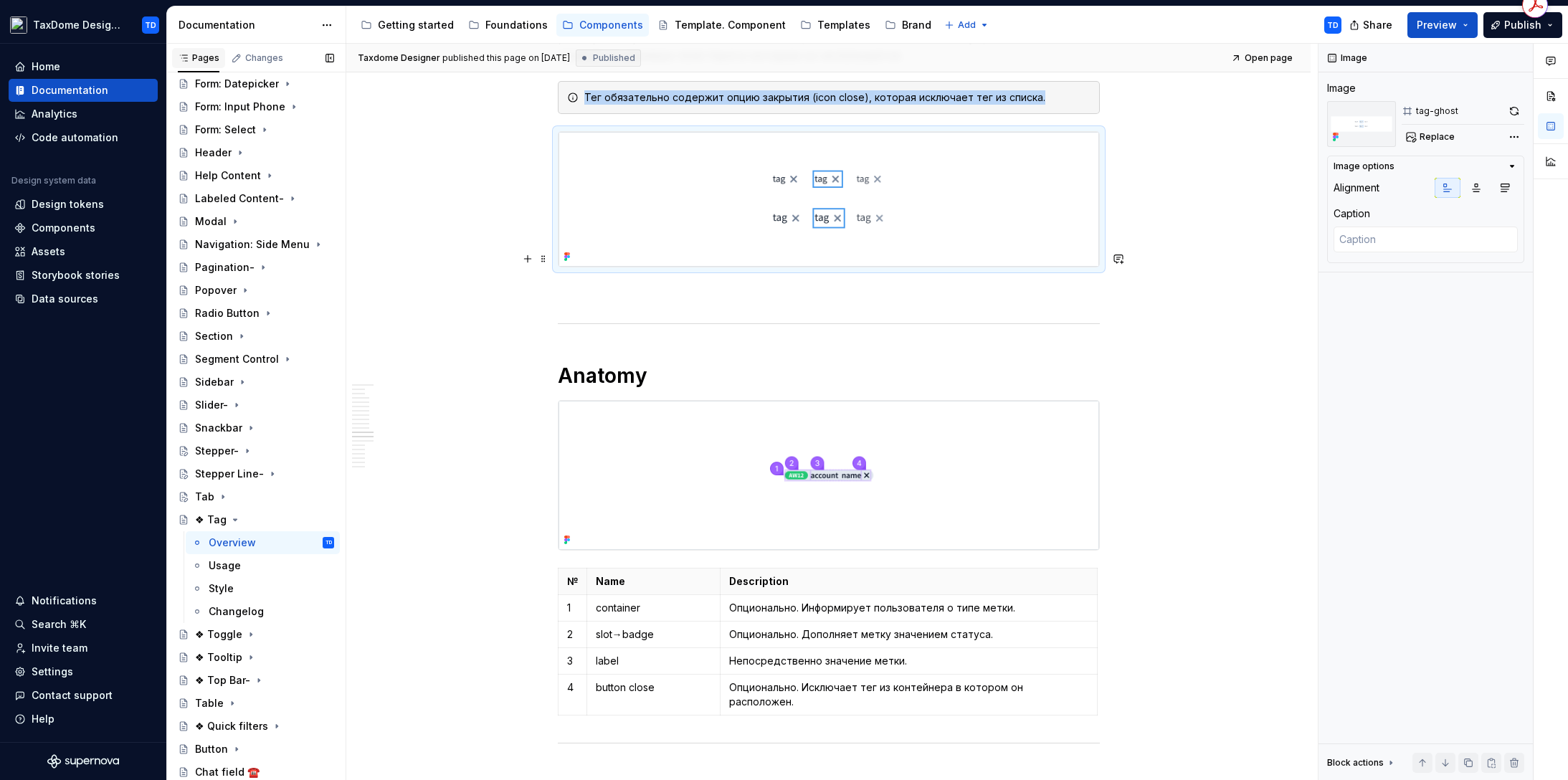
scroll to position [4752, 0]
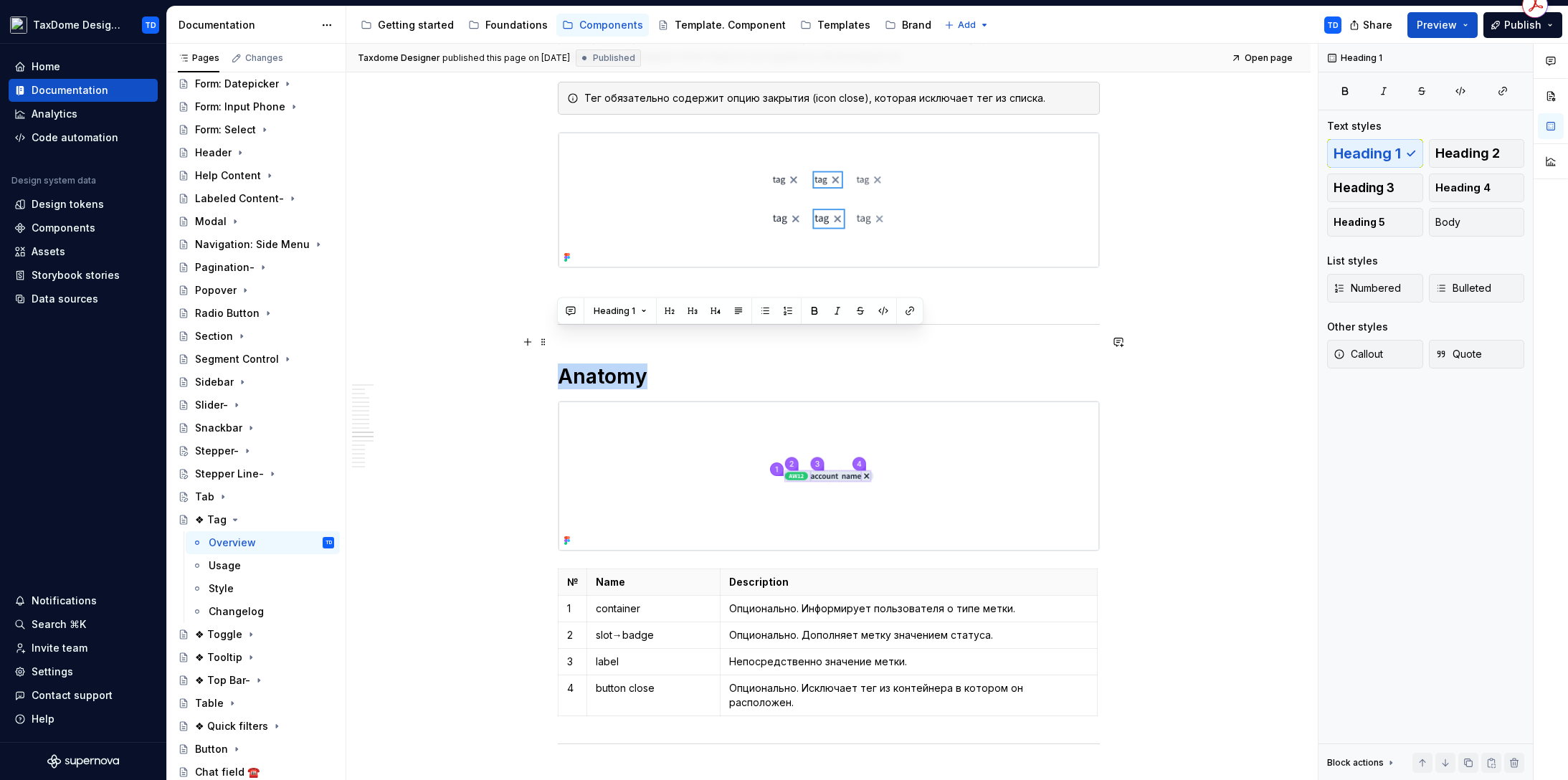
drag, startPoint x: 566, startPoint y: 347, endPoint x: 502, endPoint y: 225, distance: 137.8
click at [666, 363] on h1 "Anatomy" at bounding box center [828, 376] width 542 height 25
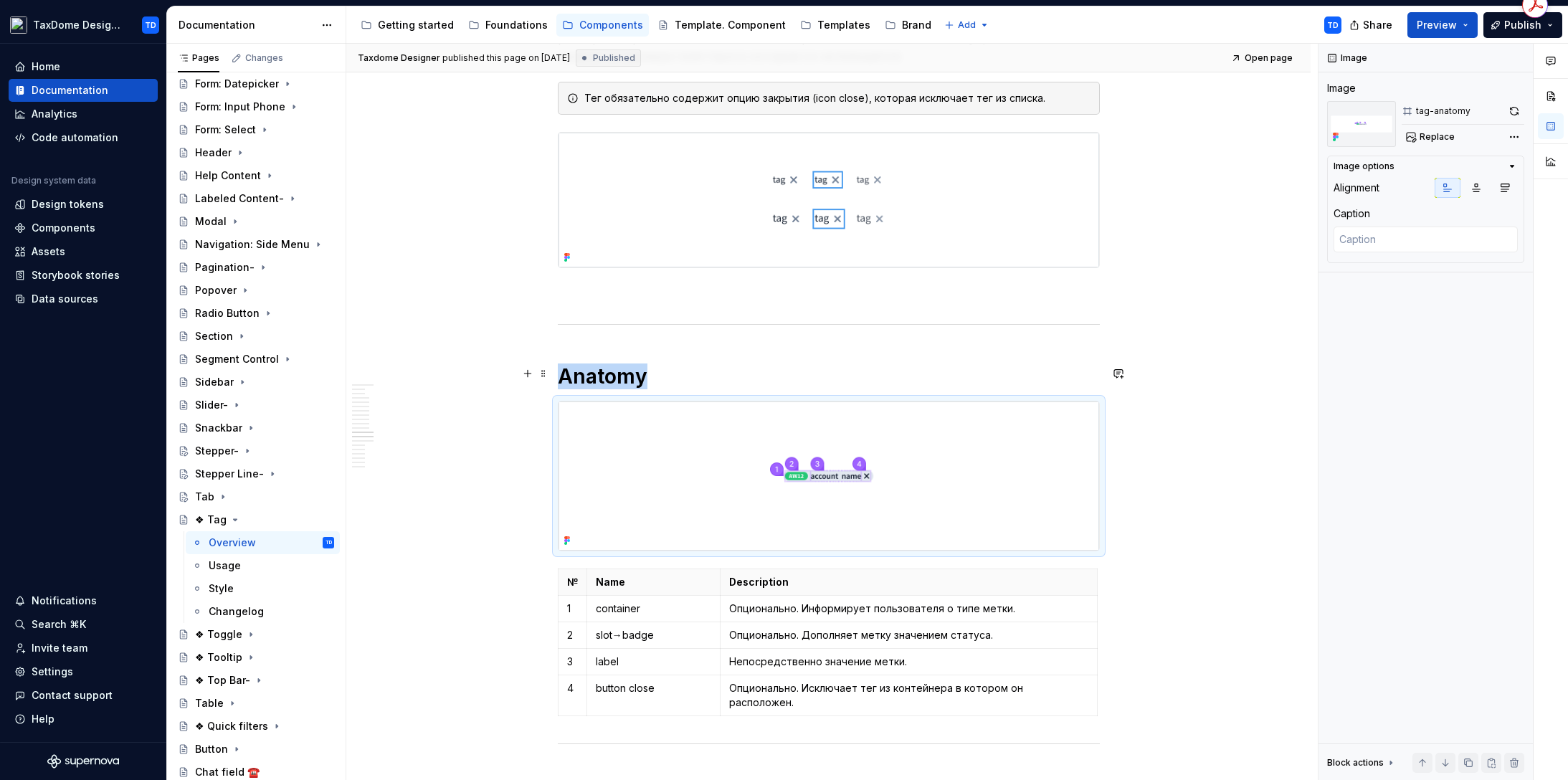
scroll to position [4968, 0]
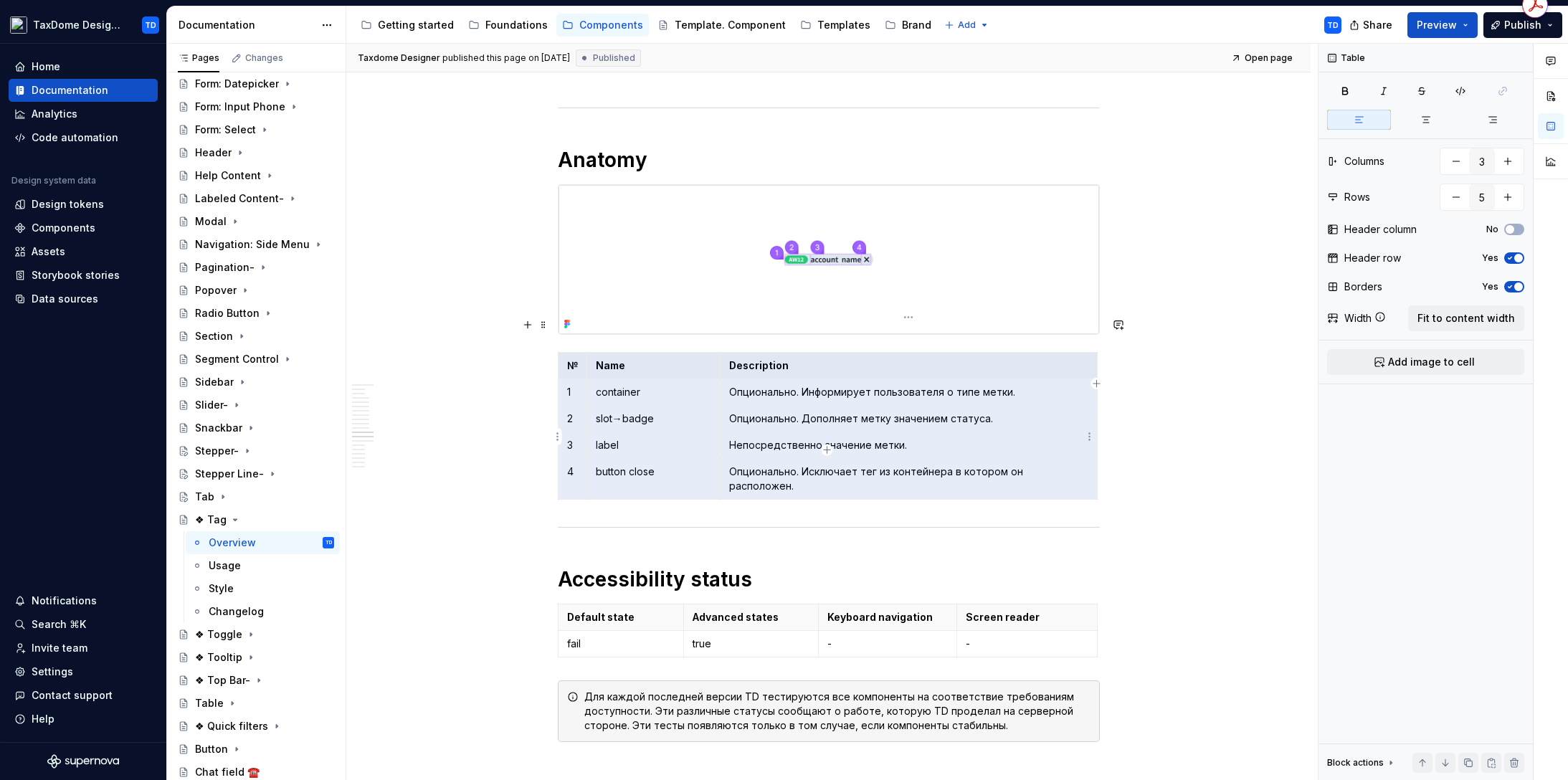
drag, startPoint x: 567, startPoint y: 329, endPoint x: 1083, endPoint y: 439, distance: 527.6
click at [1083, 439] on tbody "№ Name Description 1 container Опционально. Информирует пользователя о типе мет…" at bounding box center [827, 426] width 539 height 147
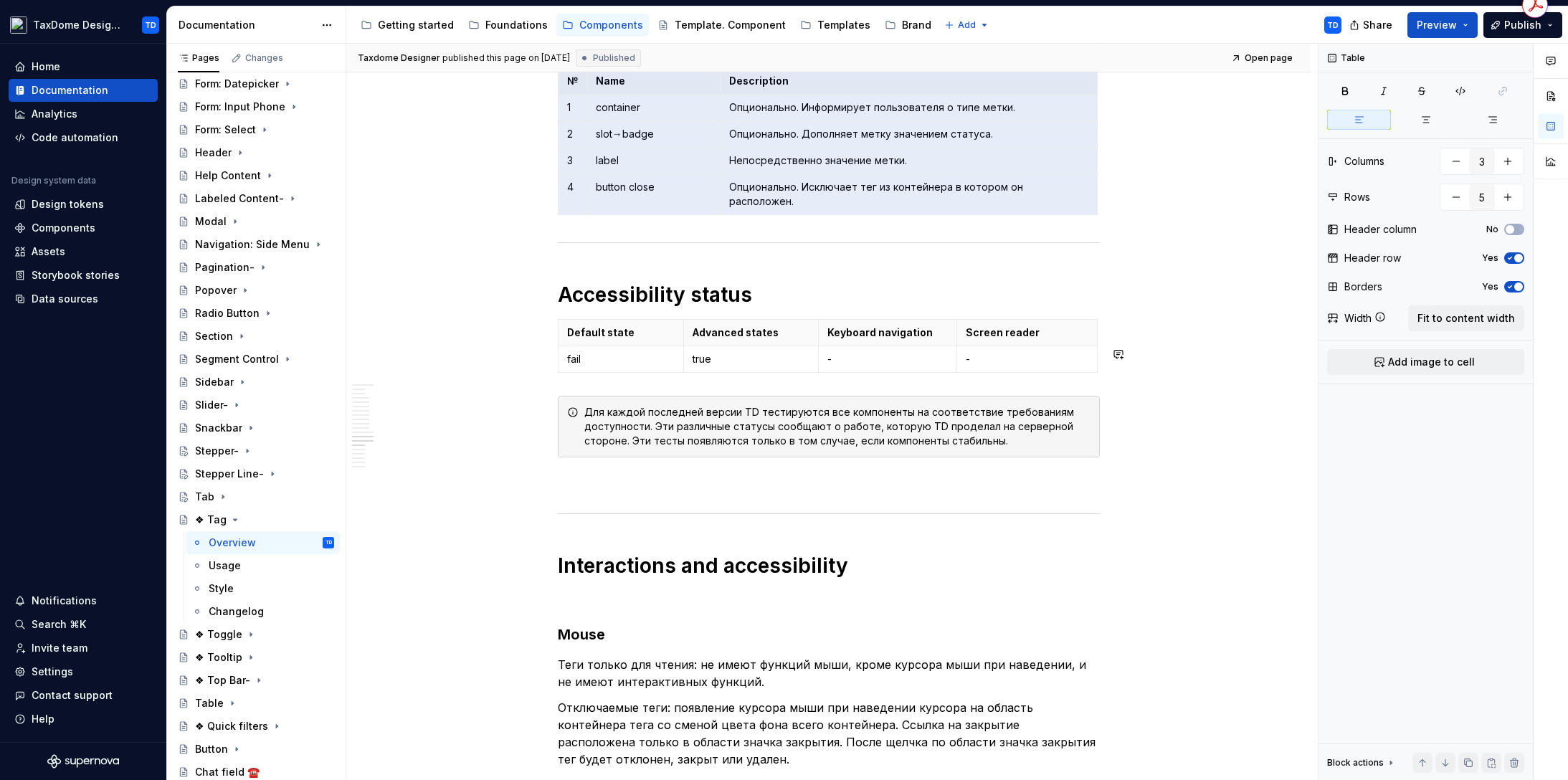
scroll to position [5309, 0]
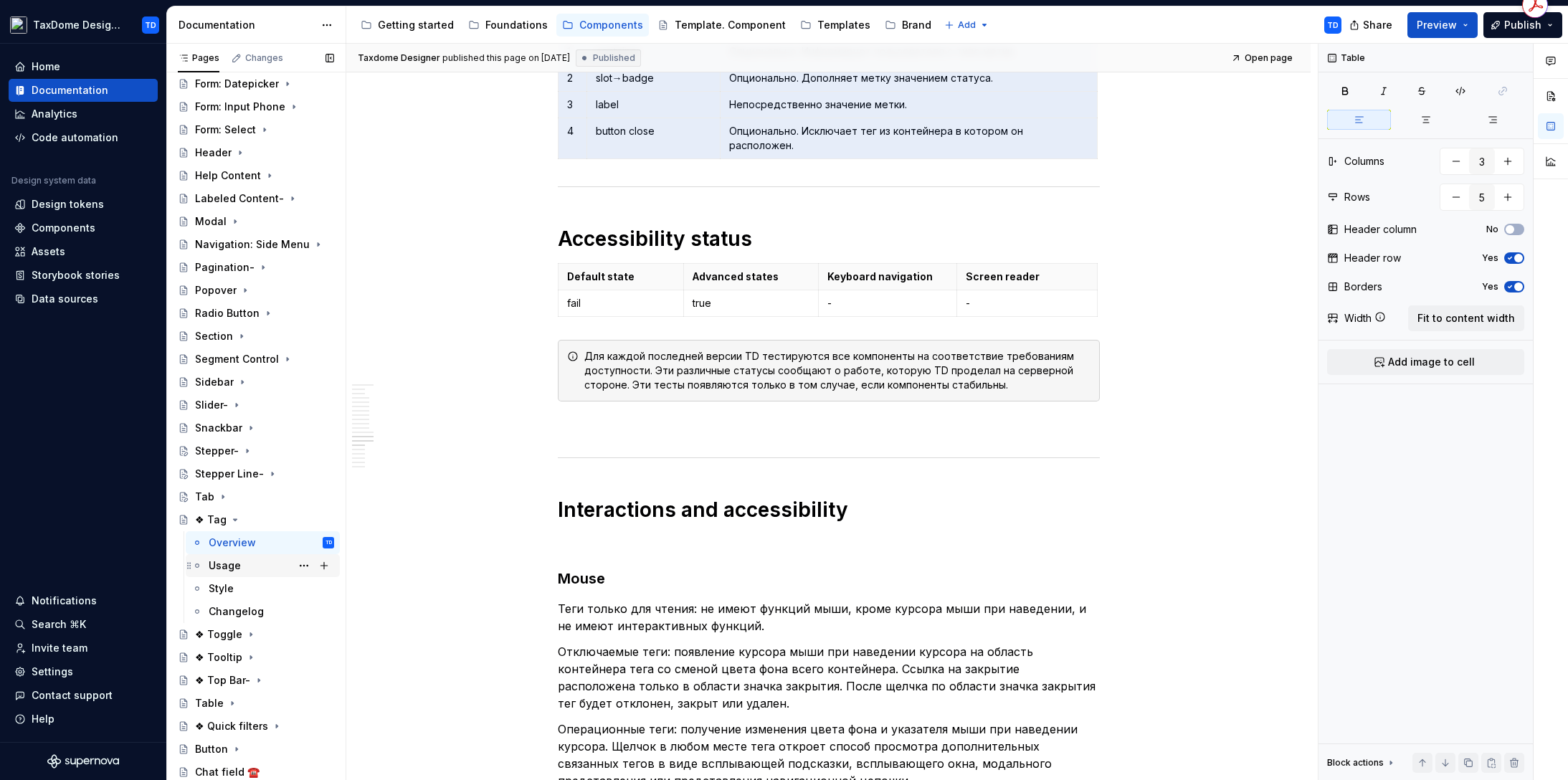
click at [228, 560] on div "Usage" at bounding box center [225, 566] width 32 height 15
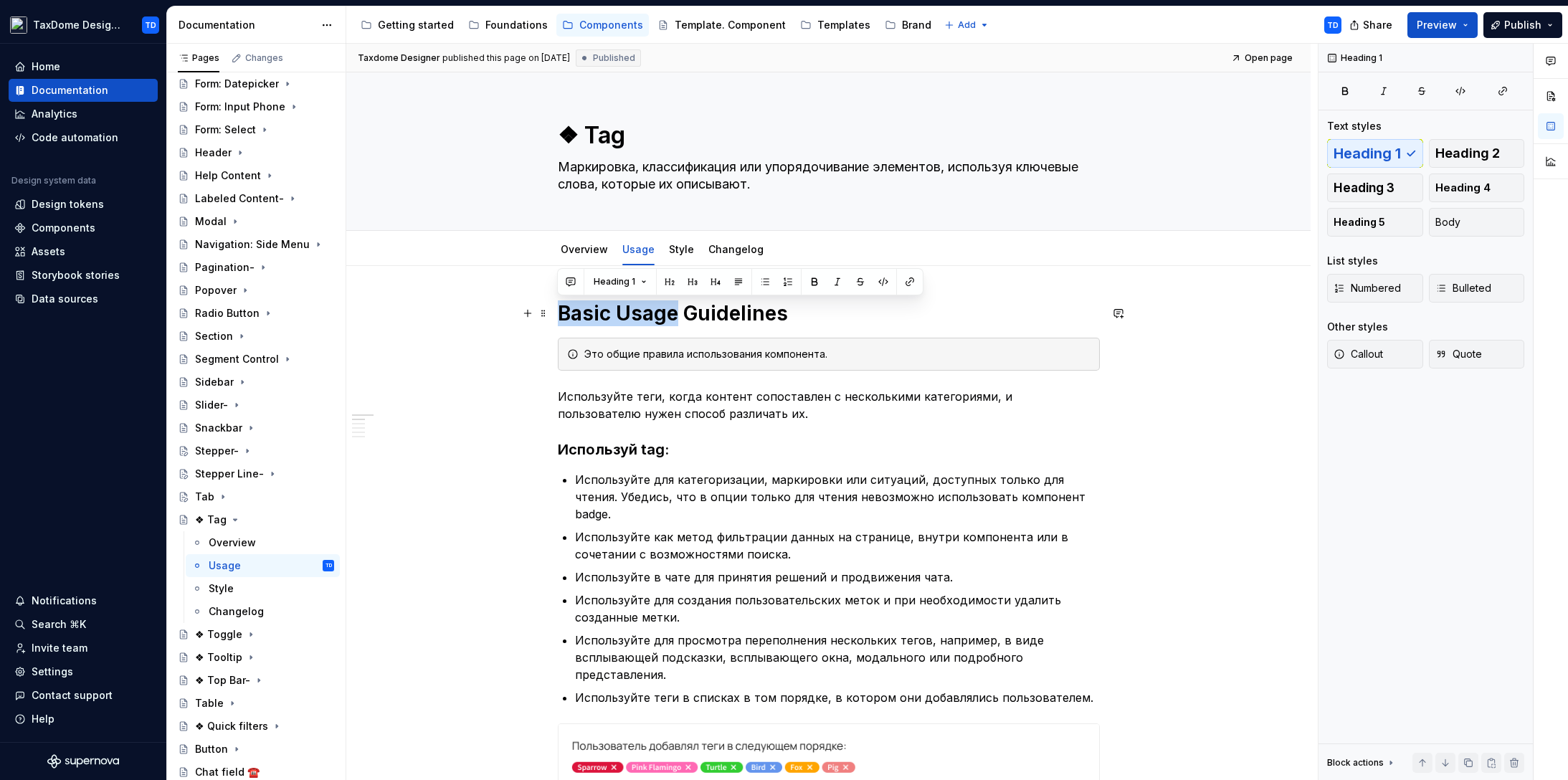
drag, startPoint x: 565, startPoint y: 318, endPoint x: 673, endPoint y: 319, distance: 108.0
click at [673, 319] on h1 "Basic Usage Guidelines" at bounding box center [828, 313] width 542 height 25
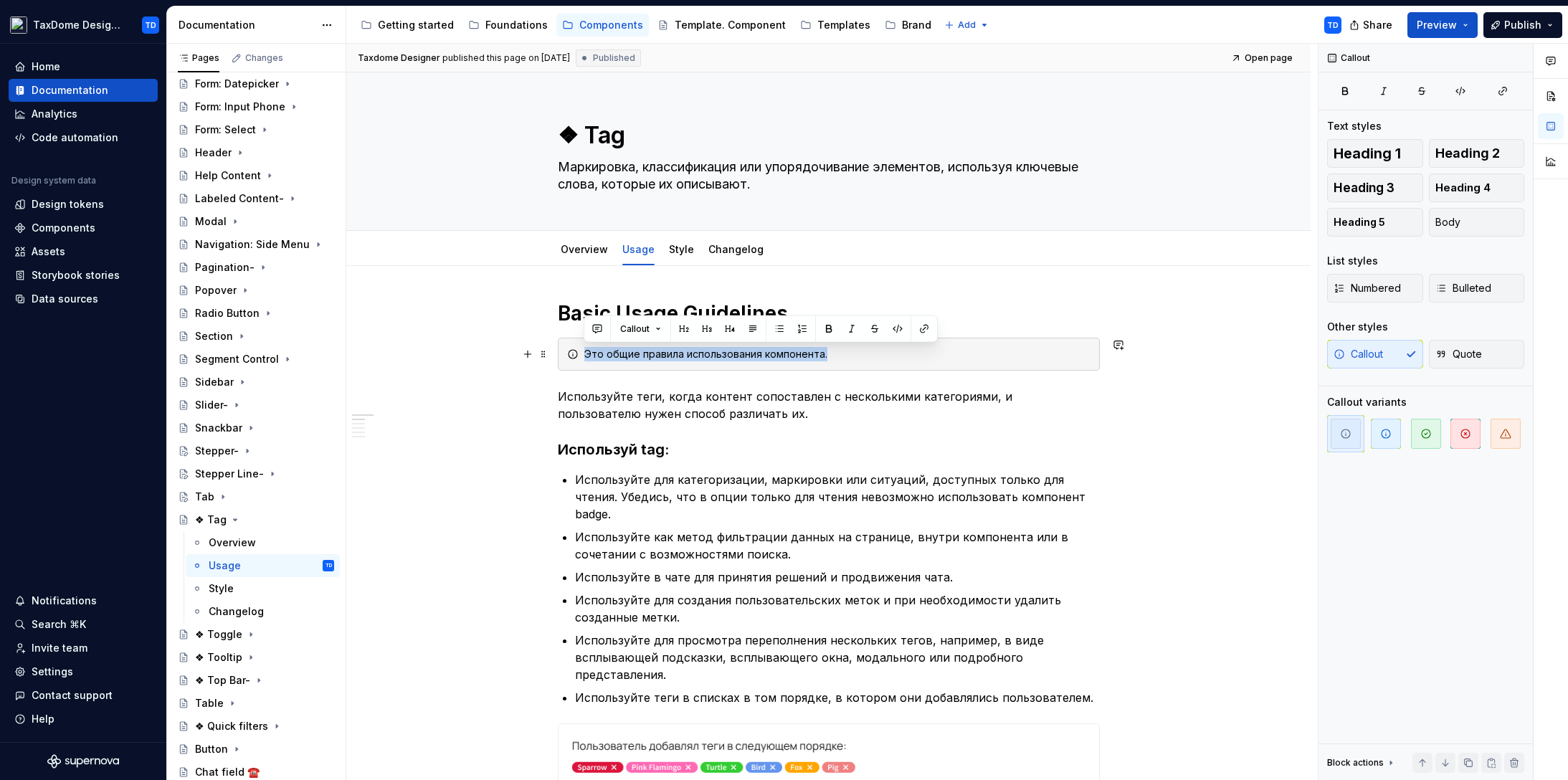
drag, startPoint x: 583, startPoint y: 352, endPoint x: 830, endPoint y: 355, distance: 247.0
click at [830, 355] on div "Это общие правила использования компонента." at bounding box center [828, 354] width 542 height 33
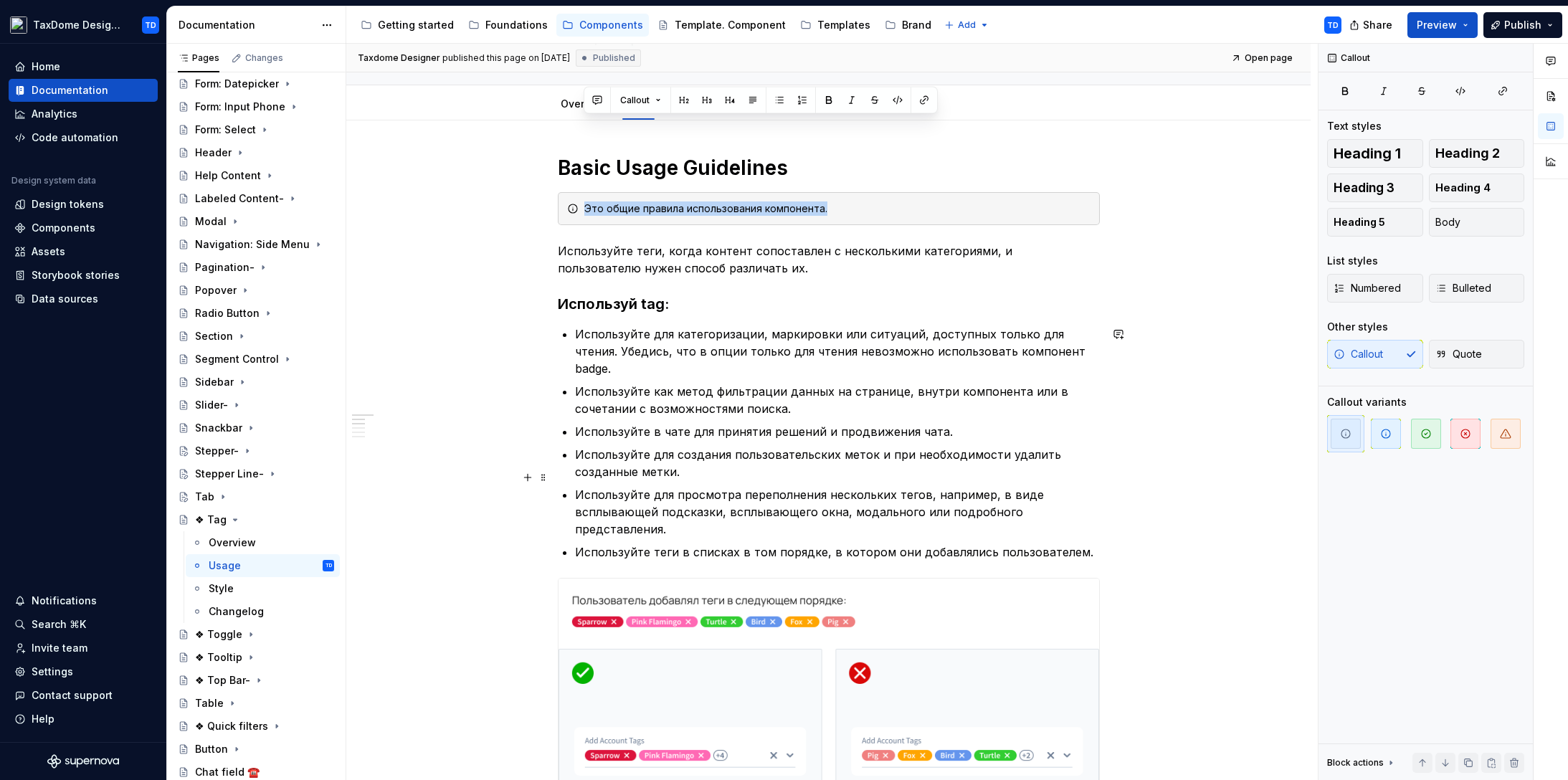
scroll to position [229, 0]
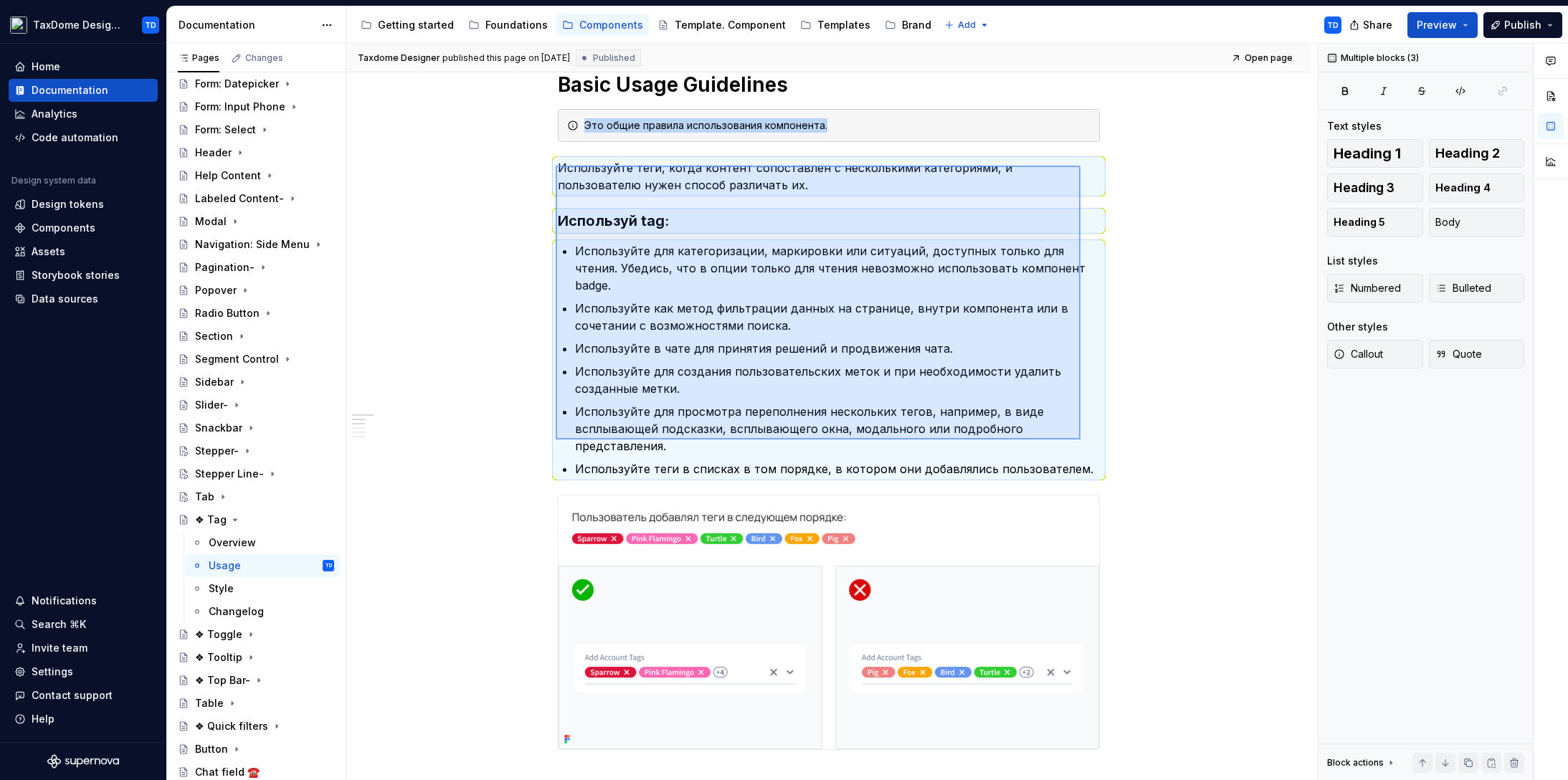
drag, startPoint x: 555, startPoint y: 165, endPoint x: 1080, endPoint y: 440, distance: 592.7
click at [1080, 440] on div "Taxdome Designer published this page on September 24, 2024 Published Open page …" at bounding box center [832, 412] width 971 height 737
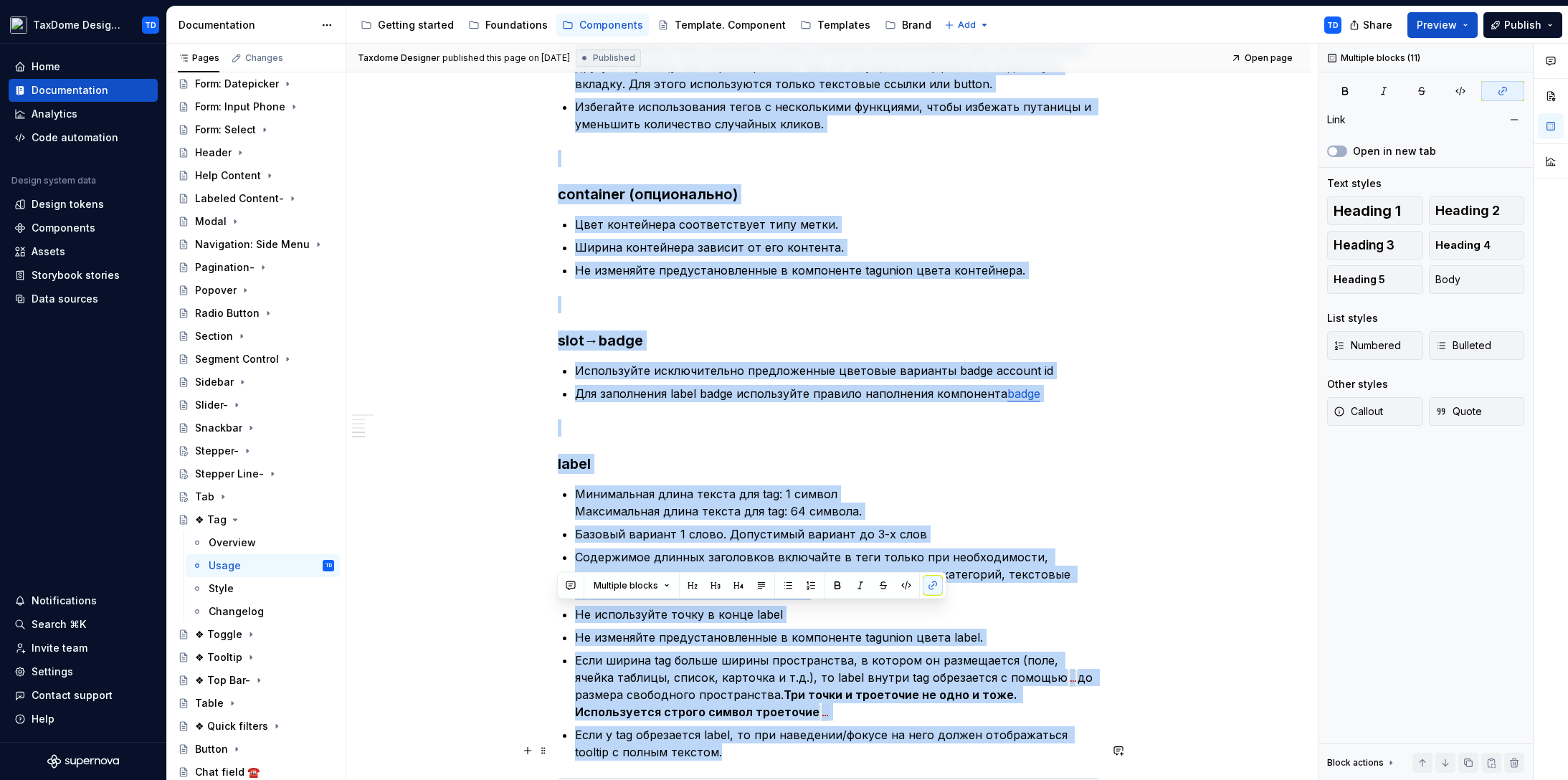
scroll to position [1180, 0]
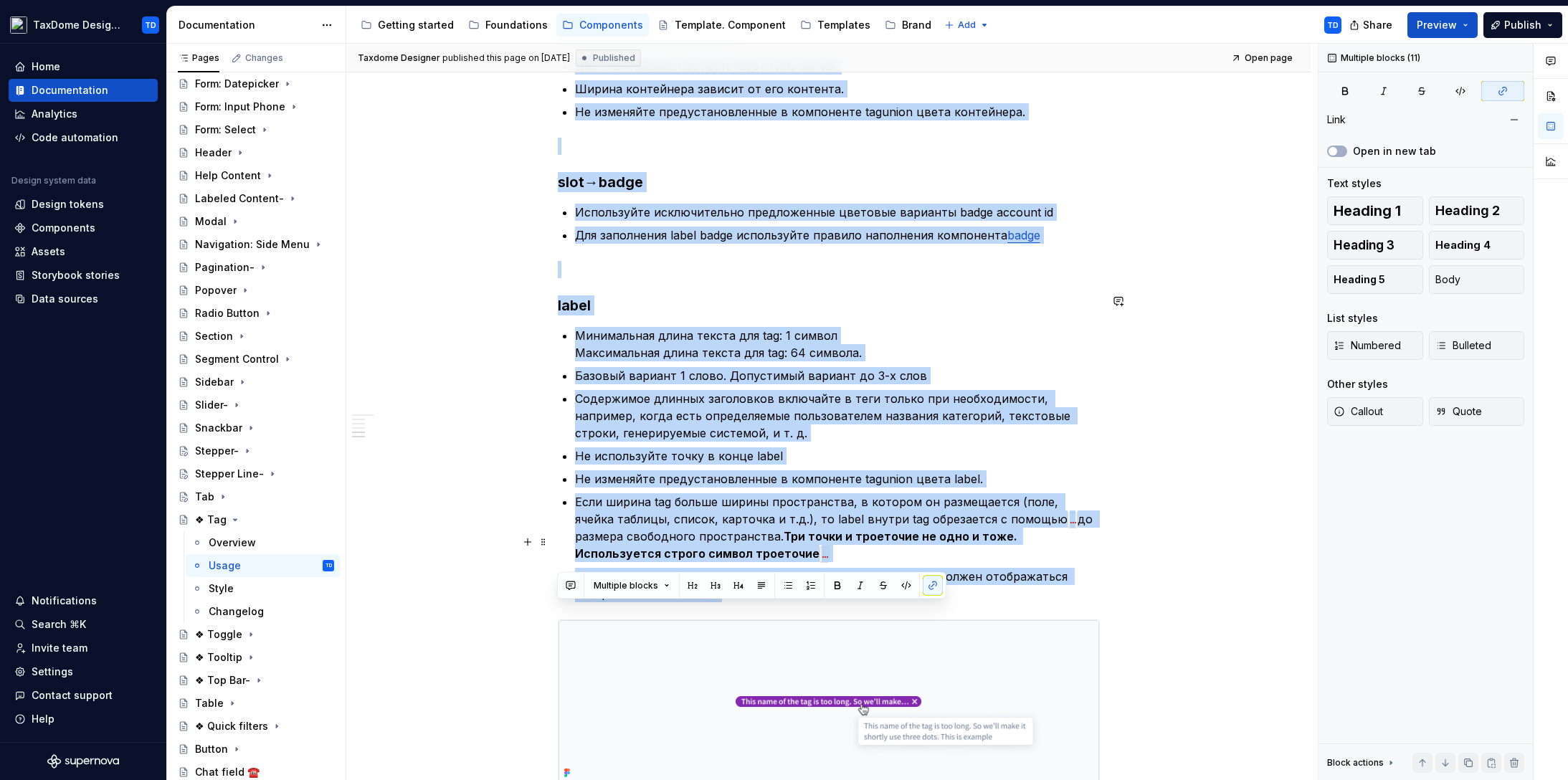
drag, startPoint x: 557, startPoint y: 368, endPoint x: 780, endPoint y: 561, distance: 294.9
click at [780, 561] on div "Basic Usage Guidelines Это общие правила использования компонента. Используйте …" at bounding box center [828, 86] width 542 height 1930
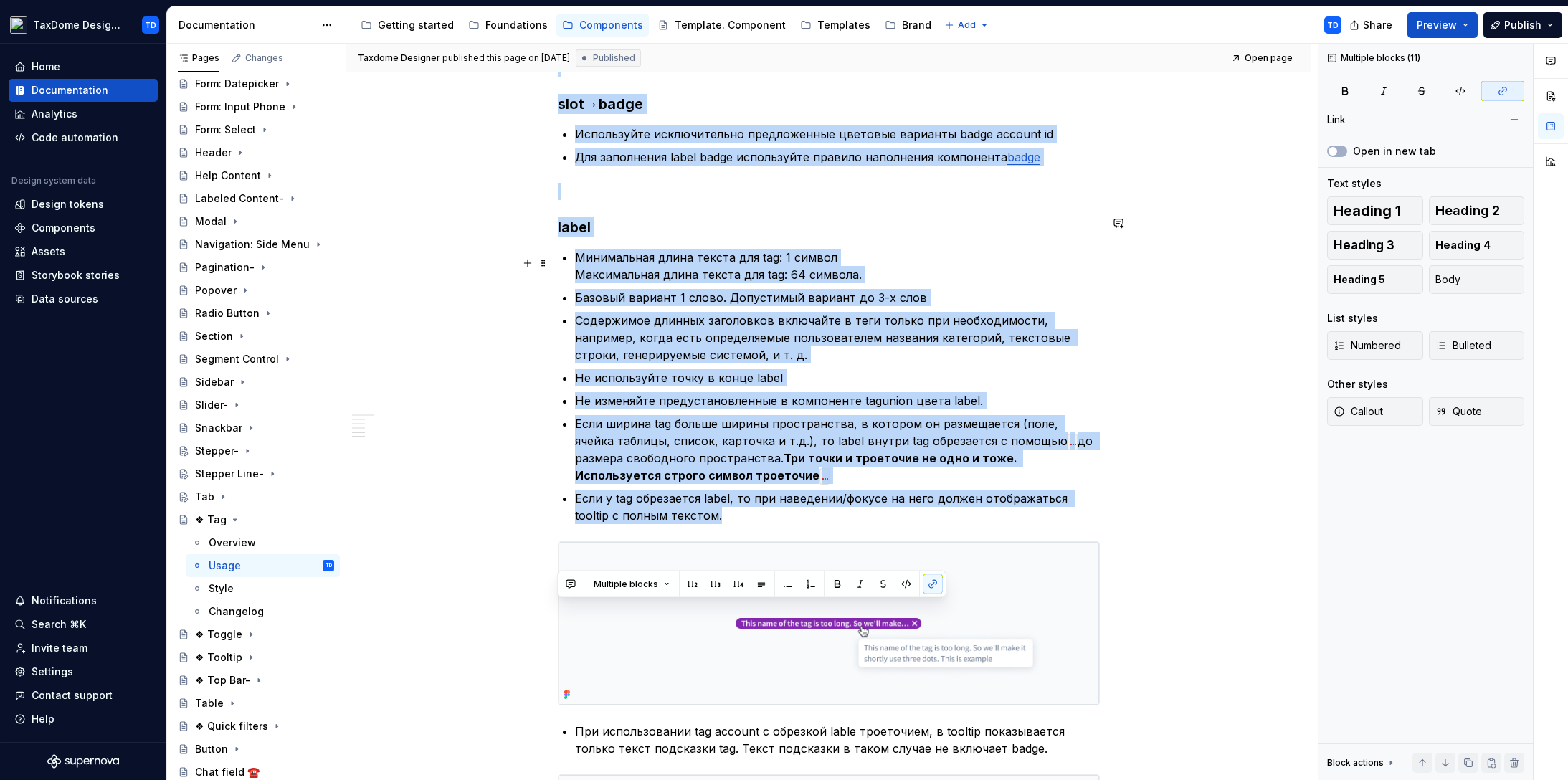
scroll to position [1558, 0]
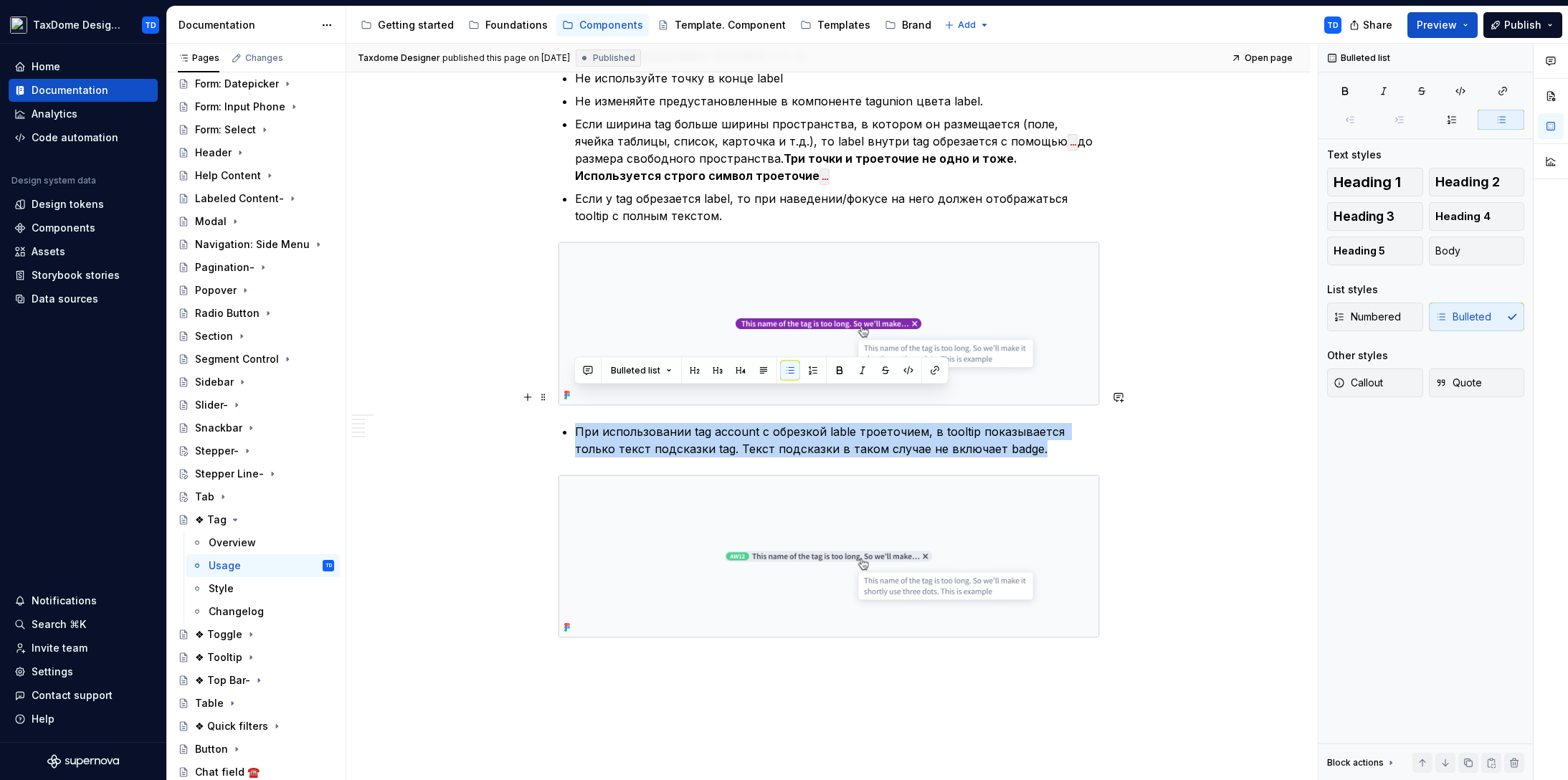
drag, startPoint x: 576, startPoint y: 392, endPoint x: 994, endPoint y: 419, distance: 418.9
click at [994, 423] on p "При использовании tag account с обрезкой lable троеточием, в tooltip показывает…" at bounding box center [837, 440] width 525 height 34
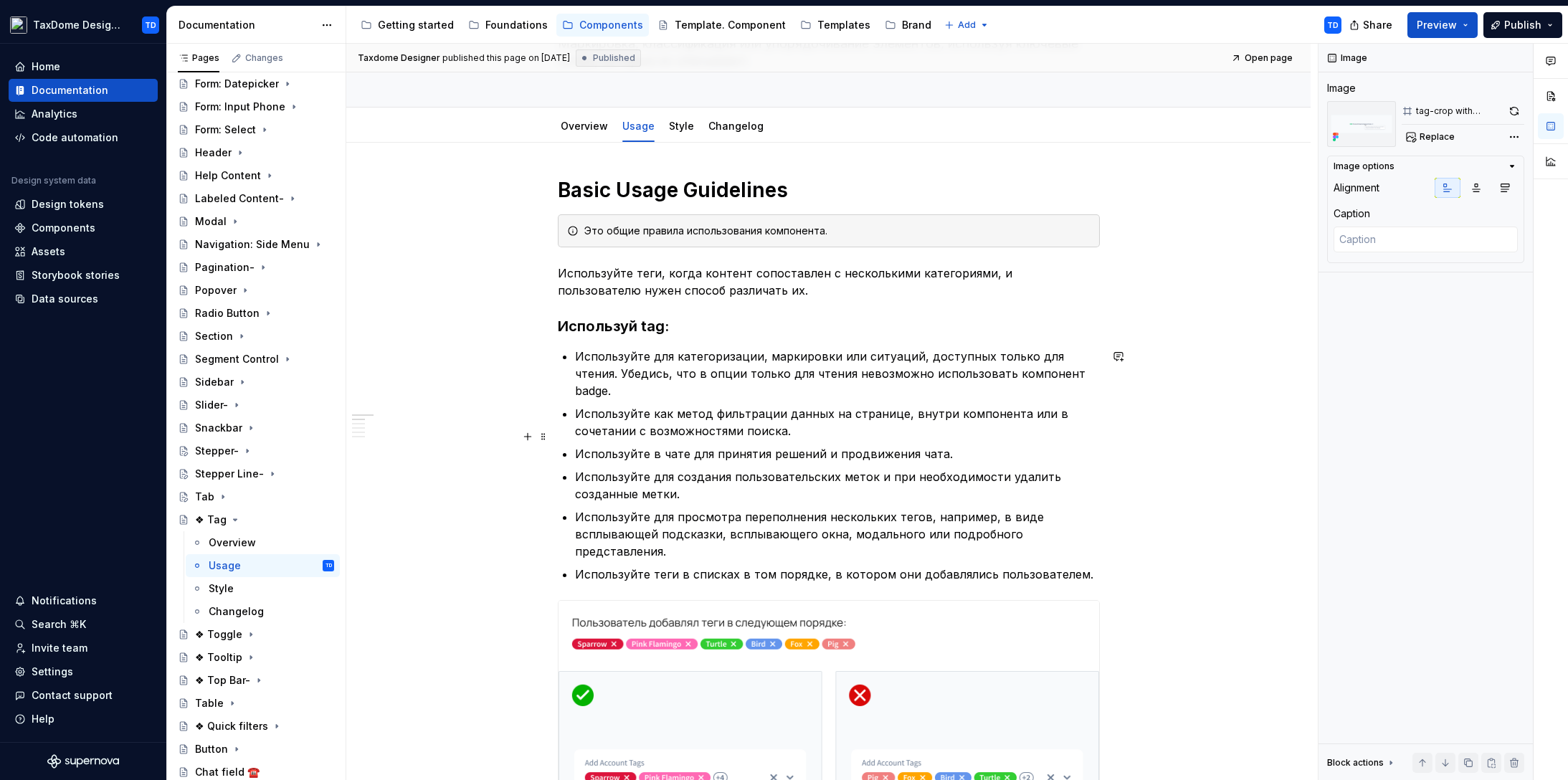
scroll to position [0, 0]
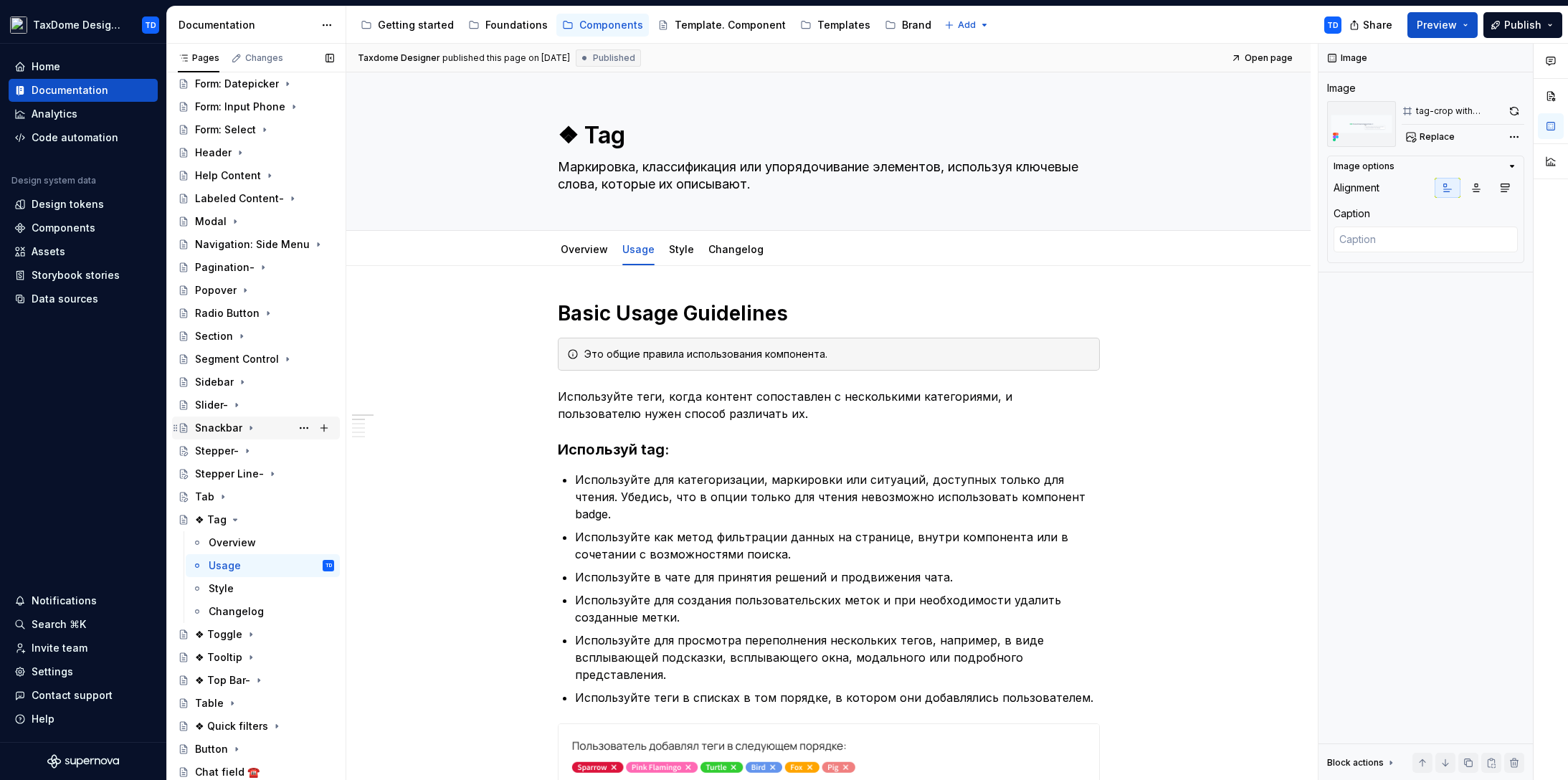
click at [221, 429] on div "Snackbar" at bounding box center [218, 428] width 47 height 15
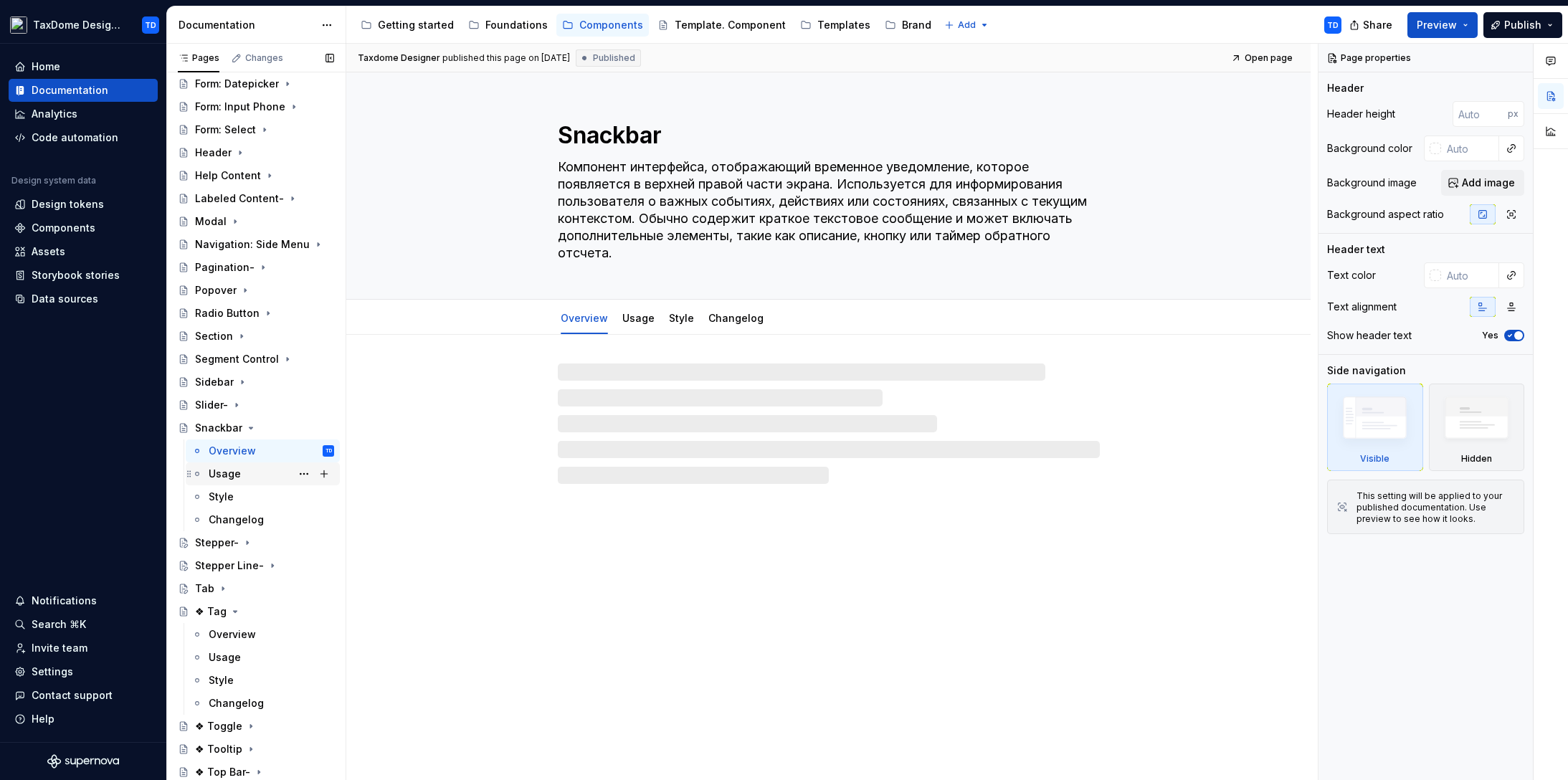
drag, startPoint x: 228, startPoint y: 476, endPoint x: 242, endPoint y: 472, distance: 14.6
click at [228, 476] on div "Usage" at bounding box center [225, 474] width 32 height 15
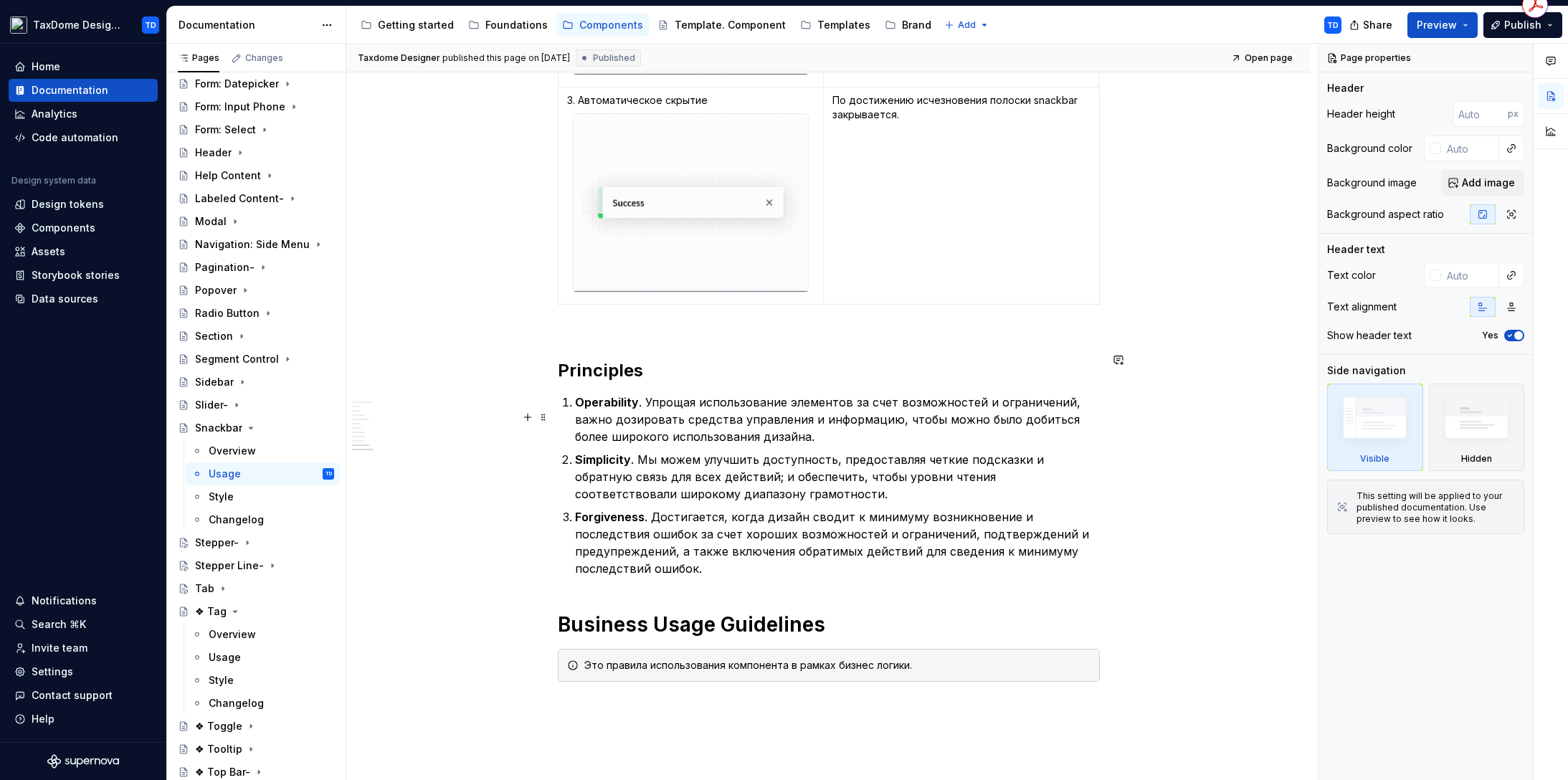
scroll to position [6538, 0]
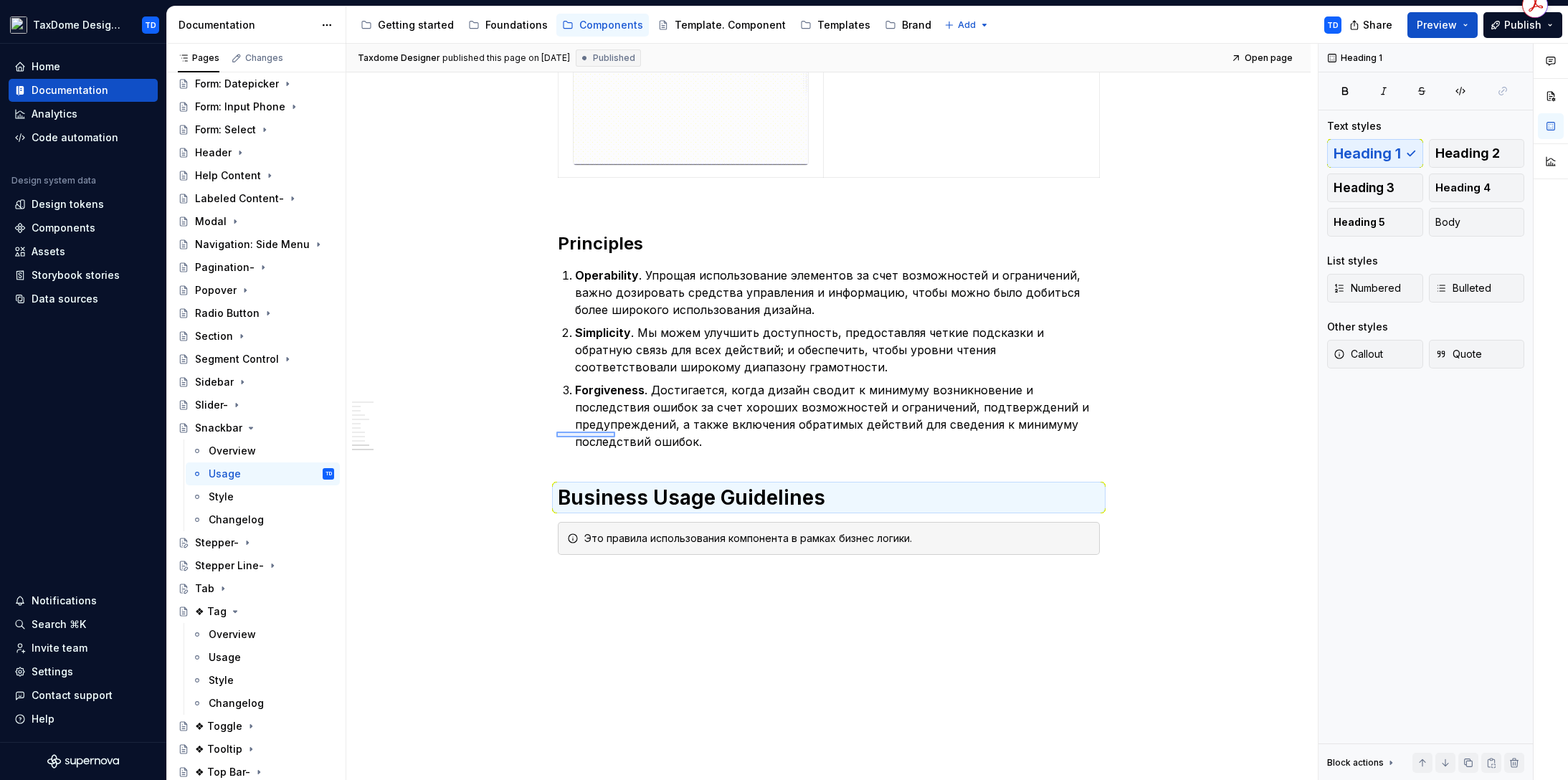
drag, startPoint x: 560, startPoint y: 437, endPoint x: 635, endPoint y: 431, distance: 75.2
click at [633, 430] on div "Taxdome Designer published this page on November 7, 2024 Published Open page Sn…" at bounding box center [832, 412] width 971 height 737
click at [639, 485] on h1 "Business Usage Guidelines" at bounding box center [828, 497] width 542 height 25
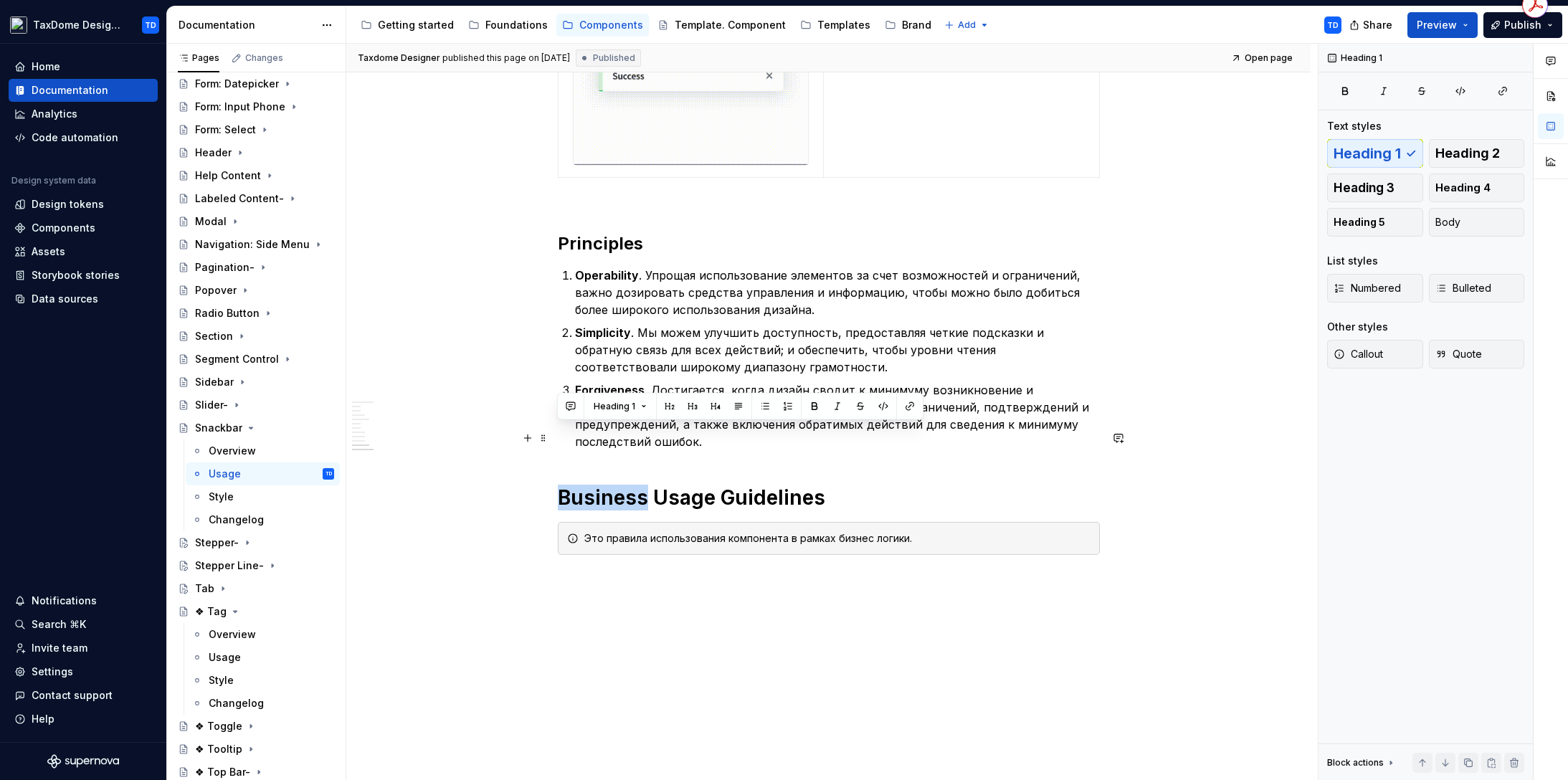
drag, startPoint x: 642, startPoint y: 438, endPoint x: 559, endPoint y: 437, distance: 83.0
click at [559, 485] on h1 "Business Usage Guidelines" at bounding box center [828, 497] width 542 height 25
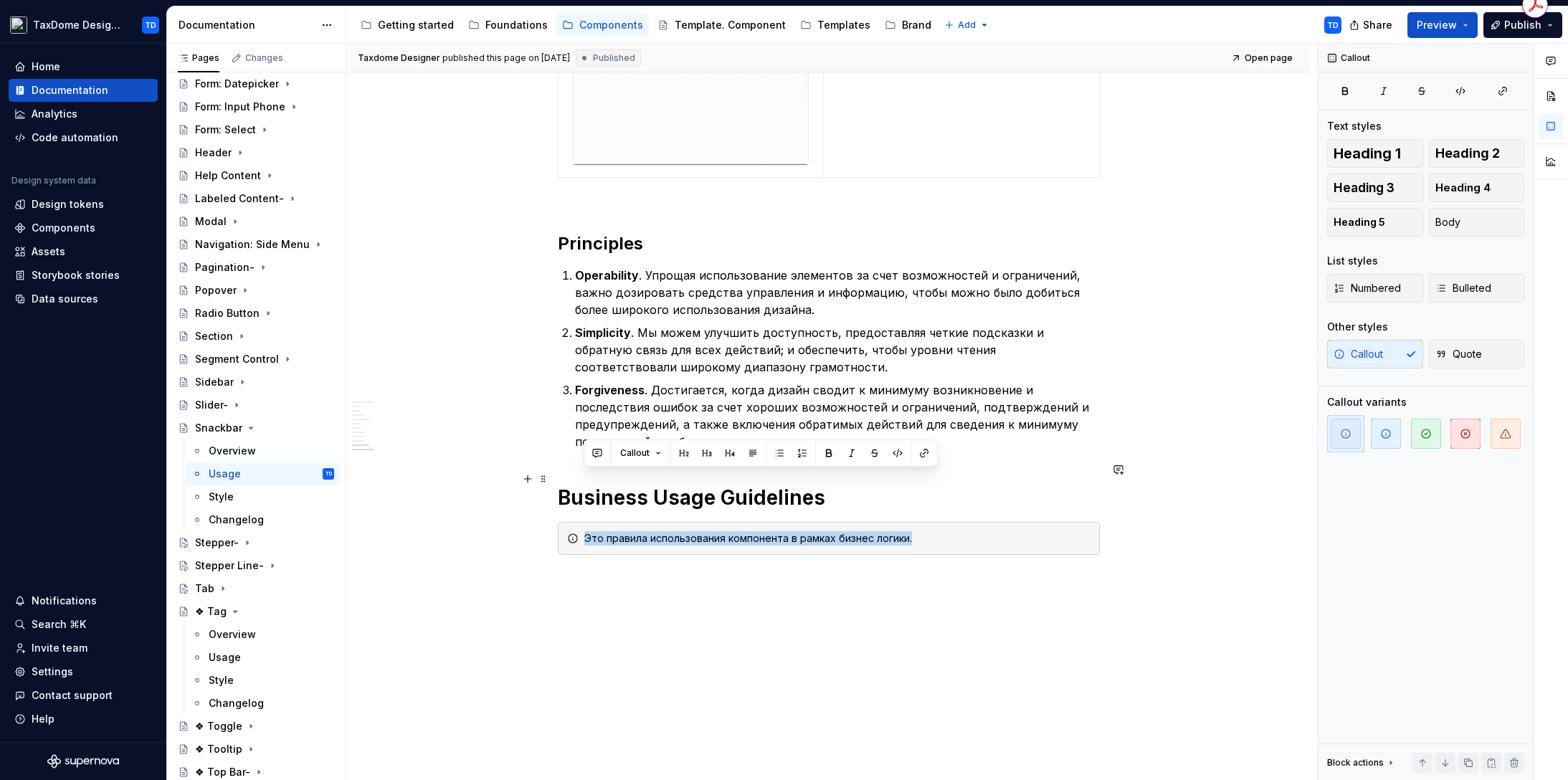
drag, startPoint x: 914, startPoint y: 478, endPoint x: 584, endPoint y: 481, distance: 330.0
click at [585, 532] on div "Это правила использования компонента в рамках бизнес логики." at bounding box center [837, 539] width 506 height 15
click at [250, 425] on icon "Page tree" at bounding box center [251, 428] width 12 height 12
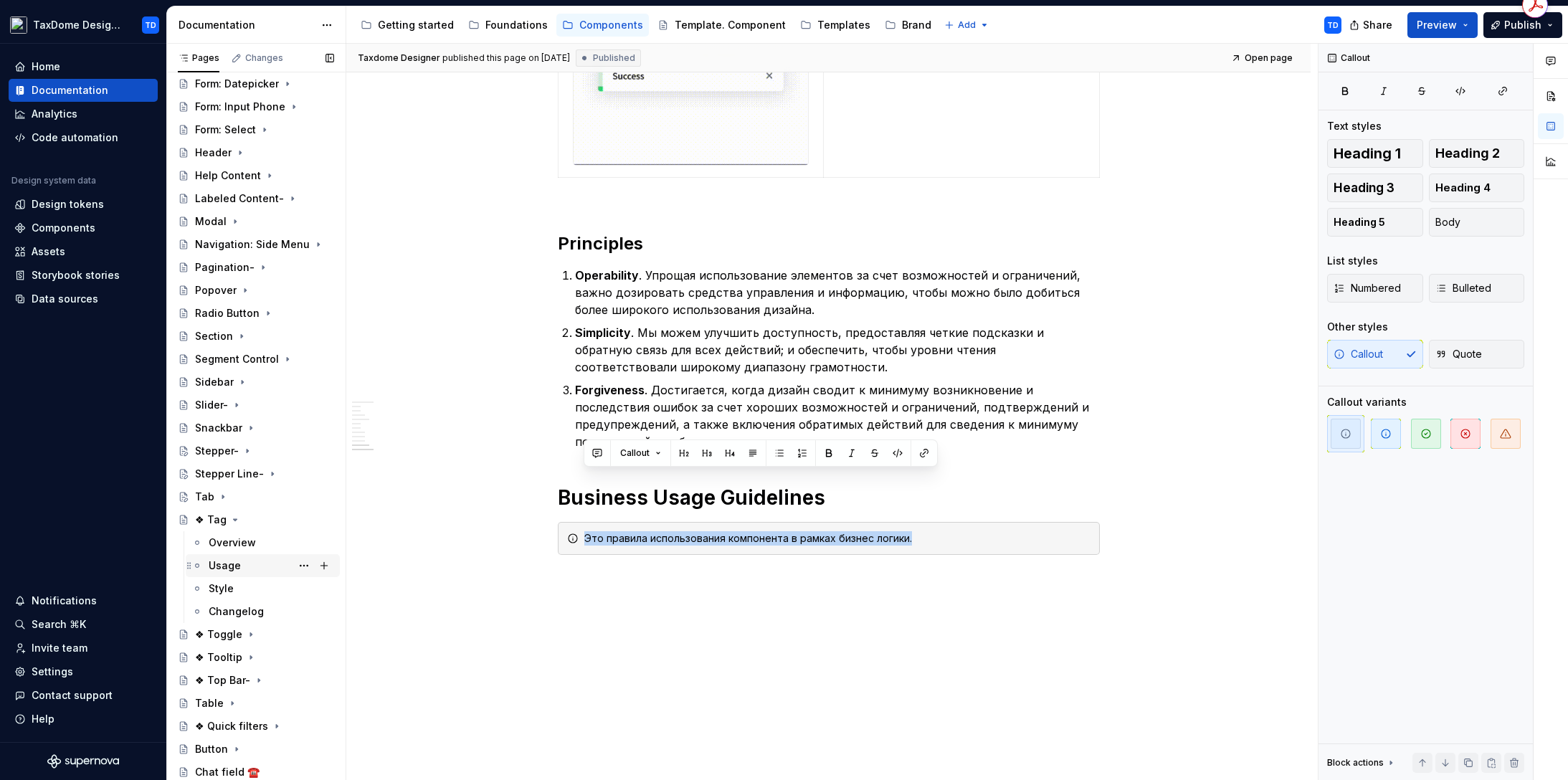
click at [234, 562] on div "Usage" at bounding box center [225, 566] width 32 height 15
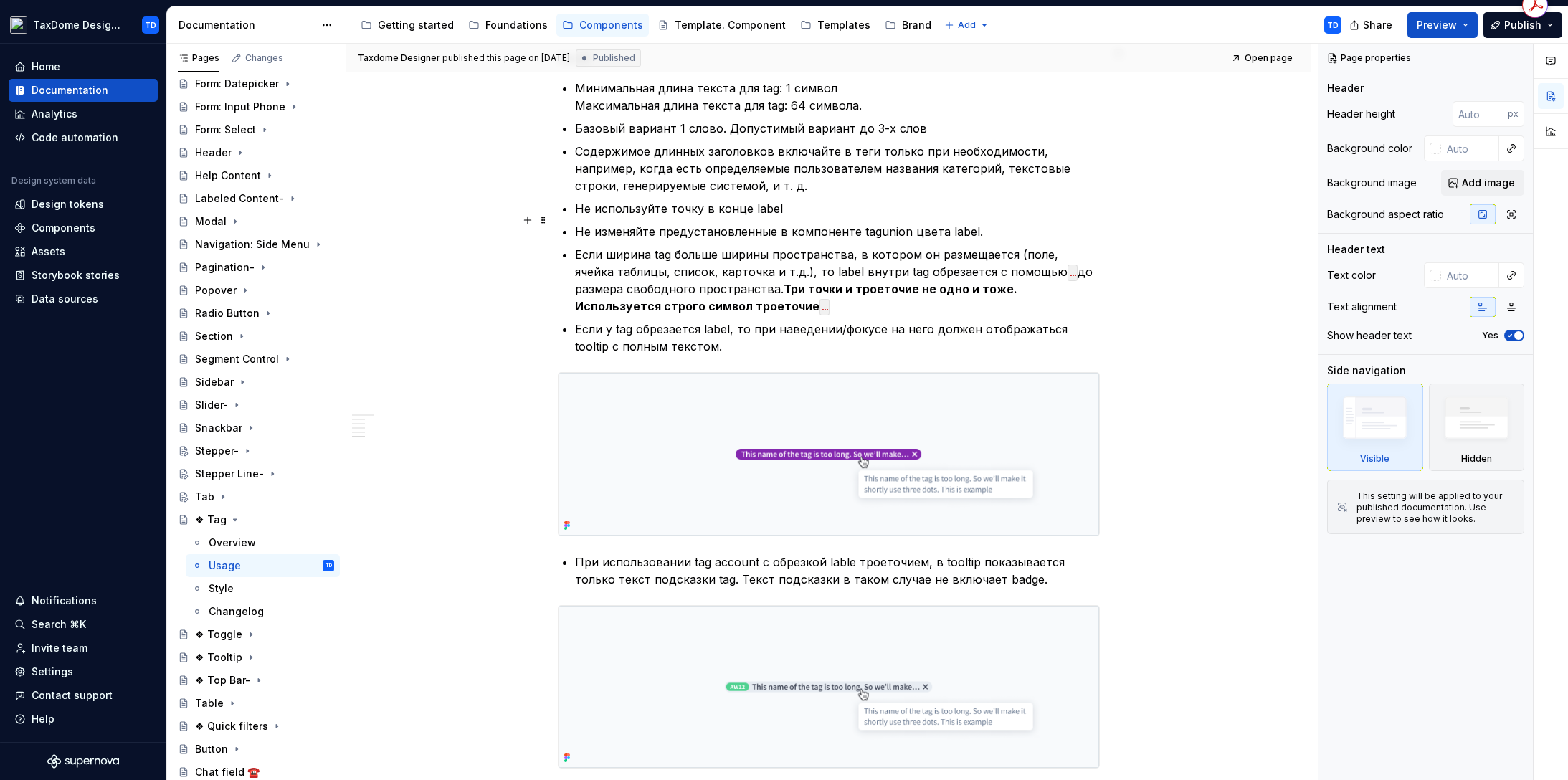
scroll to position [1666, 0]
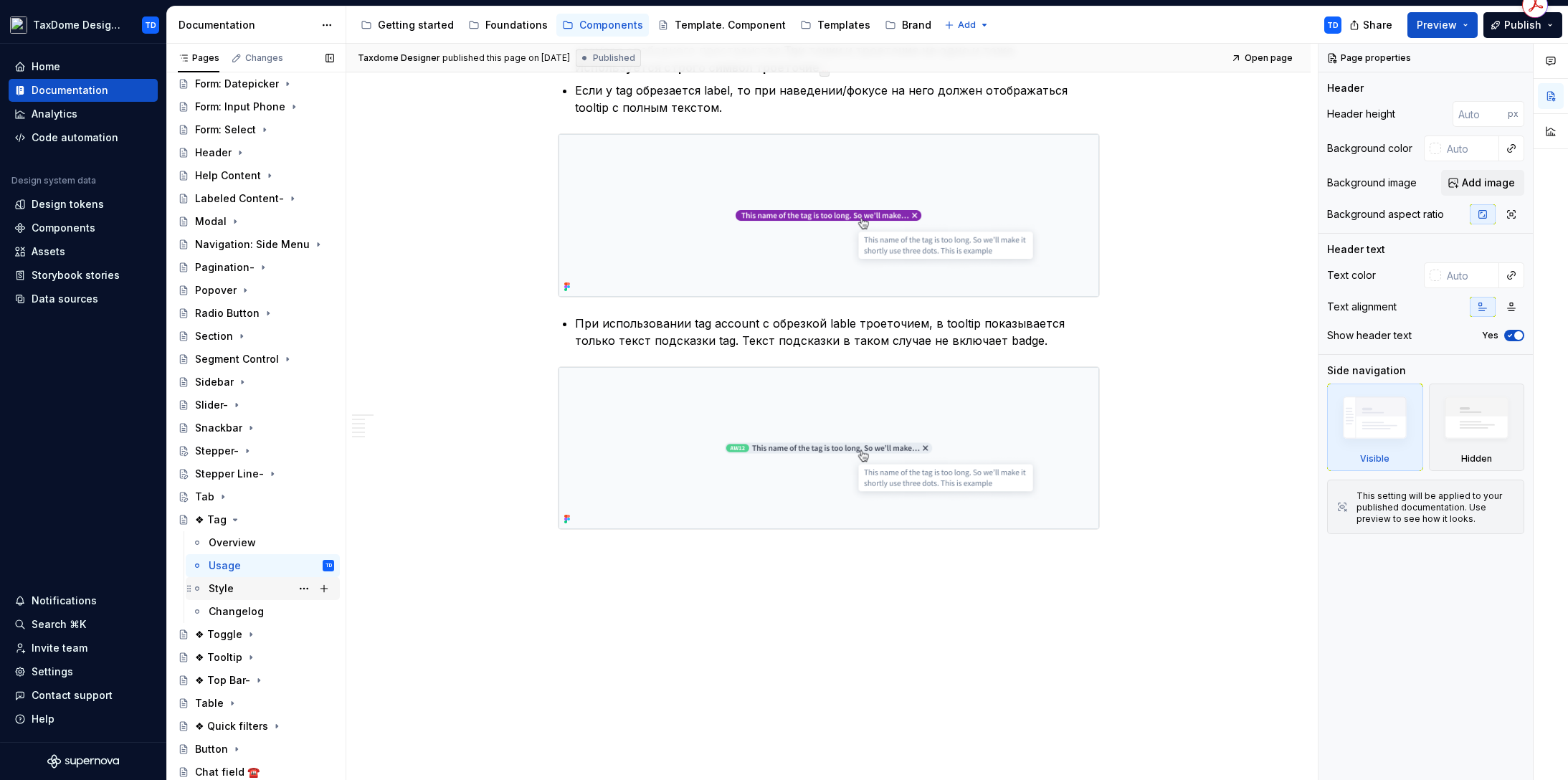
click at [224, 588] on div "Style" at bounding box center [221, 589] width 25 height 15
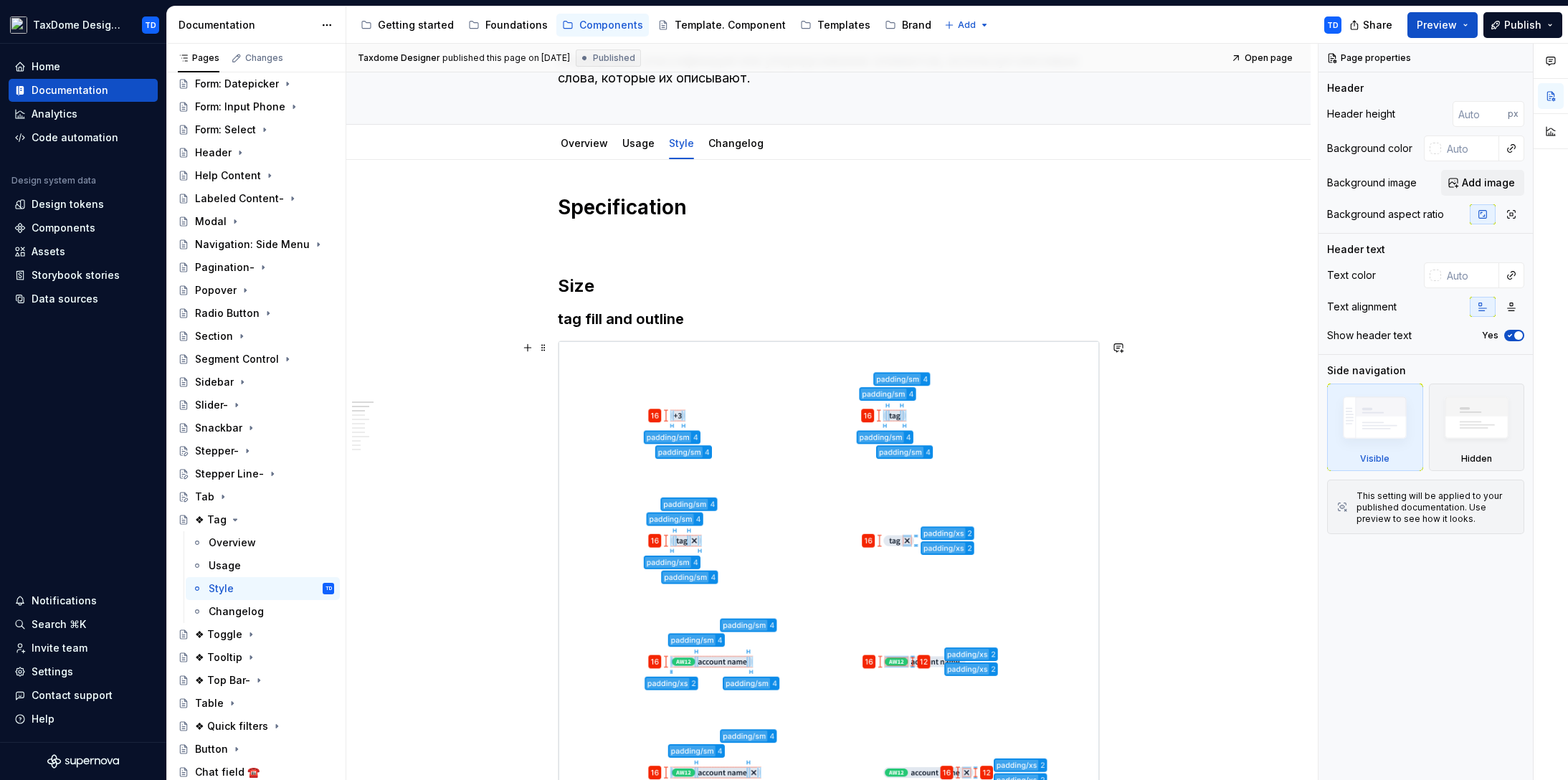
scroll to position [107, 0]
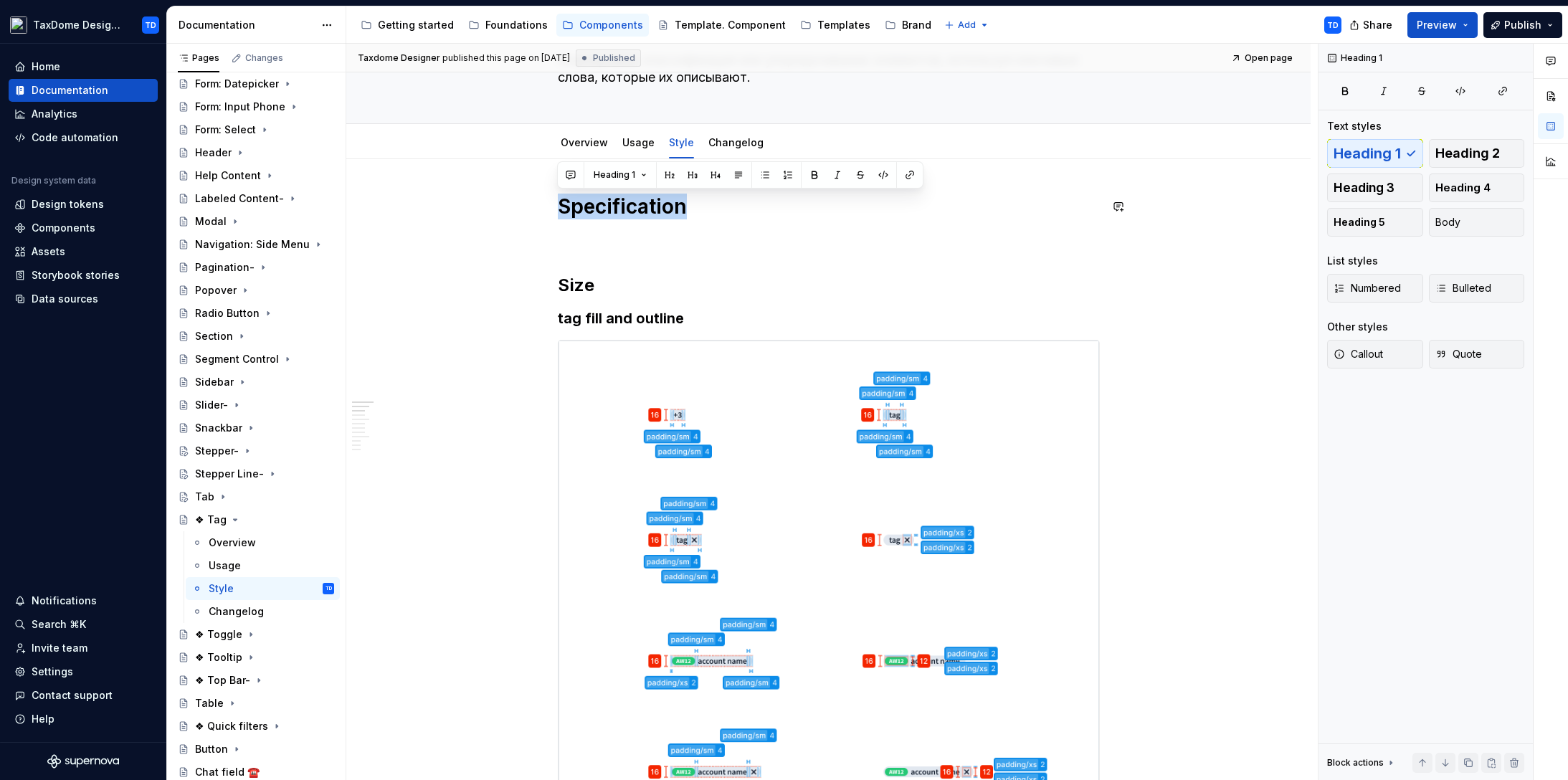
drag, startPoint x: 574, startPoint y: 207, endPoint x: 681, endPoint y: 206, distance: 107.0
click at [681, 206] on h1 "Specification" at bounding box center [828, 206] width 542 height 25
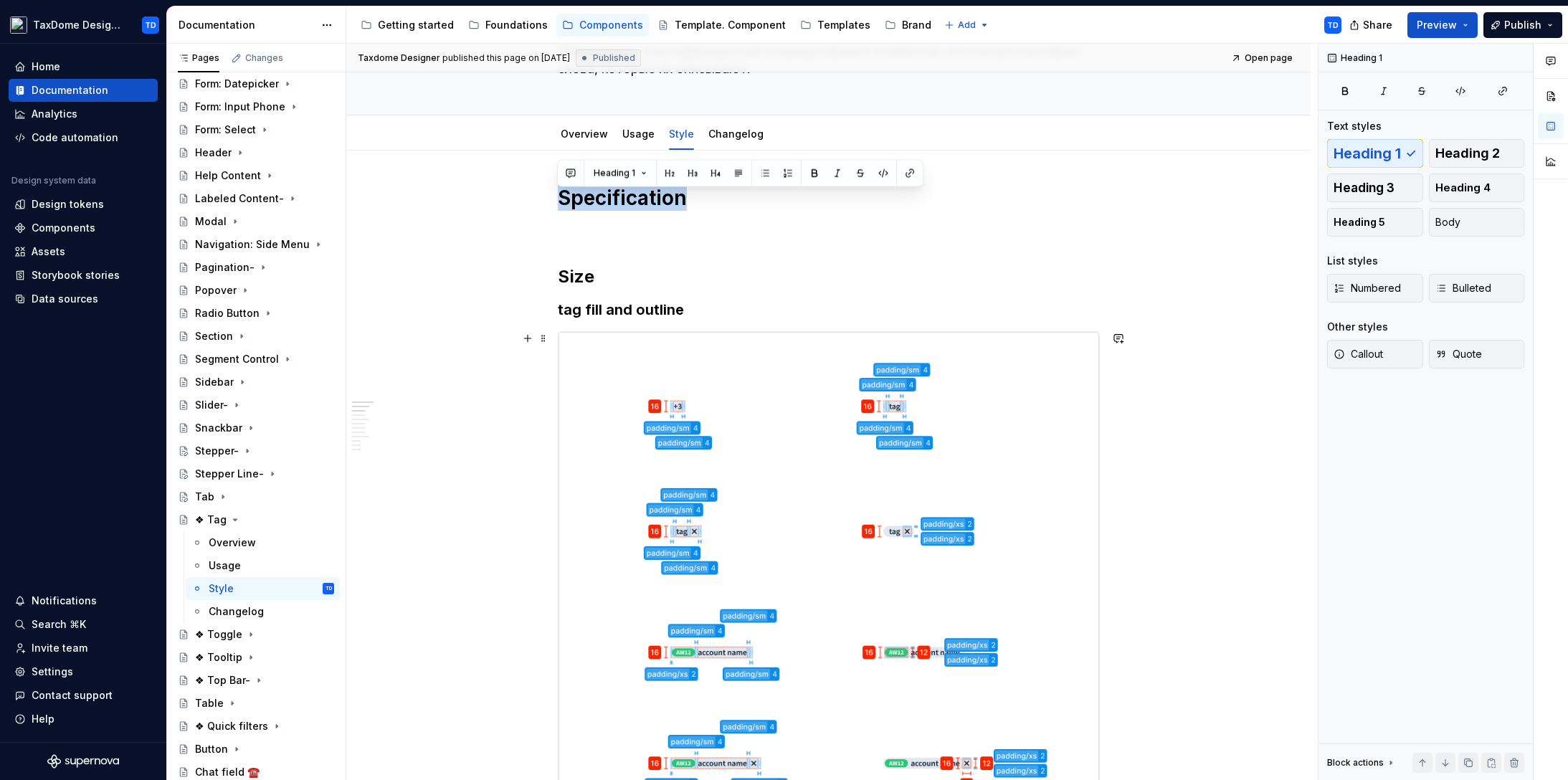
scroll to position [129, 0]
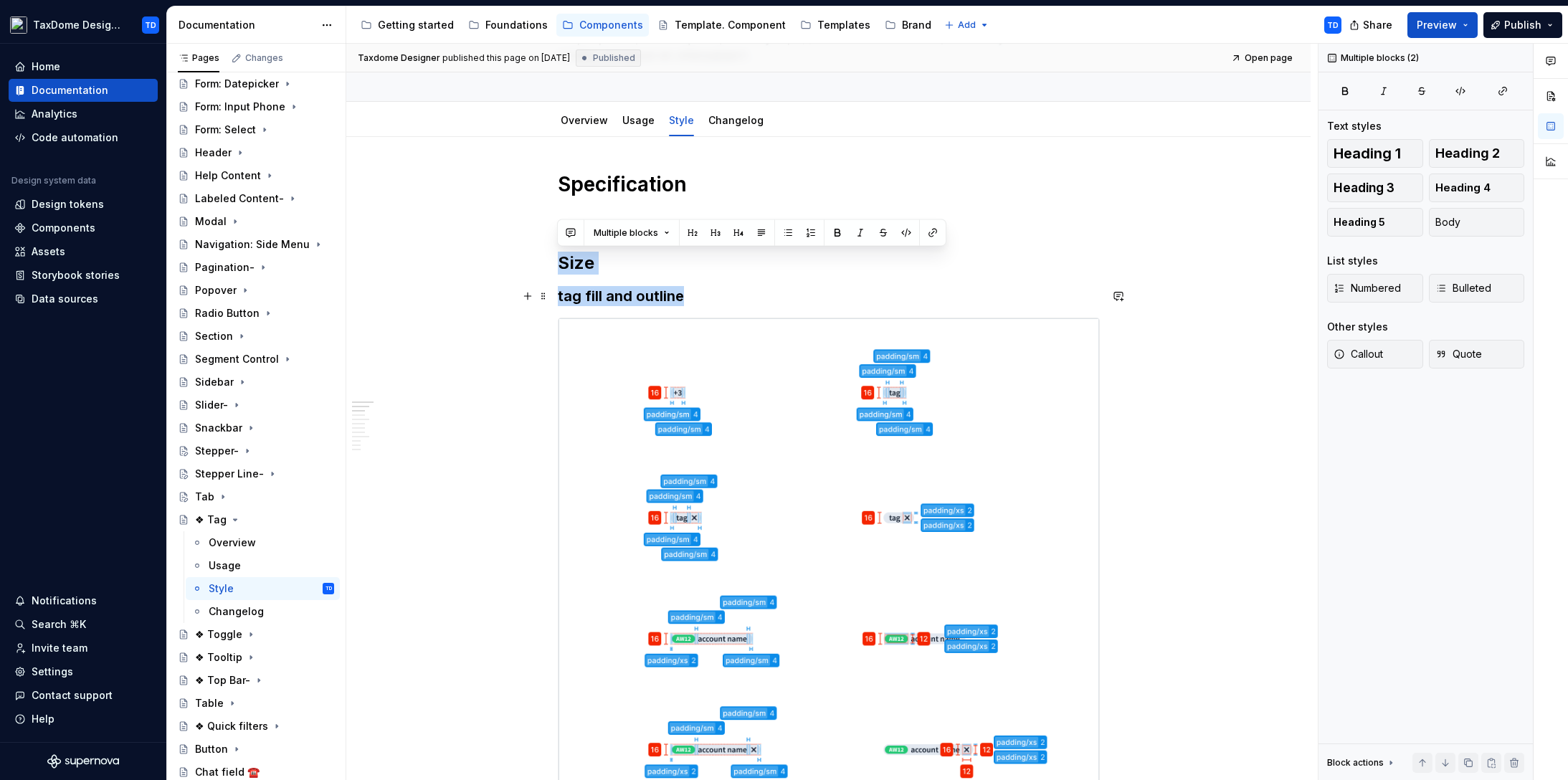
drag, startPoint x: 558, startPoint y: 257, endPoint x: 669, endPoint y: 291, distance: 116.1
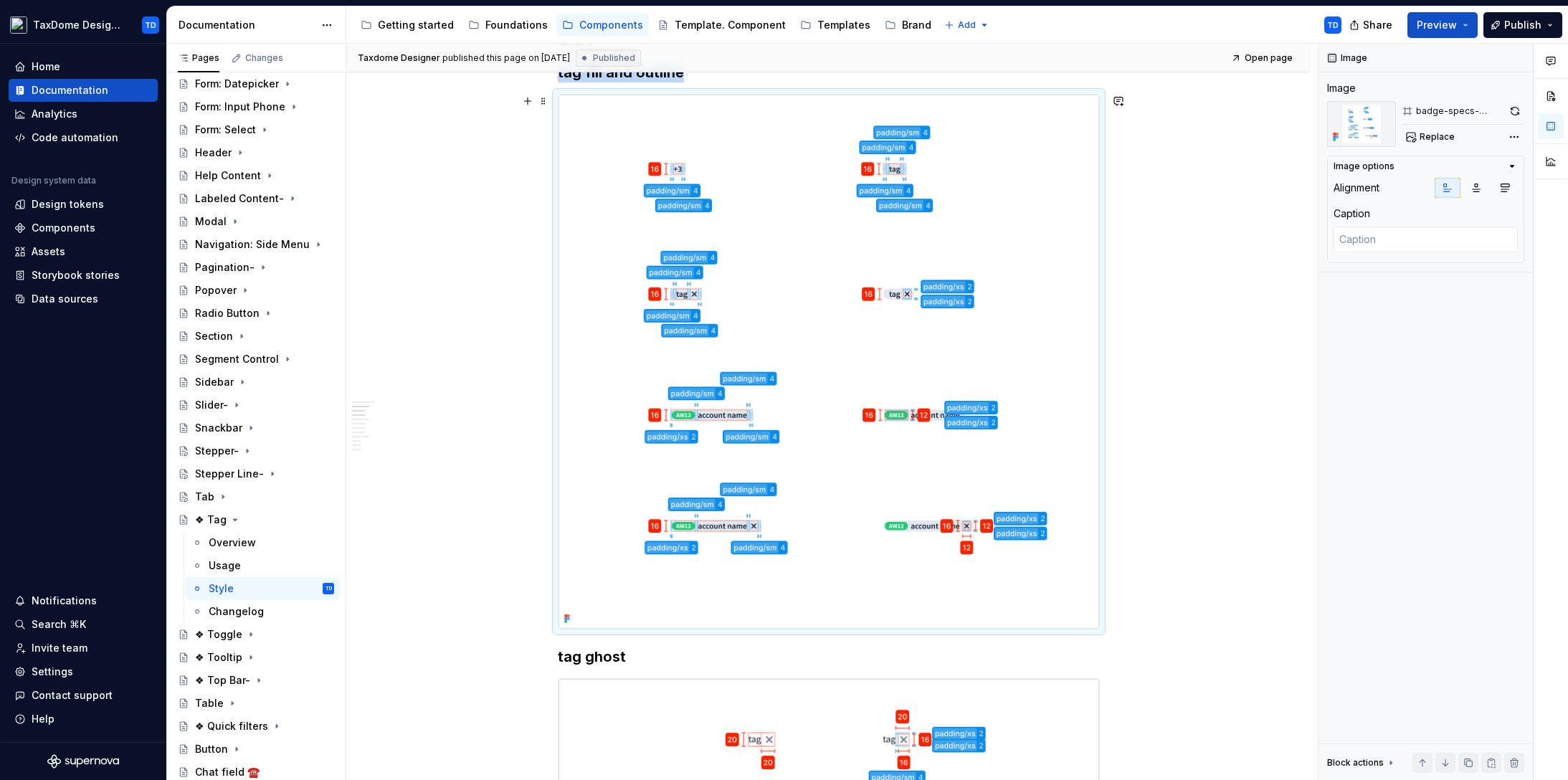
scroll to position [591, 0]
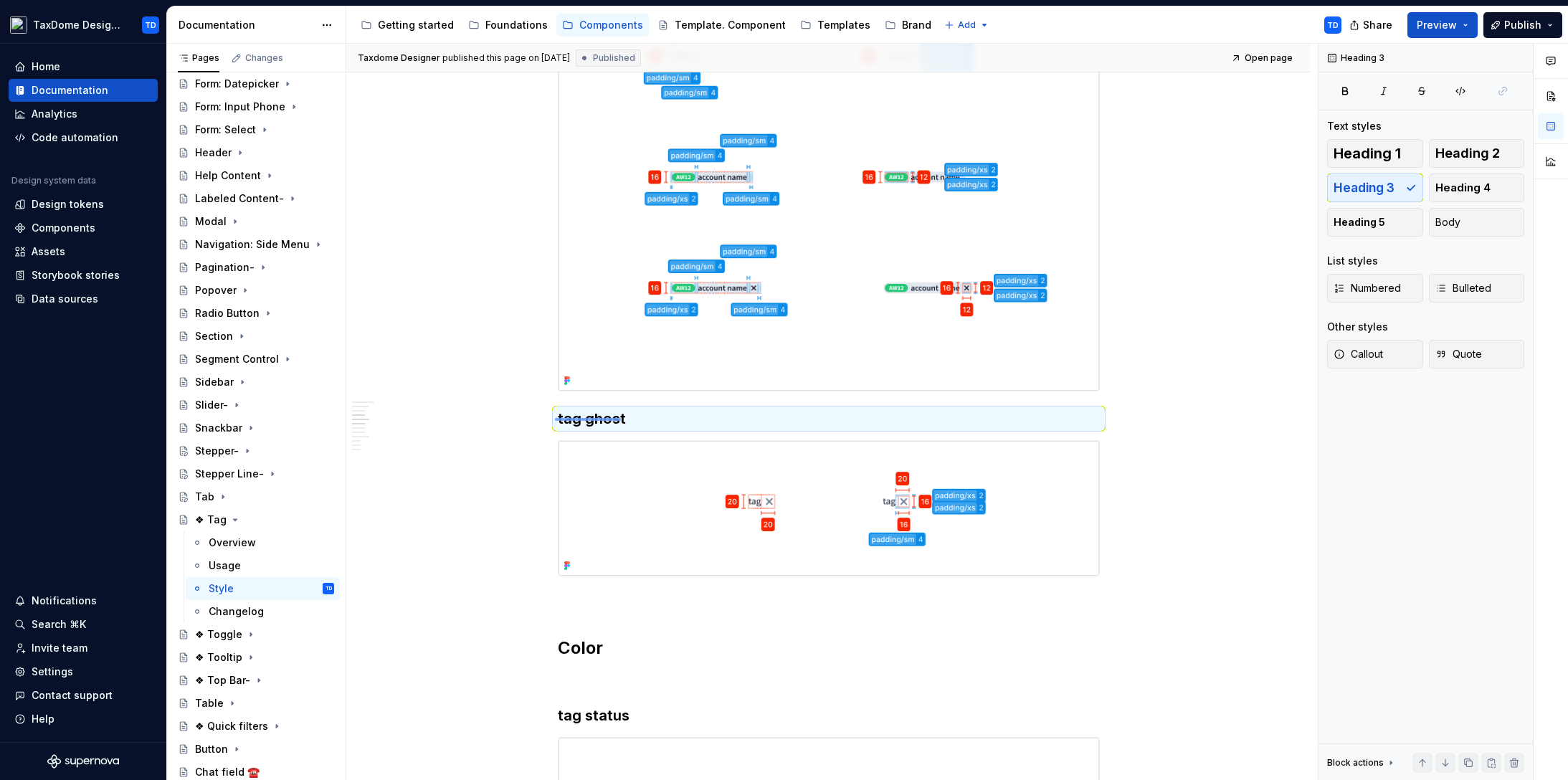
drag, startPoint x: 555, startPoint y: 418, endPoint x: 621, endPoint y: 420, distance: 66.0
click at [621, 420] on div "Taxdome Designer published this page on September 23, 2024 Published Open page …" at bounding box center [832, 412] width 971 height 737
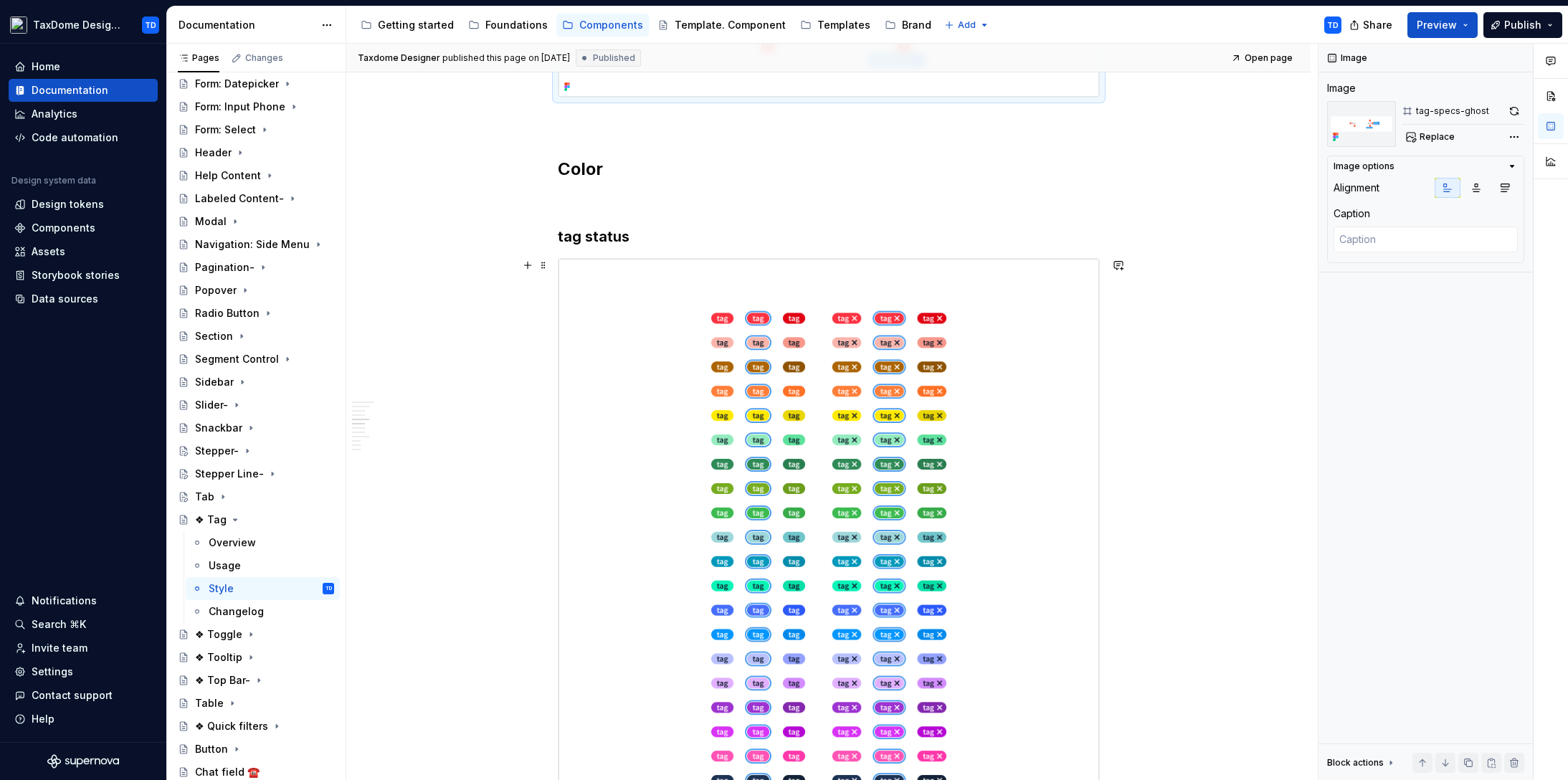
scroll to position [905, 0]
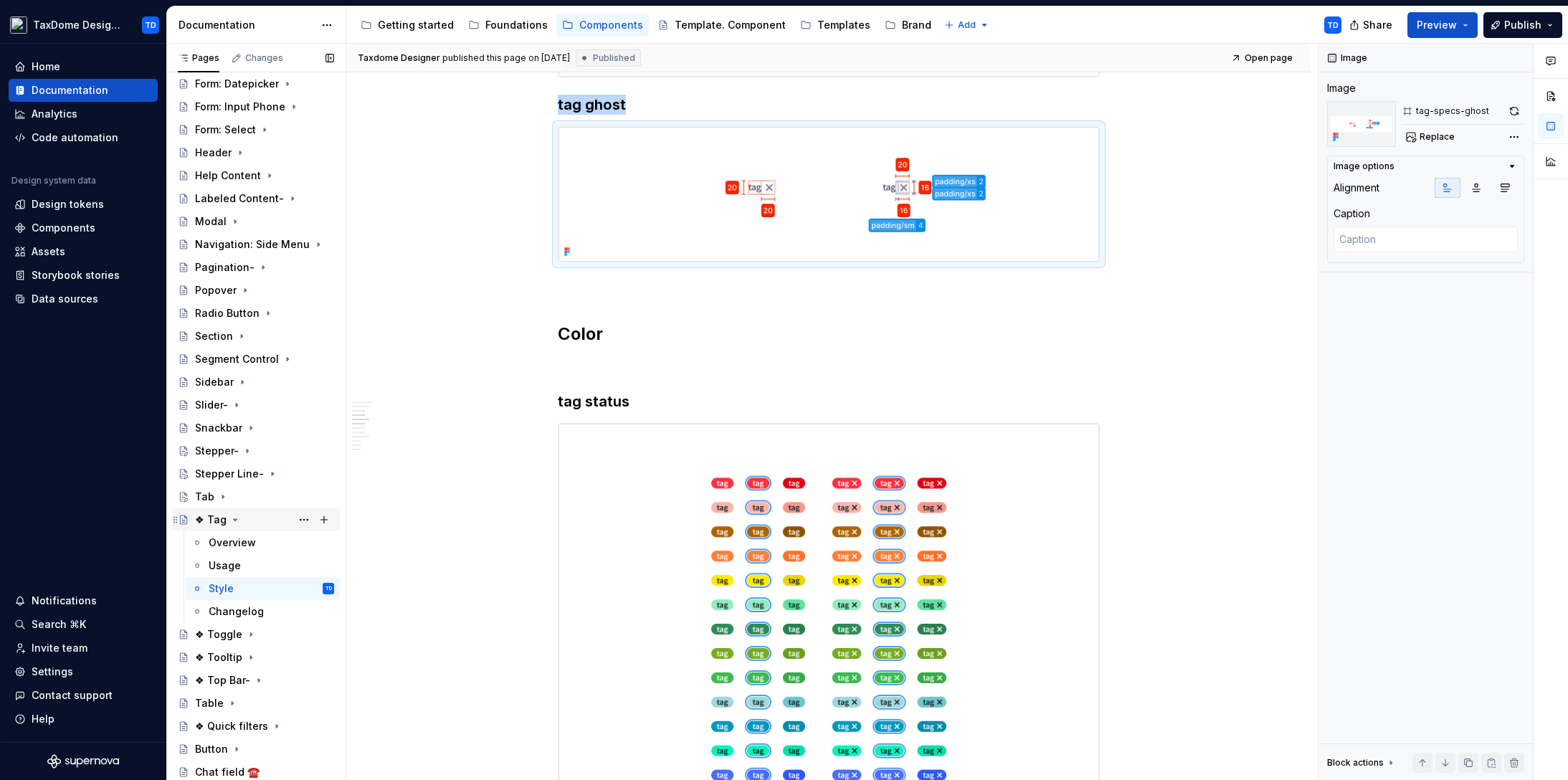
drag, startPoint x: 237, startPoint y: 542, endPoint x: 280, endPoint y: 529, distance: 44.9
click at [237, 542] on div "Overview" at bounding box center [232, 543] width 47 height 15
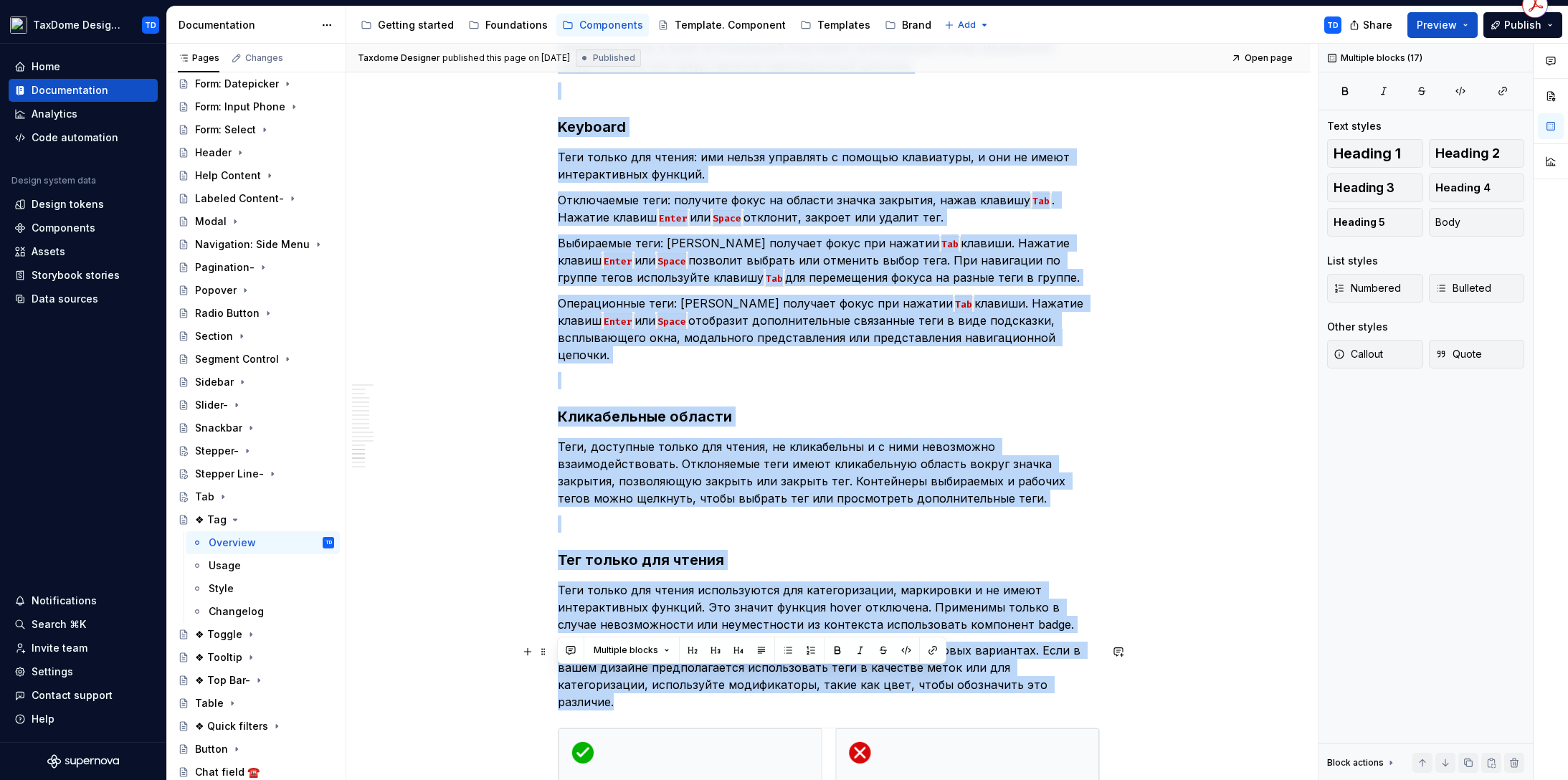
scroll to position [6033, 0]
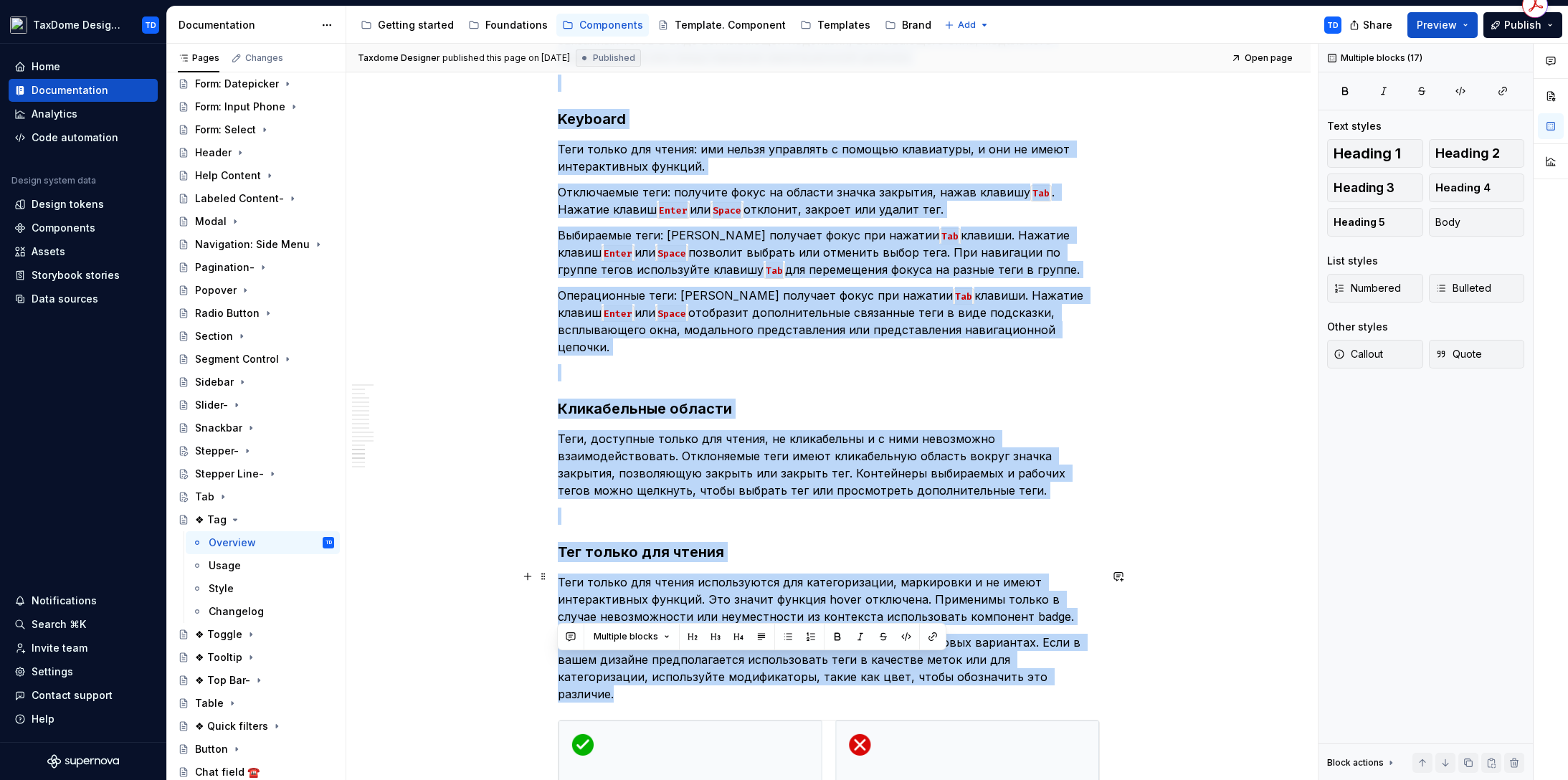
drag, startPoint x: 564, startPoint y: 318, endPoint x: 1006, endPoint y: 616, distance: 533.1
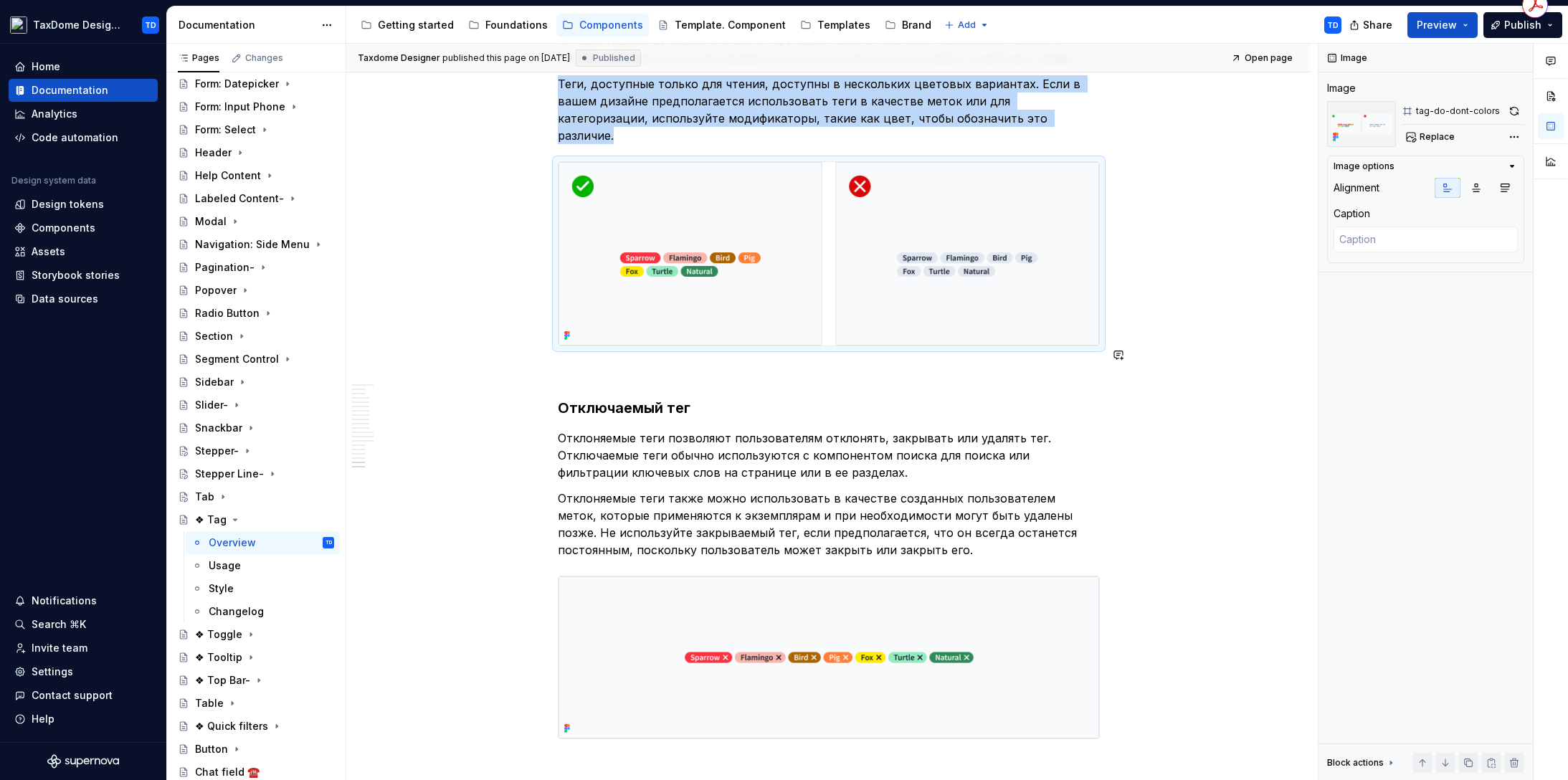
scroll to position [6643, 0]
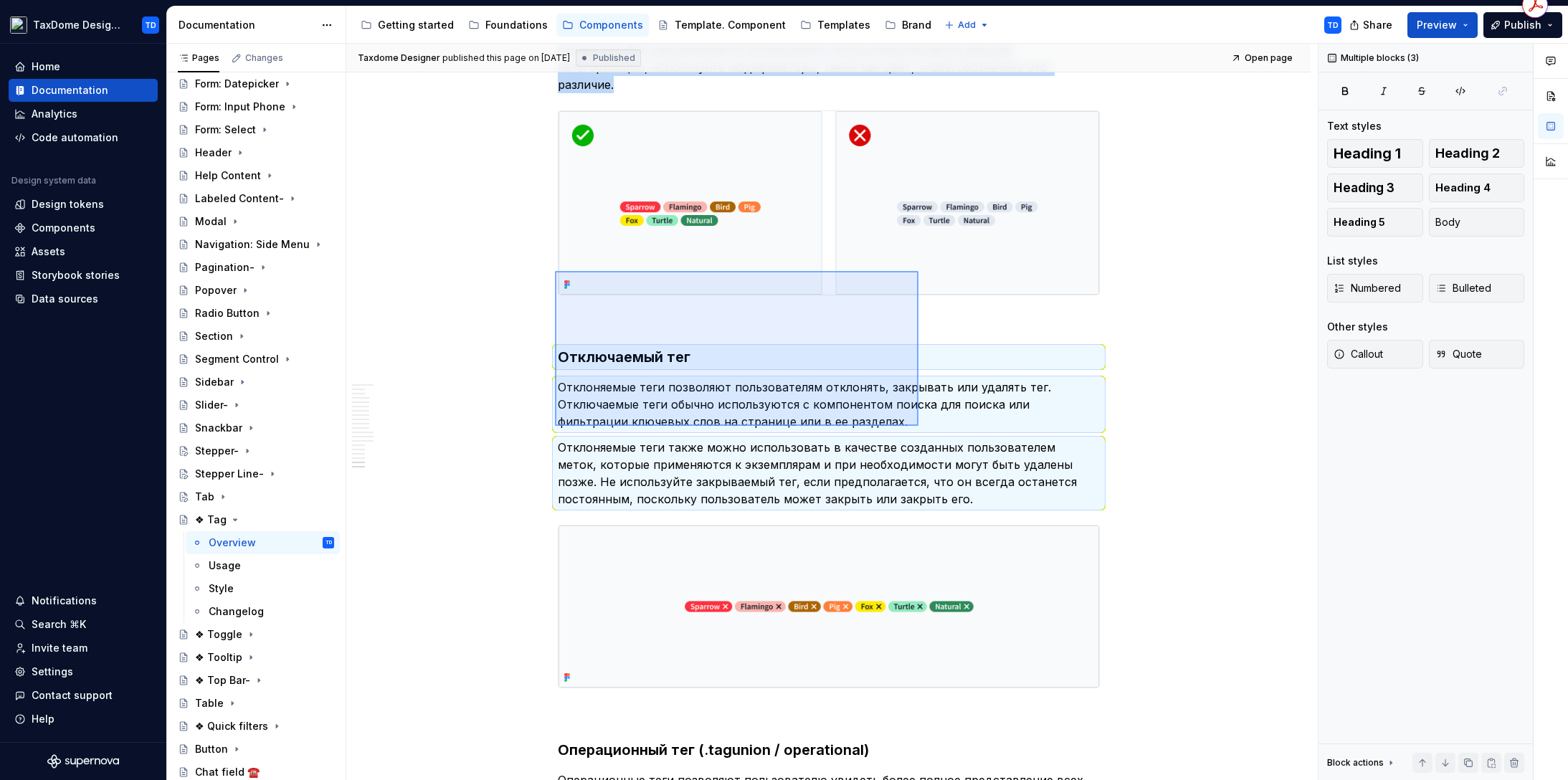
drag, startPoint x: 555, startPoint y: 271, endPoint x: 918, endPoint y: 426, distance: 394.7
click at [918, 426] on div "**********" at bounding box center [832, 412] width 971 height 737
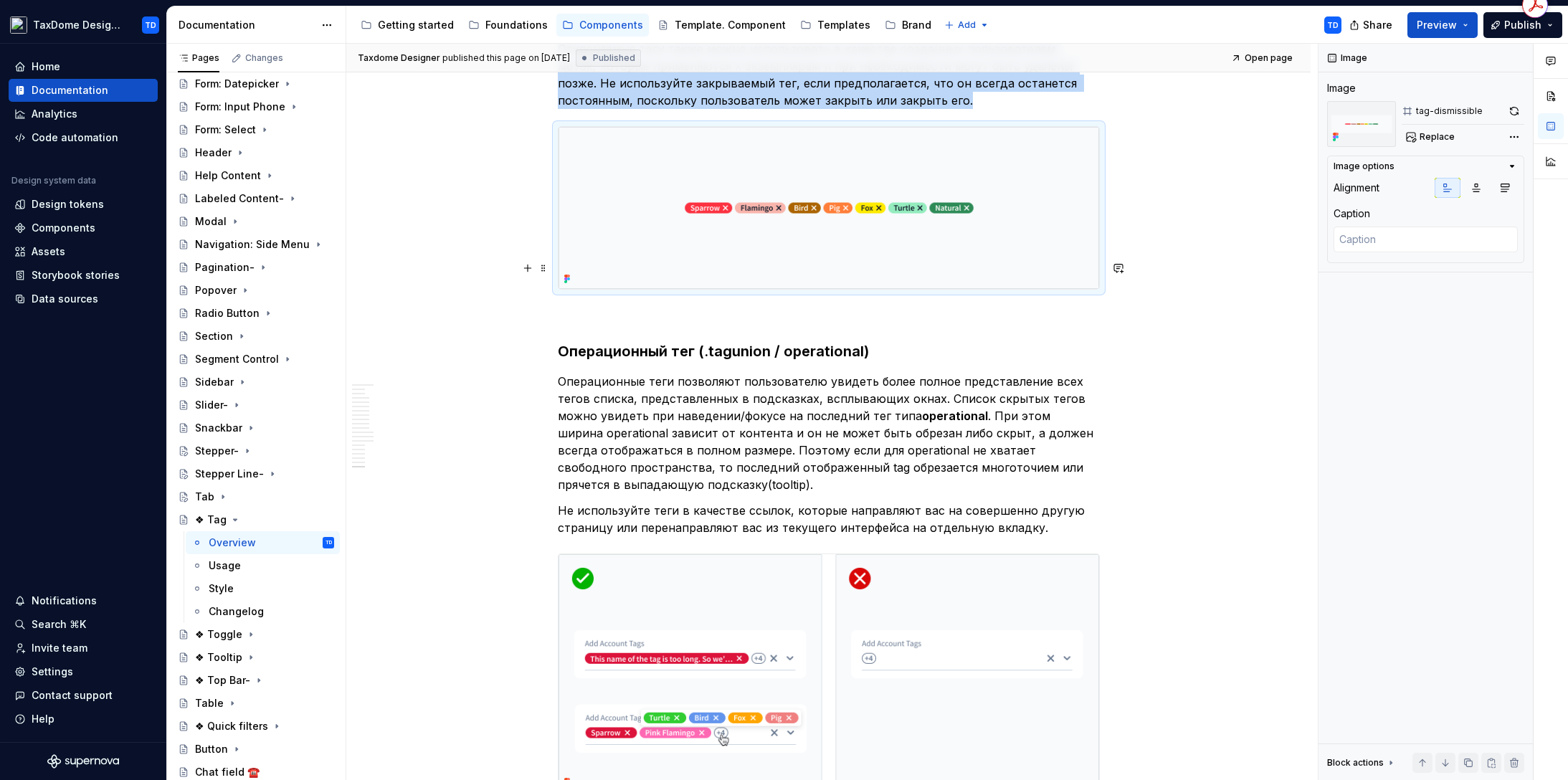
scroll to position [7042, 0]
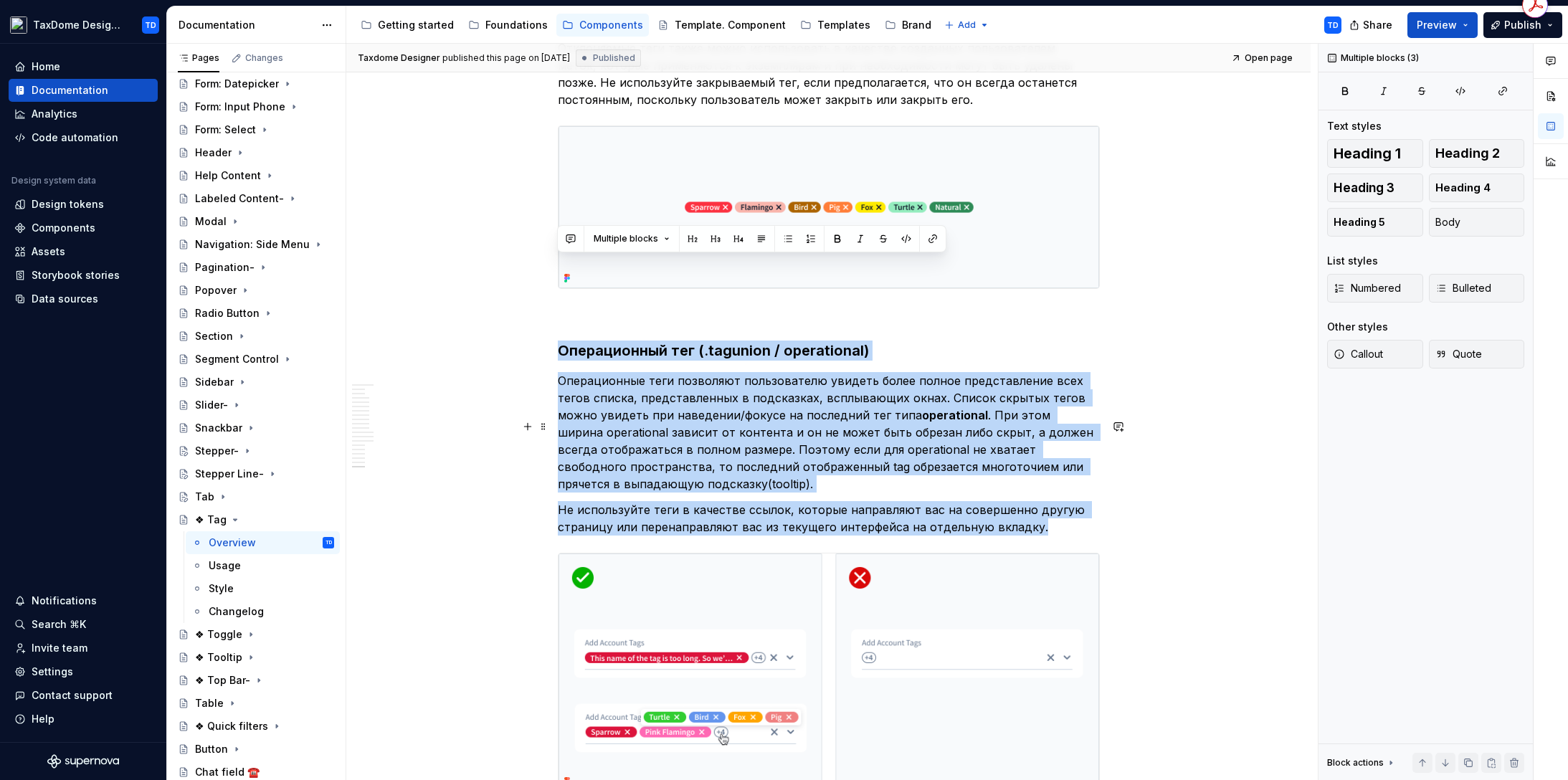
drag, startPoint x: 561, startPoint y: 271, endPoint x: 1040, endPoint y: 445, distance: 509.6
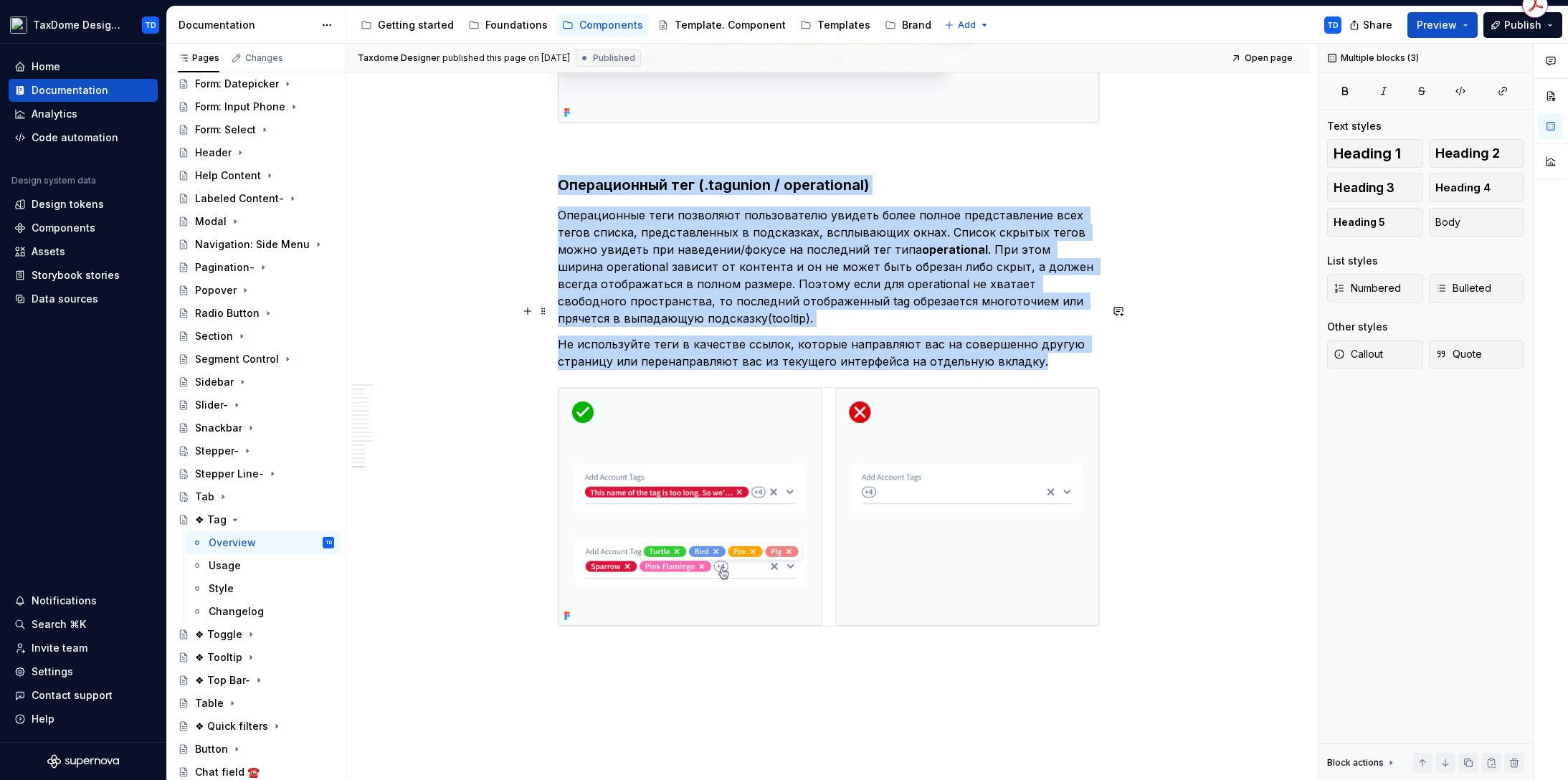
scroll to position [7221, 0]
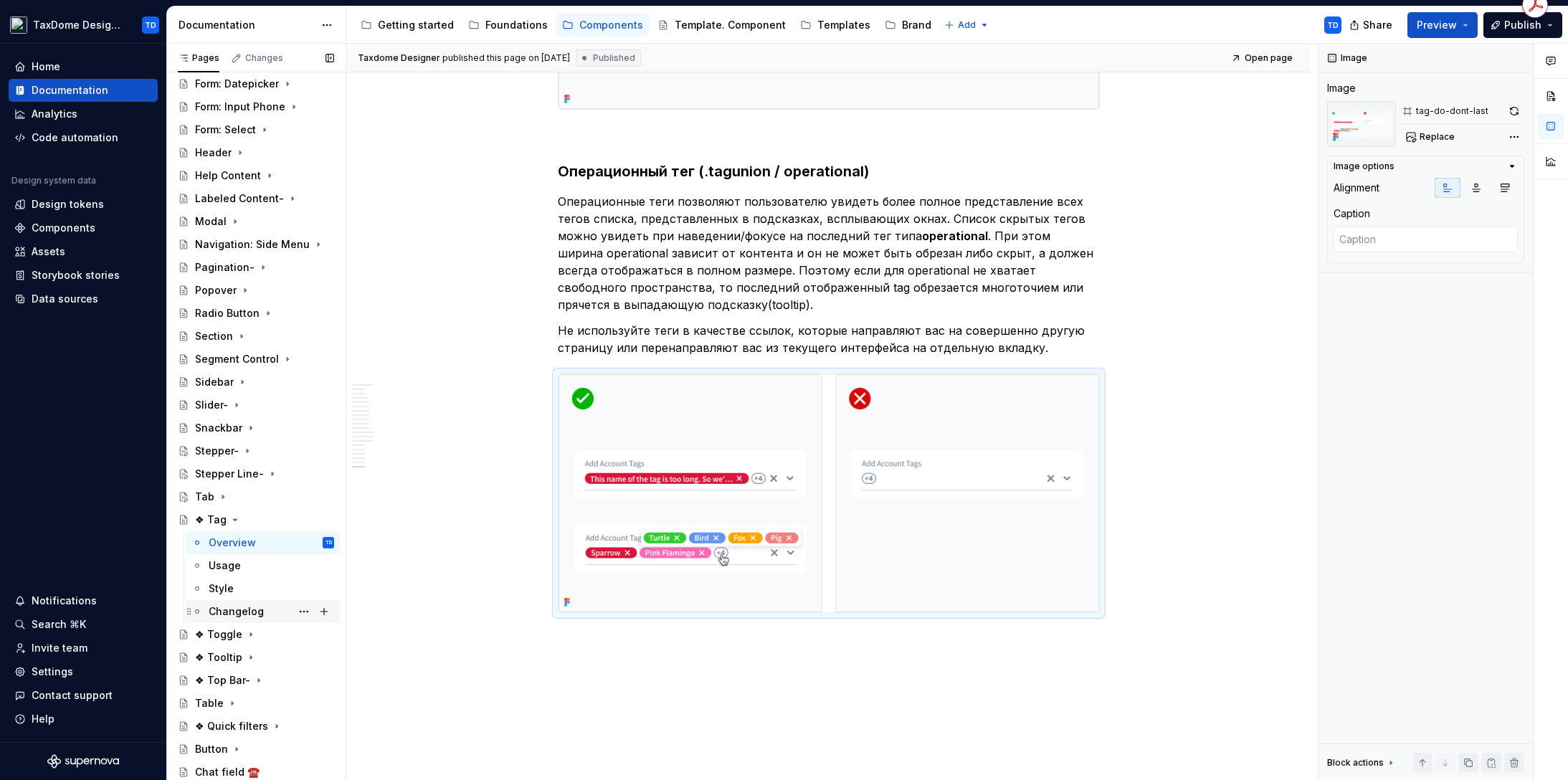
click at [236, 607] on div "Changelog" at bounding box center [237, 612] width 55 height 15
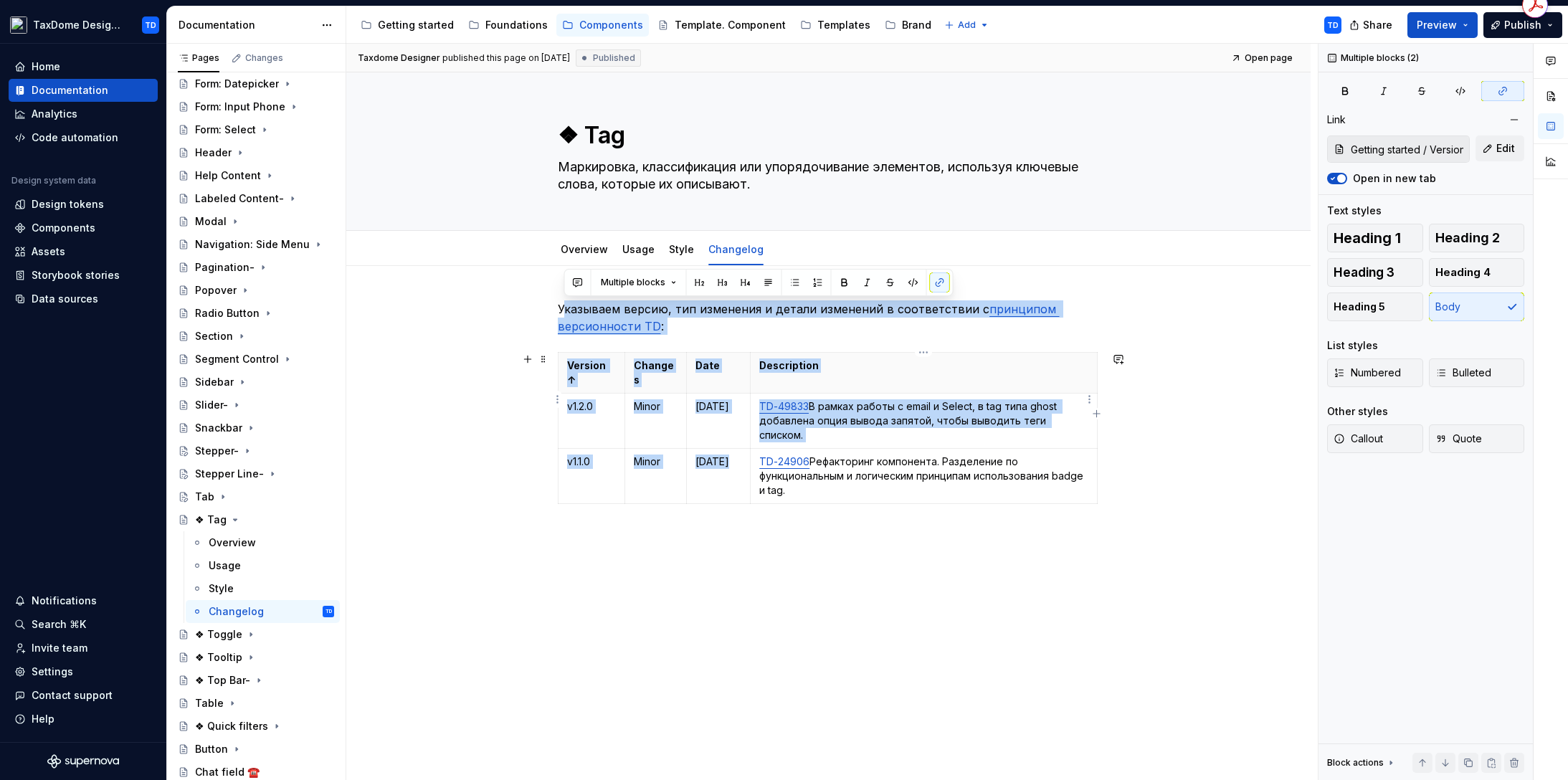
drag, startPoint x: 571, startPoint y: 307, endPoint x: 855, endPoint y: 417, distance: 304.6
click at [863, 423] on div "Указываем версию, тип изменения и детали изменений в соответствии с принципом в…" at bounding box center [828, 422] width 542 height 244
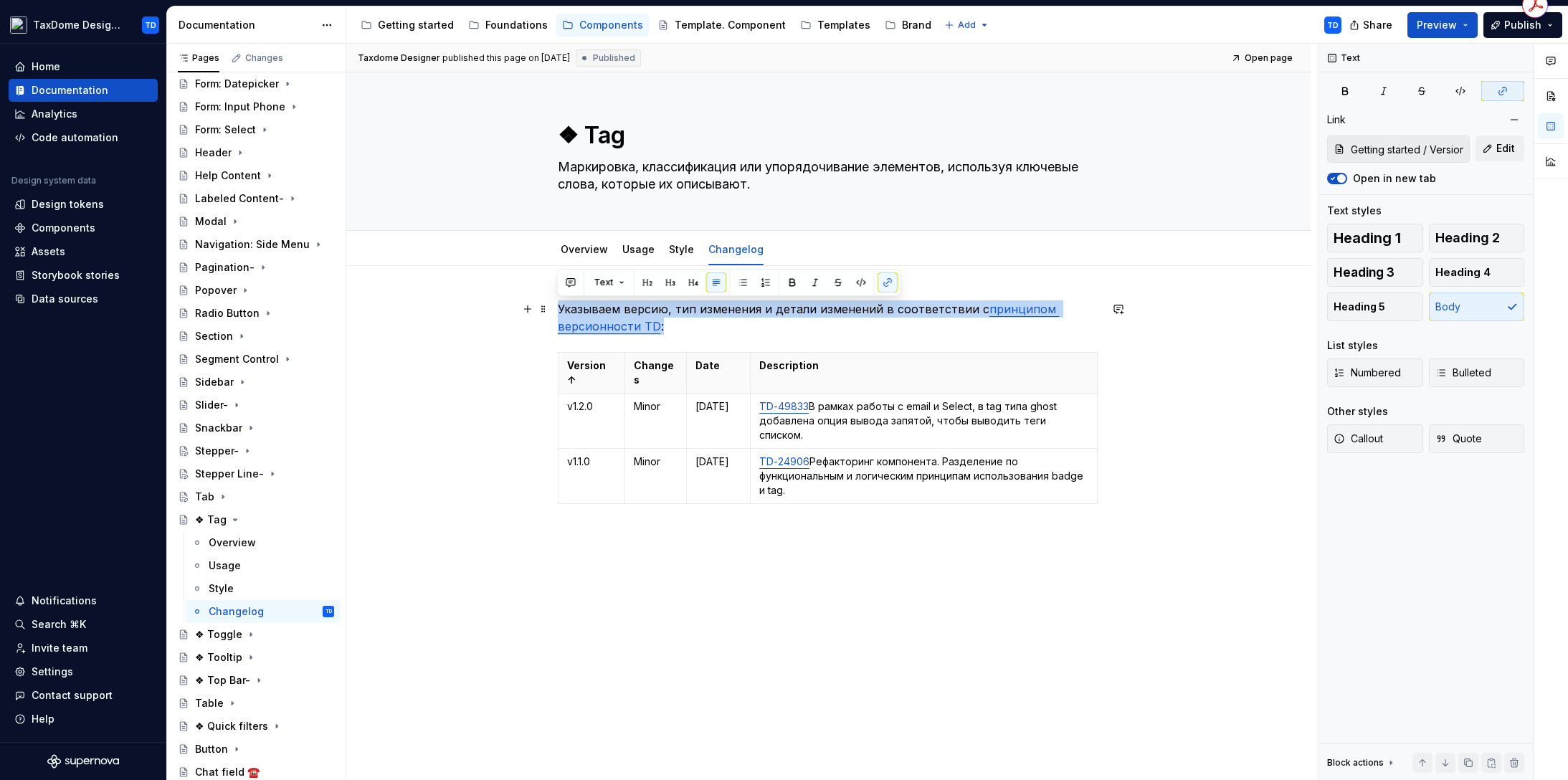
click at [563, 308] on p "Указываем версию, тип изменения и детали изменений в соответствии с принципом в…" at bounding box center [828, 318] width 542 height 34
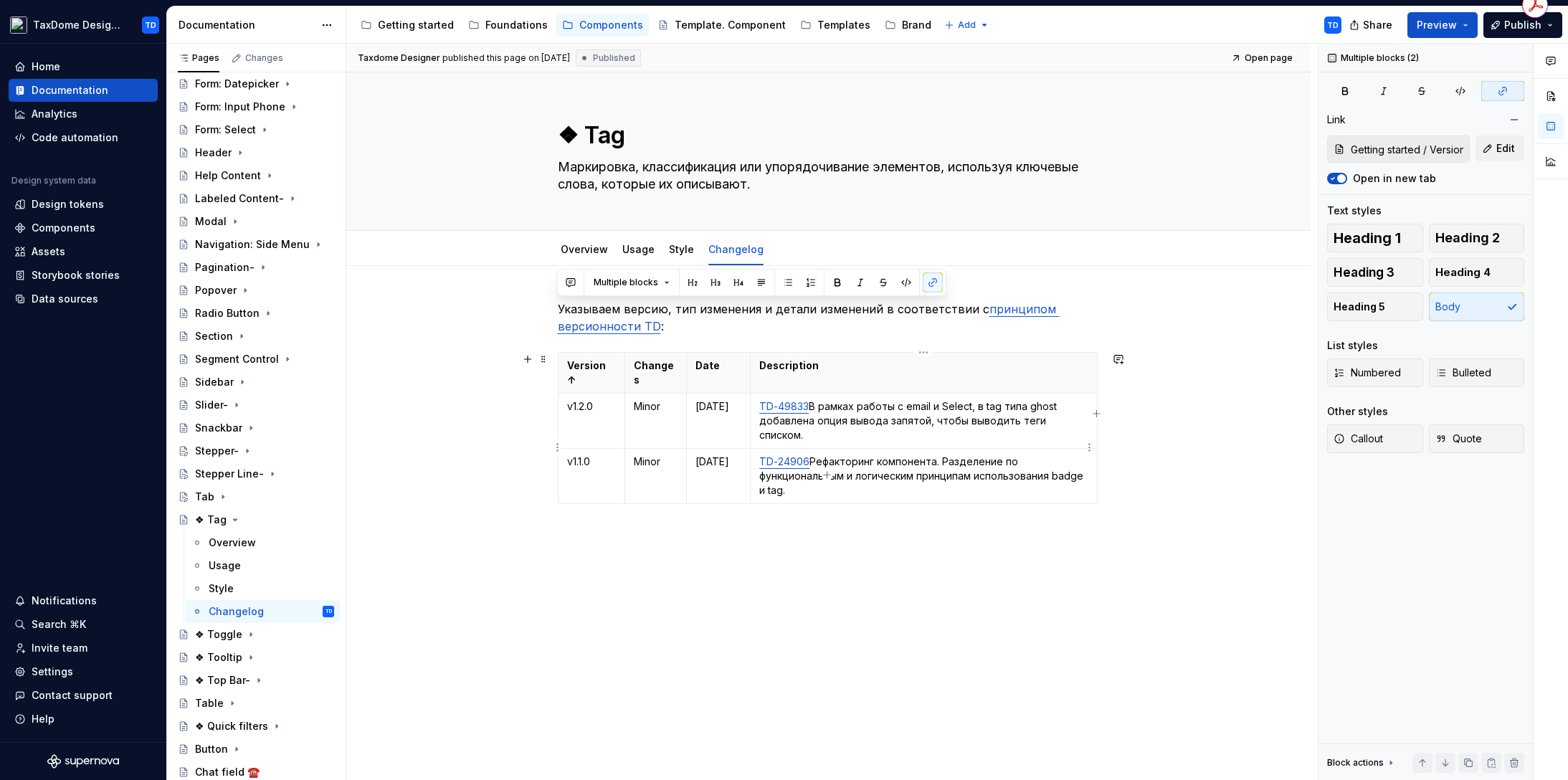
drag, startPoint x: 557, startPoint y: 306, endPoint x: 831, endPoint y: 462, distance: 315.3
click at [831, 462] on div "Указываем версию, тип изменения и детали изменений в соответствии с принципом в…" at bounding box center [828, 422] width 542 height 244
click at [598, 141] on textarea "❖ Tag" at bounding box center [825, 135] width 542 height 34
click at [587, 139] on textarea "❖ Tag" at bounding box center [825, 135] width 542 height 34
type textarea "*"
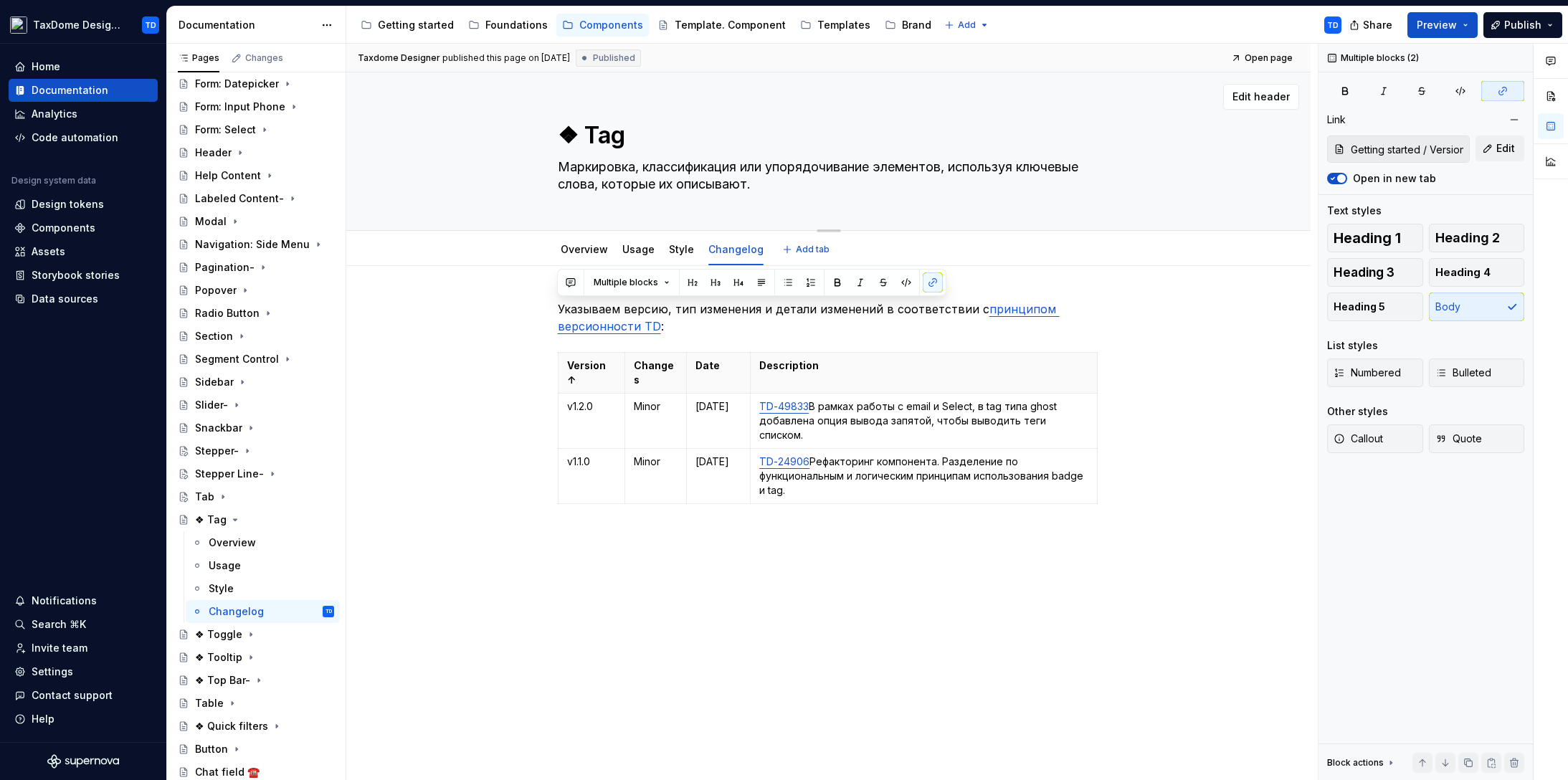
type textarea "❖Tag"
type textarea "*"
type textarea "Tag"
type textarea "*"
type textarea "Tag"
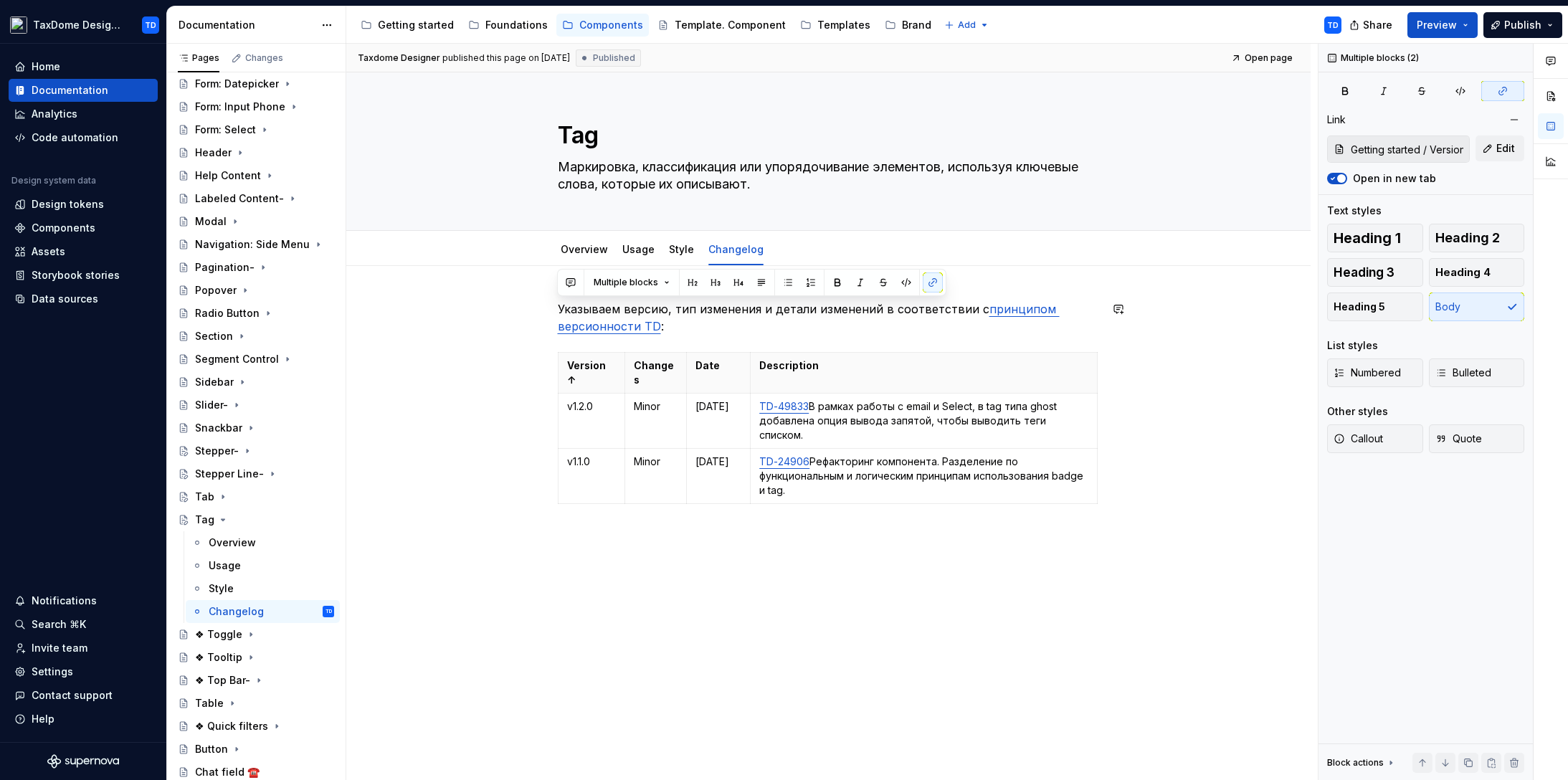
click at [515, 339] on div "Указываем версию, тип изменения и детали изменений в соответствии с принципом в…" at bounding box center [828, 530] width 964 height 529
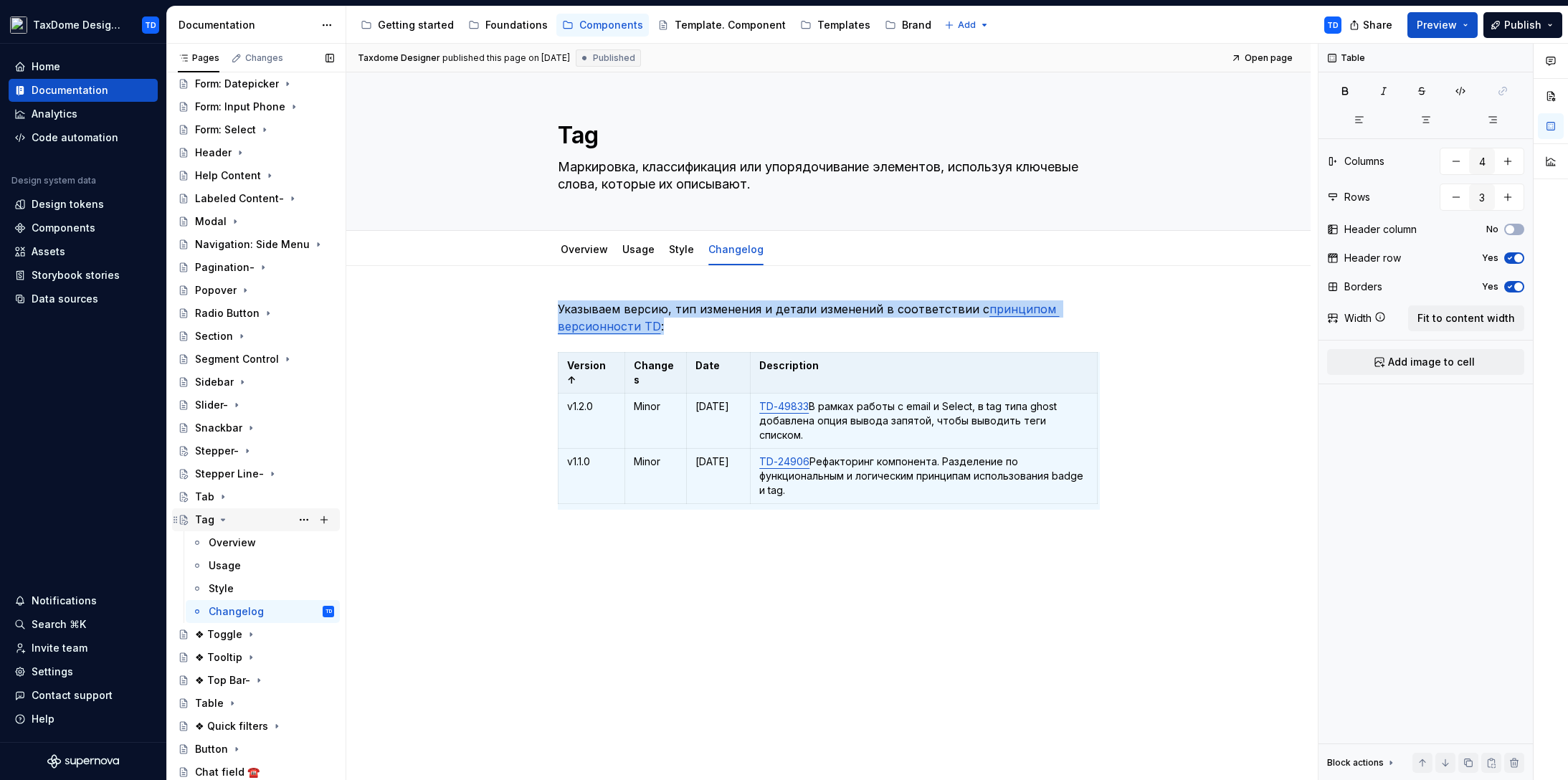
click at [217, 520] on icon "Page tree" at bounding box center [223, 520] width 12 height 12
click at [210, 546] on div "❖ Toggle" at bounding box center [218, 543] width 47 height 15
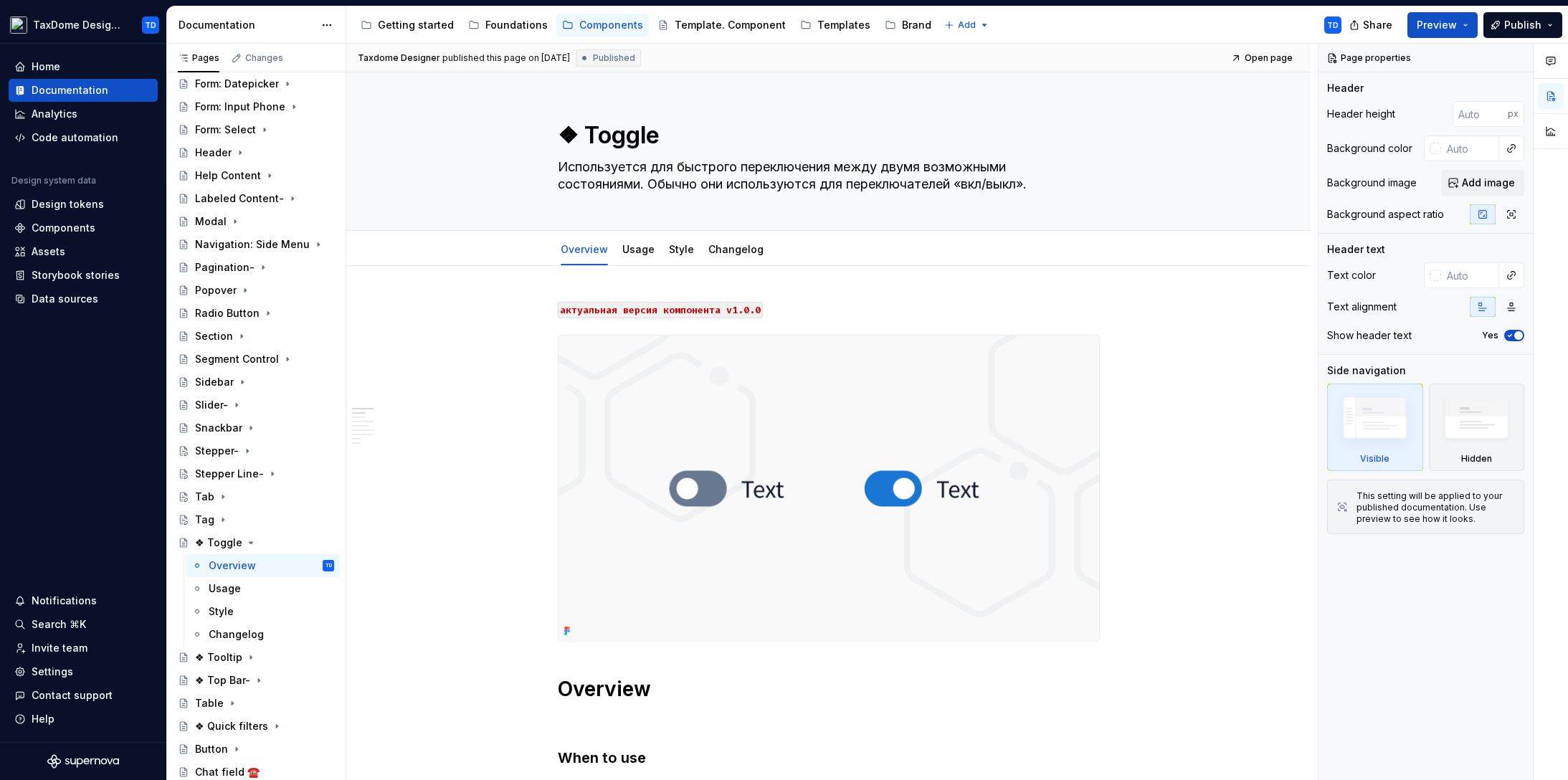
type textarea "*"
